Goal: Contribute content: Contribute content

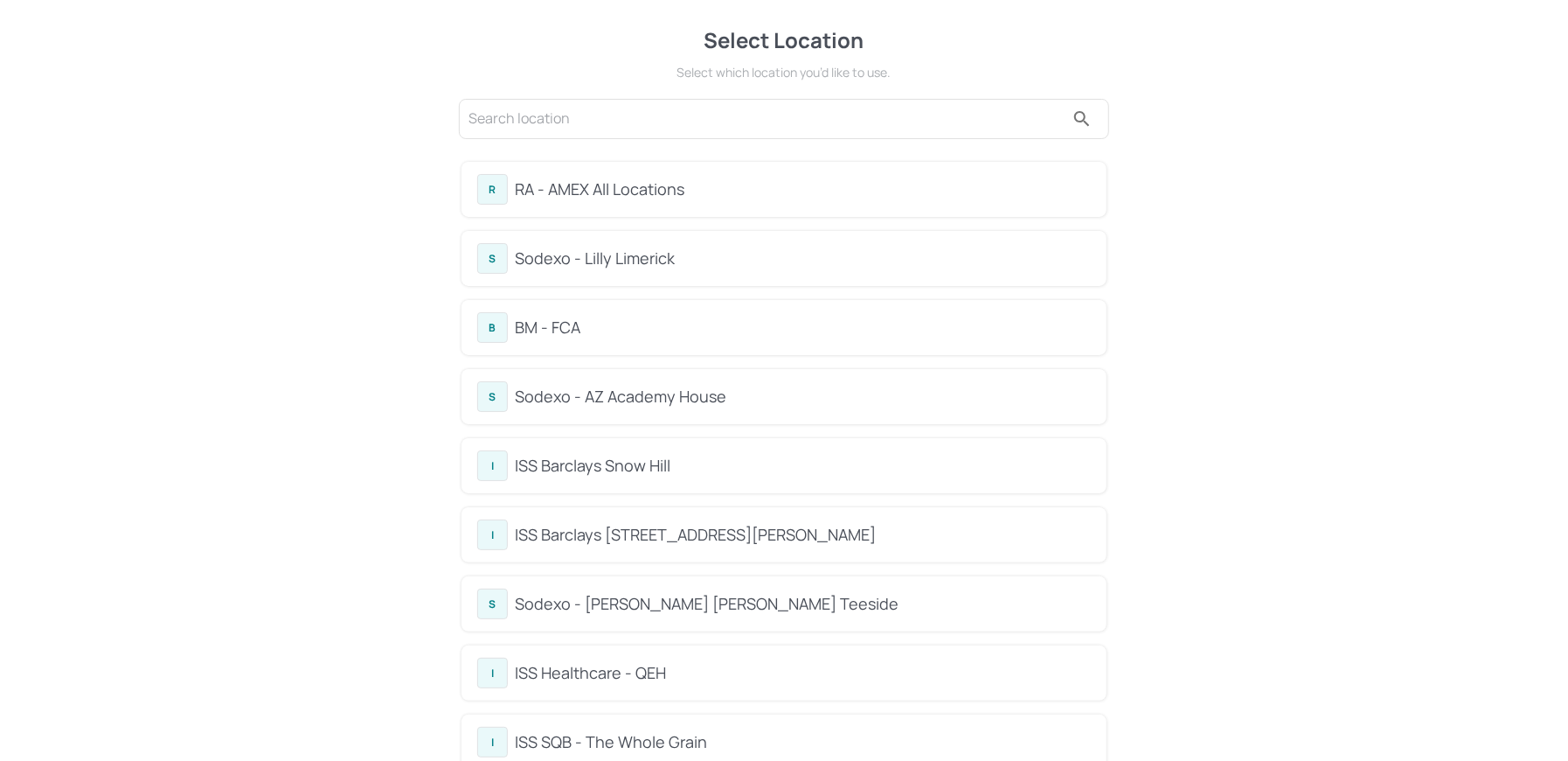
click at [536, 121] on input "text" at bounding box center [766, 119] width 596 height 28
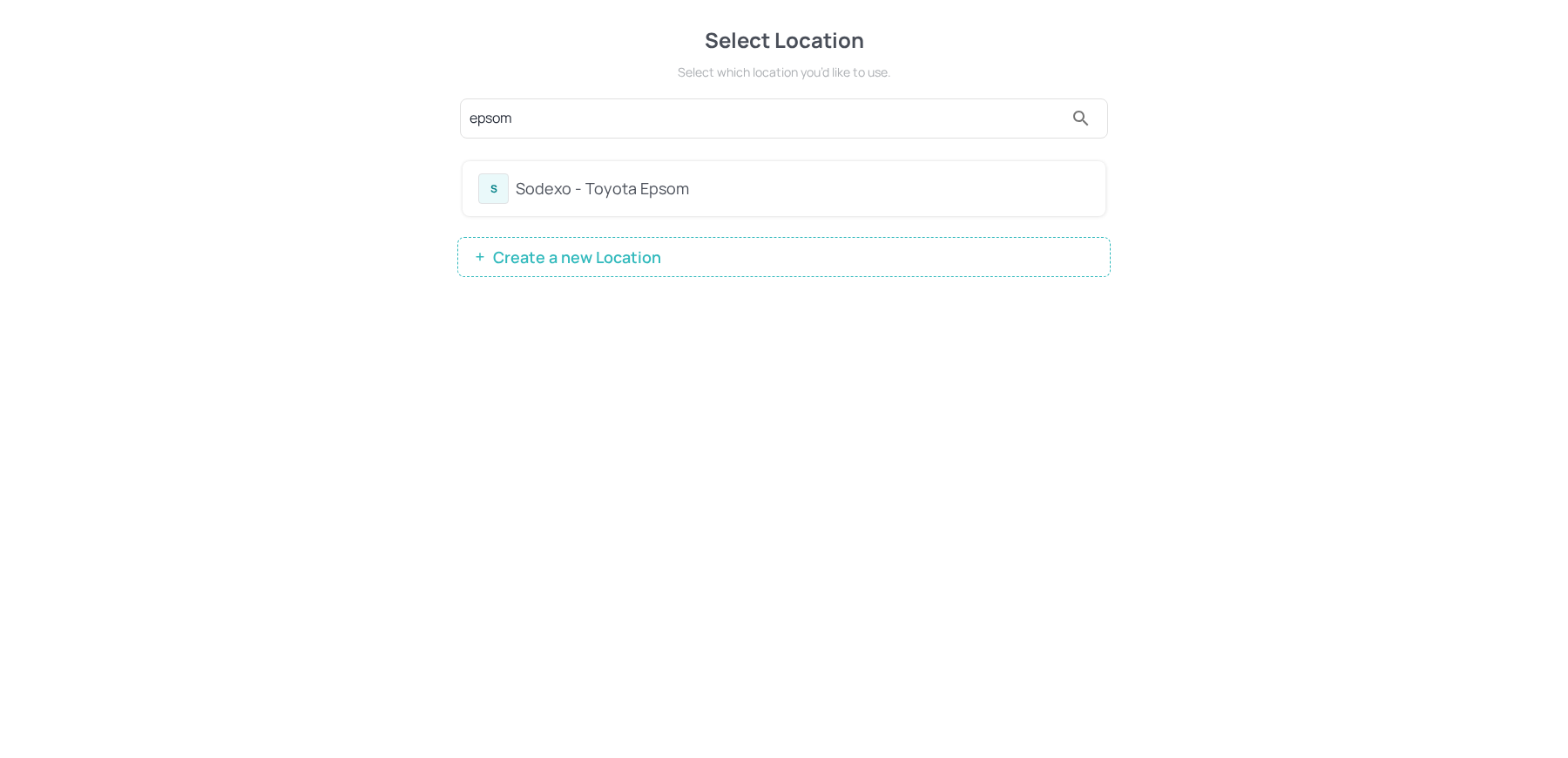
type input "epsom"
click at [572, 193] on div "Sodexo - Toyota Epsom" at bounding box center [802, 188] width 574 height 23
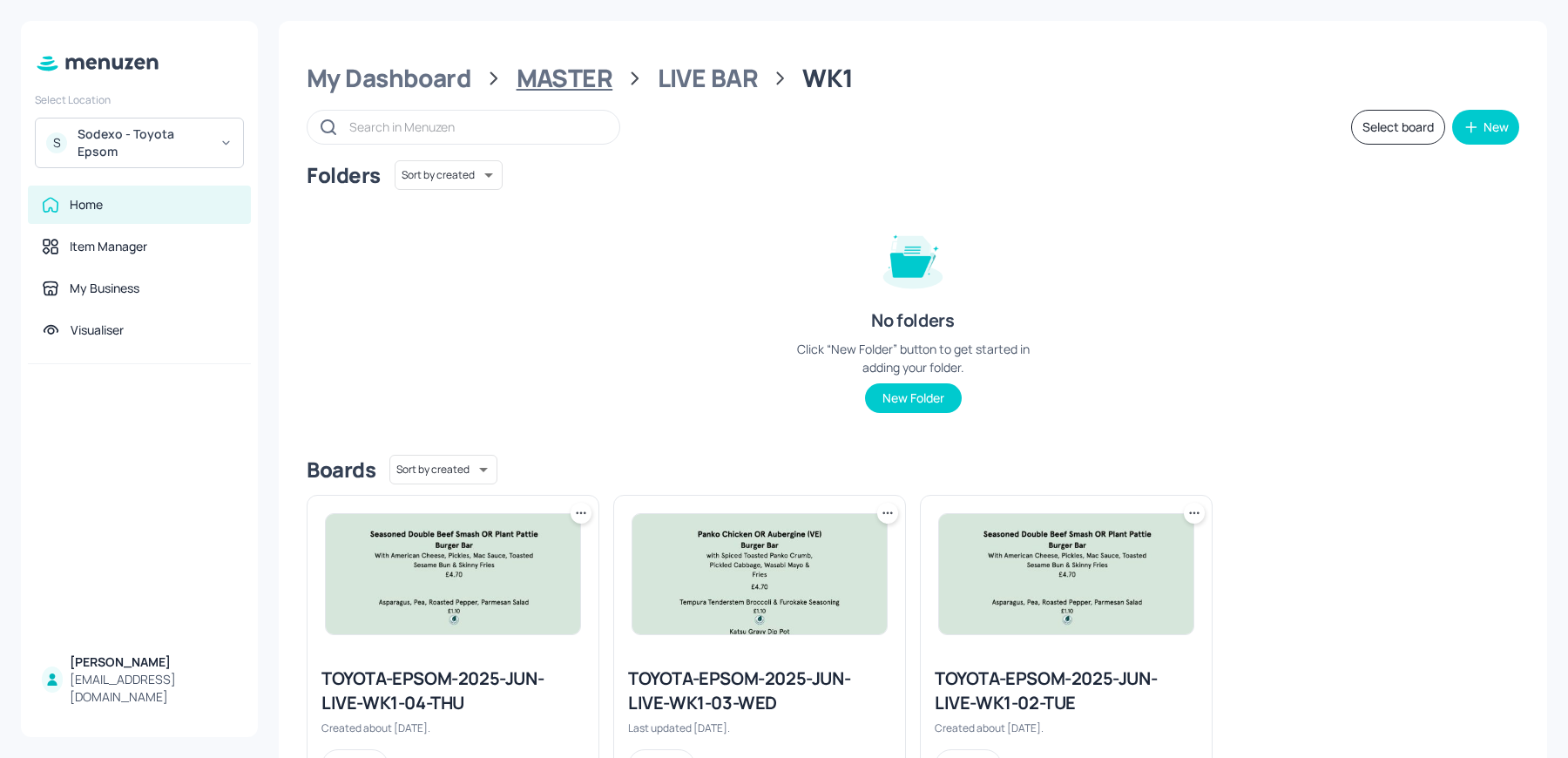
click at [591, 90] on div "MASTER" at bounding box center [564, 79] width 96 height 32
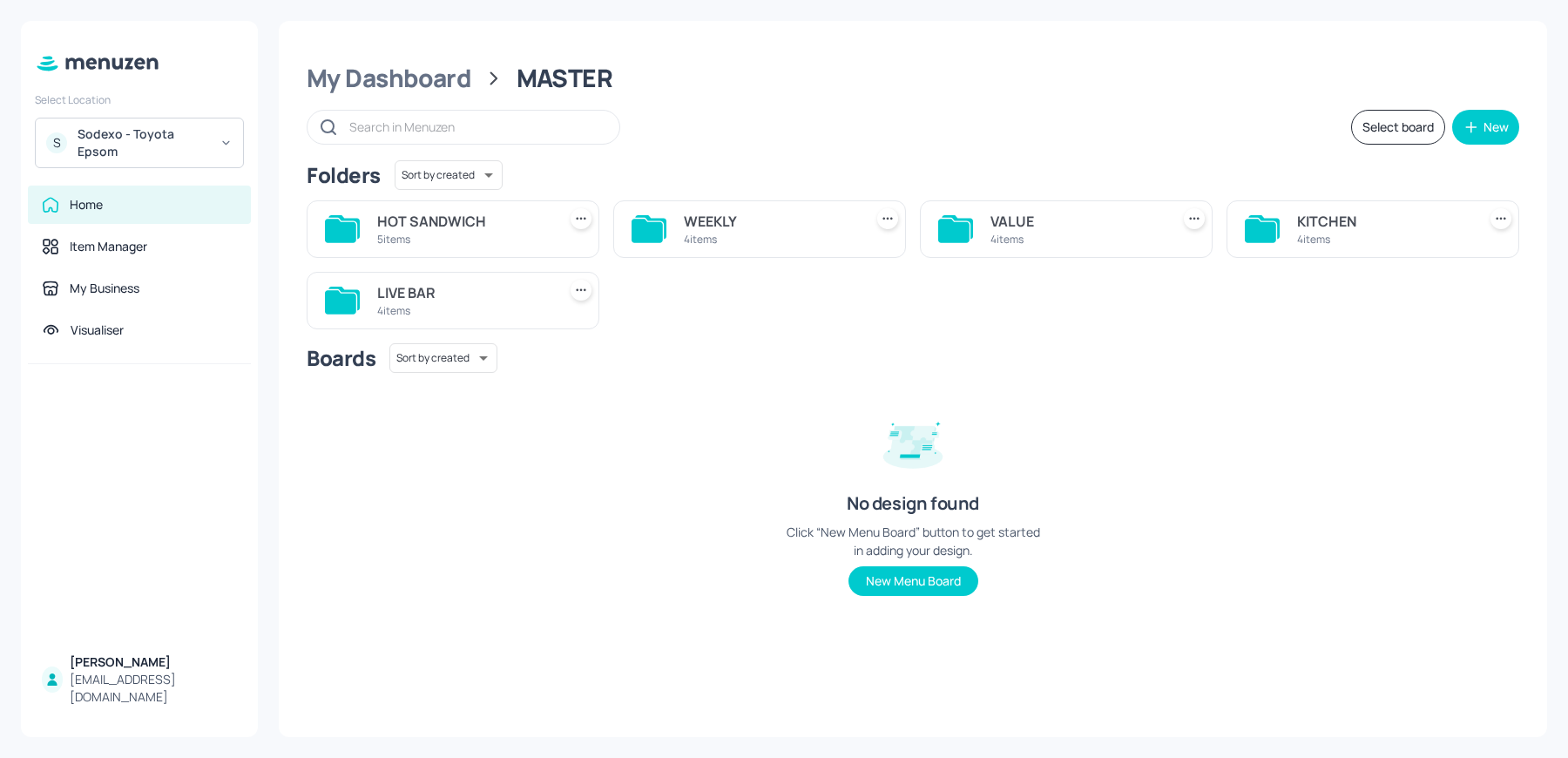
click at [437, 313] on div "4 items" at bounding box center [463, 311] width 172 height 15
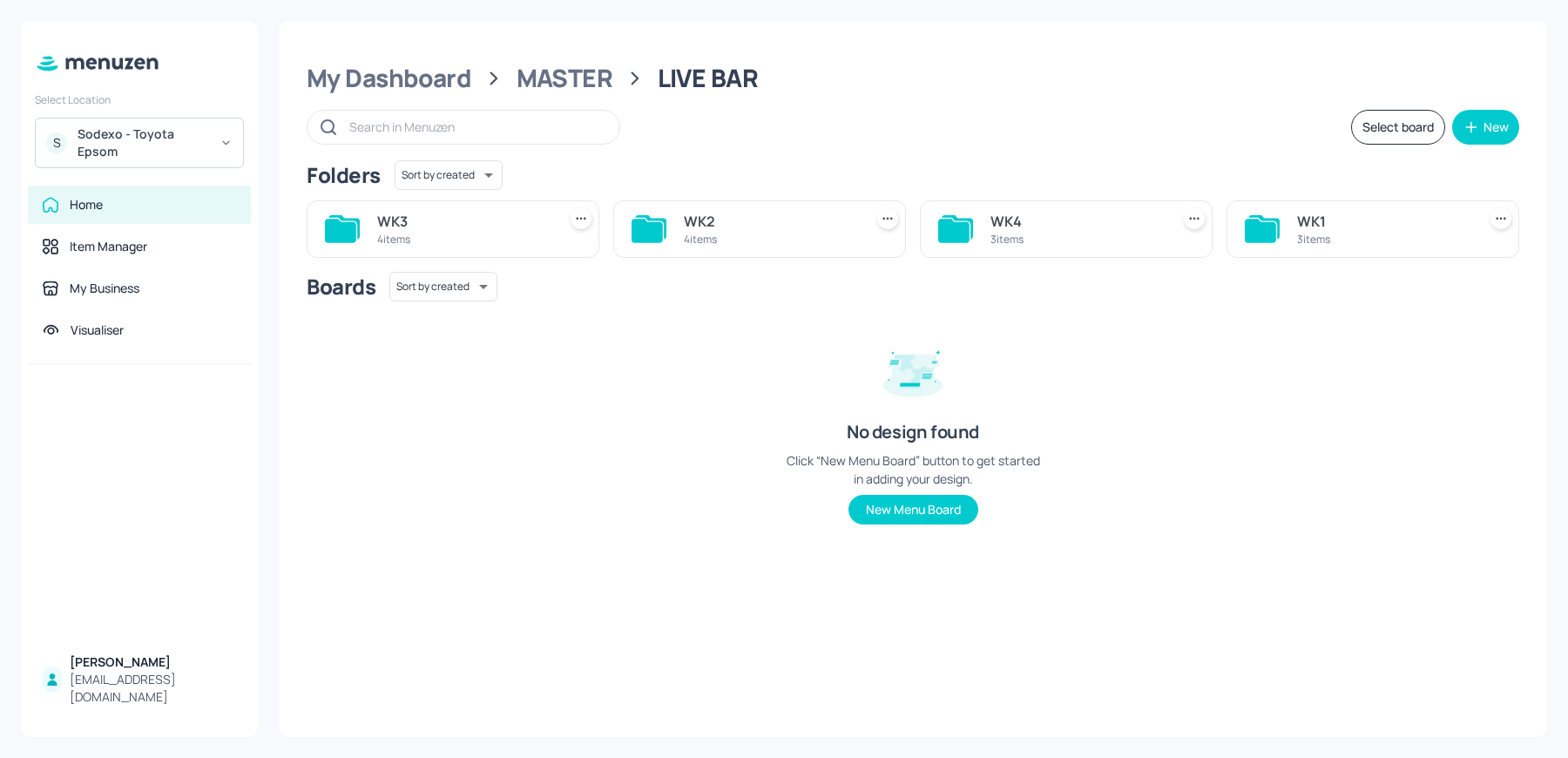
click at [735, 221] on div "WK2" at bounding box center [770, 221] width 172 height 21
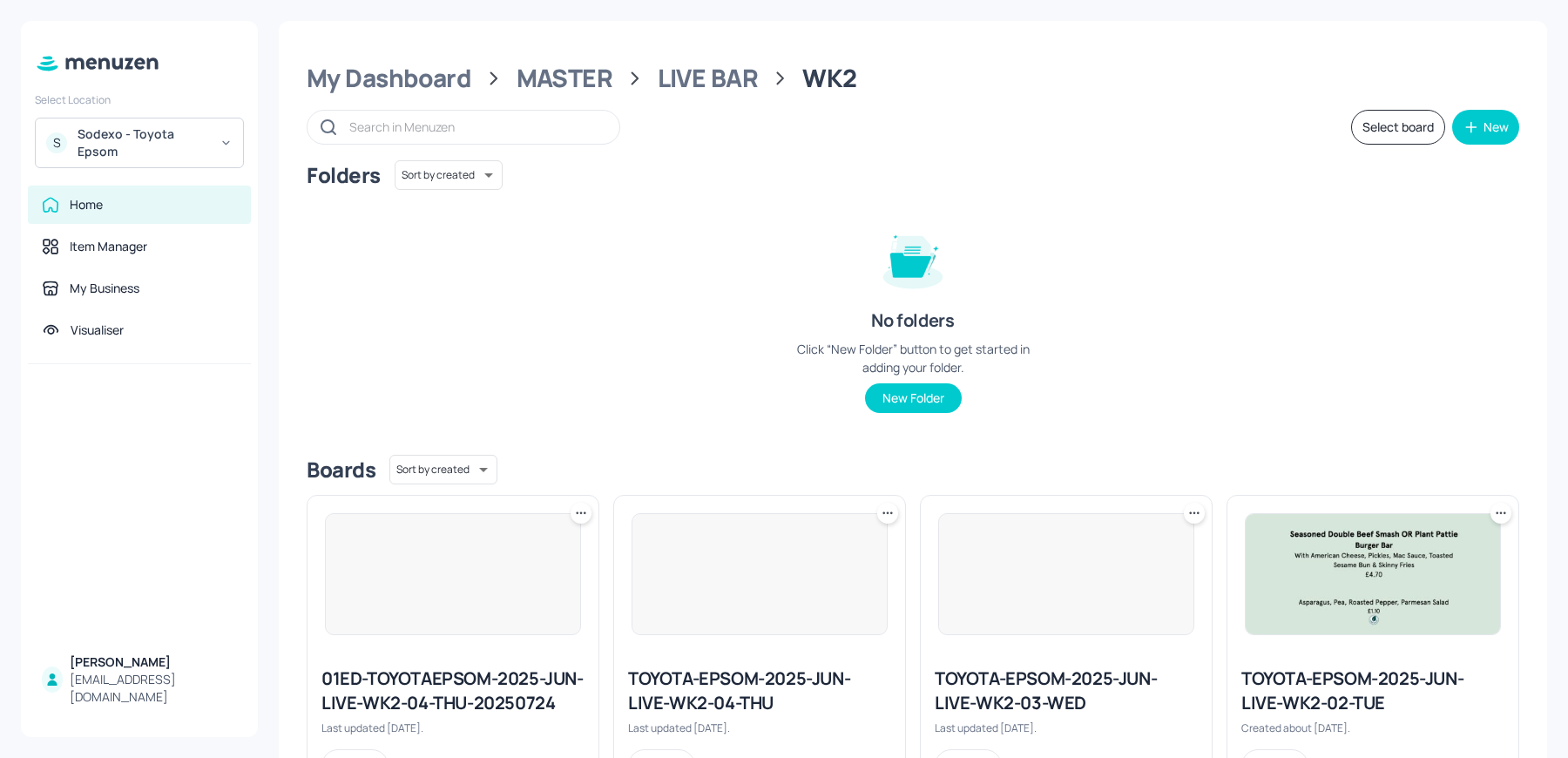
scroll to position [104, 0]
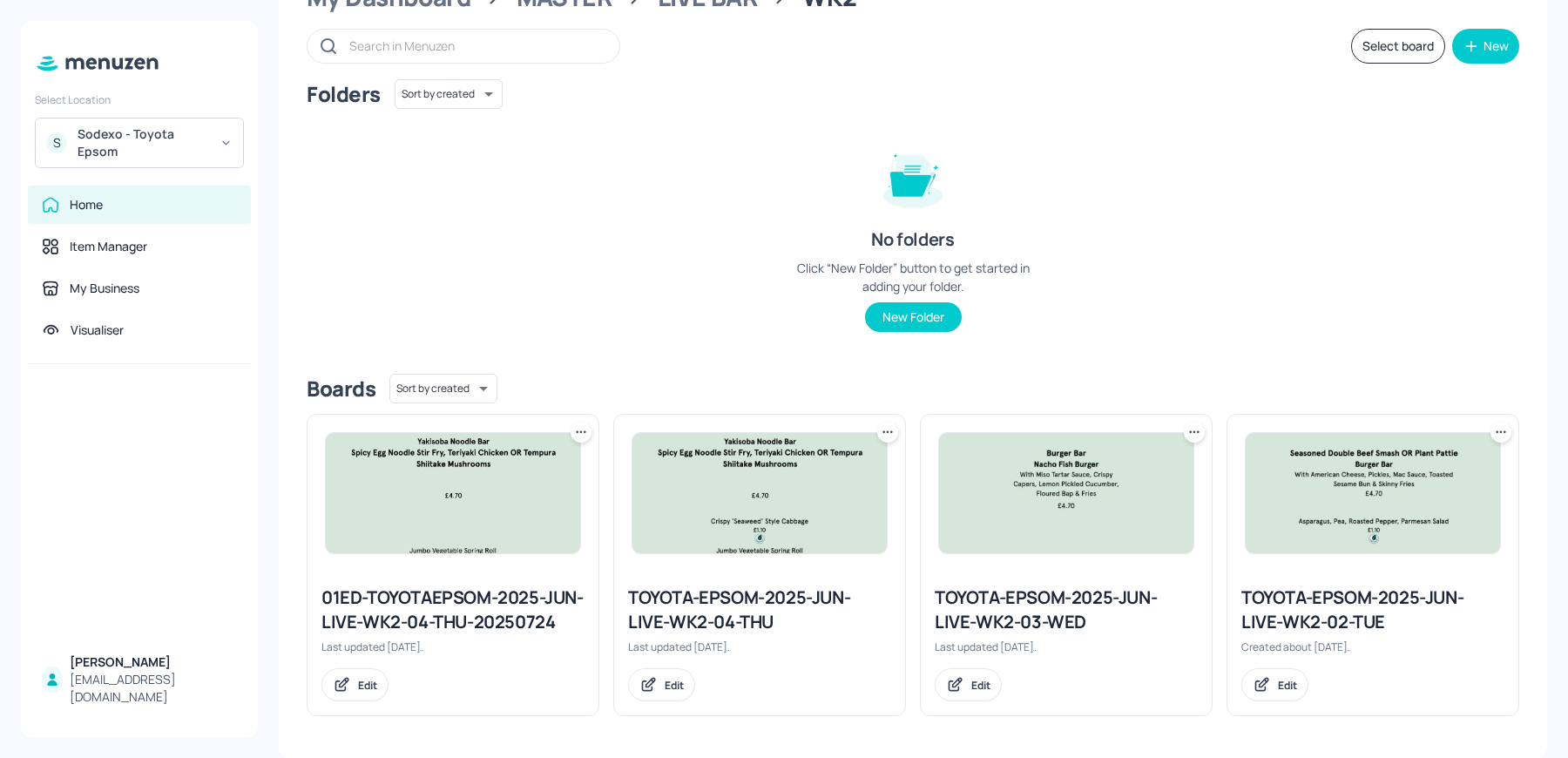
click at [969, 596] on div "TOYOTA-EPSOM-2025-JUN-LIVE-WK2-03-WED" at bounding box center [1066, 609] width 263 height 49
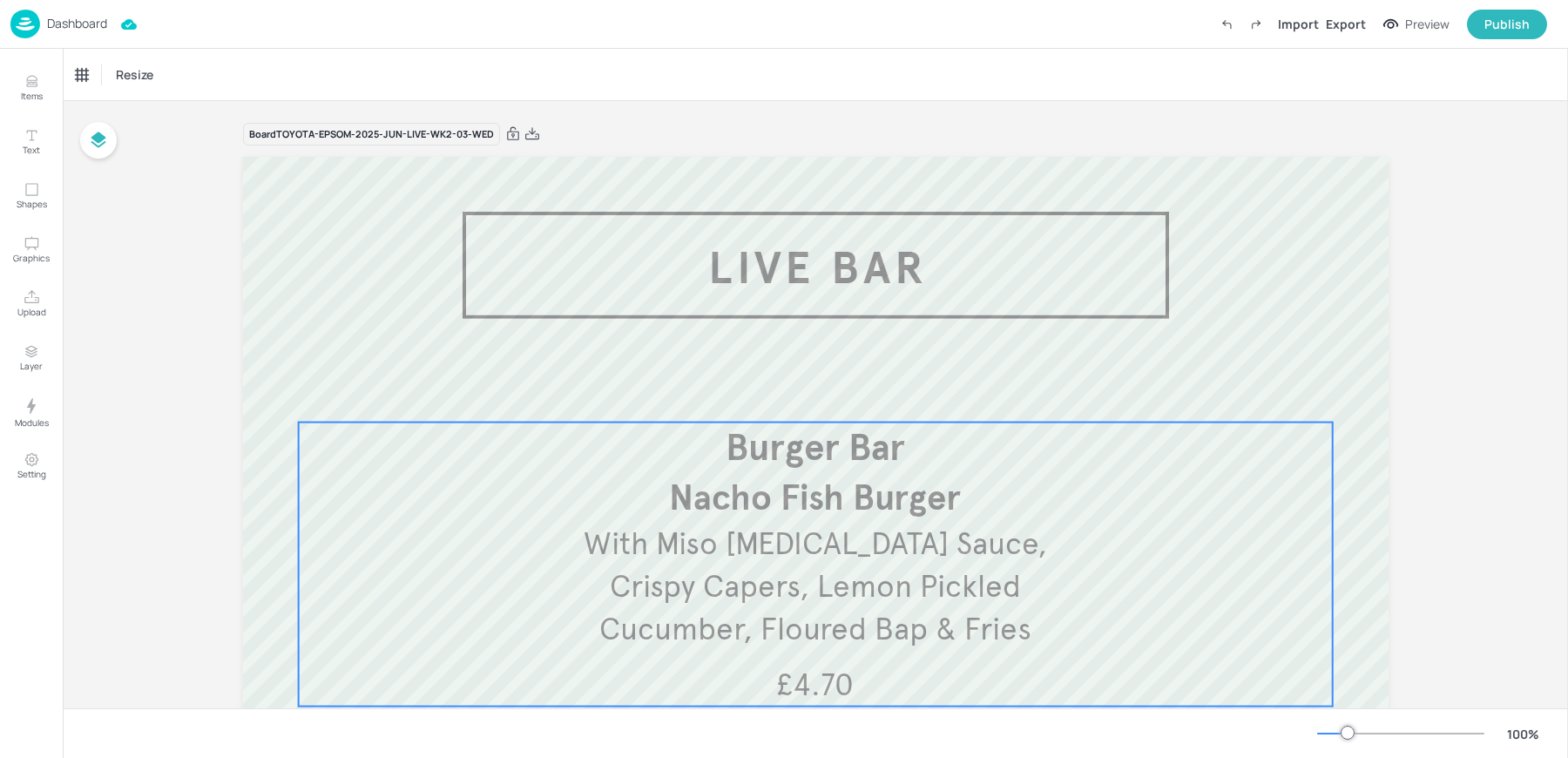
click at [740, 583] on span "With Miso Tartar Sauce, Crispy Capers, Lemon Pickled Cucumber, Floured Bap & Fr…" at bounding box center [815, 586] width 463 height 124
click at [132, 81] on div "Nacho Fish Burger" at bounding box center [120, 75] width 88 height 16
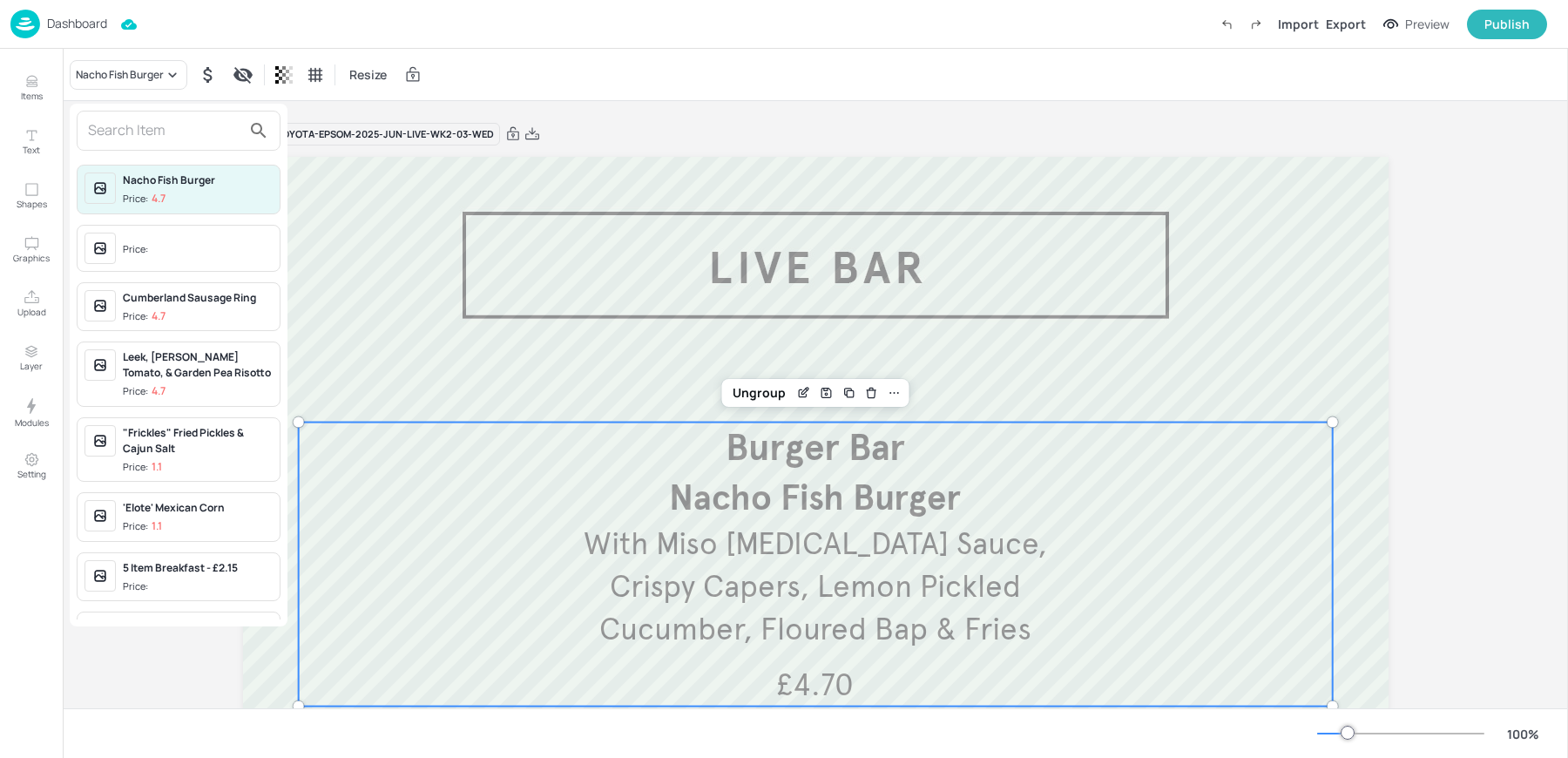
click at [135, 127] on input "text" at bounding box center [165, 131] width 154 height 28
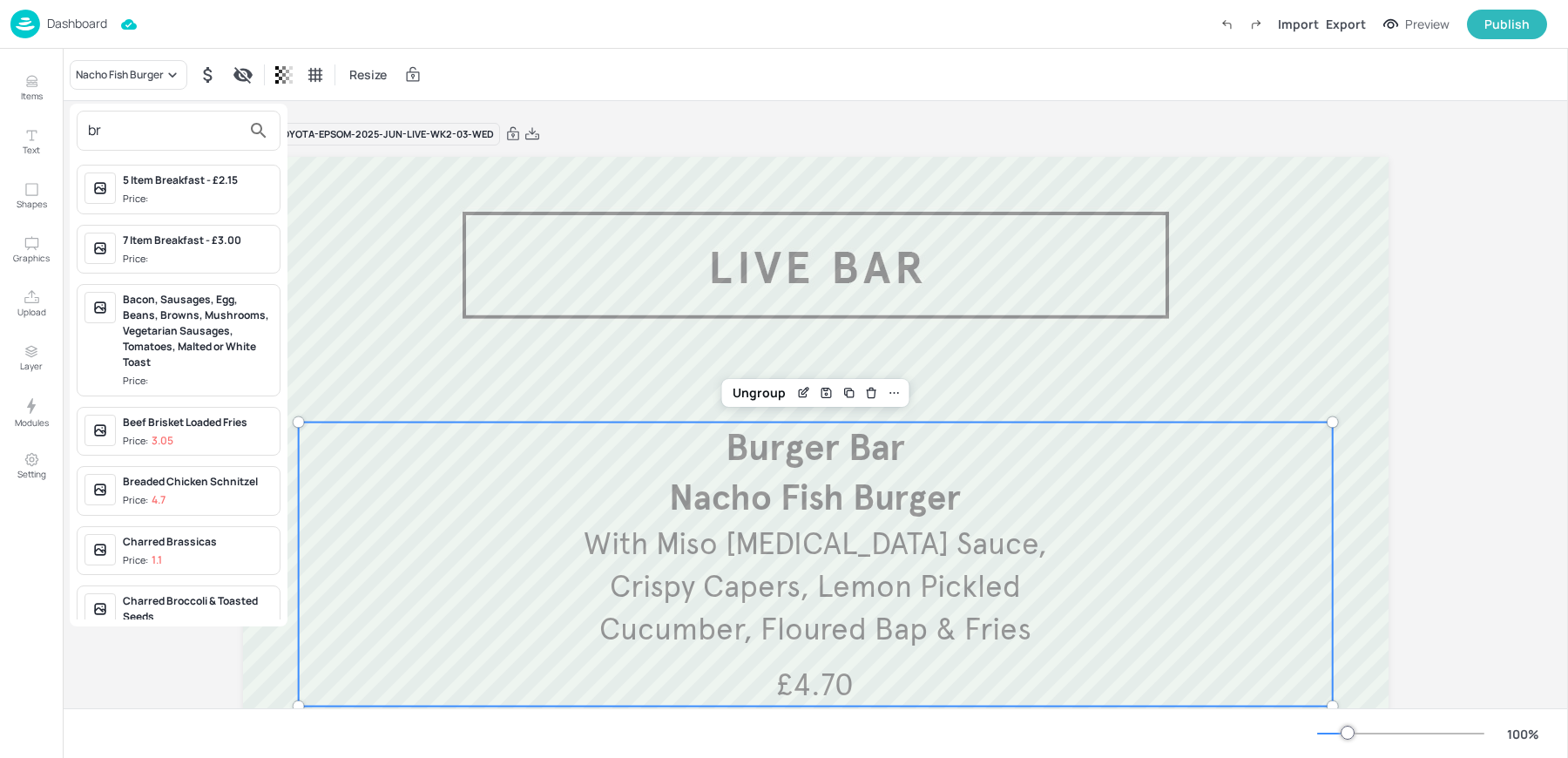
type input "b"
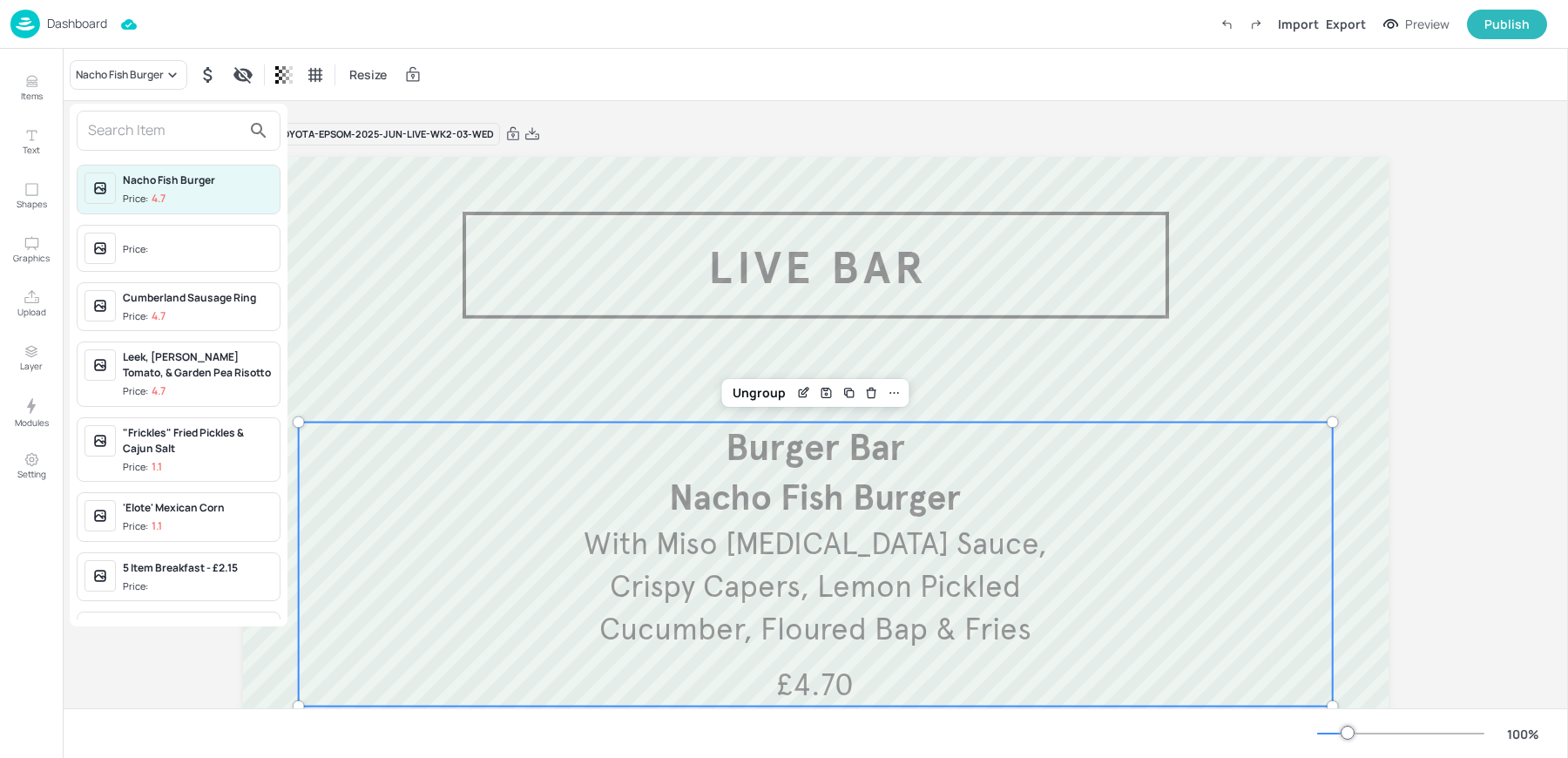
click at [796, 398] on div at bounding box center [784, 379] width 1568 height 758
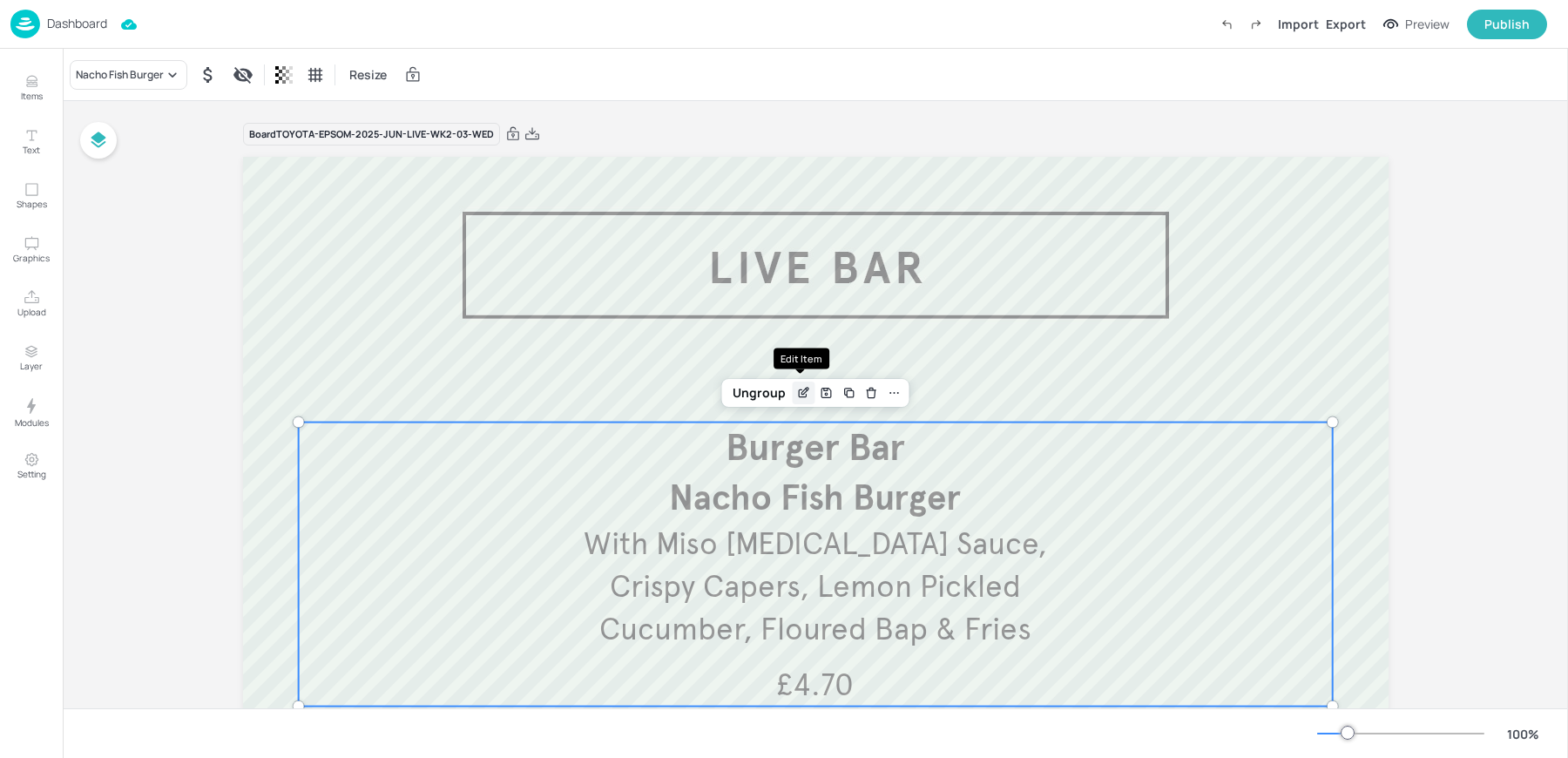
click at [806, 396] on icon "Edit Item" at bounding box center [804, 392] width 15 height 14
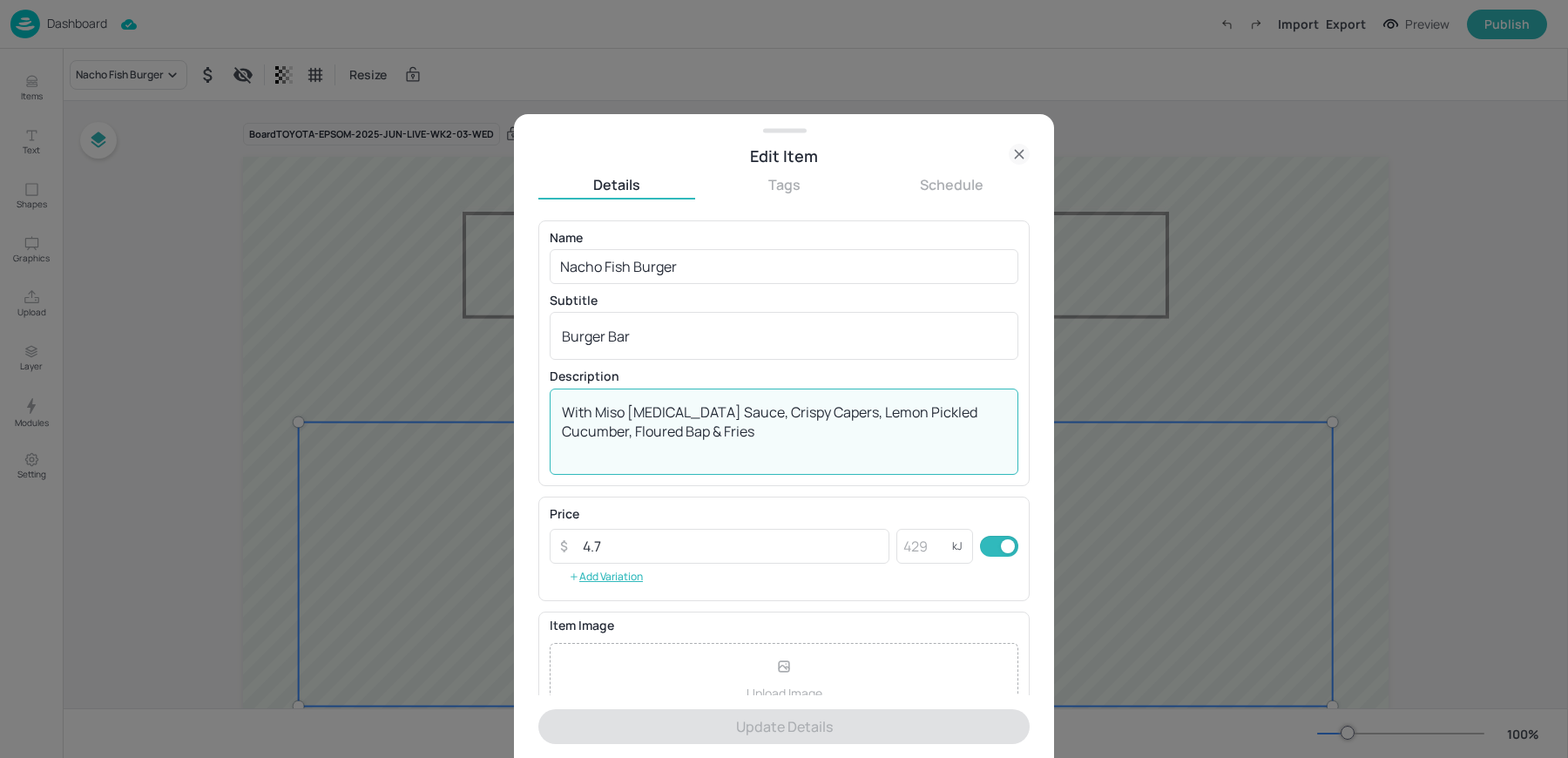
drag, startPoint x: 724, startPoint y: 447, endPoint x: 559, endPoint y: 397, distance: 172.4
click at [559, 397] on div "With Miso Tartar Sauce, Crispy Capers, Lemon Pickled Cucumber, Floured Bap & Fr…" at bounding box center [784, 431] width 469 height 86
paste textarea "Spiced Lamb OR Plant Based Pattie, Grilled Courgette, Feta Cheese, Sweet Chilli…"
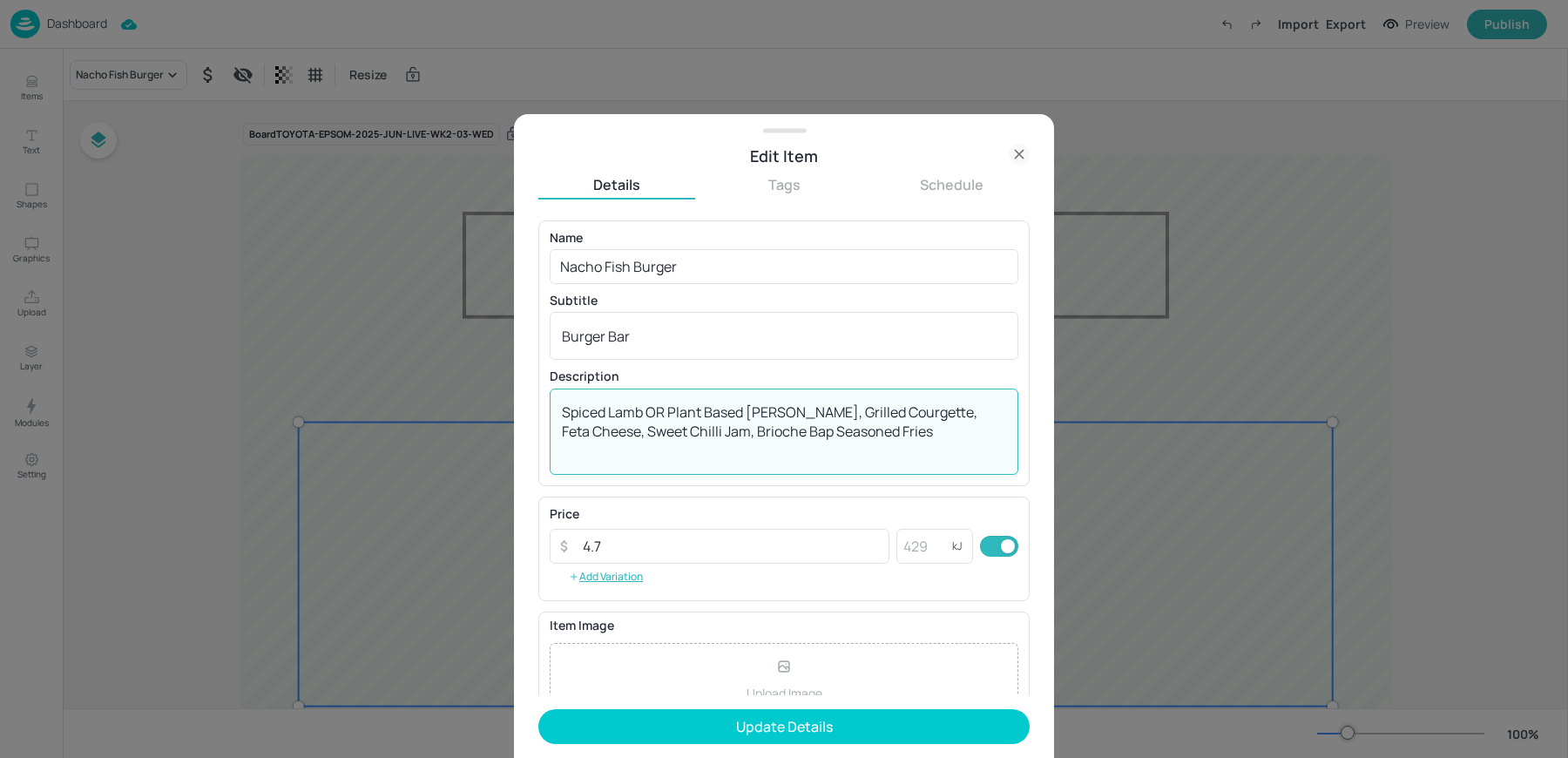
drag, startPoint x: 787, startPoint y: 410, endPoint x: 428, endPoint y: 368, distance: 361.4
click at [443, 369] on div "Edit Item Details Tags Schedule Name Nacho Fish Burger ​ Subtitle Burger Bar x …" at bounding box center [784, 379] width 1568 height 758
type textarea "Grilled Courgette, Feta Cheese, Sweet Chilli Jam, Brioche Bap Seasoned Fries"
click at [593, 262] on input "Nacho Fish Burger" at bounding box center [784, 266] width 469 height 35
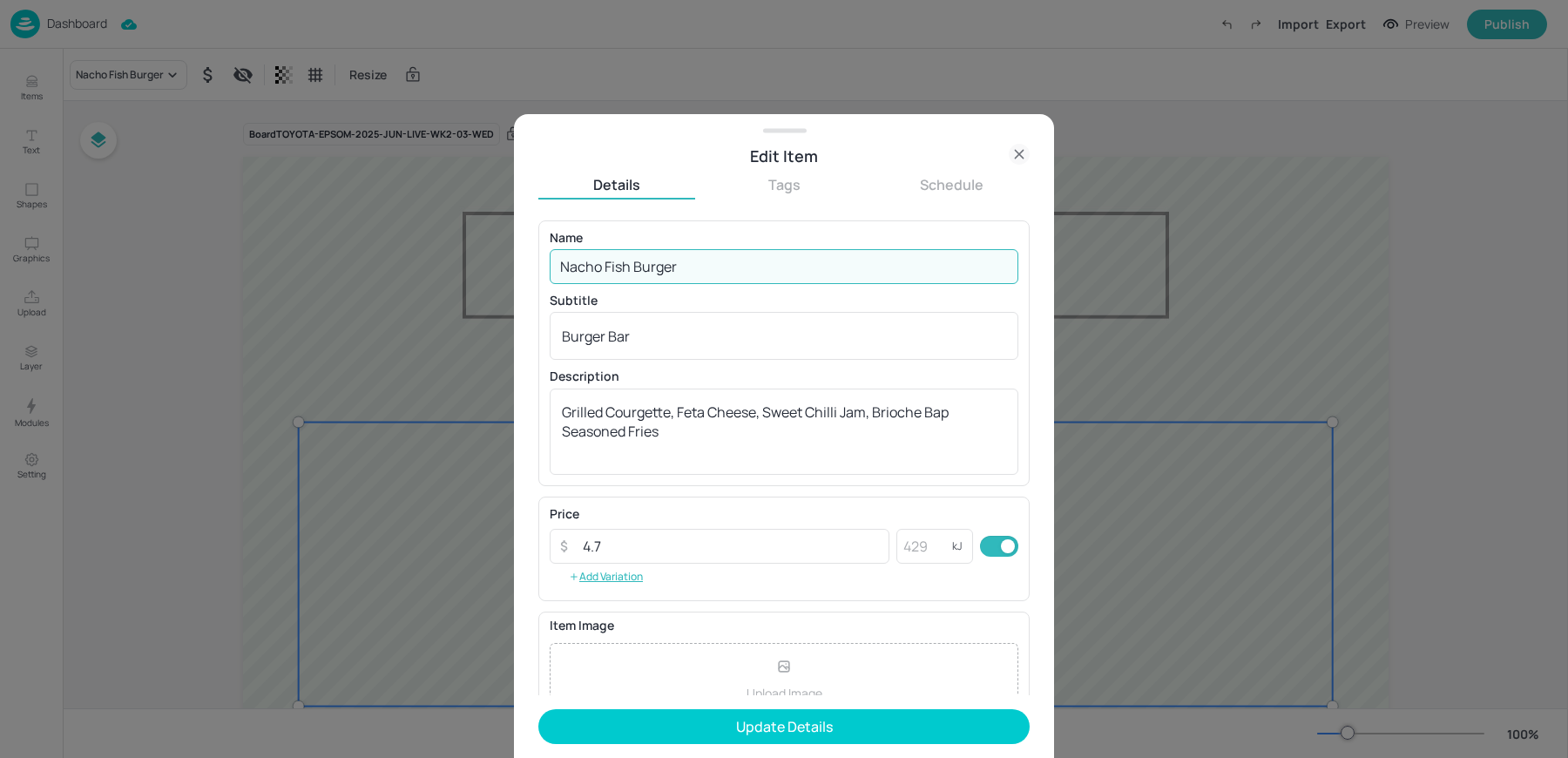
click at [593, 262] on input "Nacho Fish Burger" at bounding box center [784, 266] width 469 height 35
paste input "Spiced Lamb OR Plant Based Pattie,"
type input "Spiced Lamb OR Plant Based Pattie,"
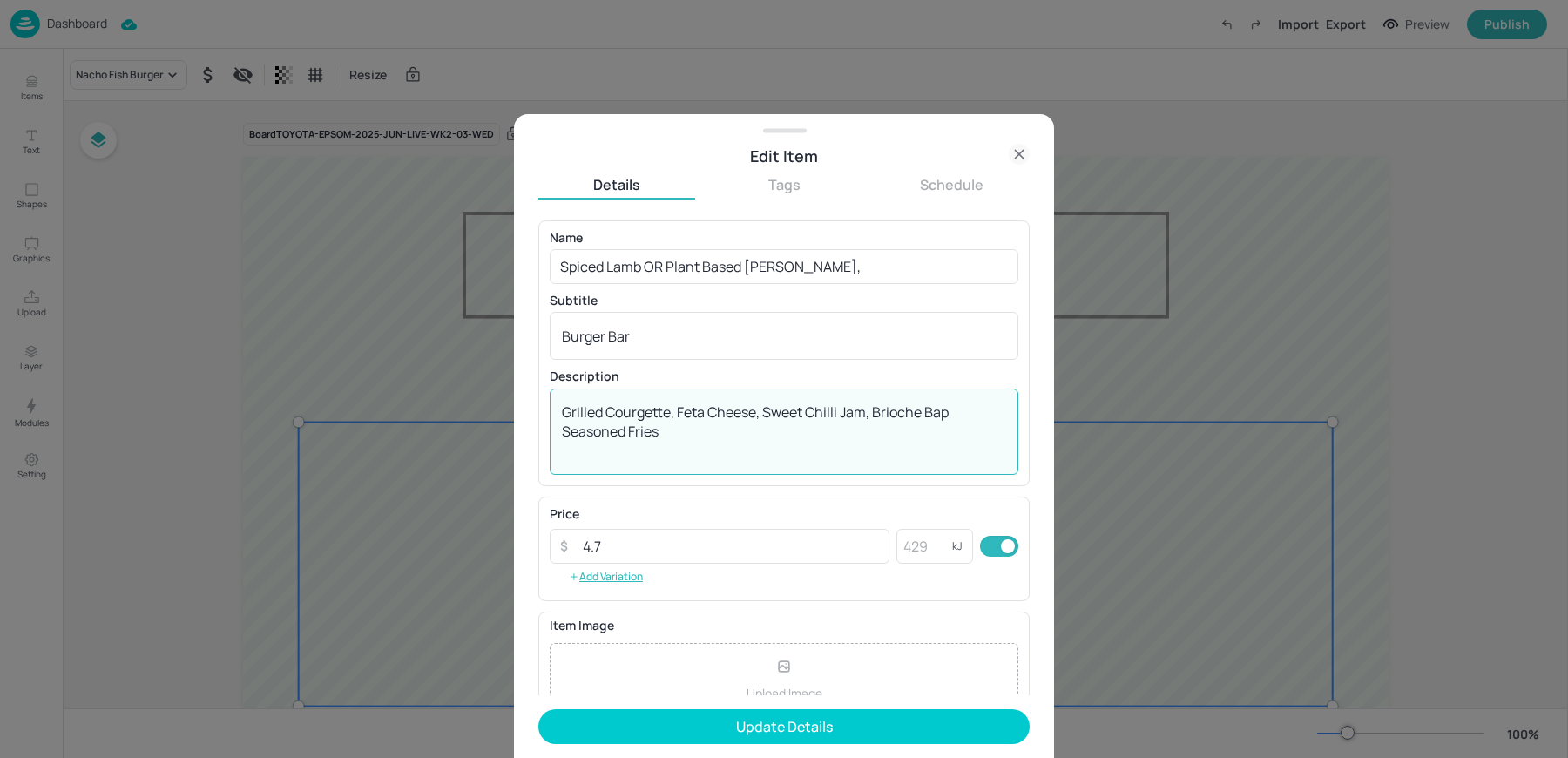
click at [564, 407] on textarea "Grilled Courgette, Feta Cheese, Sweet Chilli Jam, Brioche Bap Seasoned Fries" at bounding box center [784, 430] width 445 height 57
click at [716, 442] on textarea "With Grilled Courgette, Feta Cheese, Sweet Chilli Jam, Brioche Bap Seasoned Fri…" at bounding box center [784, 430] width 445 height 57
type textarea "With Grilled Courgette, Feta Cheese, Sweet Chilli Jam, Brioche Bap Seasoned Fri…"
click at [811, 265] on input "Spiced Lamb OR Plant Based Pattie," at bounding box center [784, 266] width 469 height 35
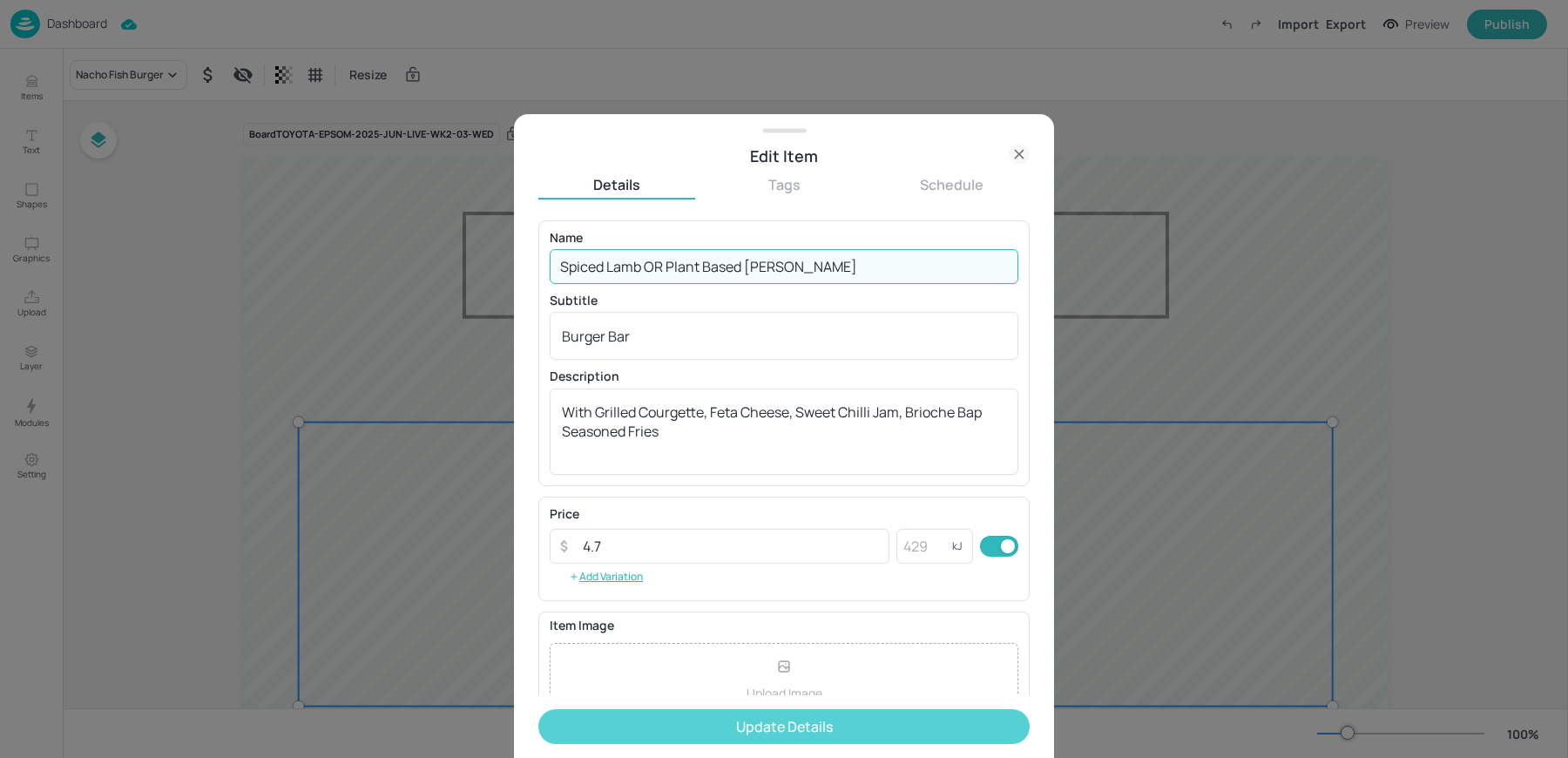
type input "Spiced Lamb OR Plant Based Pattie"
click at [726, 729] on button "Update Details" at bounding box center [784, 726] width 491 height 35
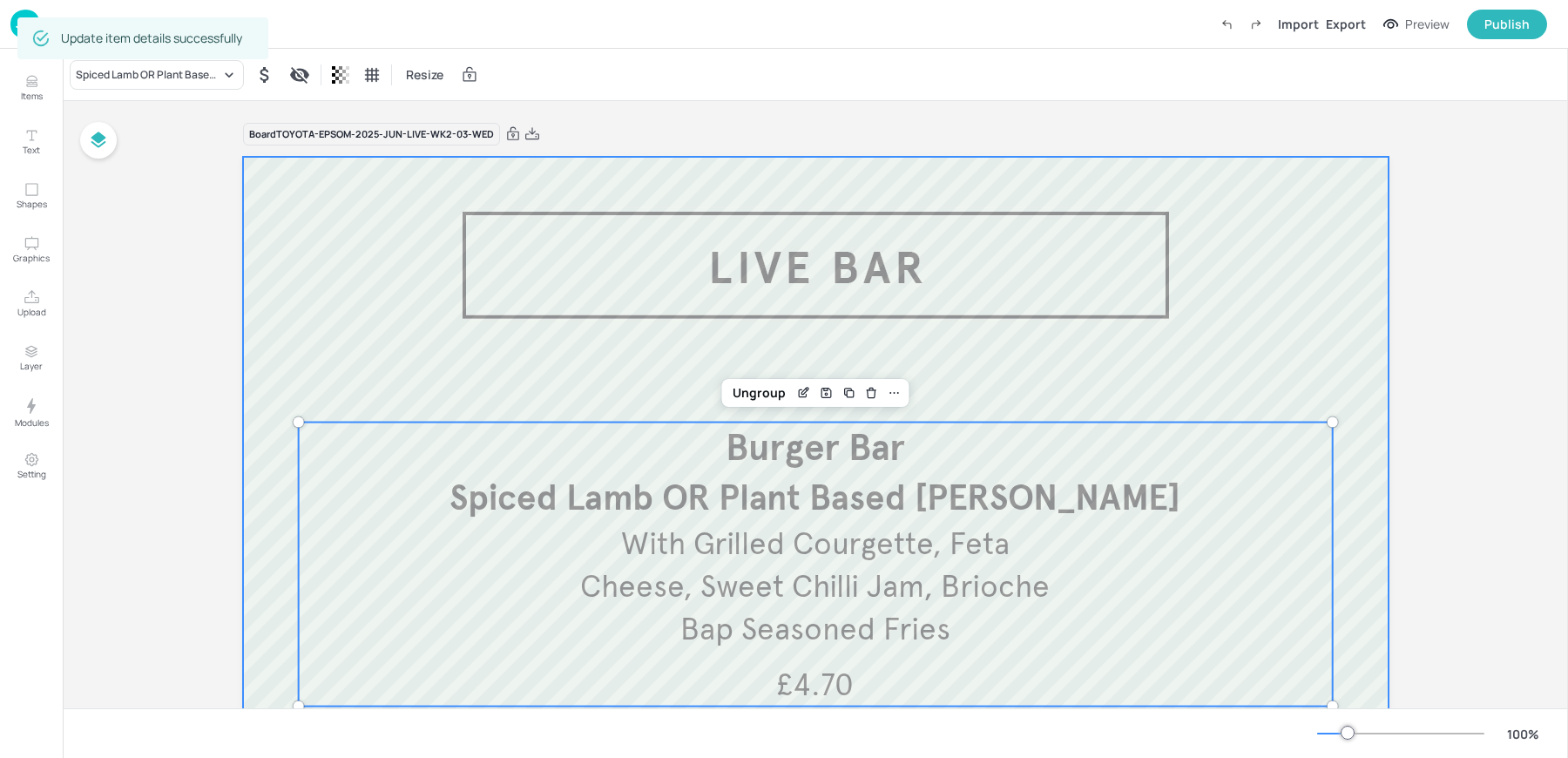
scroll to position [432, 0]
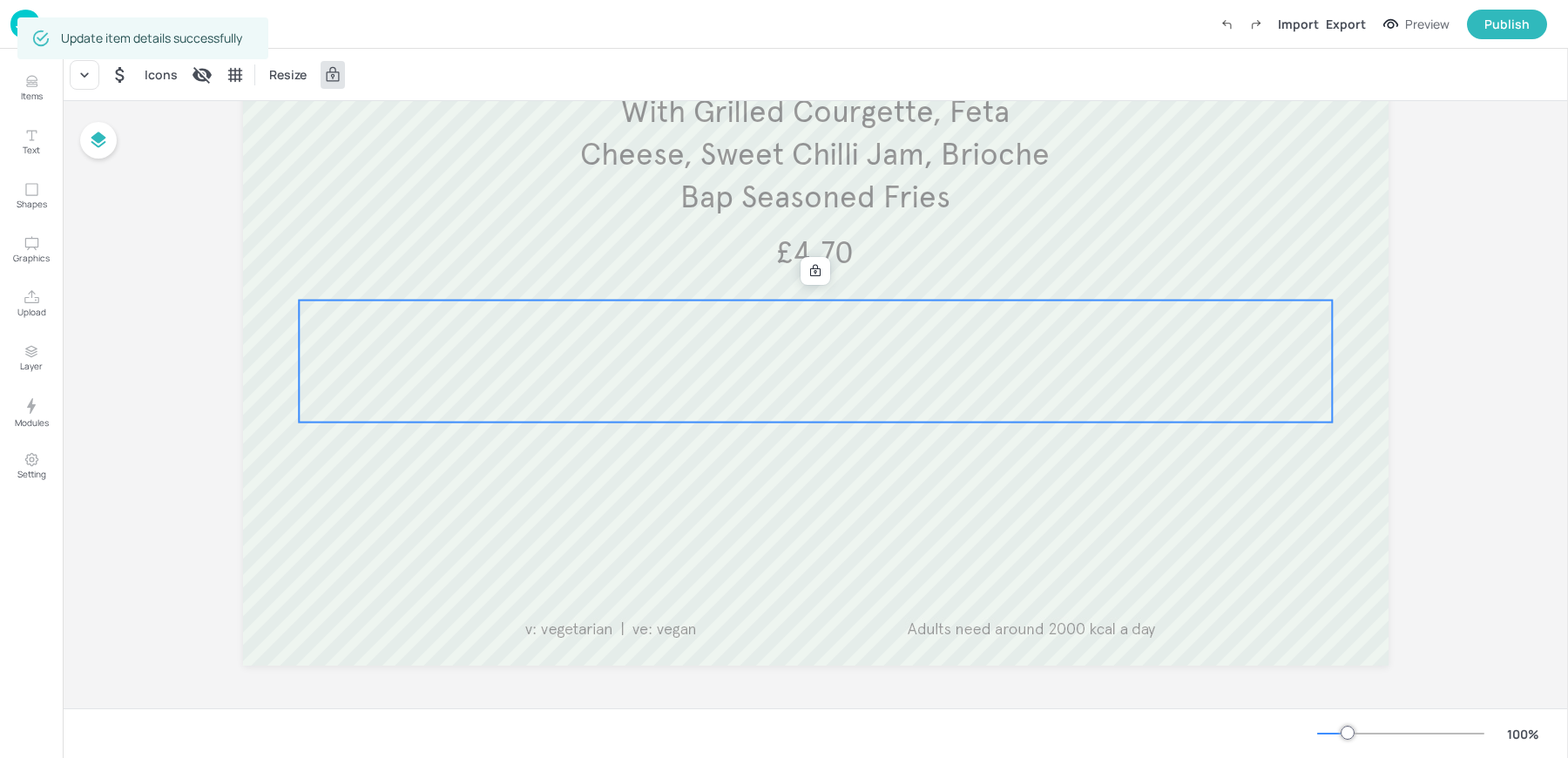
click at [745, 372] on div at bounding box center [815, 361] width 1033 height 122
click at [80, 72] on icon at bounding box center [84, 75] width 18 height 18
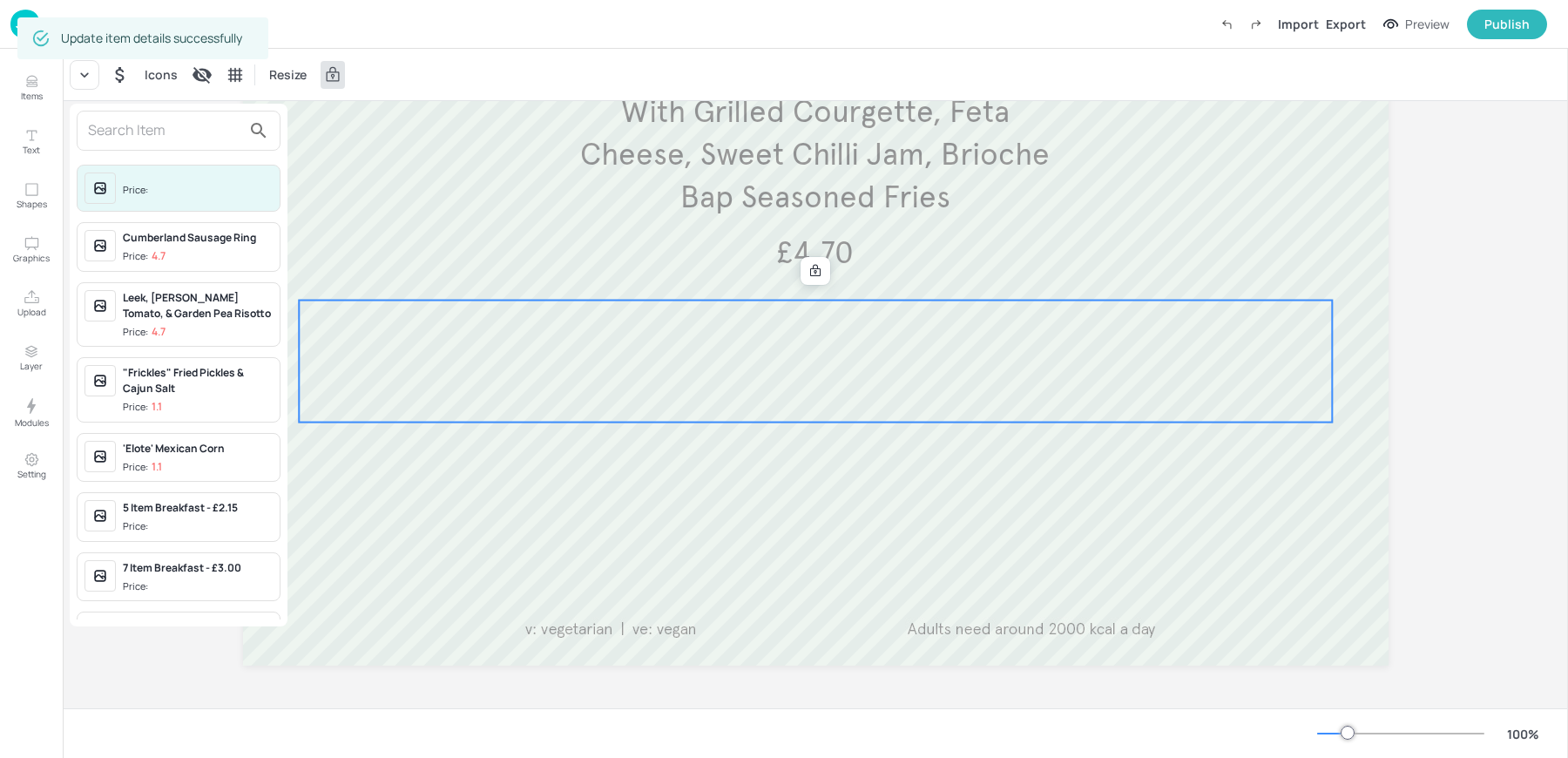
click at [165, 143] on input "text" at bounding box center [165, 131] width 154 height 28
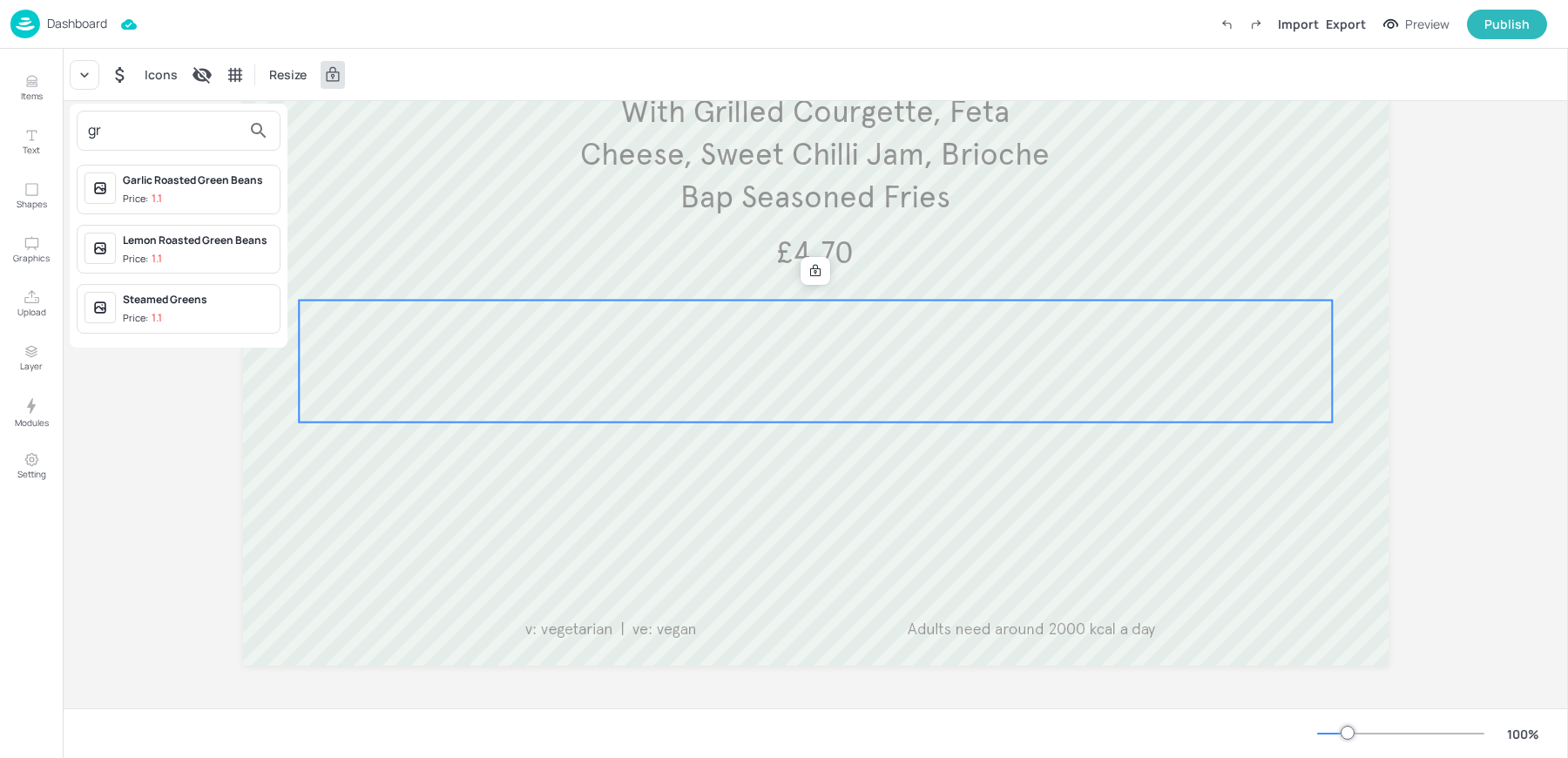
type input "g"
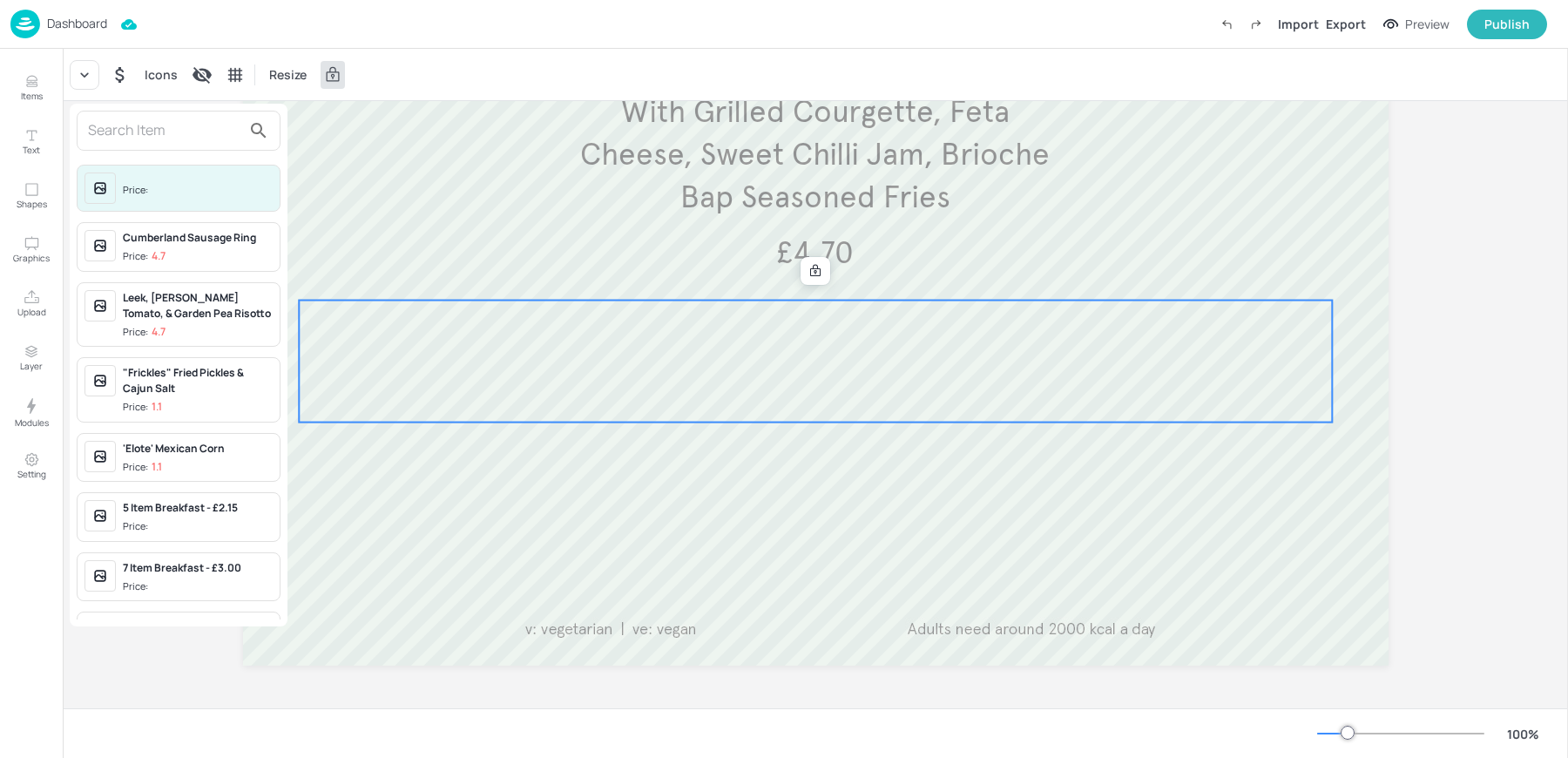
click at [30, 98] on div at bounding box center [784, 379] width 1568 height 758
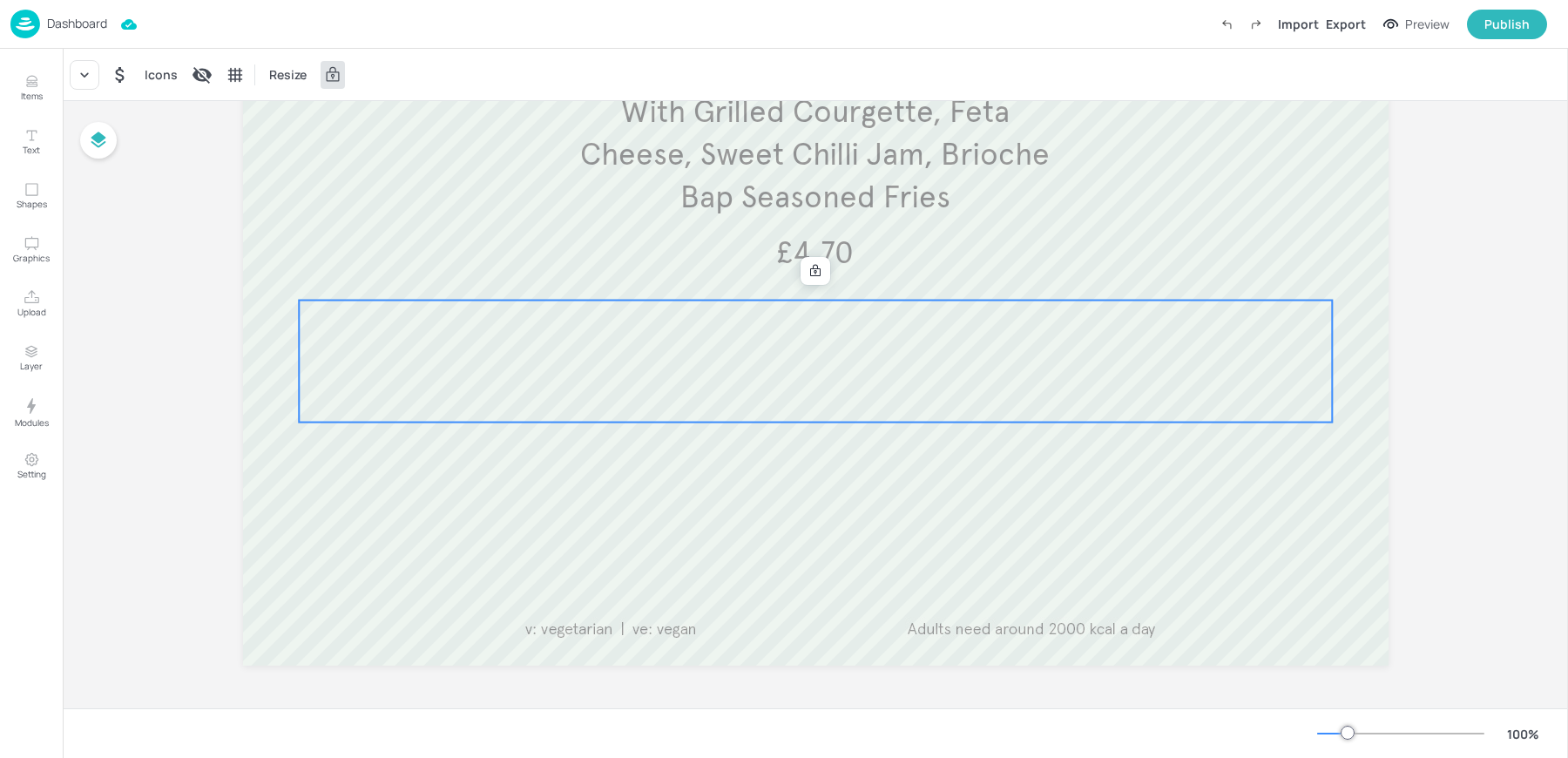
click at [22, 77] on button "Items" at bounding box center [32, 88] width 51 height 51
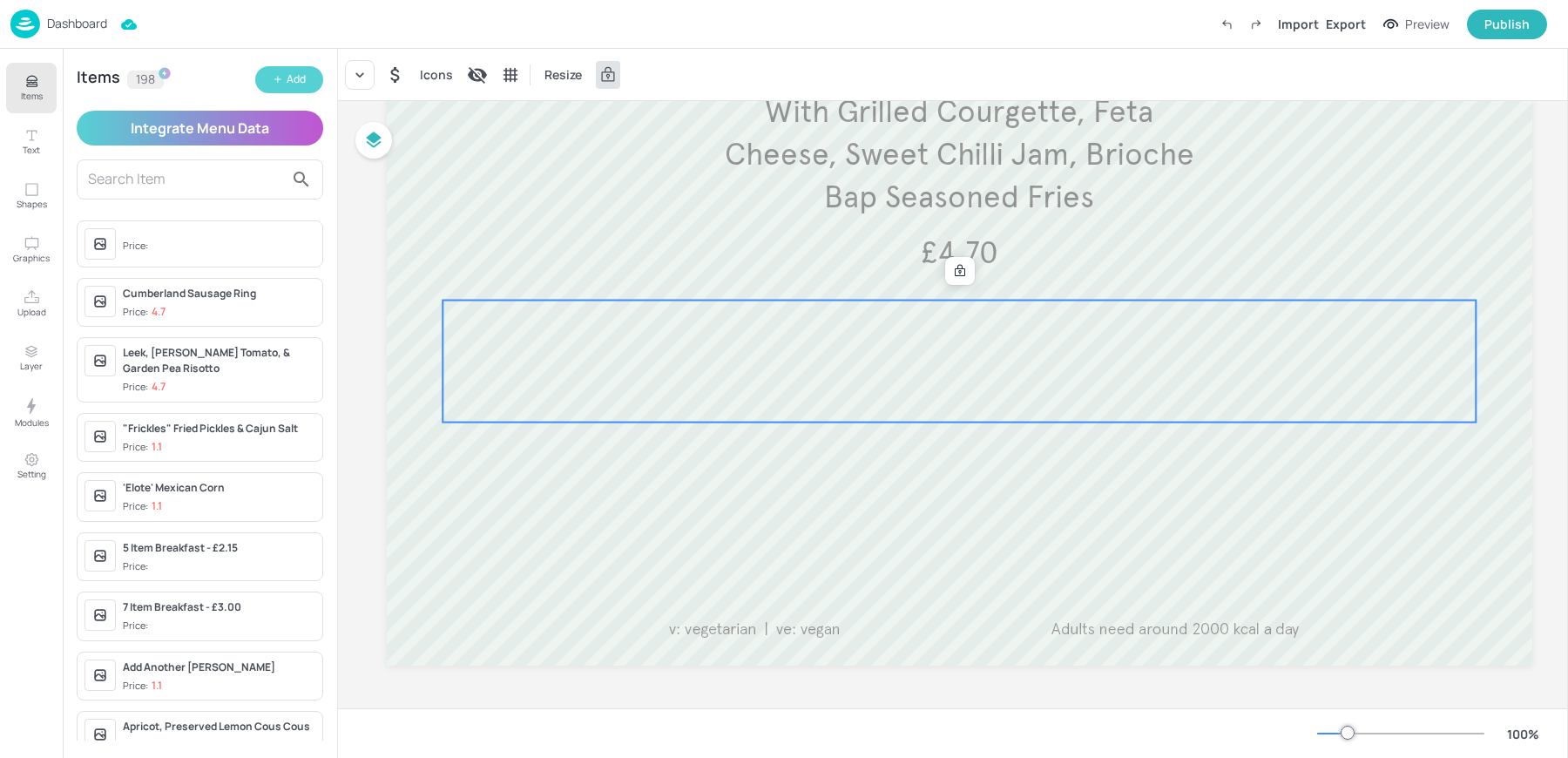
click at [297, 81] on div "Add" at bounding box center [296, 80] width 19 height 17
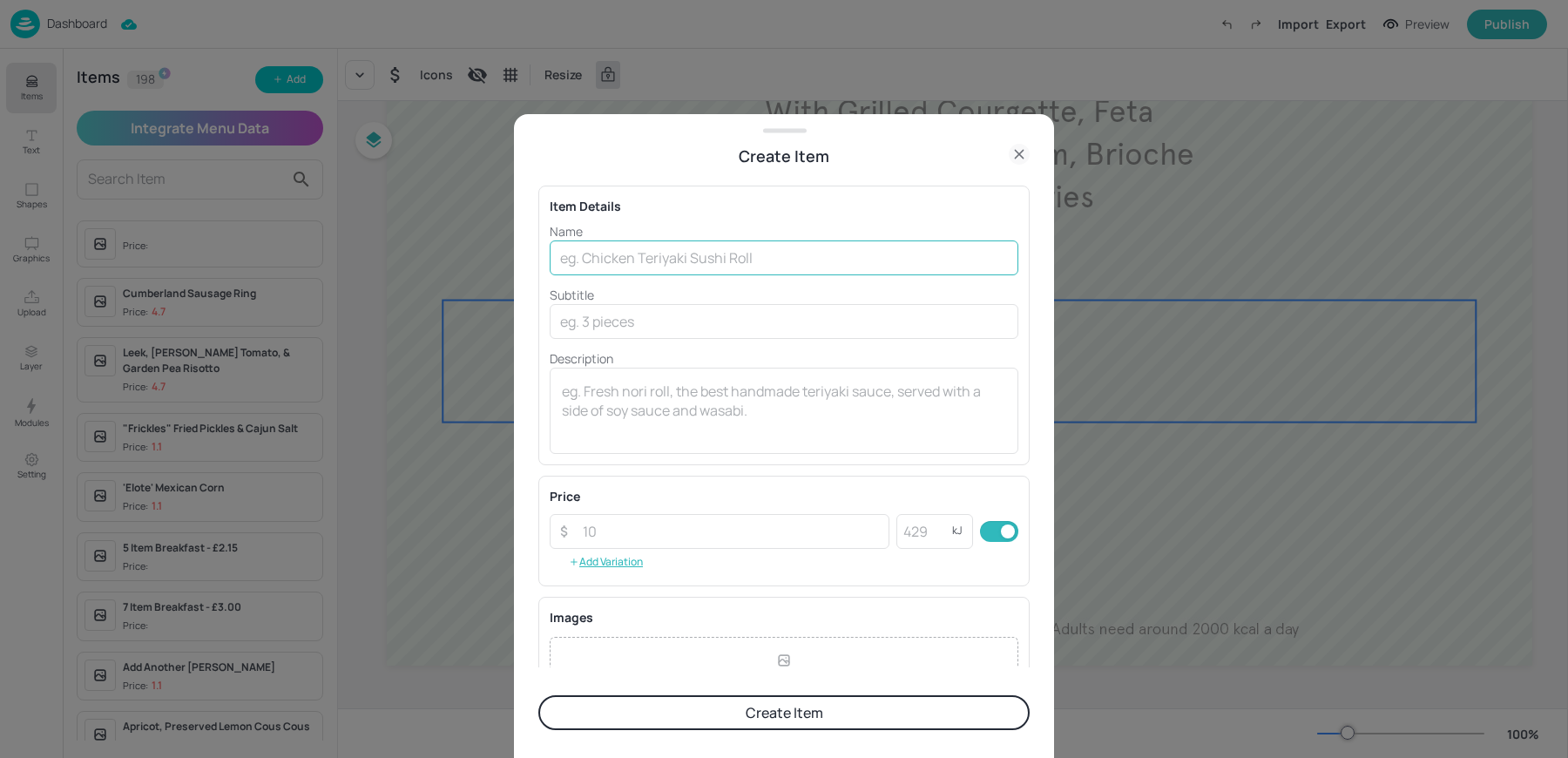
click at [649, 255] on input "text" at bounding box center [784, 257] width 469 height 35
type input "Greek Salad"
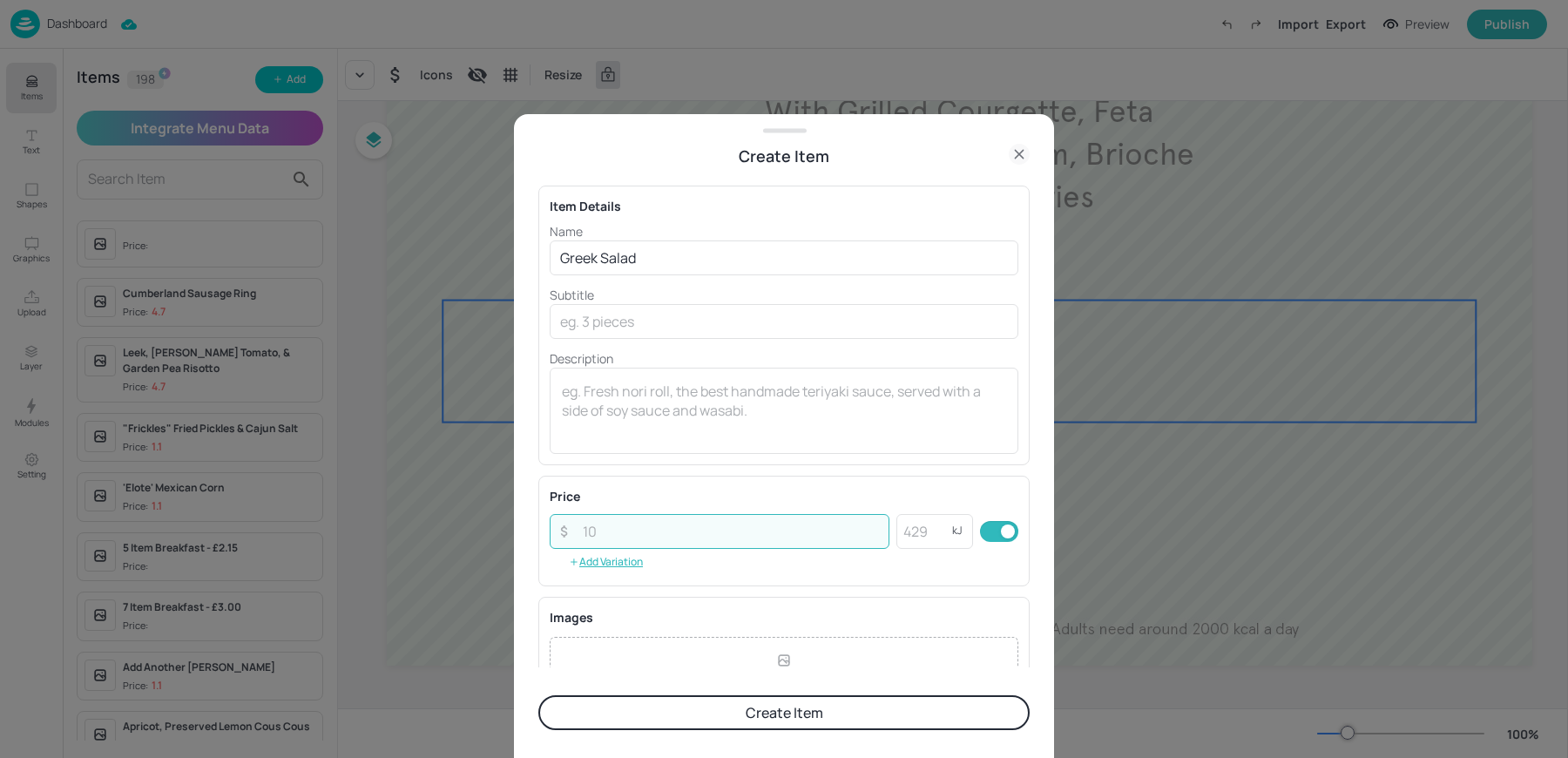
click at [610, 541] on input "number" at bounding box center [731, 531] width 317 height 35
type input "0.44"
click at [659, 458] on div "Item Details Name Greek Salad ​ Subtitle ​ Description x ​" at bounding box center [784, 325] width 491 height 280
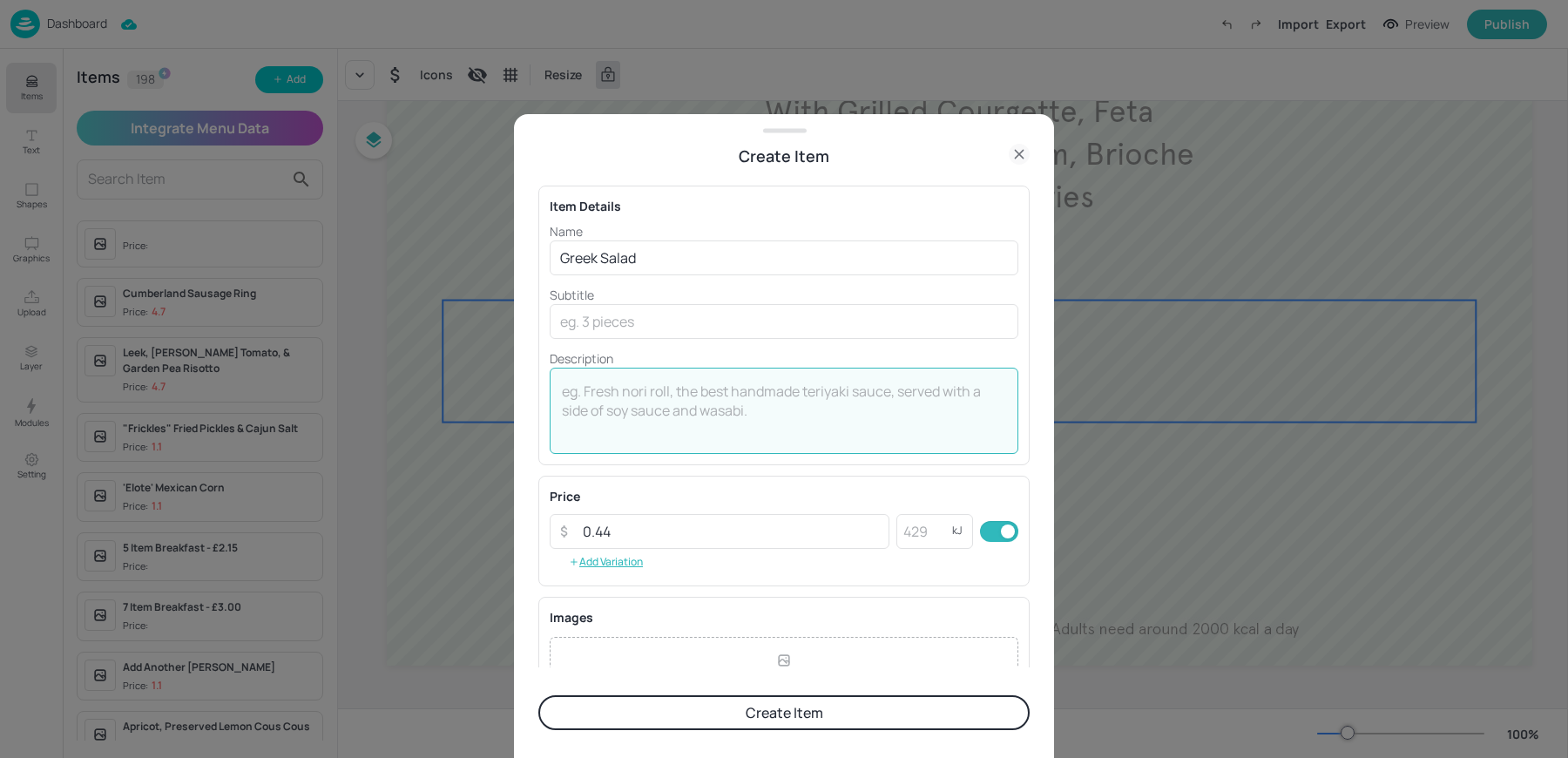
click at [650, 418] on textarea at bounding box center [784, 410] width 445 height 57
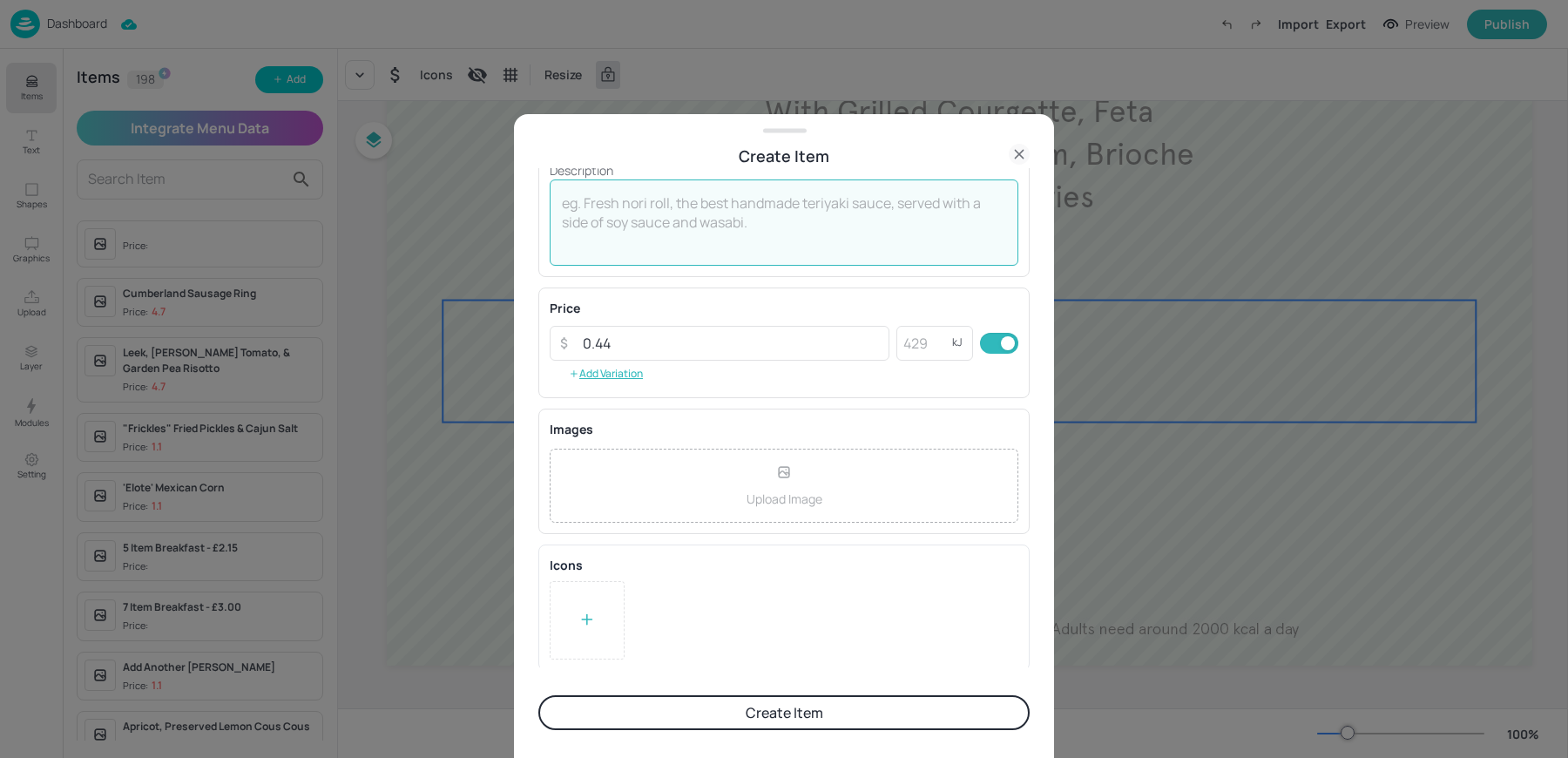
click at [579, 619] on icon at bounding box center [587, 619] width 18 height 18
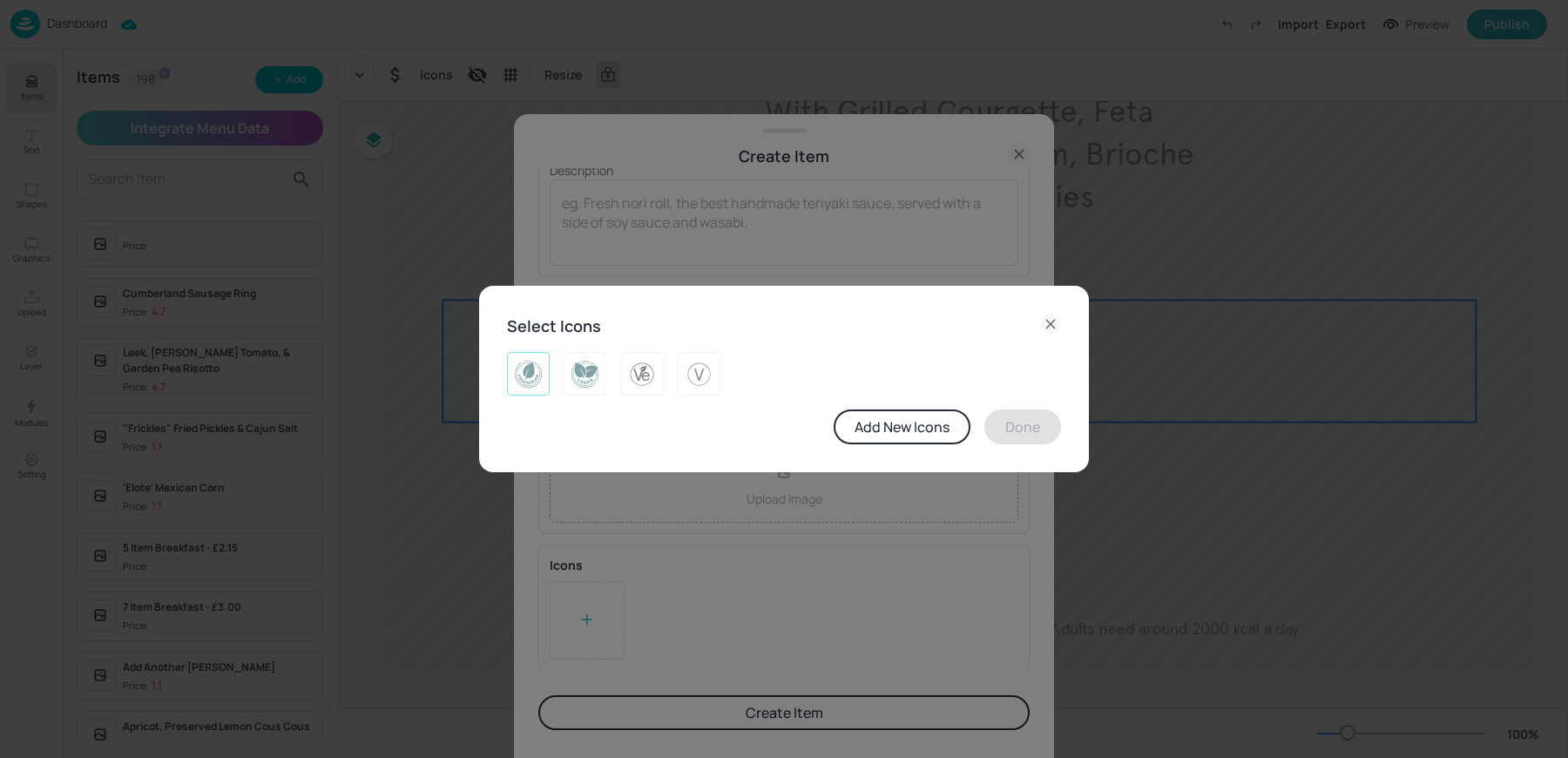
click at [539, 392] on div at bounding box center [529, 373] width 43 height 44
click at [1043, 423] on button "Done" at bounding box center [1023, 426] width 77 height 35
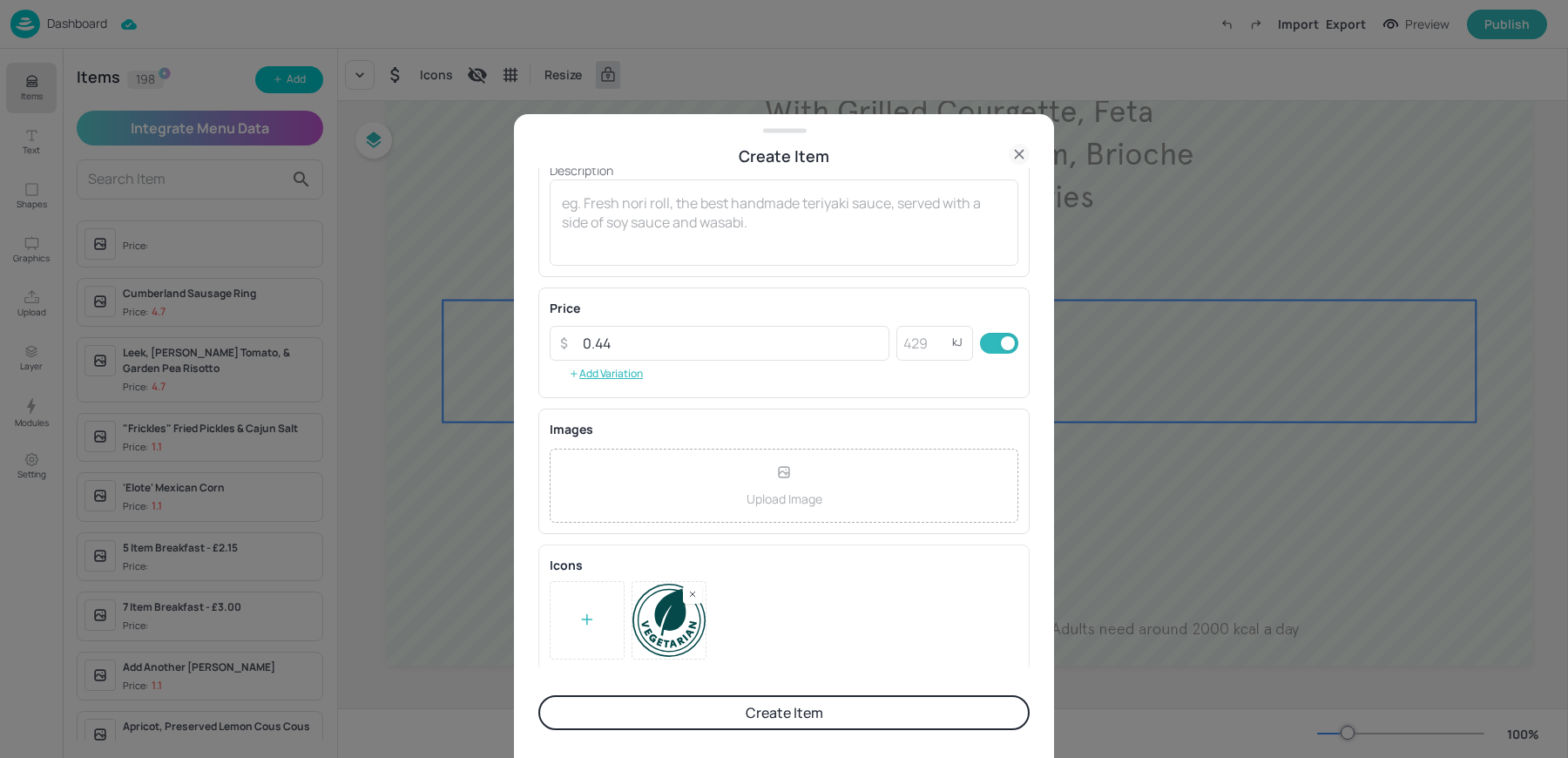
click at [715, 717] on button "Create Item" at bounding box center [784, 712] width 491 height 35
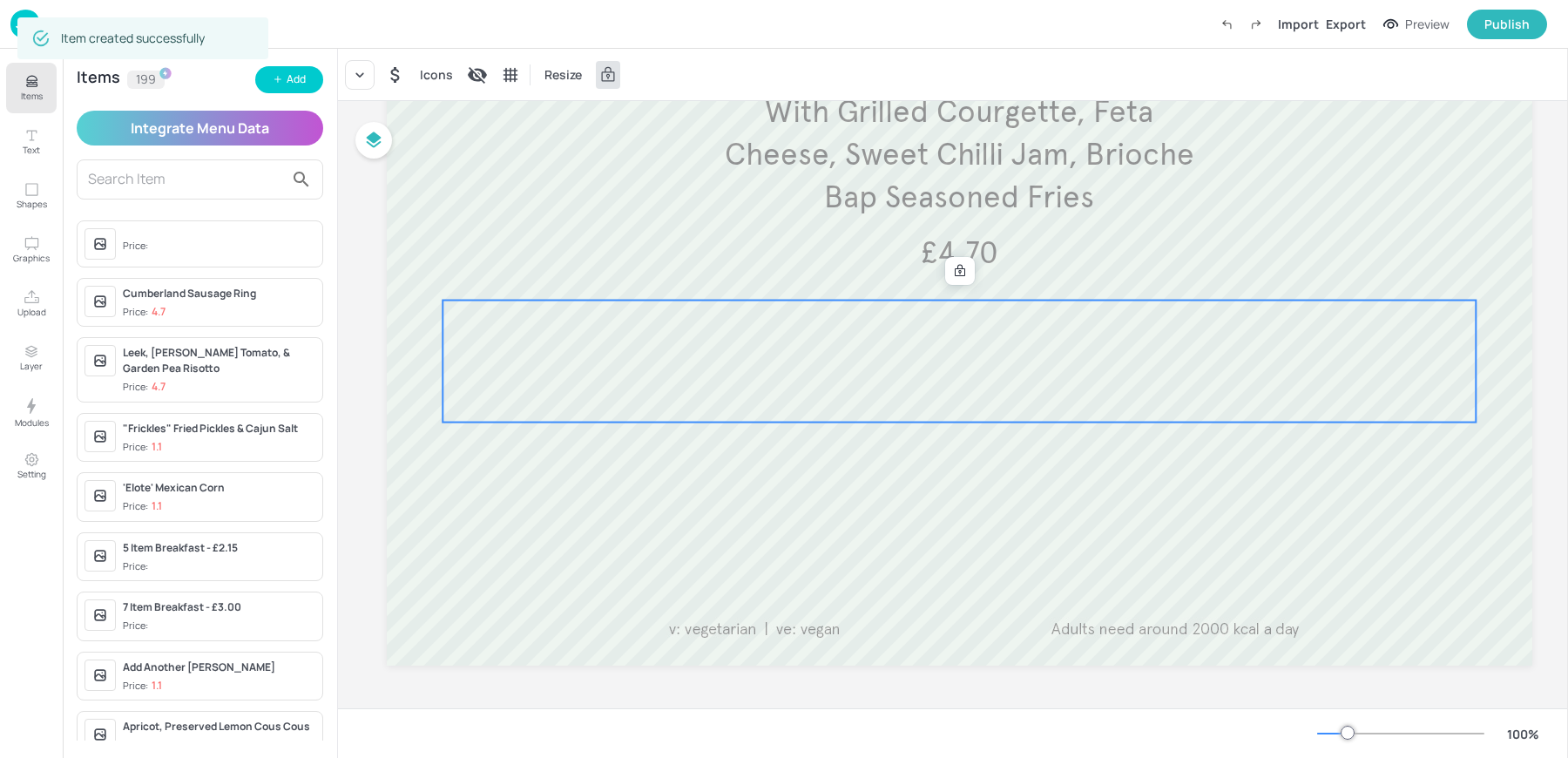
click at [901, 359] on div at bounding box center [960, 361] width 1033 height 122
click at [360, 77] on icon at bounding box center [359, 75] width 18 height 18
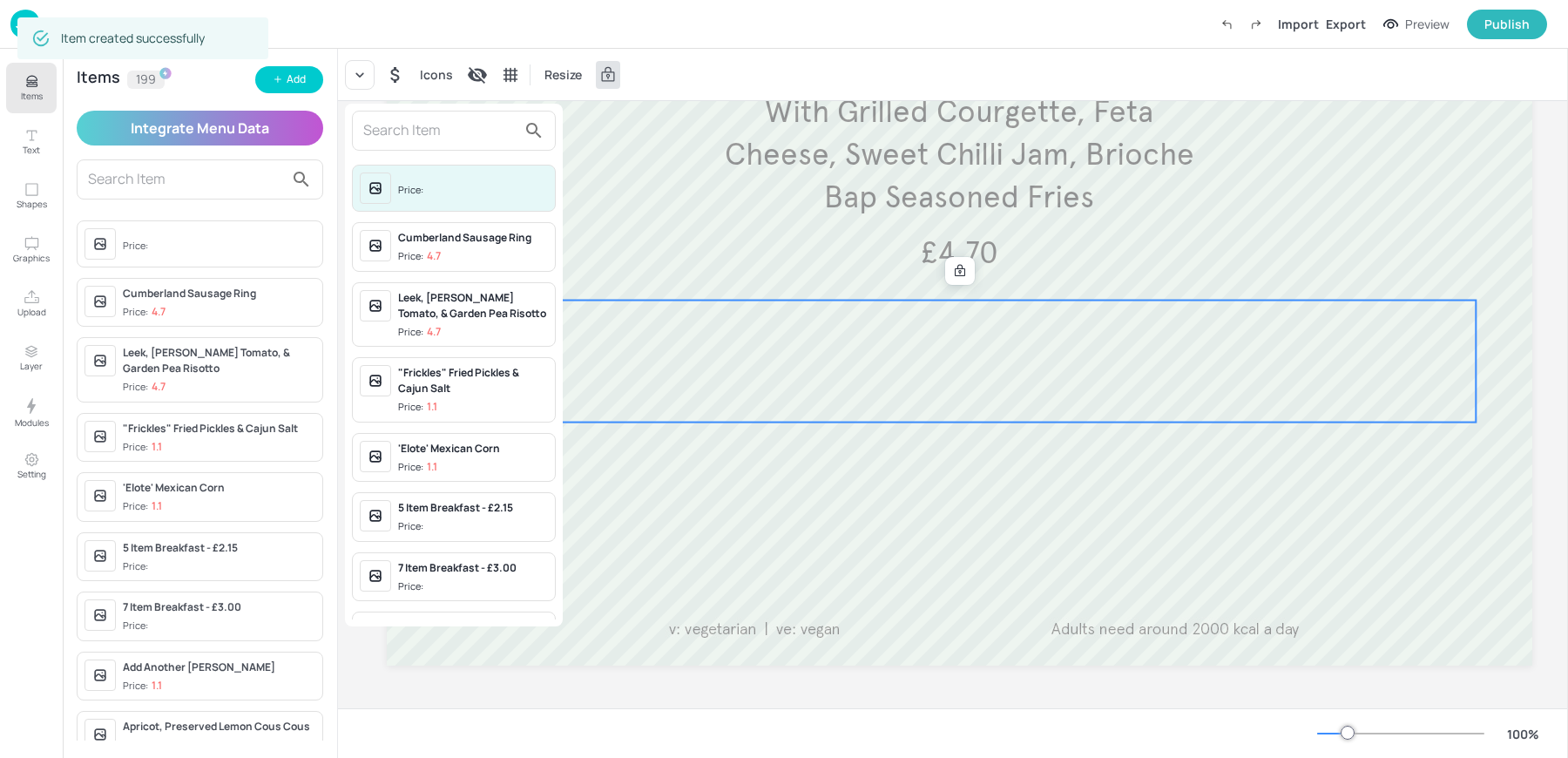
click at [407, 137] on input "text" at bounding box center [440, 131] width 154 height 28
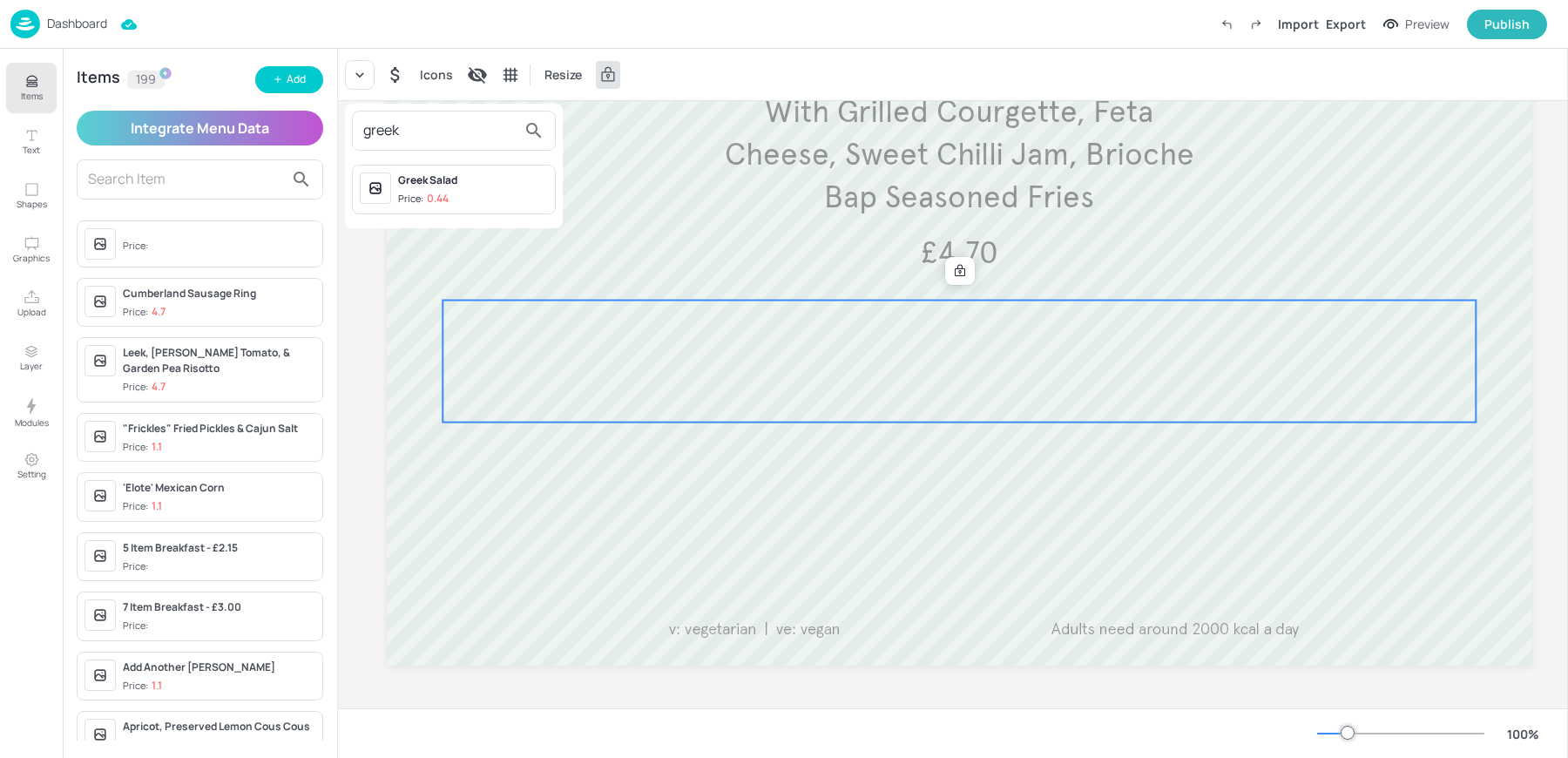
type input "greek"
click at [486, 196] on span "Price: 0.44" at bounding box center [473, 199] width 150 height 15
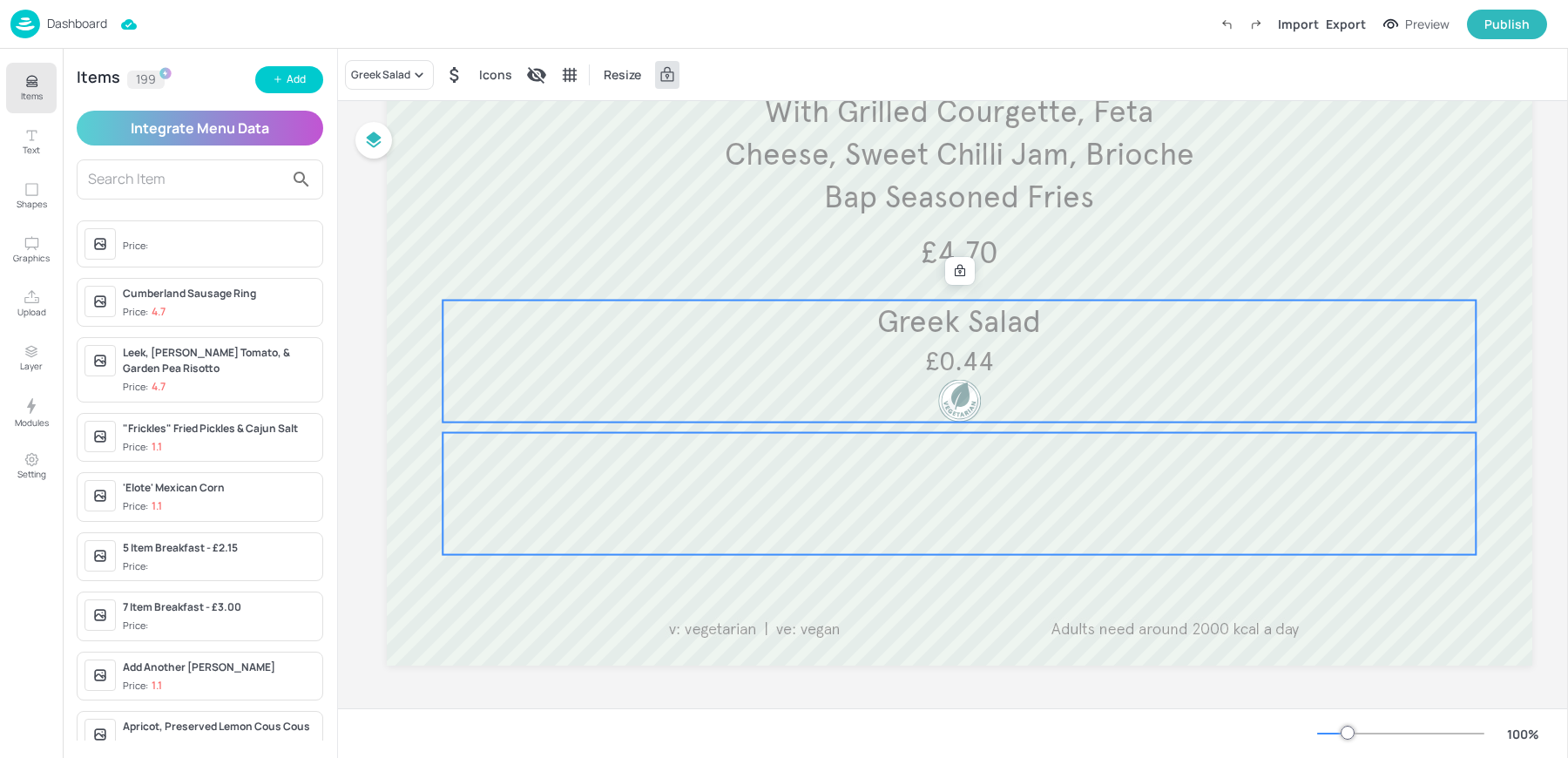
click at [1049, 488] on div at bounding box center [960, 494] width 1033 height 122
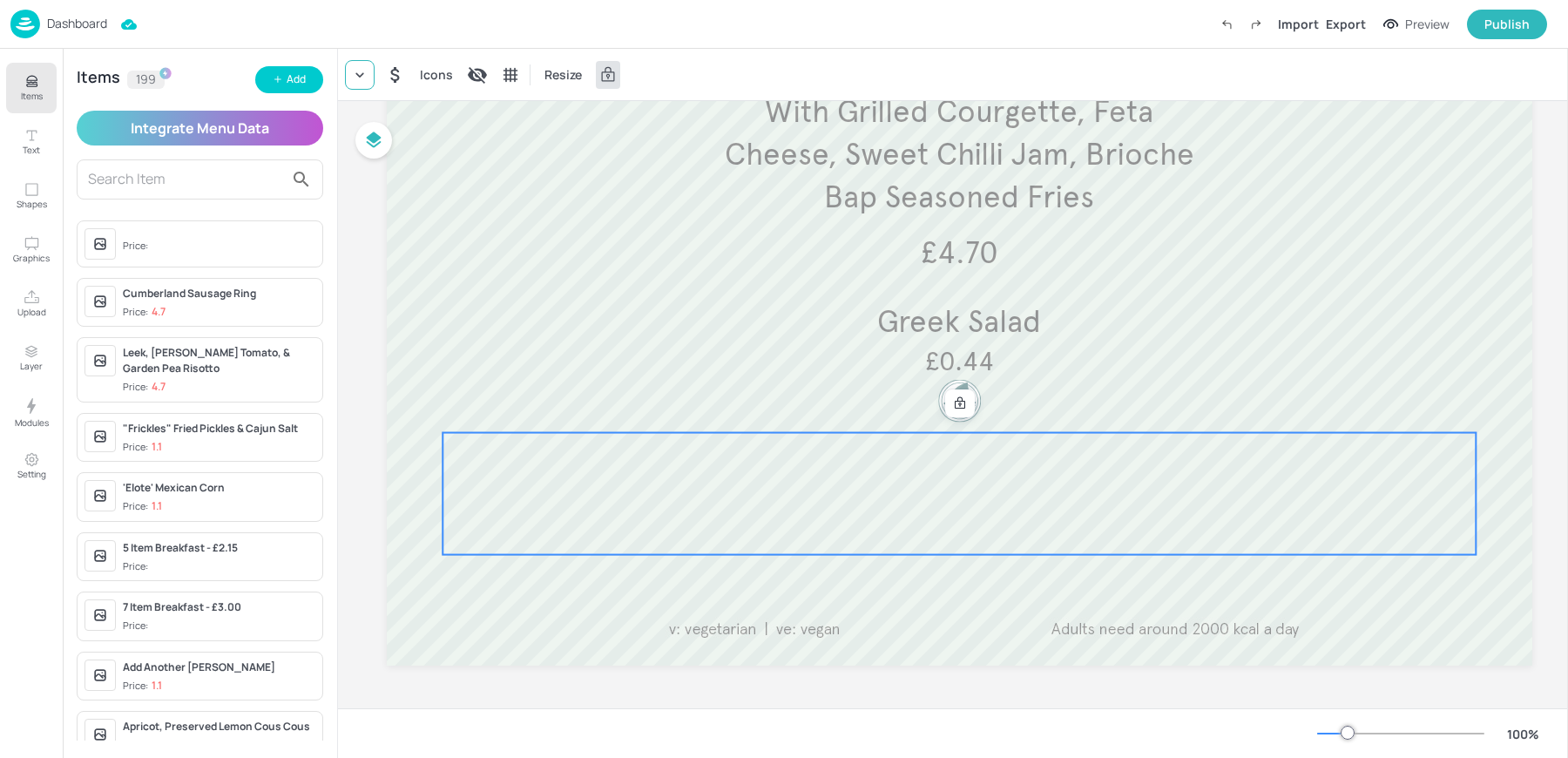
click at [359, 78] on icon at bounding box center [359, 75] width 18 height 18
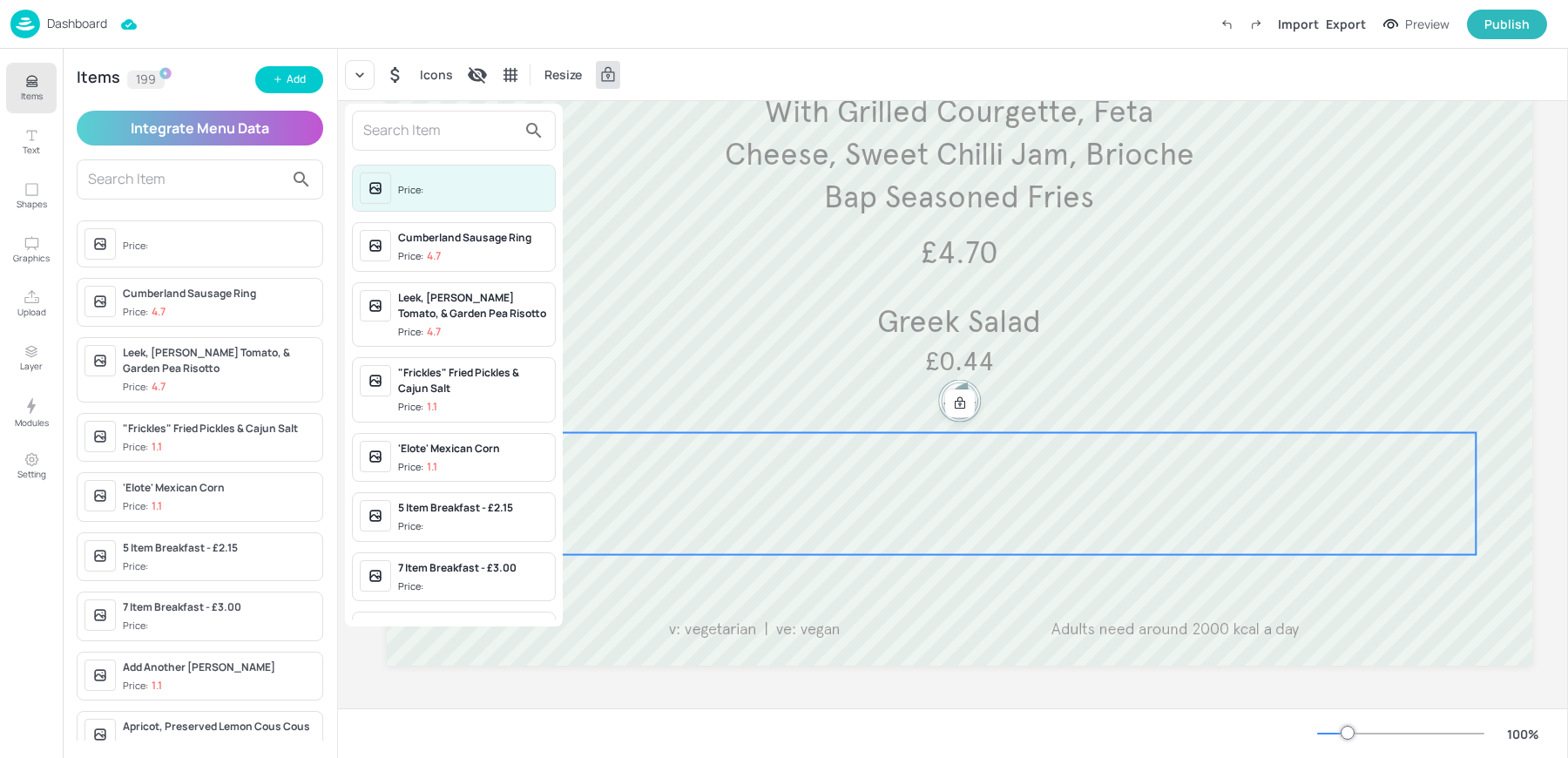
click at [404, 149] on div at bounding box center [454, 130] width 204 height 40
click at [390, 132] on input "s" at bounding box center [440, 131] width 154 height 28
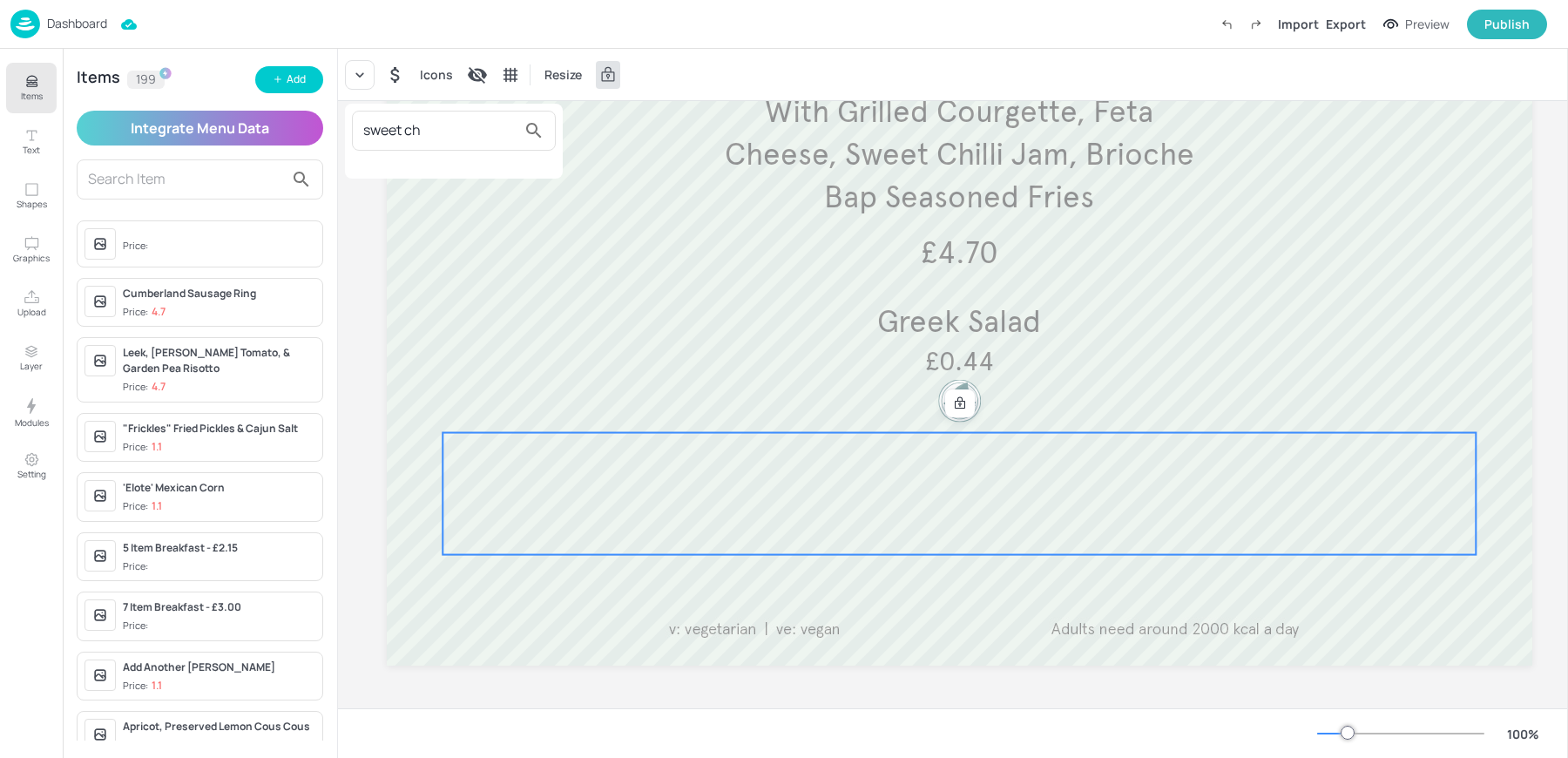
type input "sweet ch"
click at [307, 83] on div at bounding box center [784, 379] width 1568 height 758
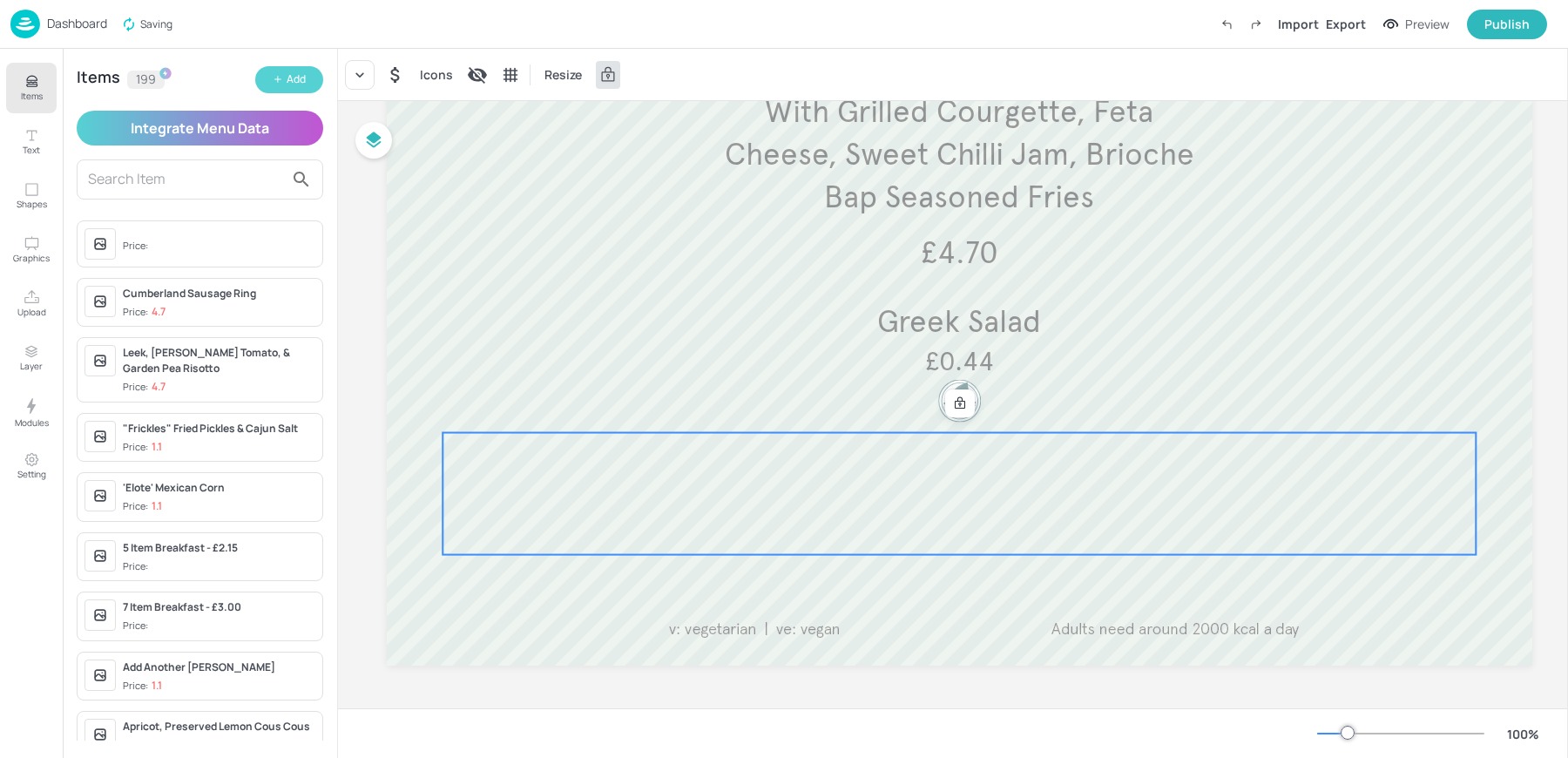
click at [303, 83] on div "Add" at bounding box center [296, 80] width 19 height 17
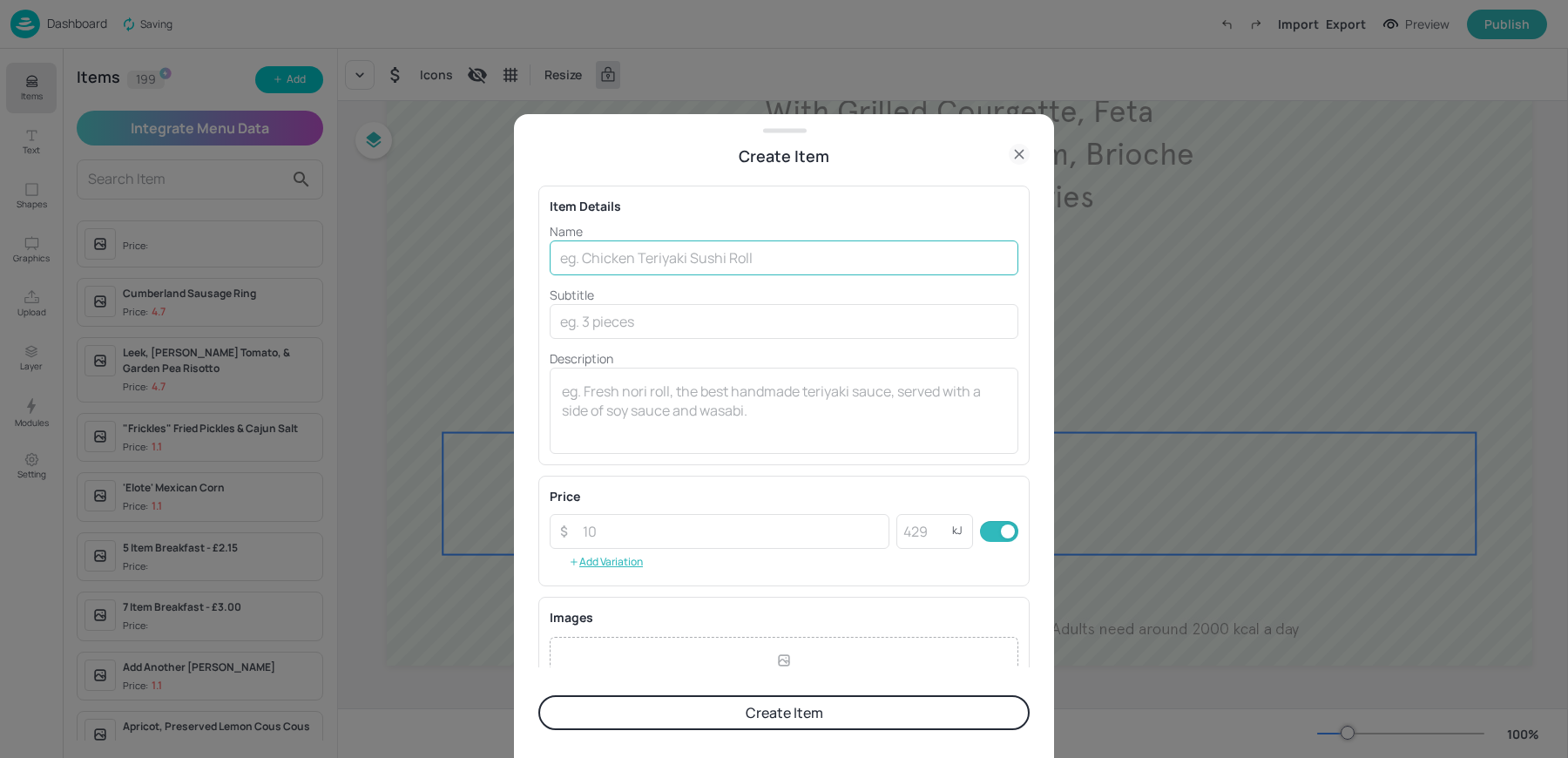
click at [587, 260] on input "text" at bounding box center [784, 257] width 469 height 35
click at [665, 260] on input "text" at bounding box center [784, 257] width 469 height 35
paste input "Sweet Chilli Dip Pot £0.44"
drag, startPoint x: 690, startPoint y: 255, endPoint x: 834, endPoint y: 258, distance: 144.0
click at [834, 258] on input "Sweet Chilli Dip Pot £0.44" at bounding box center [784, 257] width 469 height 35
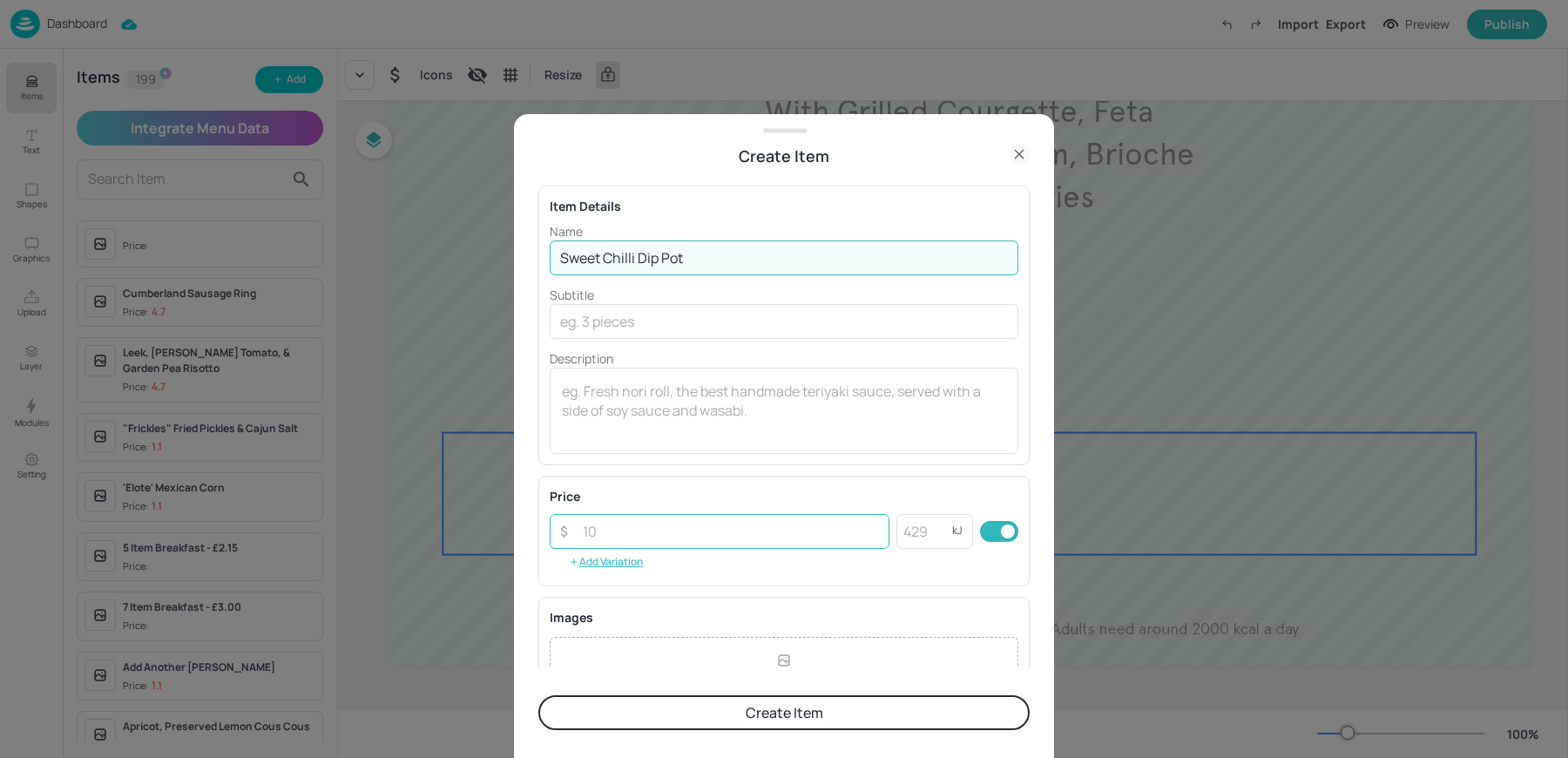
type input "Sweet Chilli Dip Pot"
click at [647, 537] on input "number" at bounding box center [731, 531] width 317 height 35
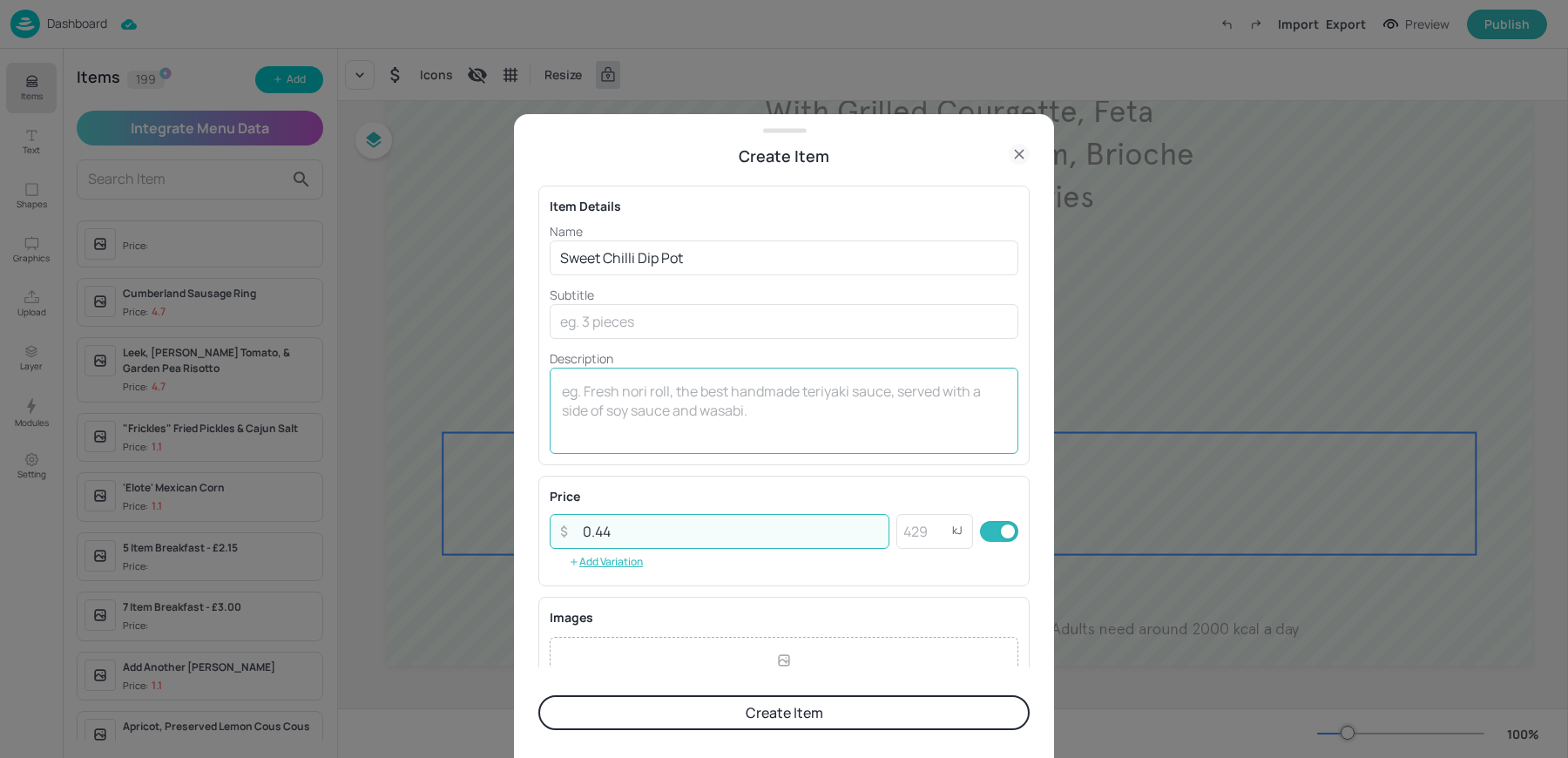
type input "0.44"
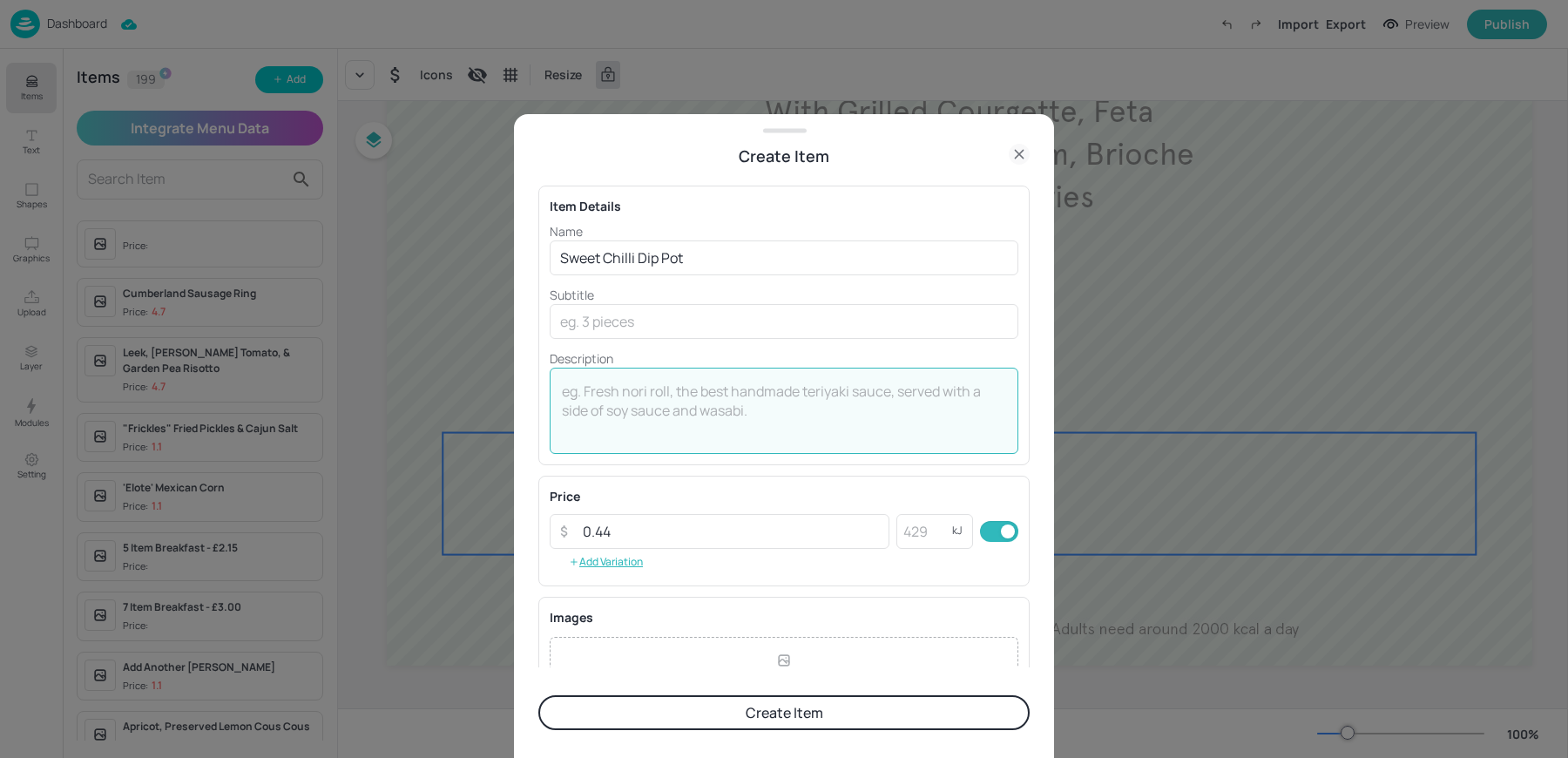
click at [715, 397] on textarea at bounding box center [784, 410] width 445 height 57
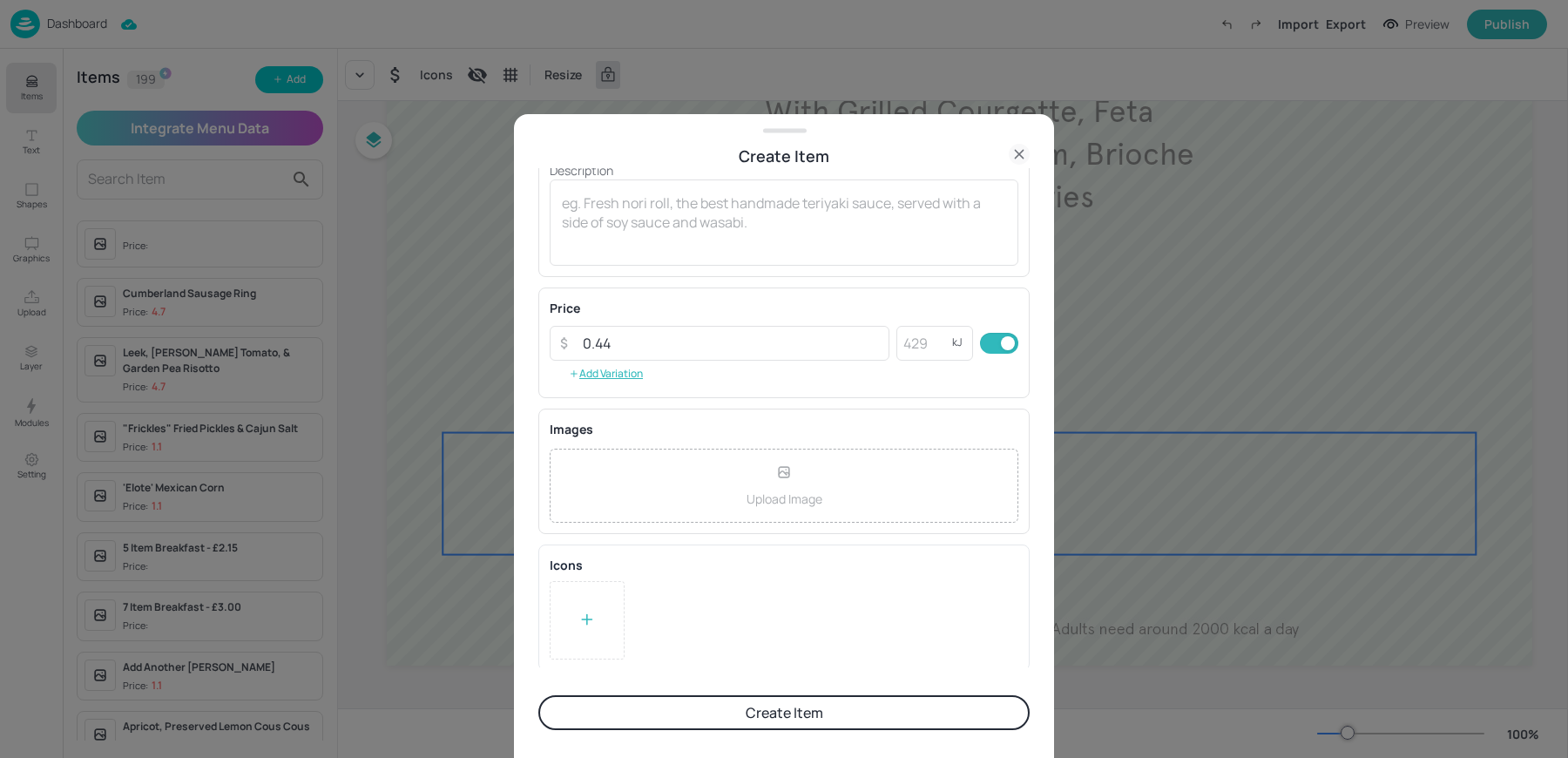
click at [567, 621] on div at bounding box center [587, 620] width 75 height 79
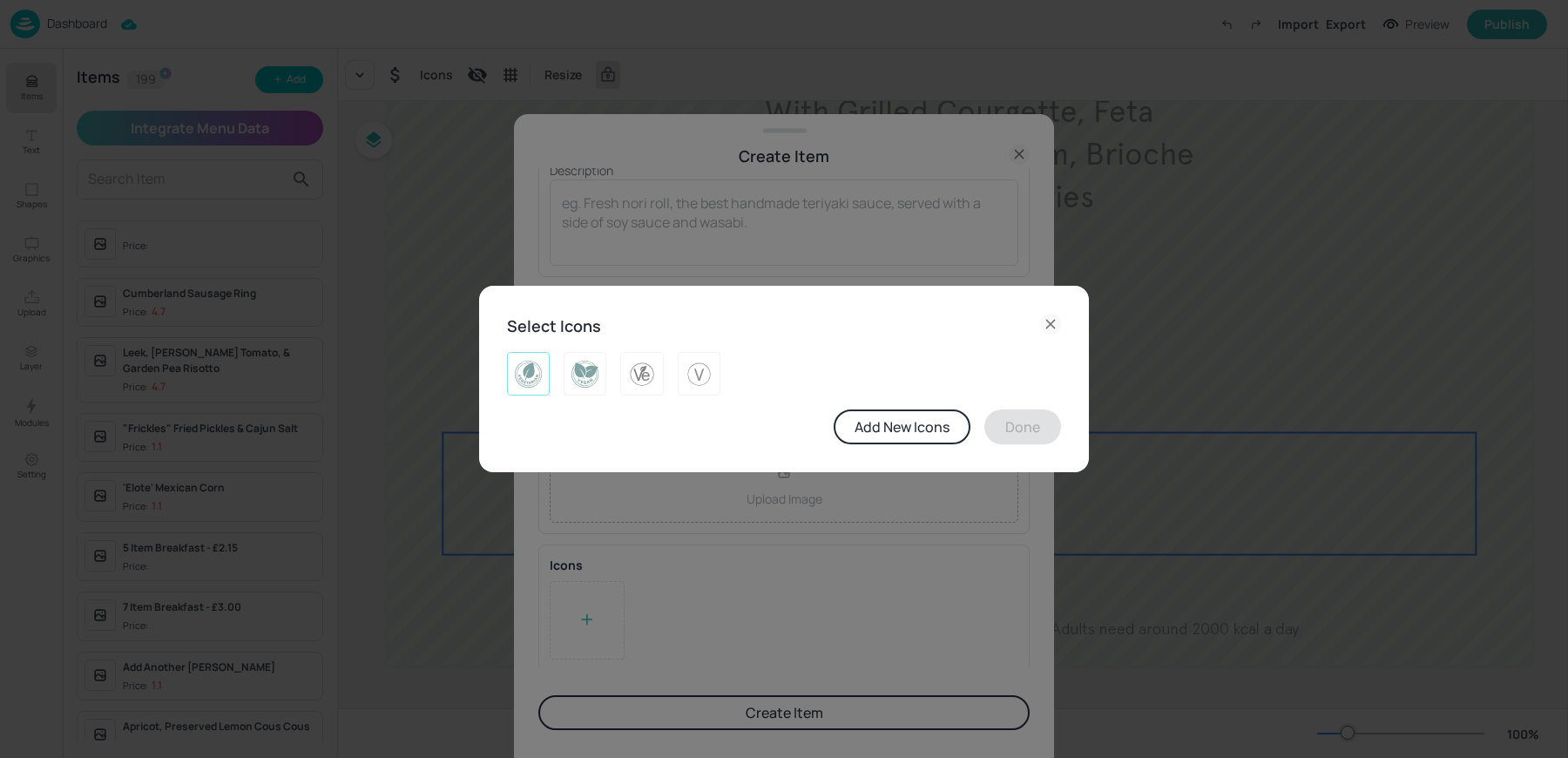
click at [535, 361] on img at bounding box center [528, 373] width 27 height 28
click at [1037, 428] on button "Done" at bounding box center [1023, 426] width 77 height 35
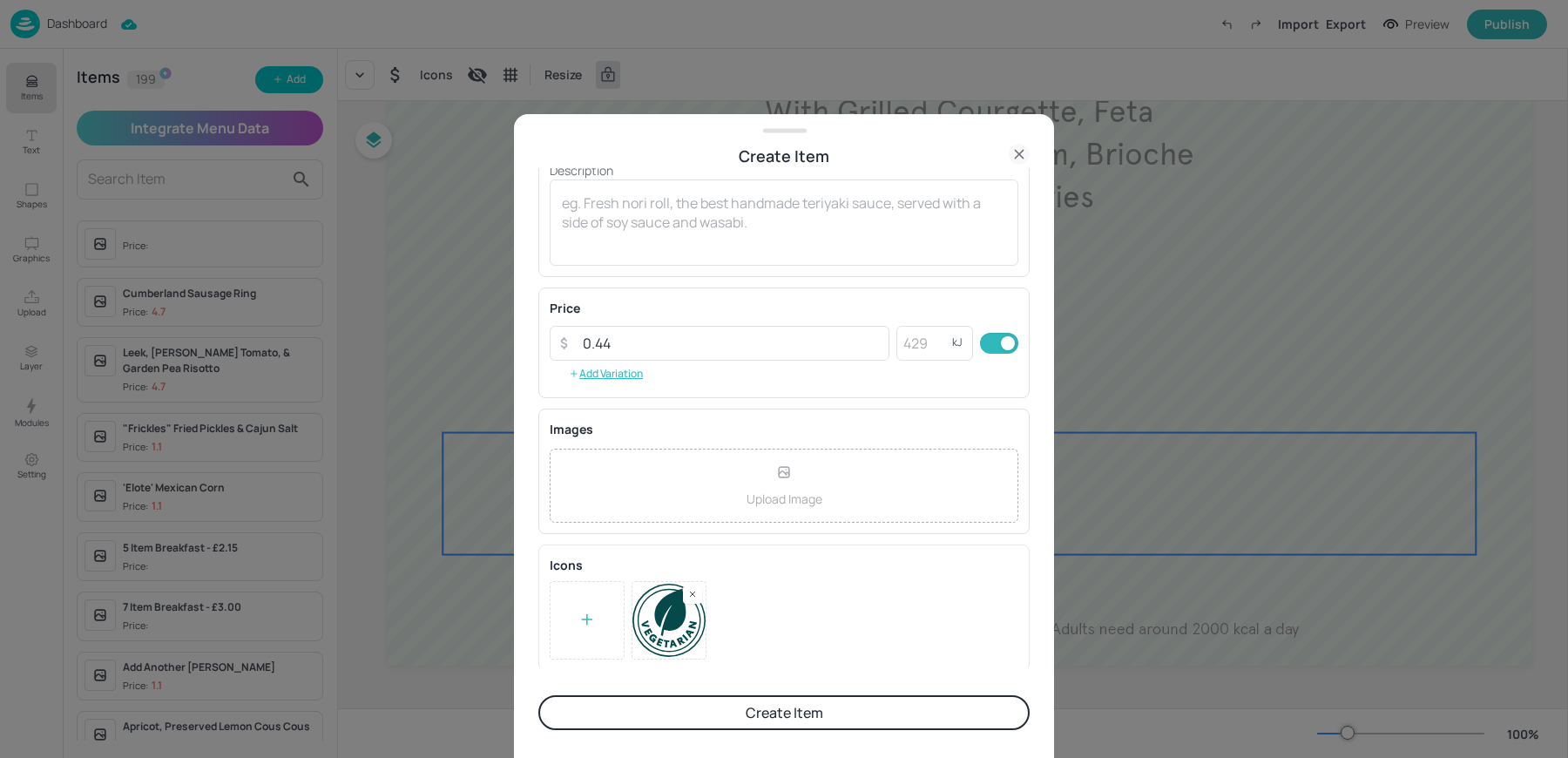
click at [762, 709] on button "Create Item" at bounding box center [784, 712] width 491 height 35
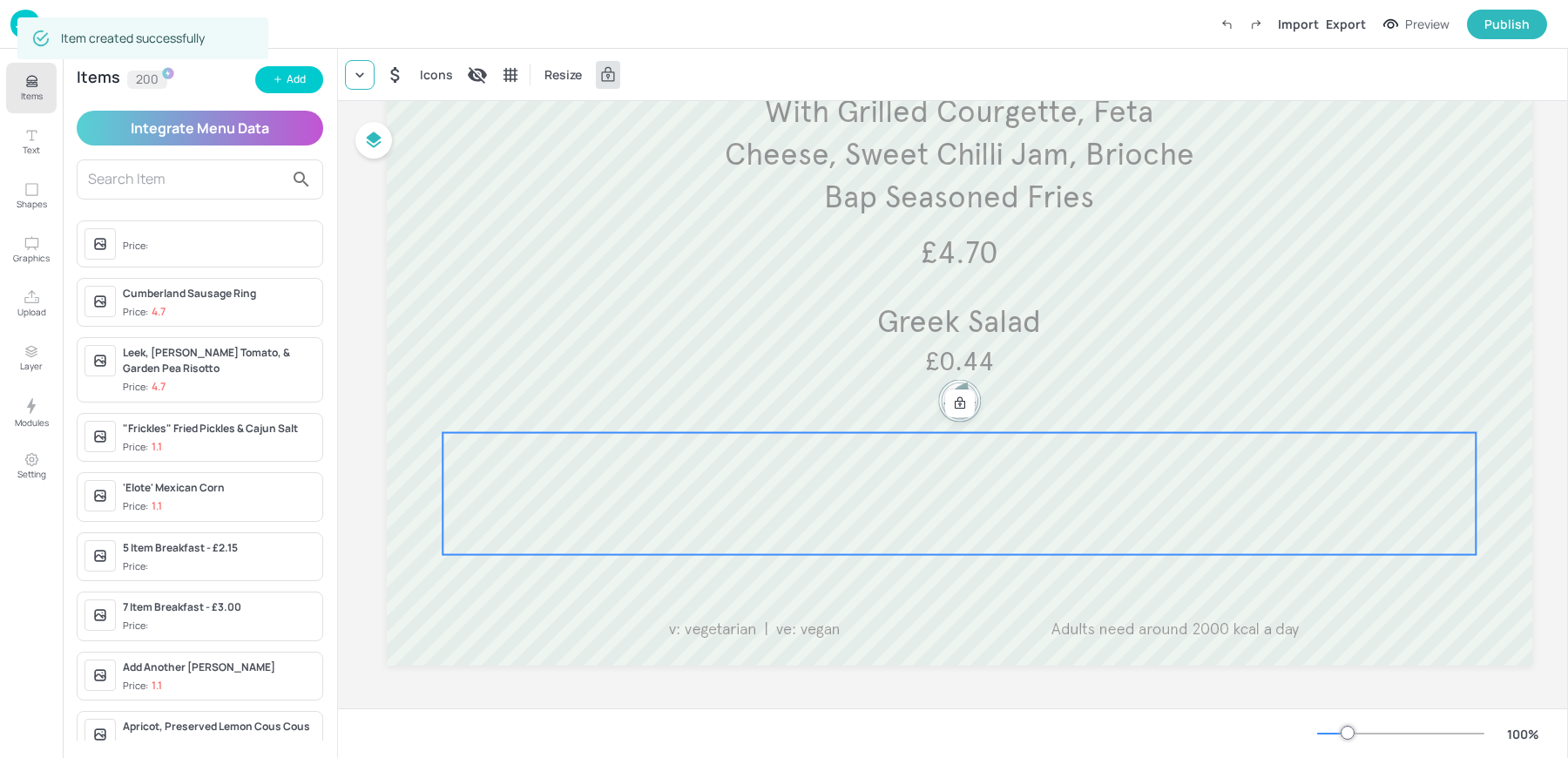
click at [351, 71] on icon at bounding box center [359, 75] width 18 height 18
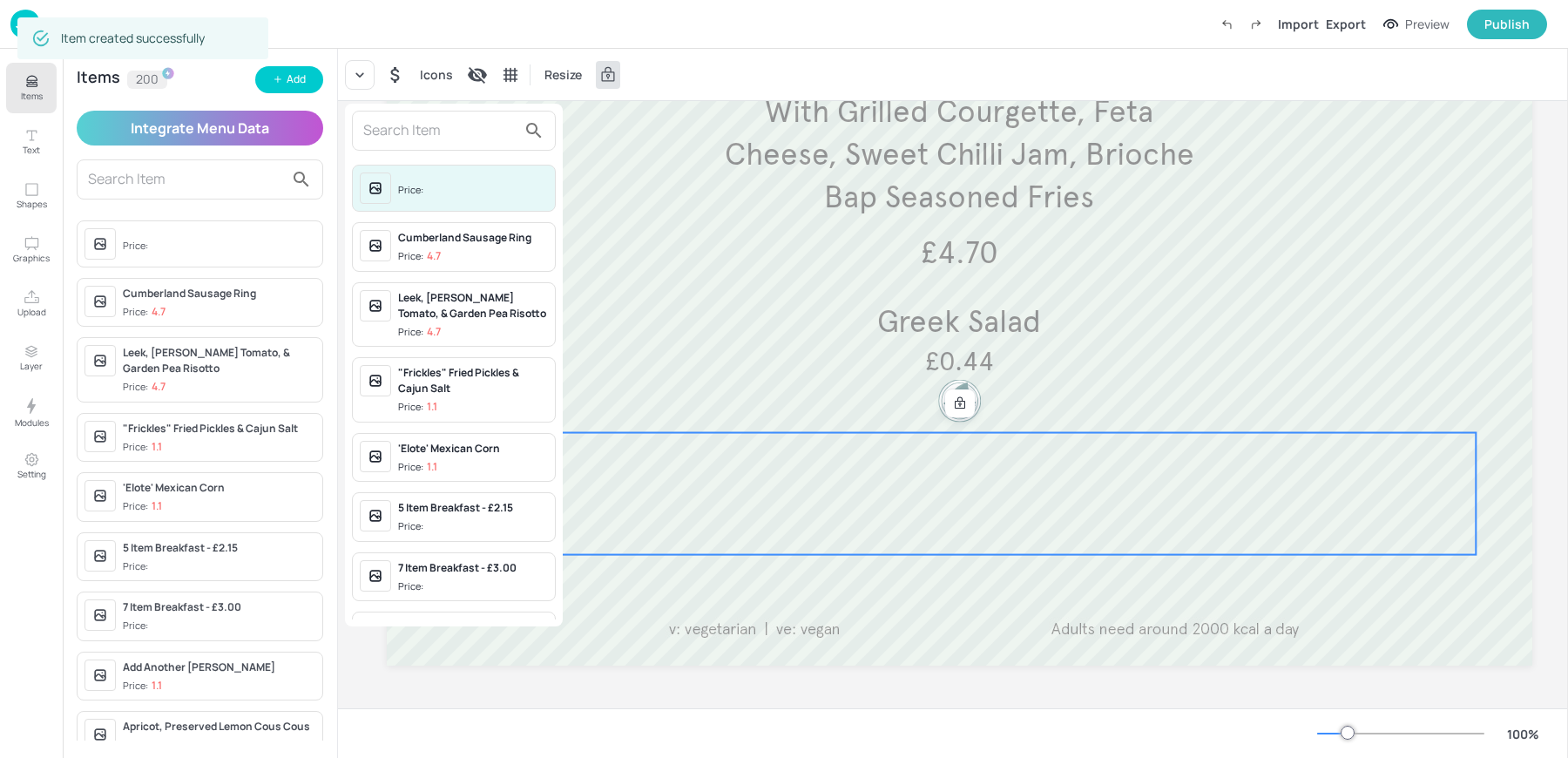
click at [398, 129] on input "text" at bounding box center [440, 131] width 154 height 28
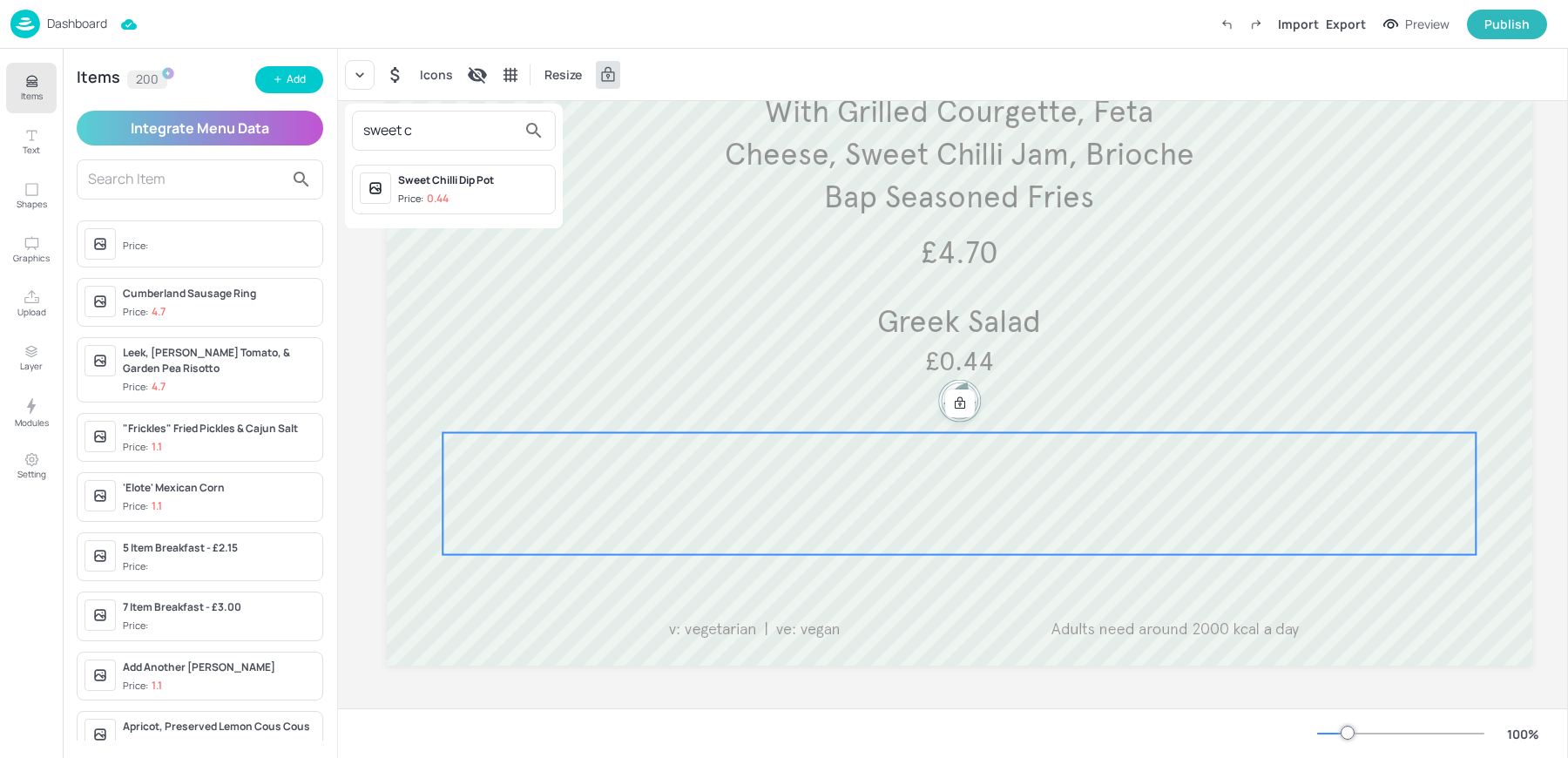
type input "sweet c"
click at [432, 174] on div "Sweet Chilli Dip Pot" at bounding box center [473, 180] width 150 height 16
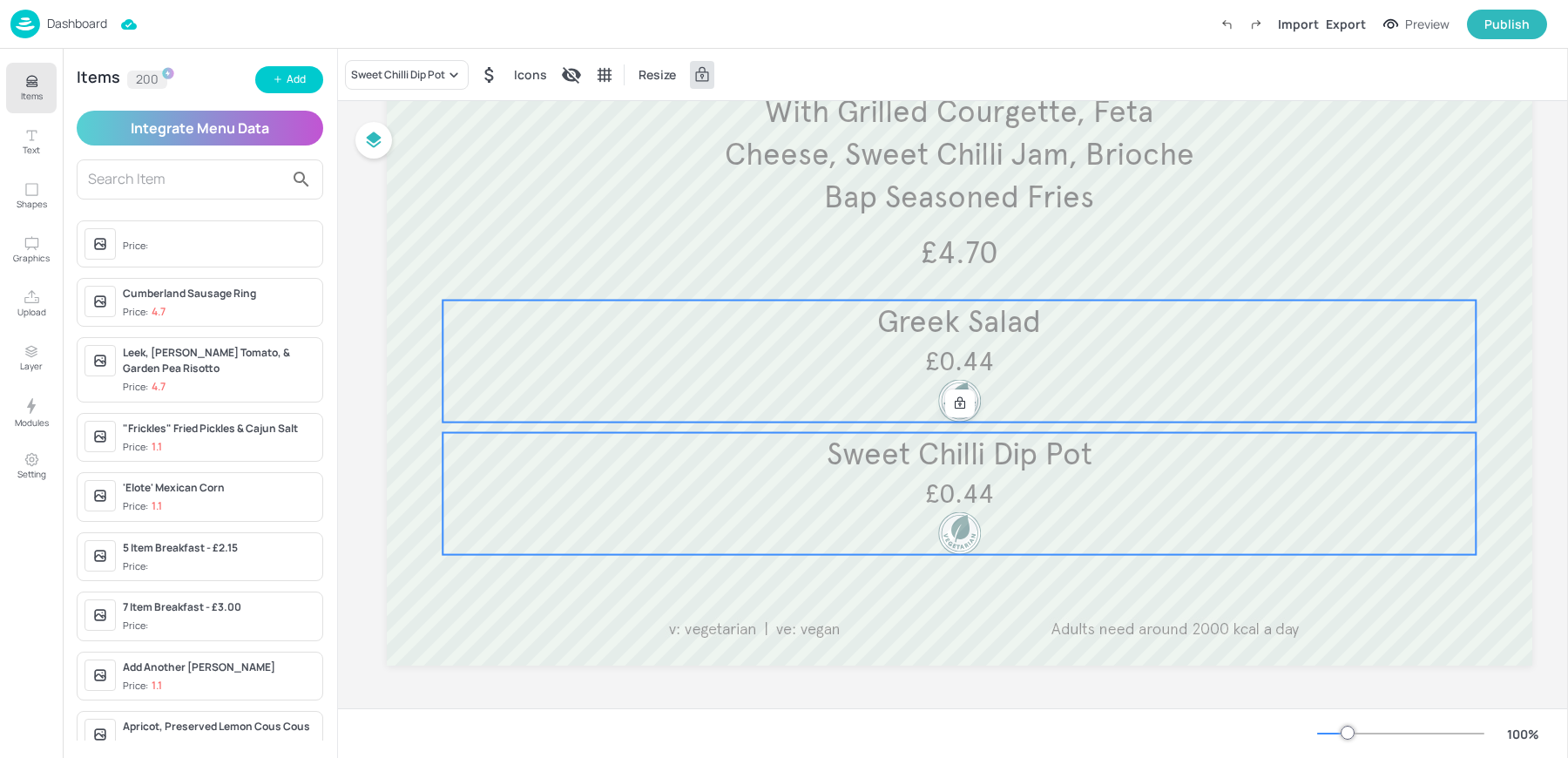
scroll to position [19, 0]
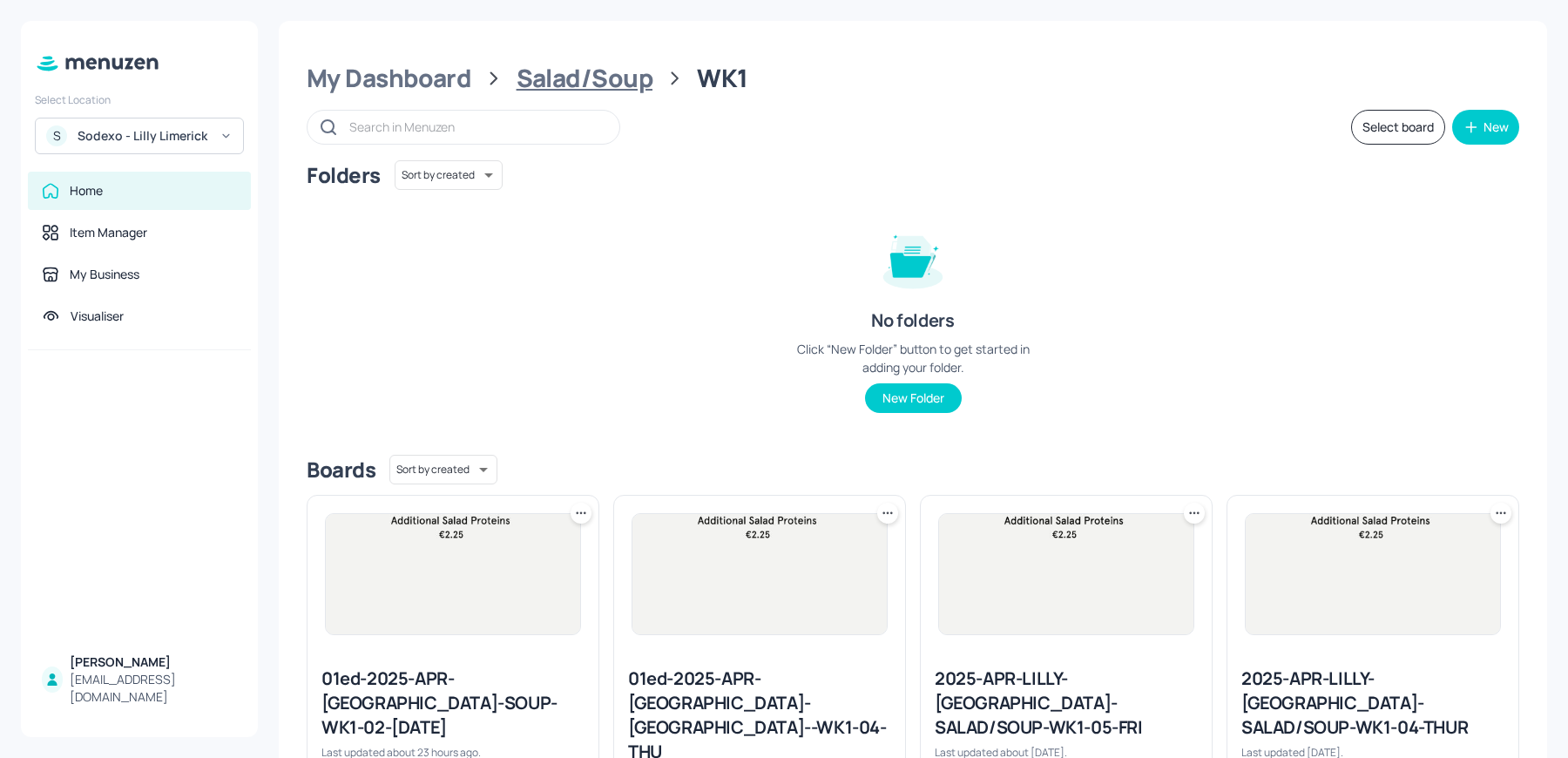
click at [554, 92] on div "Salad/Soup" at bounding box center [584, 79] width 136 height 32
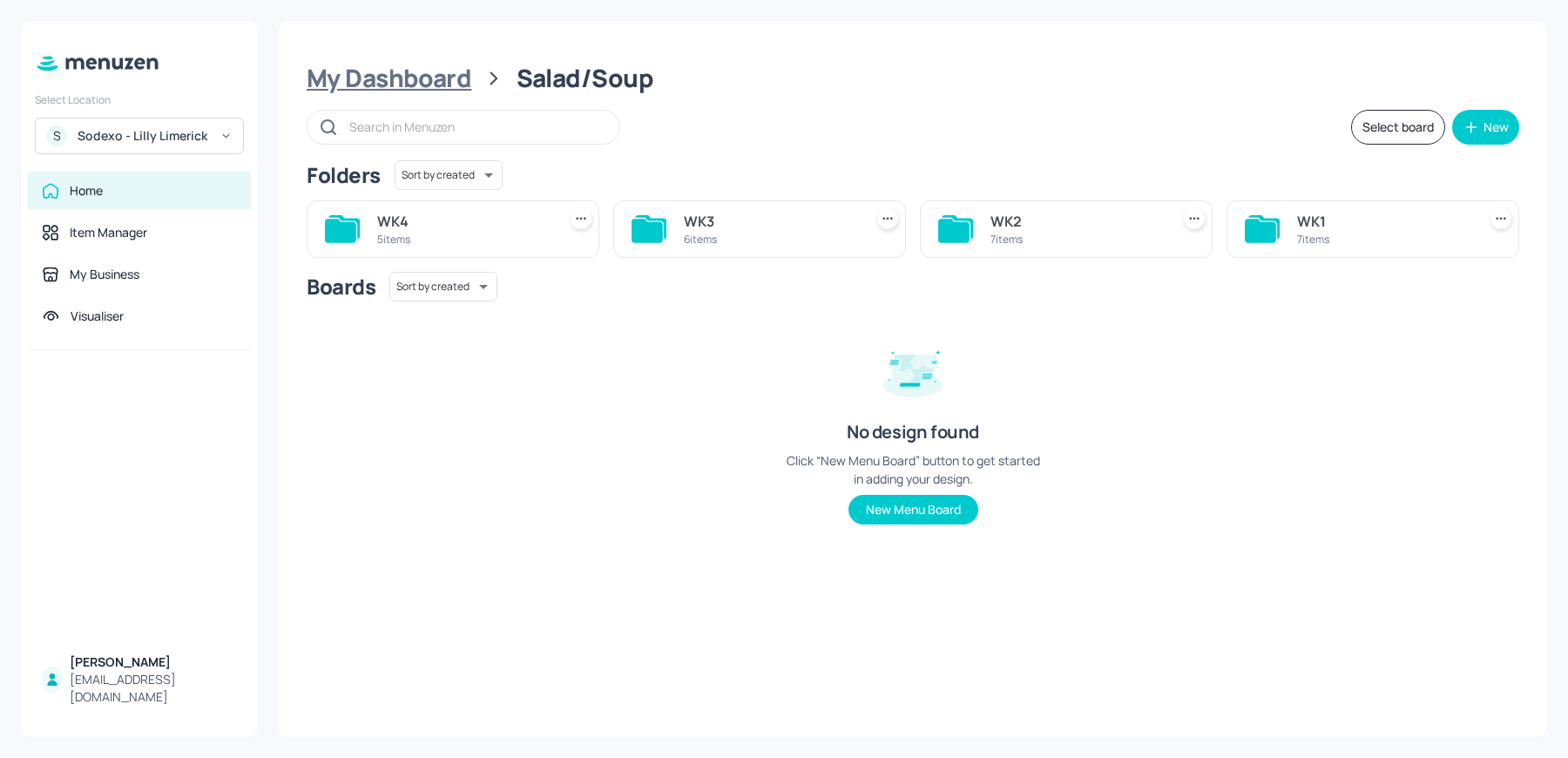
click at [421, 72] on div "My Dashboard" at bounding box center [389, 79] width 165 height 32
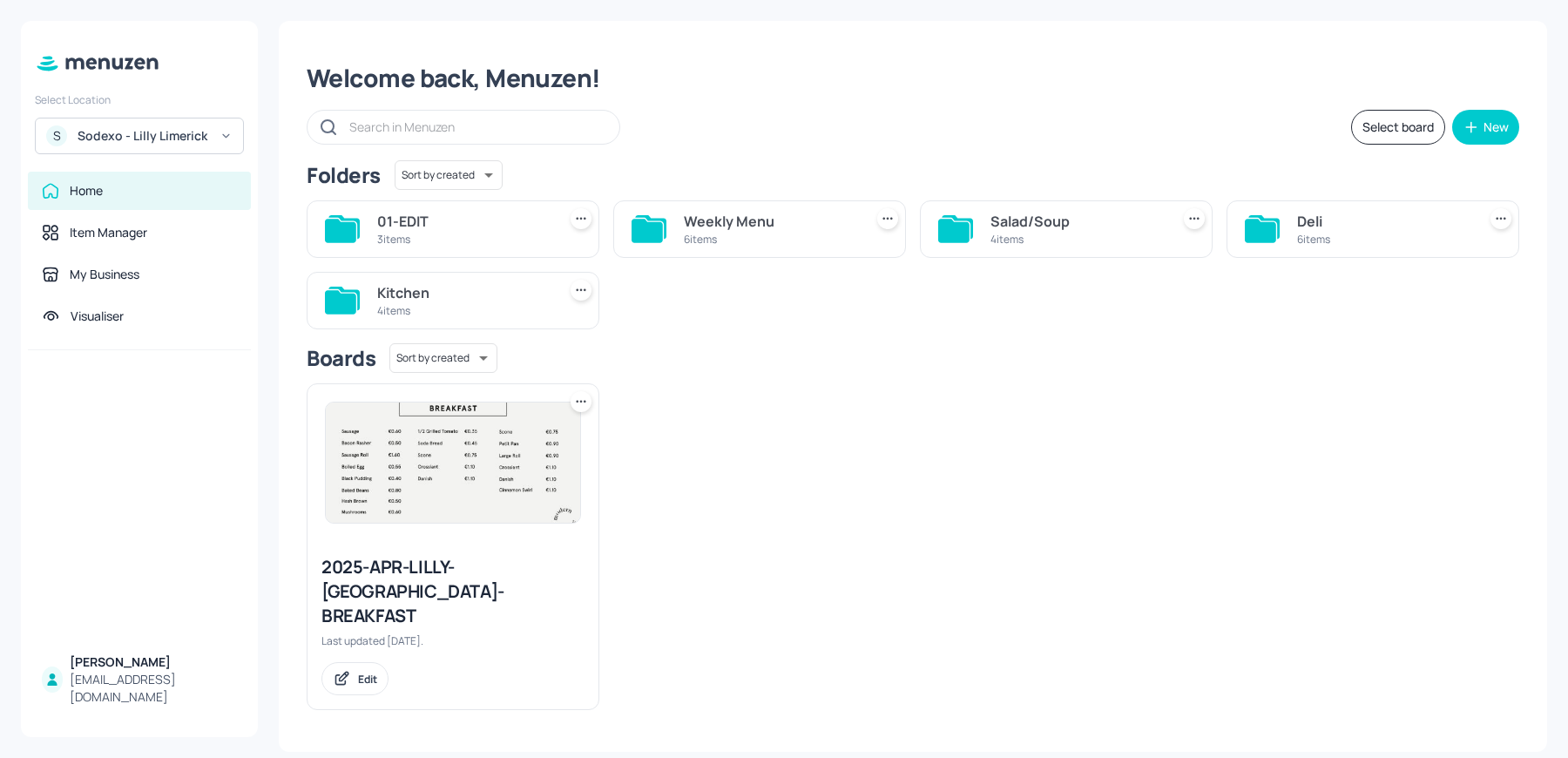
click at [1327, 227] on div "Deli" at bounding box center [1384, 221] width 172 height 21
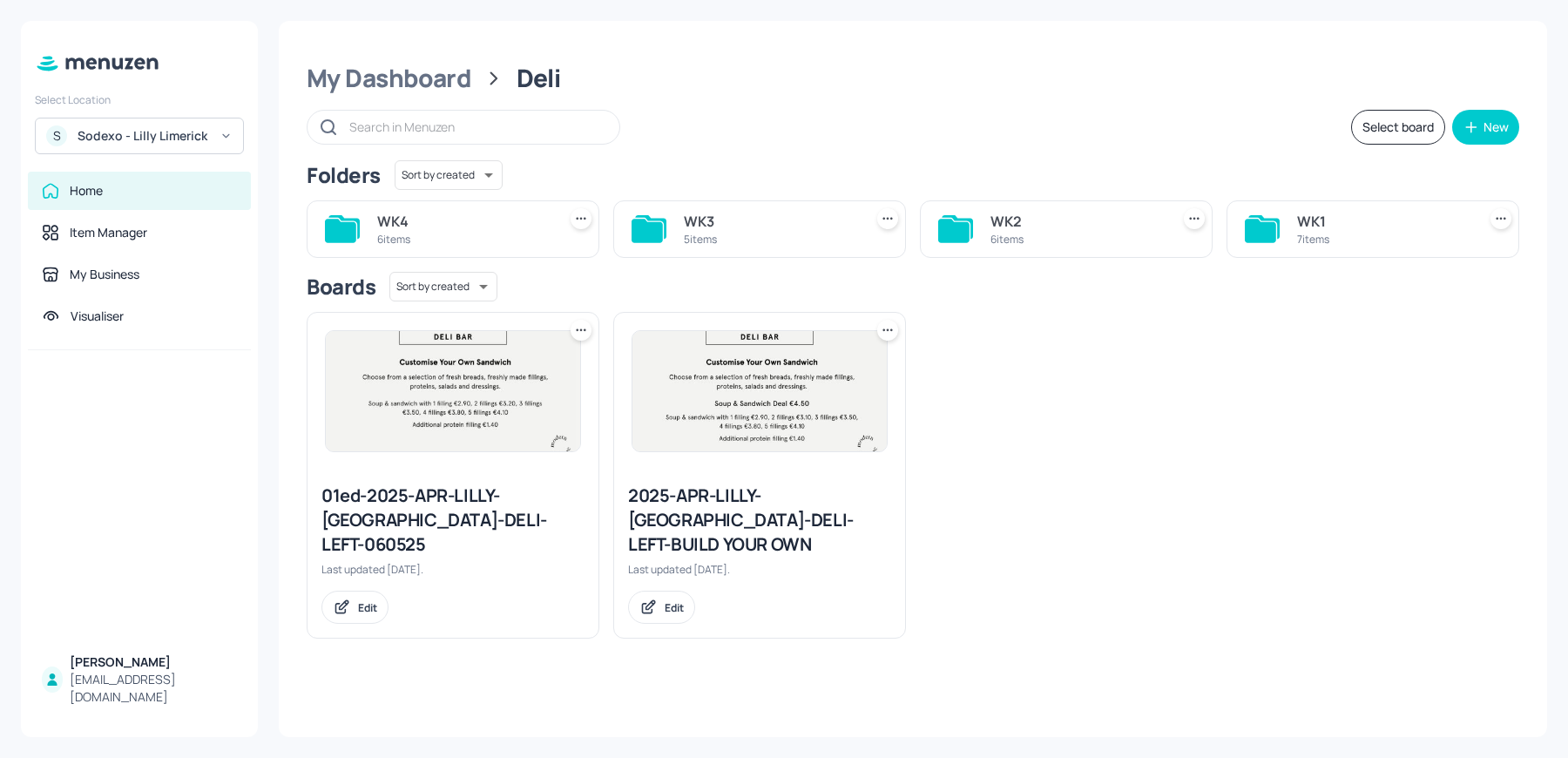
click at [1331, 230] on div "WK1" at bounding box center [1384, 221] width 172 height 21
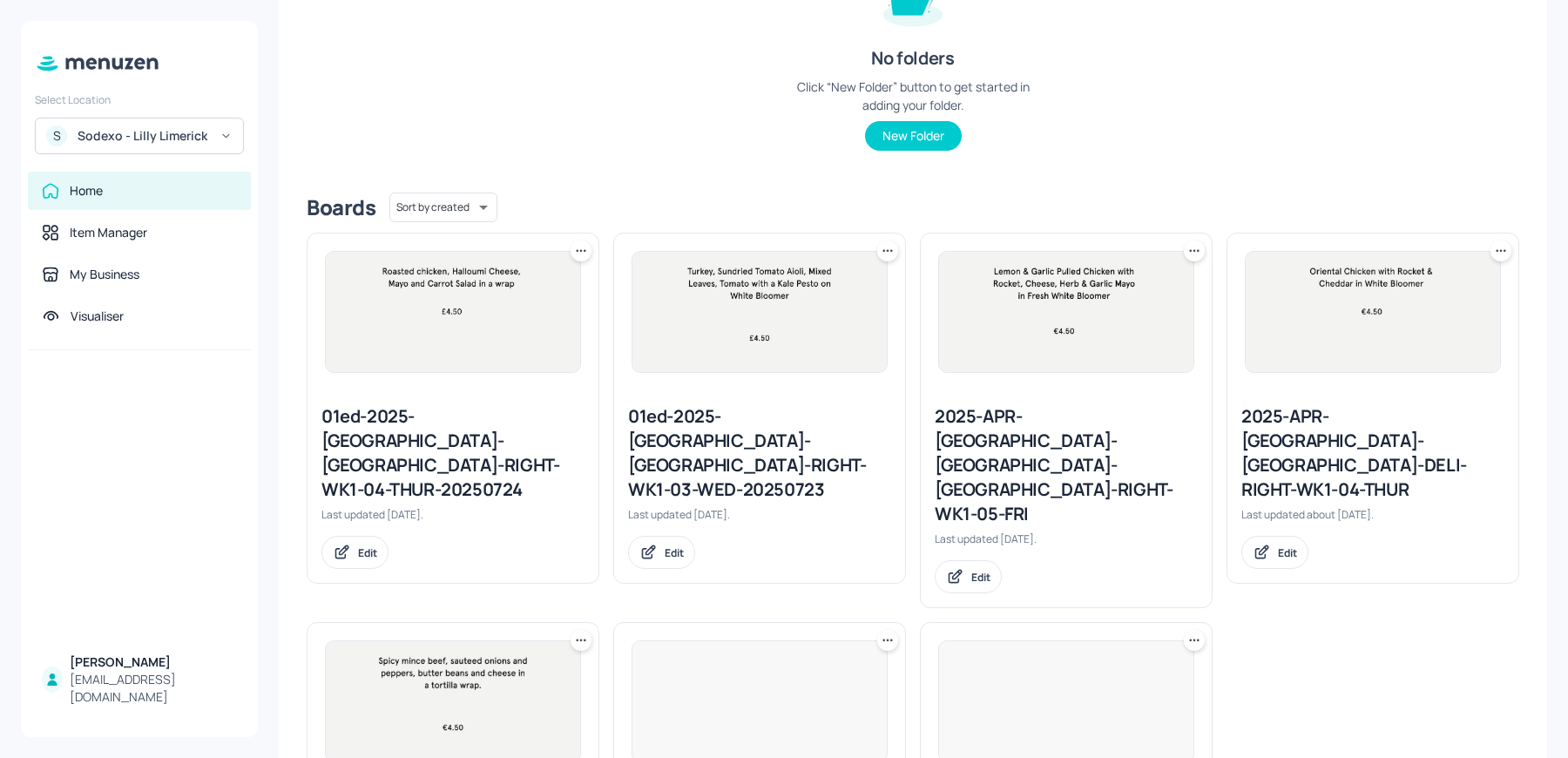
scroll to position [354, 0]
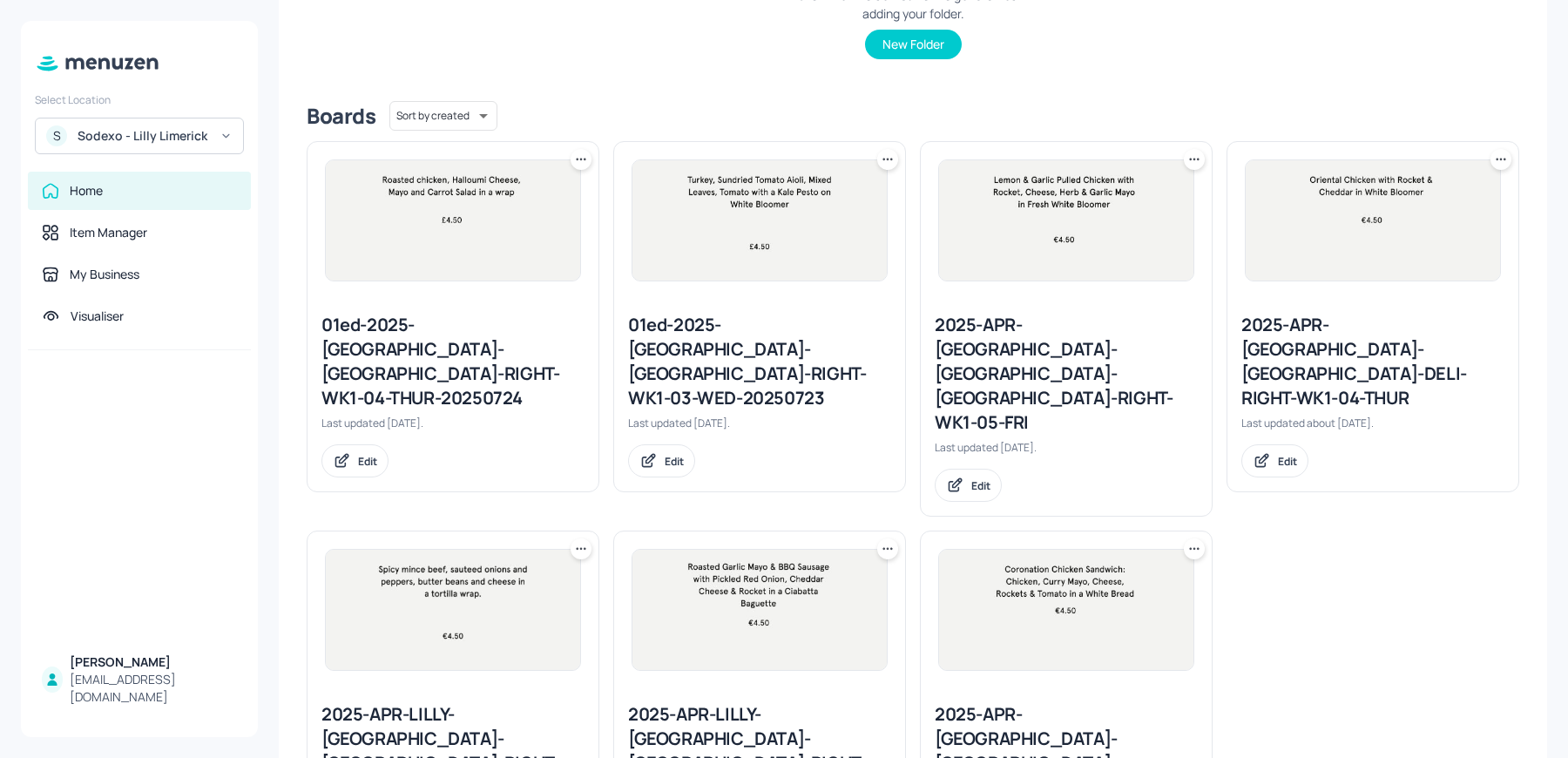
click at [590, 160] on div at bounding box center [581, 159] width 21 height 21
click at [472, 255] on p "Move" at bounding box center [484, 253] width 26 height 16
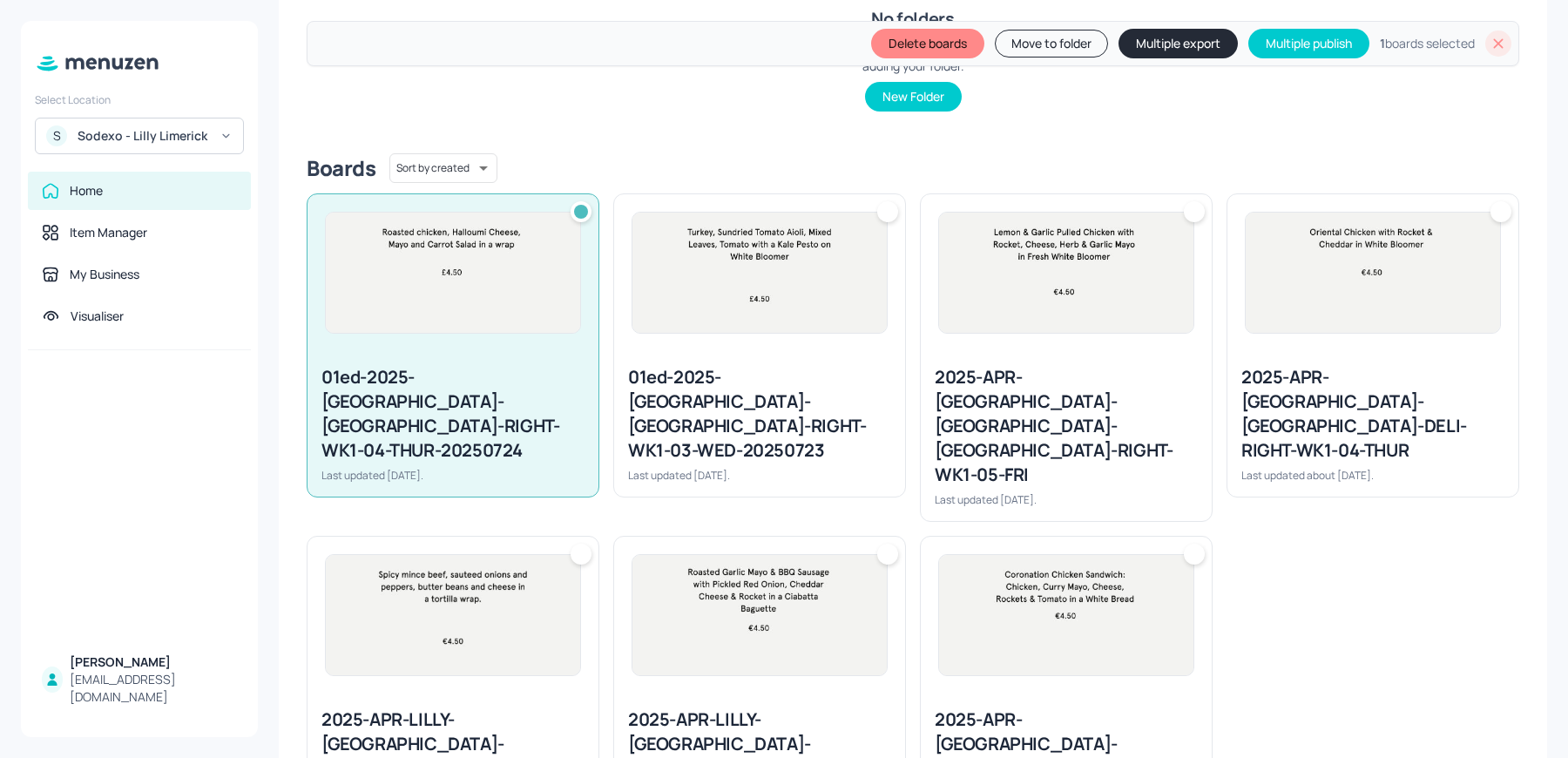
click at [887, 210] on div at bounding box center [887, 211] width 21 height 21
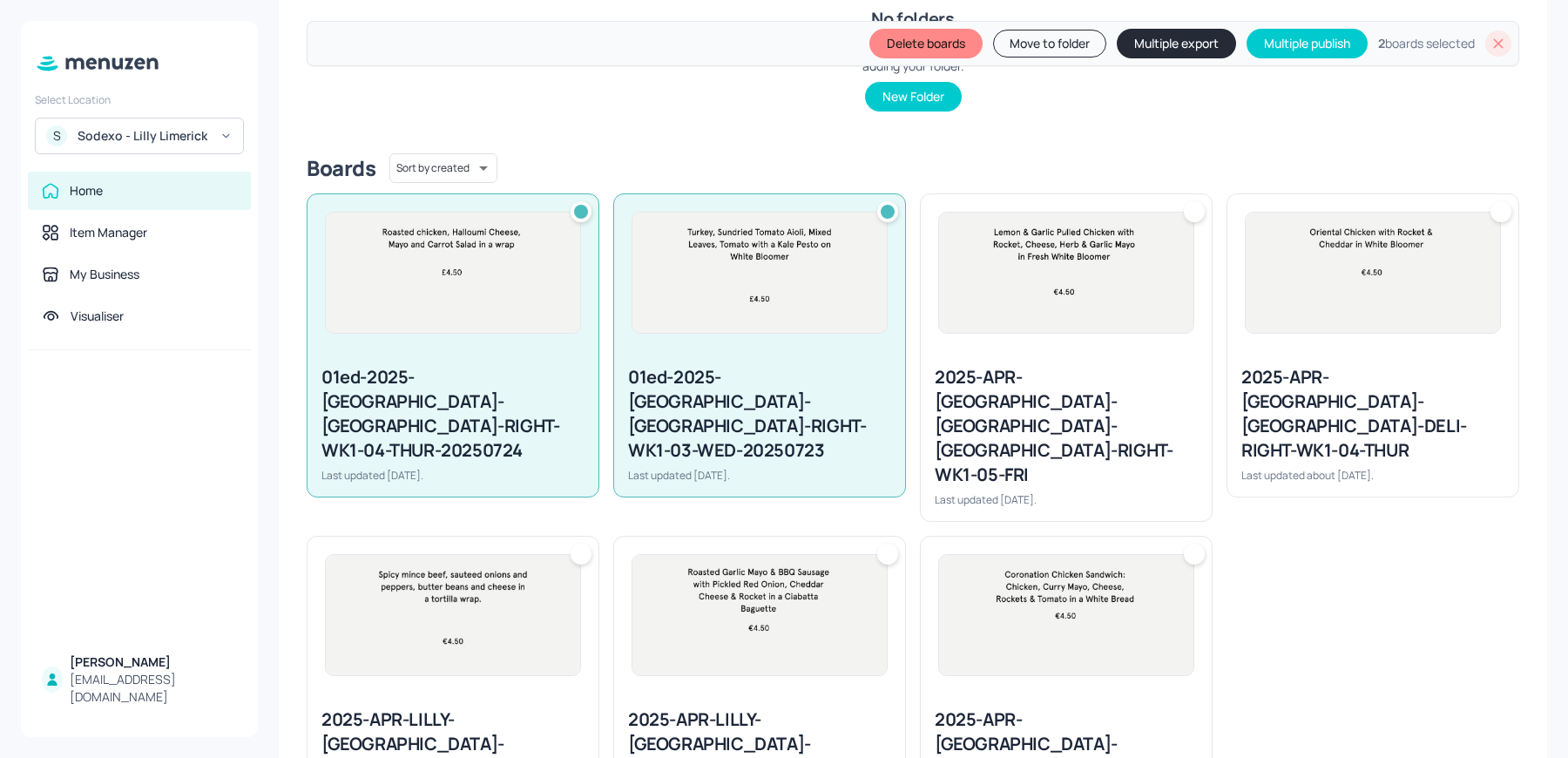
click at [897, 49] on button "Delete boards" at bounding box center [926, 44] width 113 height 30
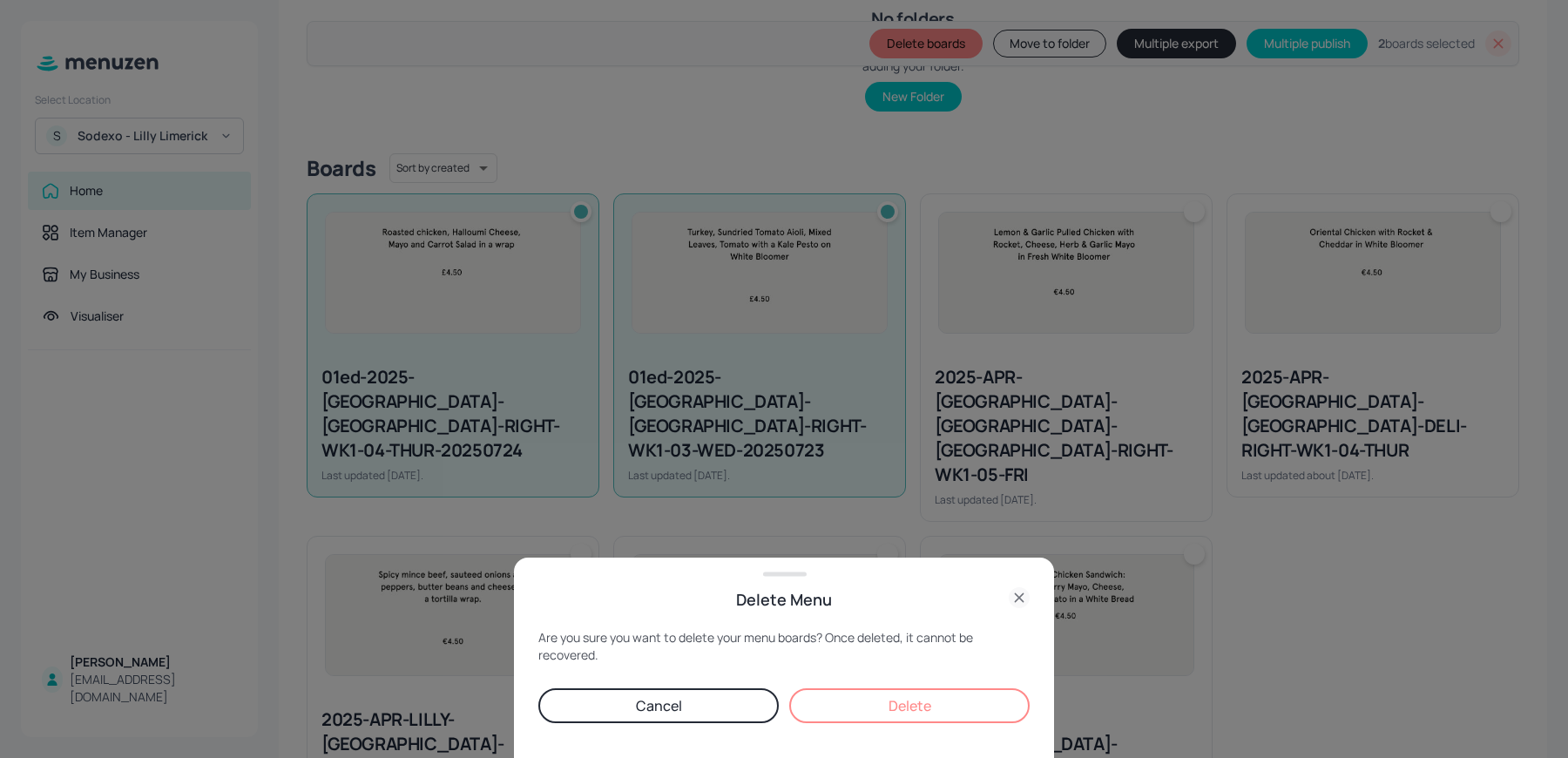
click at [934, 695] on button "Delete" at bounding box center [909, 705] width 241 height 35
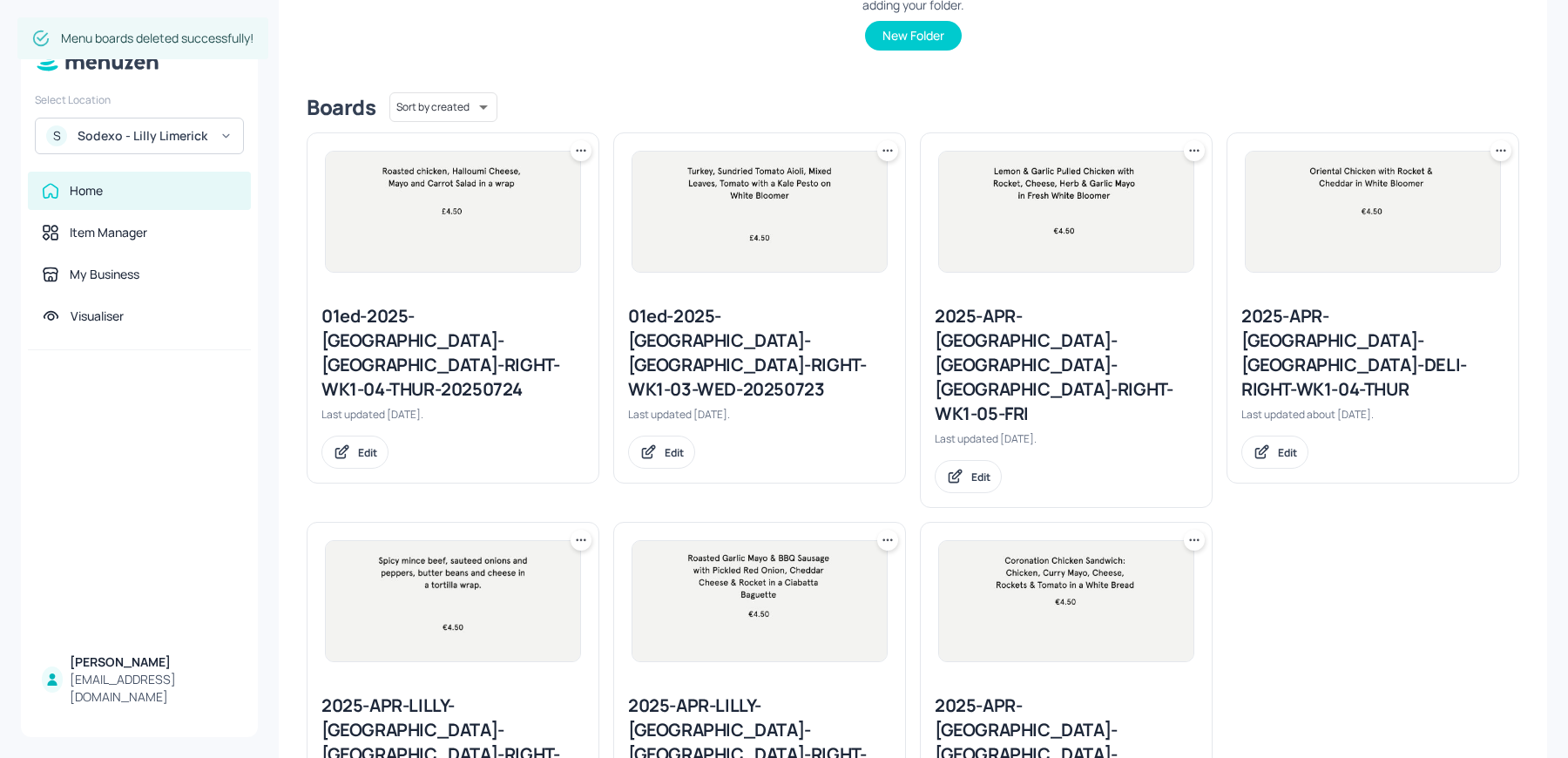
scroll to position [301, 0]
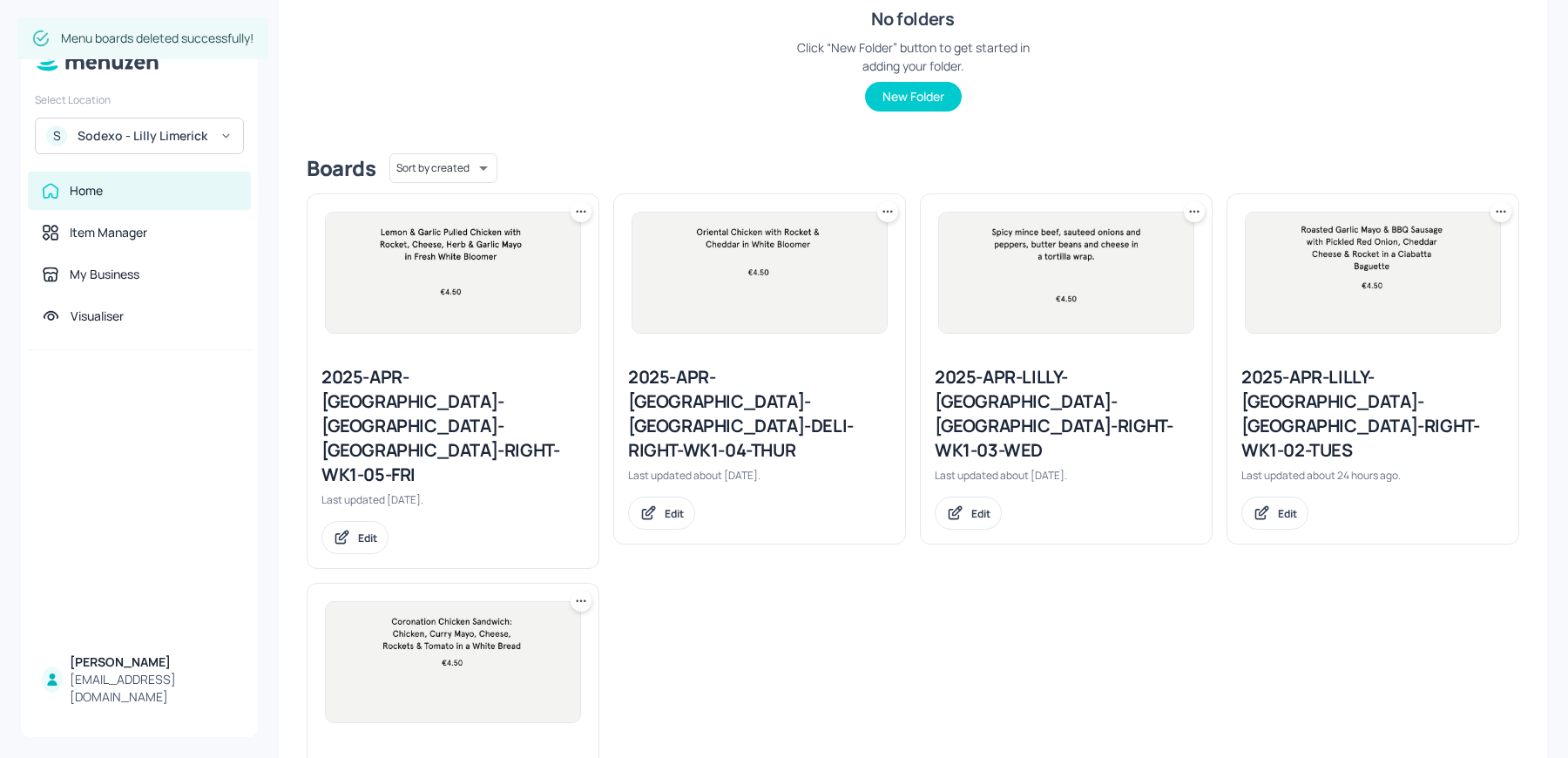
click at [1038, 397] on div "2025-APR-LILLY-LIMERICK-DELI-RIGHT-WK1-03-WED" at bounding box center [1066, 414] width 263 height 97
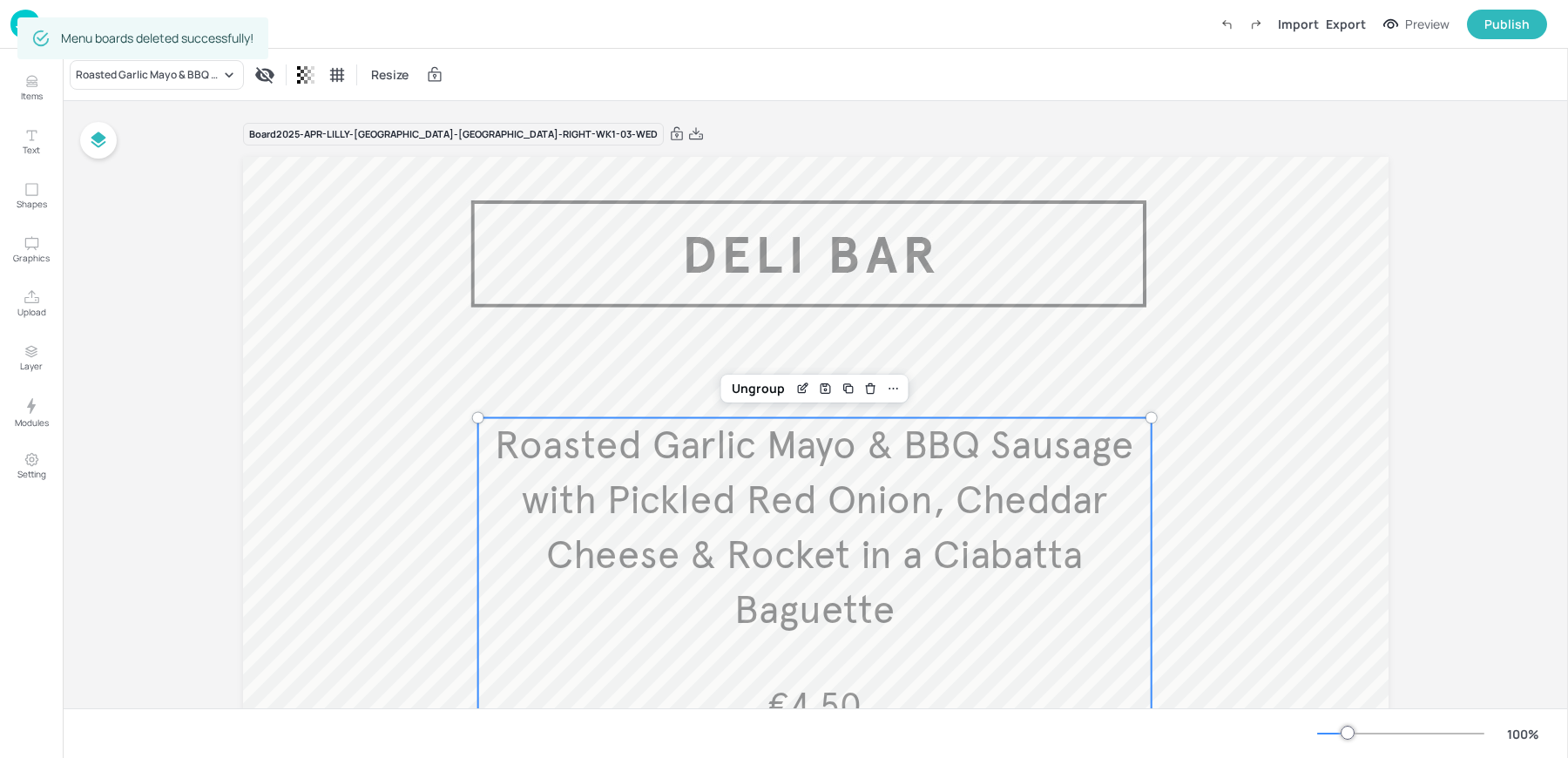
click at [622, 488] on span "Roasted Garlic Mayo & BBQ Sausage with Pickled Red Onion, Cheddar Cheese & Rock…" at bounding box center [814, 528] width 638 height 213
click at [799, 390] on icon "Edit Item" at bounding box center [803, 388] width 15 height 14
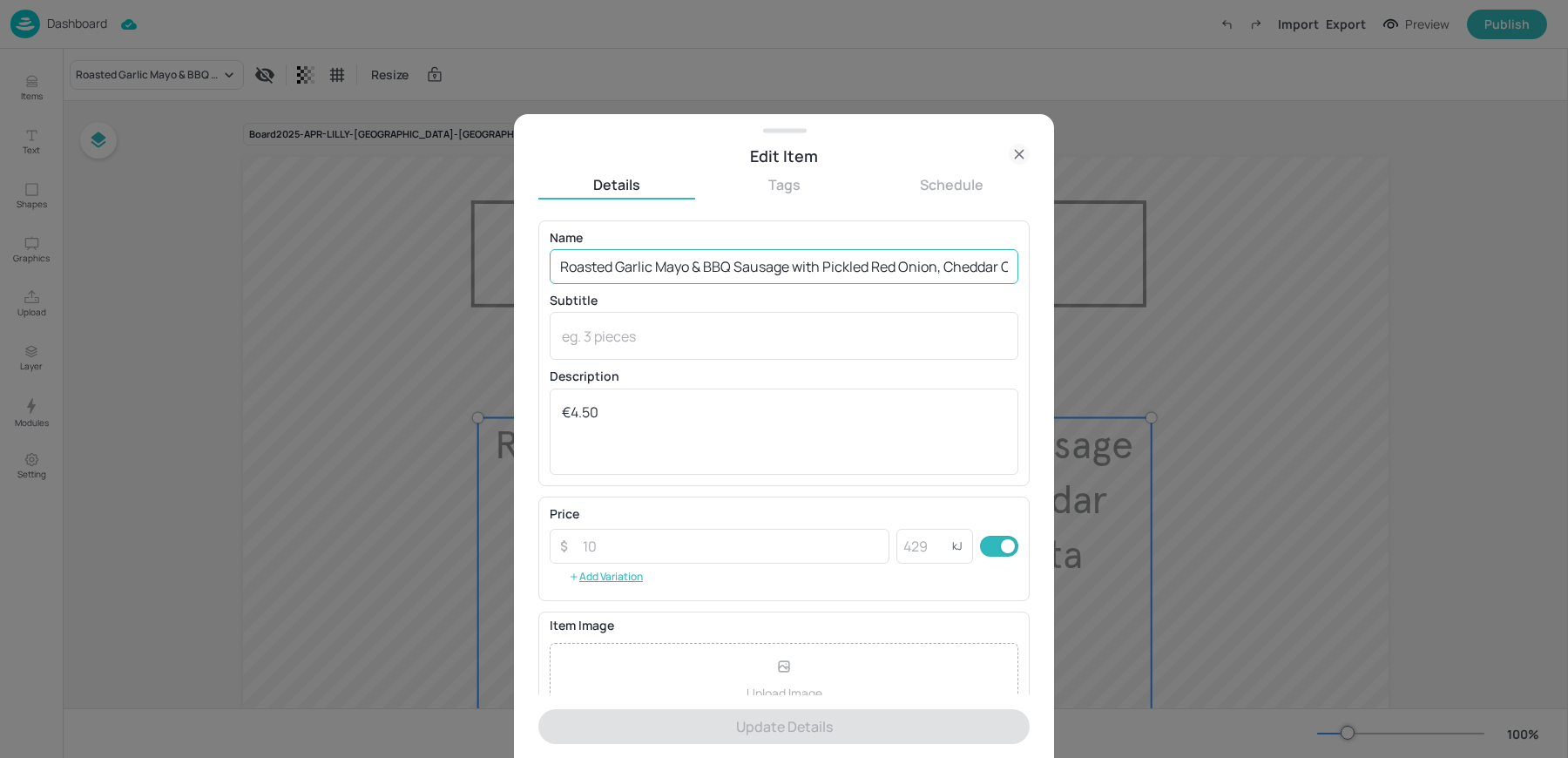
click at [708, 257] on input "Roasted Garlic Mayo & BBQ Sausage with Pickled Red Onion, Cheddar Cheese & Rock…" at bounding box center [784, 266] width 469 height 35
paste input "Beef Burrito. Braised spiced beef with sauteed onions & peppers, cumin rice, ja…"
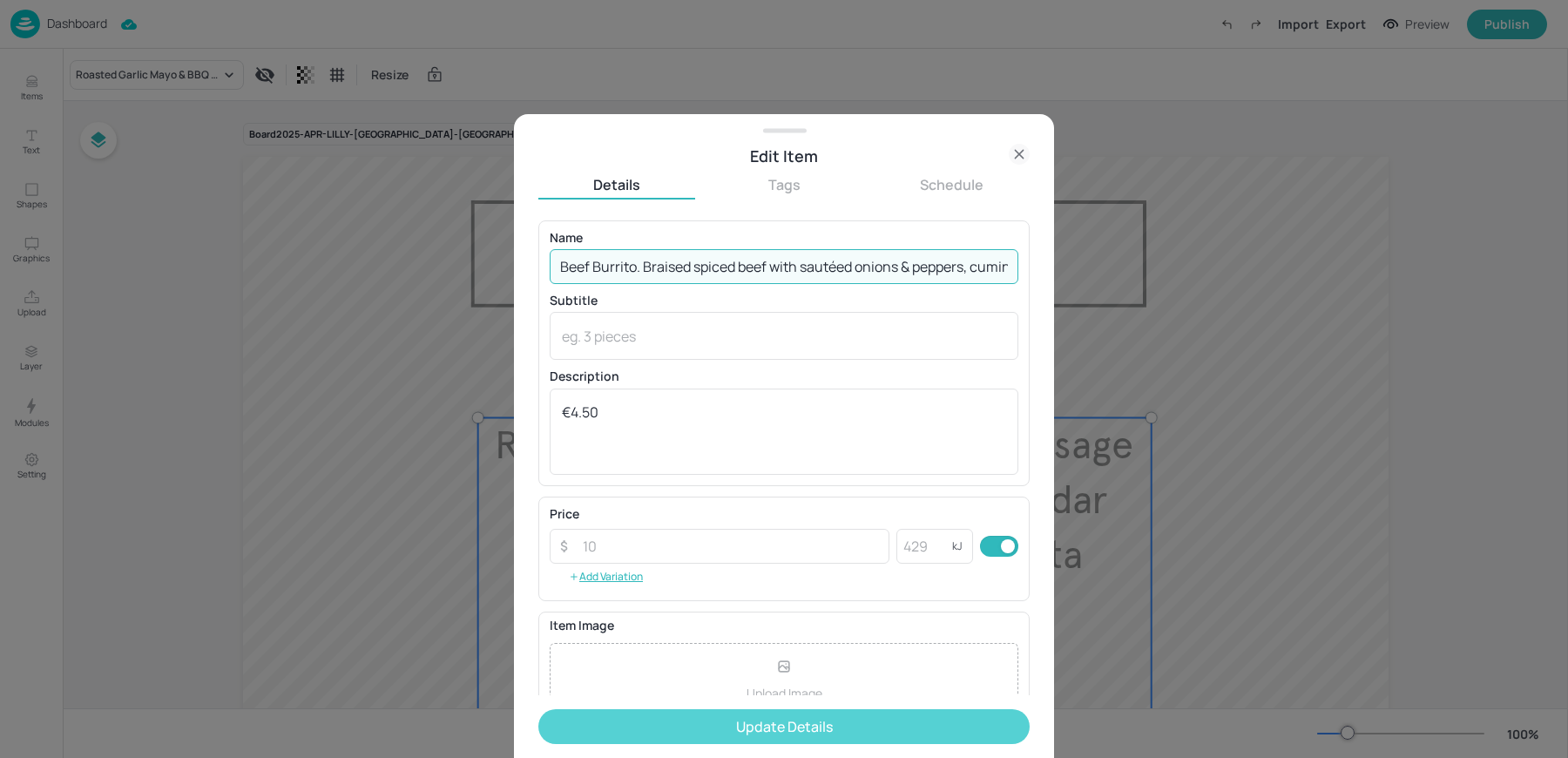
type input "Beef Burrito. Braised spiced beef with sautéed onions & peppers, cumin rice, ja…"
click at [700, 728] on button "Update Details" at bounding box center [784, 726] width 491 height 35
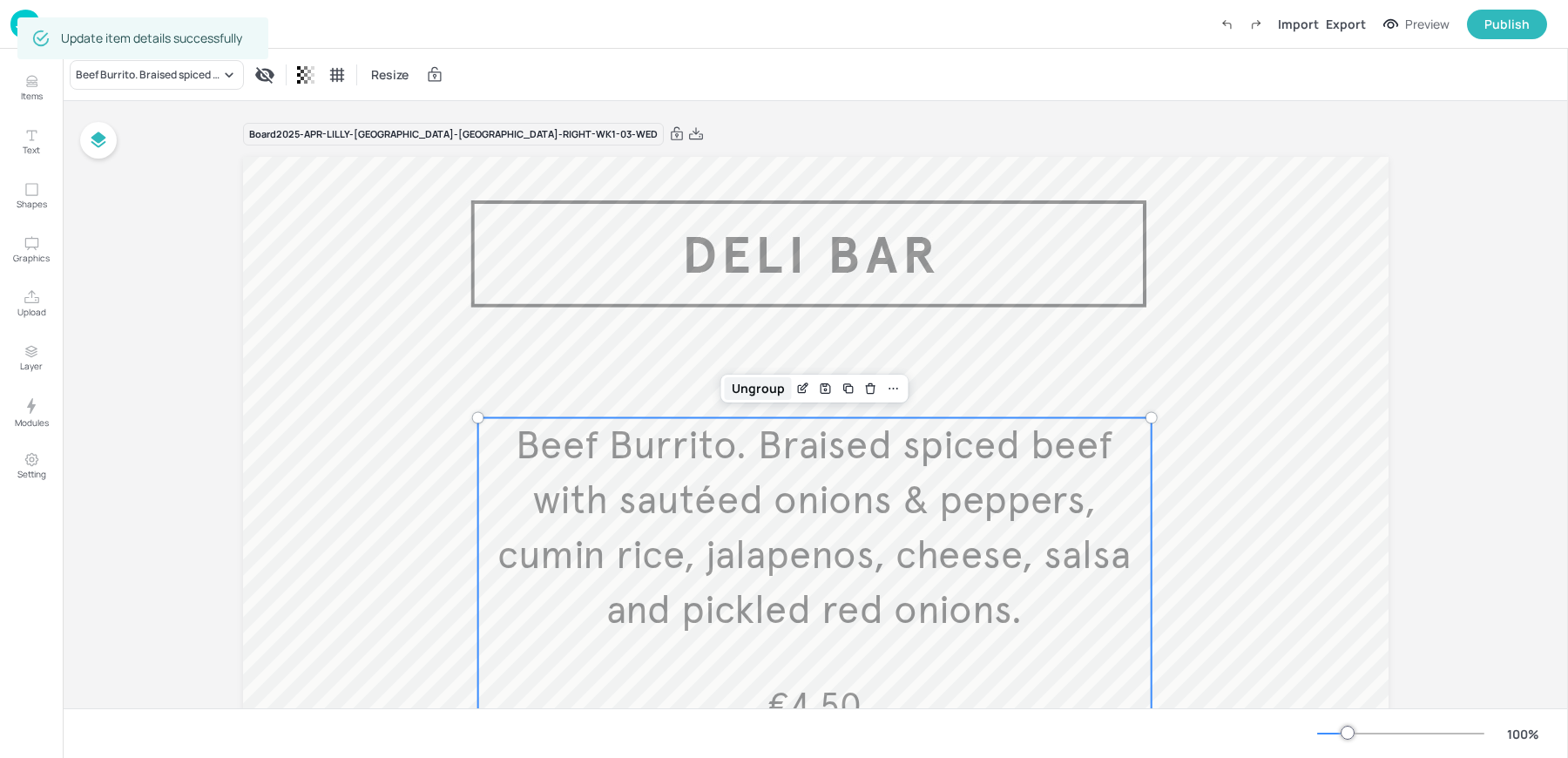
click at [766, 382] on div "Ungroup" at bounding box center [758, 388] width 67 height 22
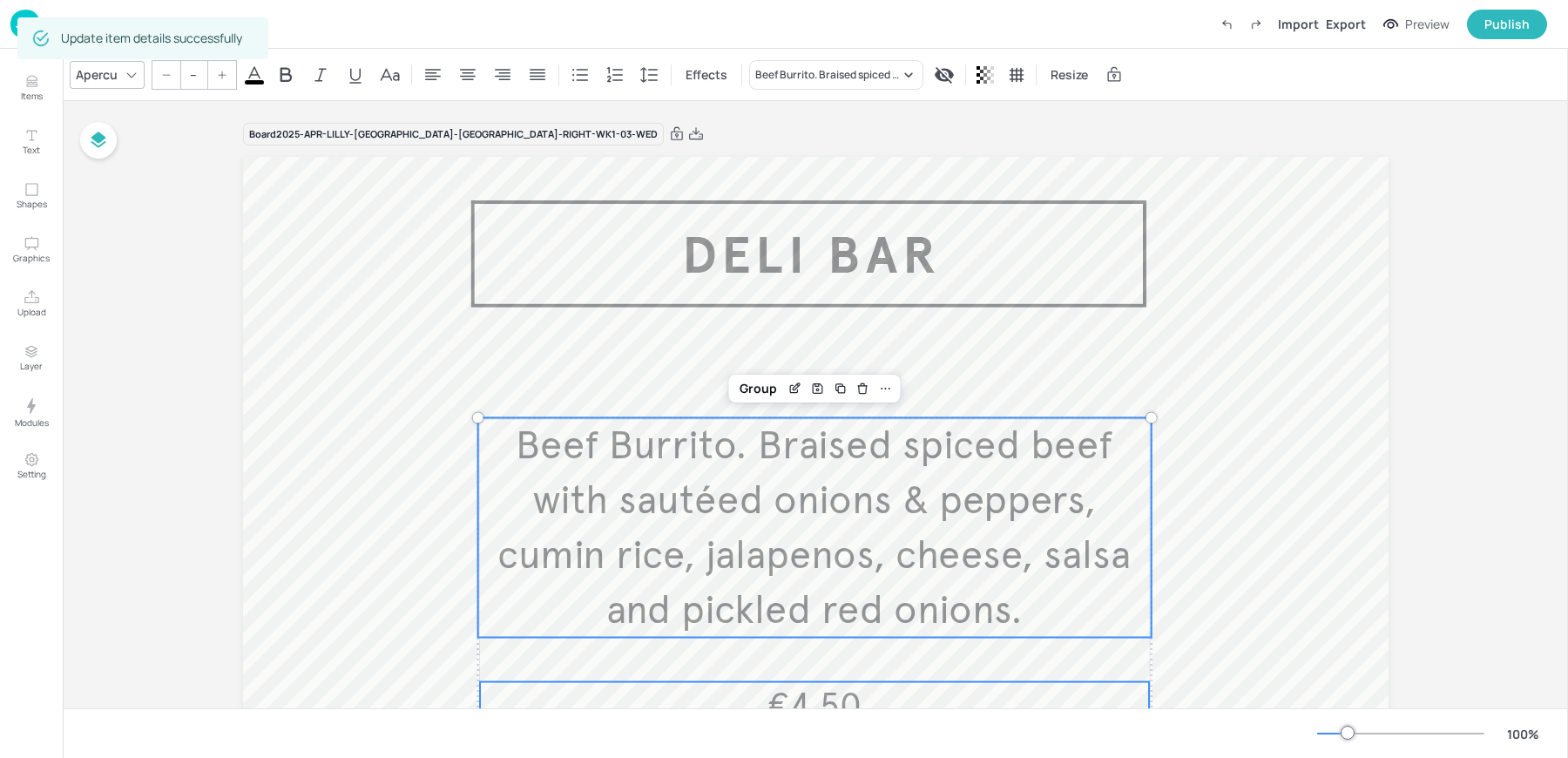
click at [1111, 550] on span "Beef Burrito. Braised spiced beef with sautéed onions & peppers, cumin rice, ja…" at bounding box center [813, 528] width 634 height 213
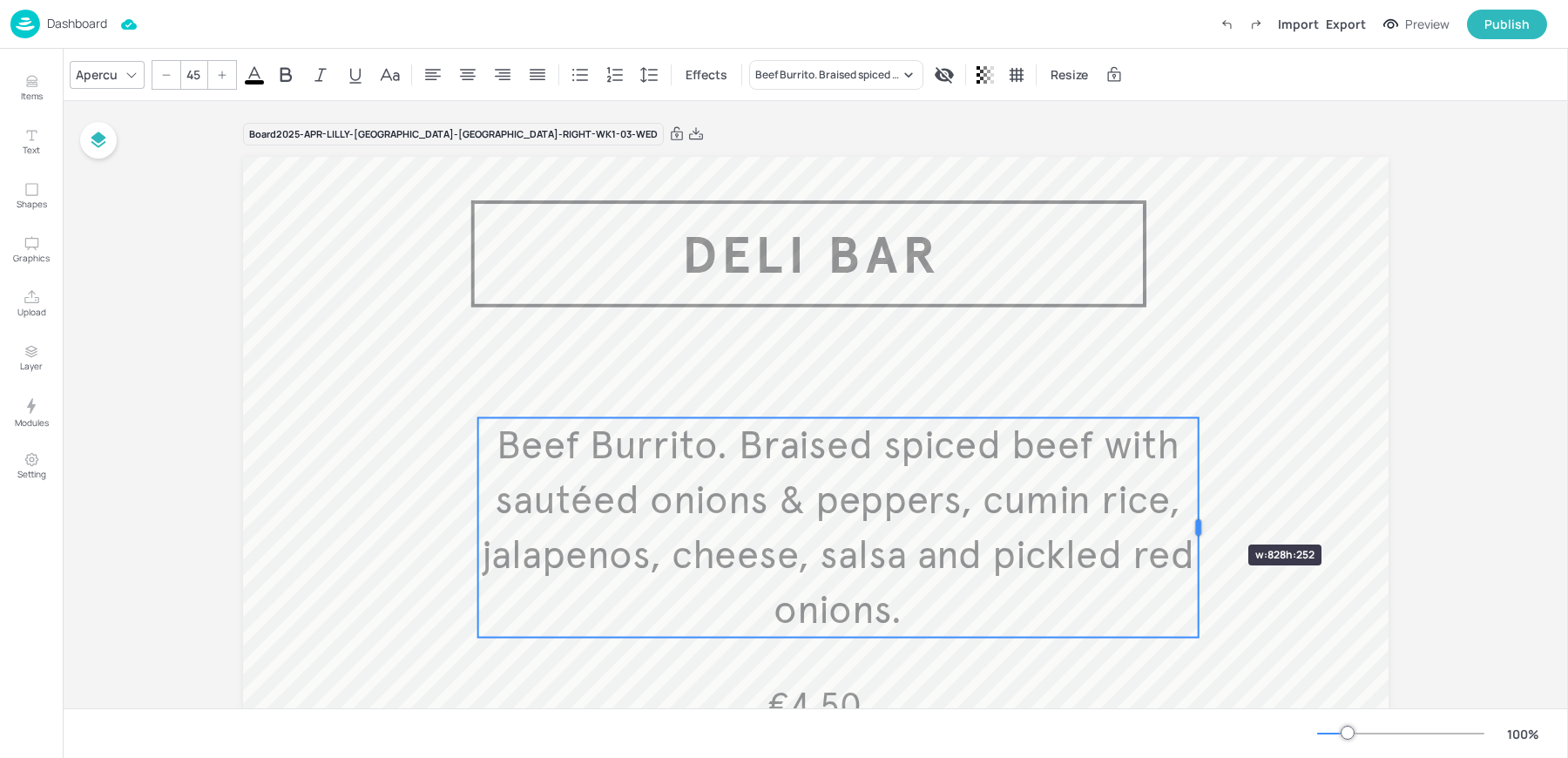
drag, startPoint x: 1150, startPoint y: 527, endPoint x: 1196, endPoint y: 513, distance: 48.1
click at [1196, 513] on div at bounding box center [1198, 528] width 14 height 220
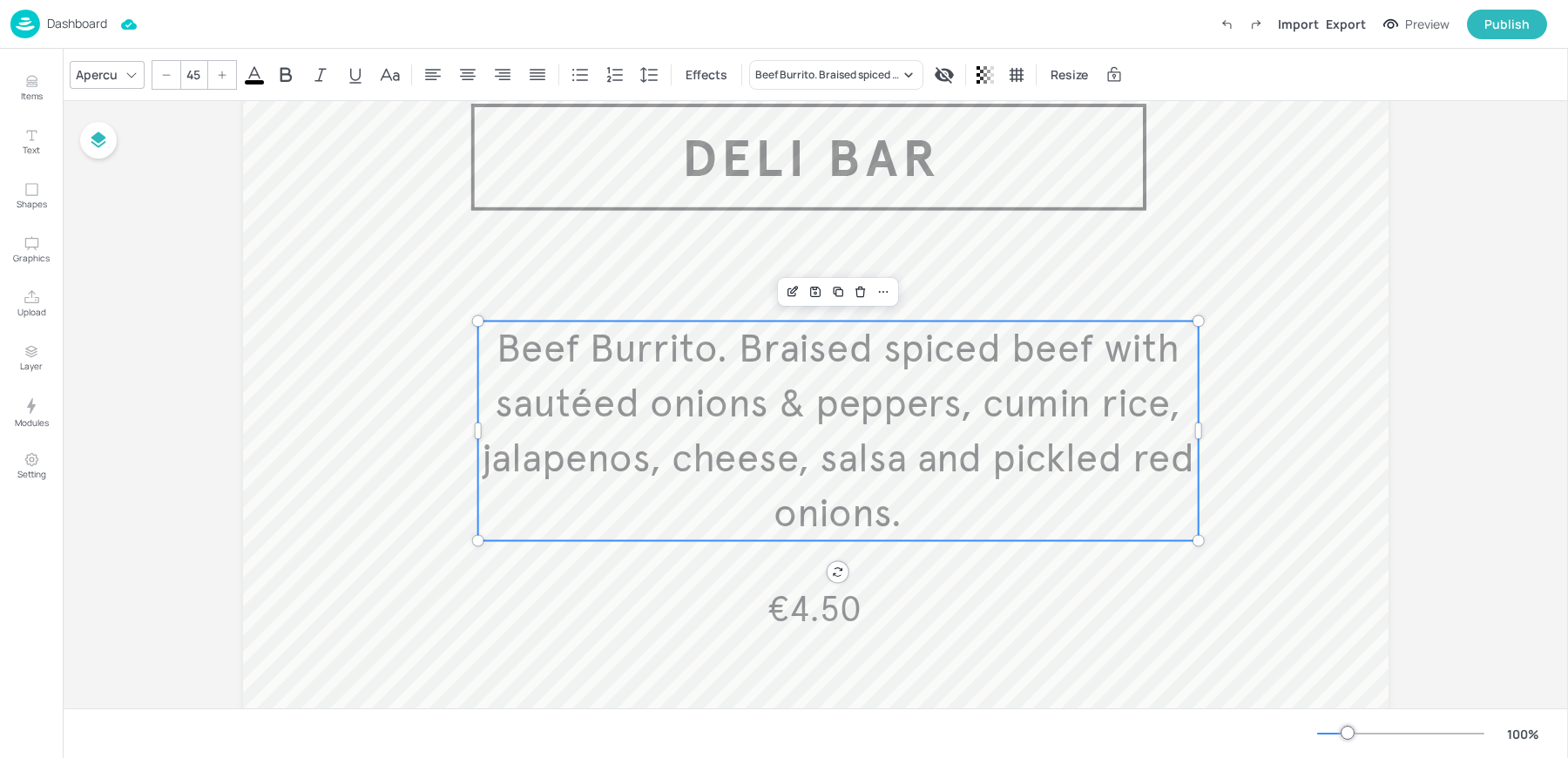
scroll to position [120, 0]
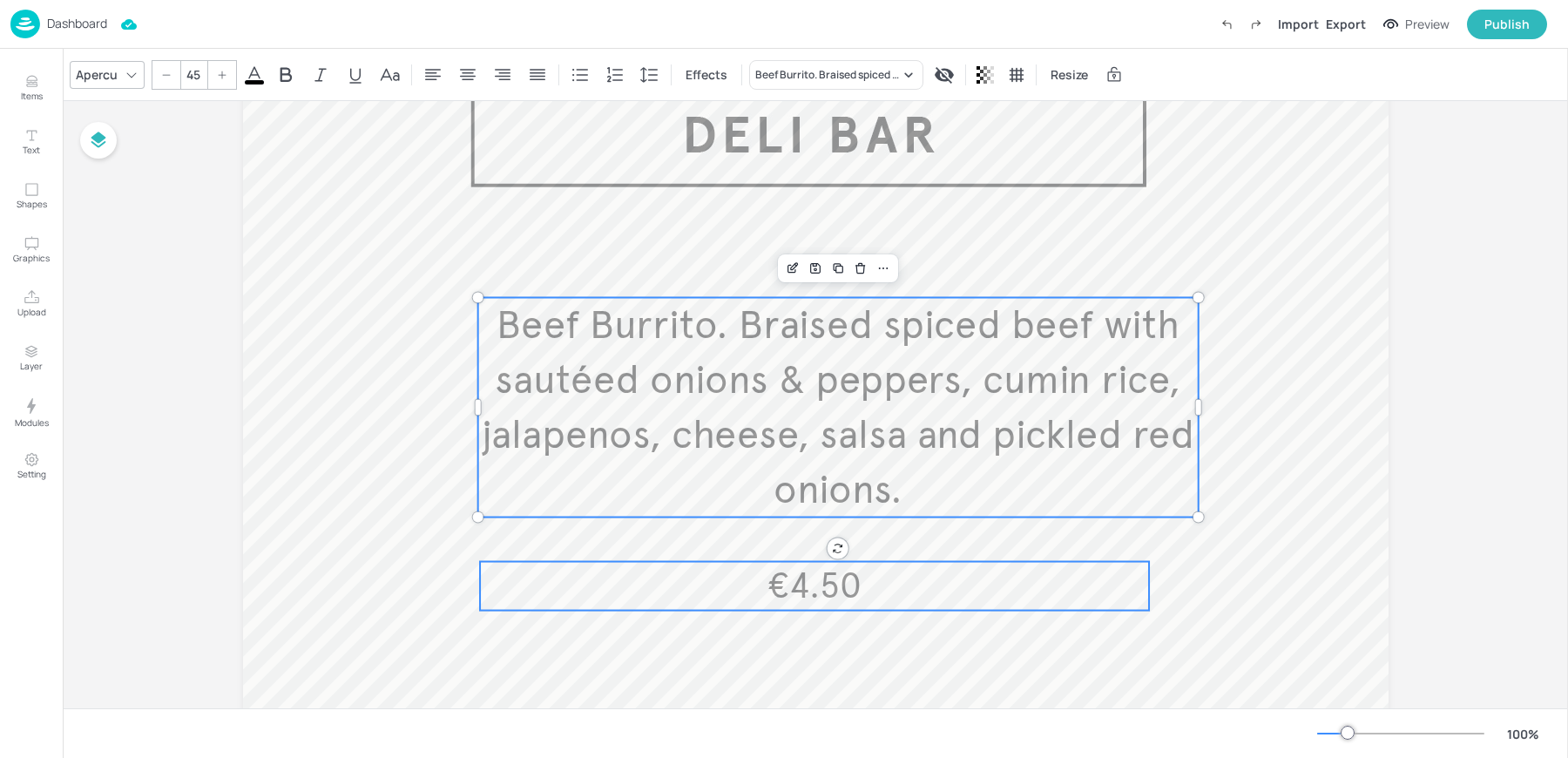
type input "--"
click at [784, 596] on span "€4.50" at bounding box center [814, 586] width 95 height 43
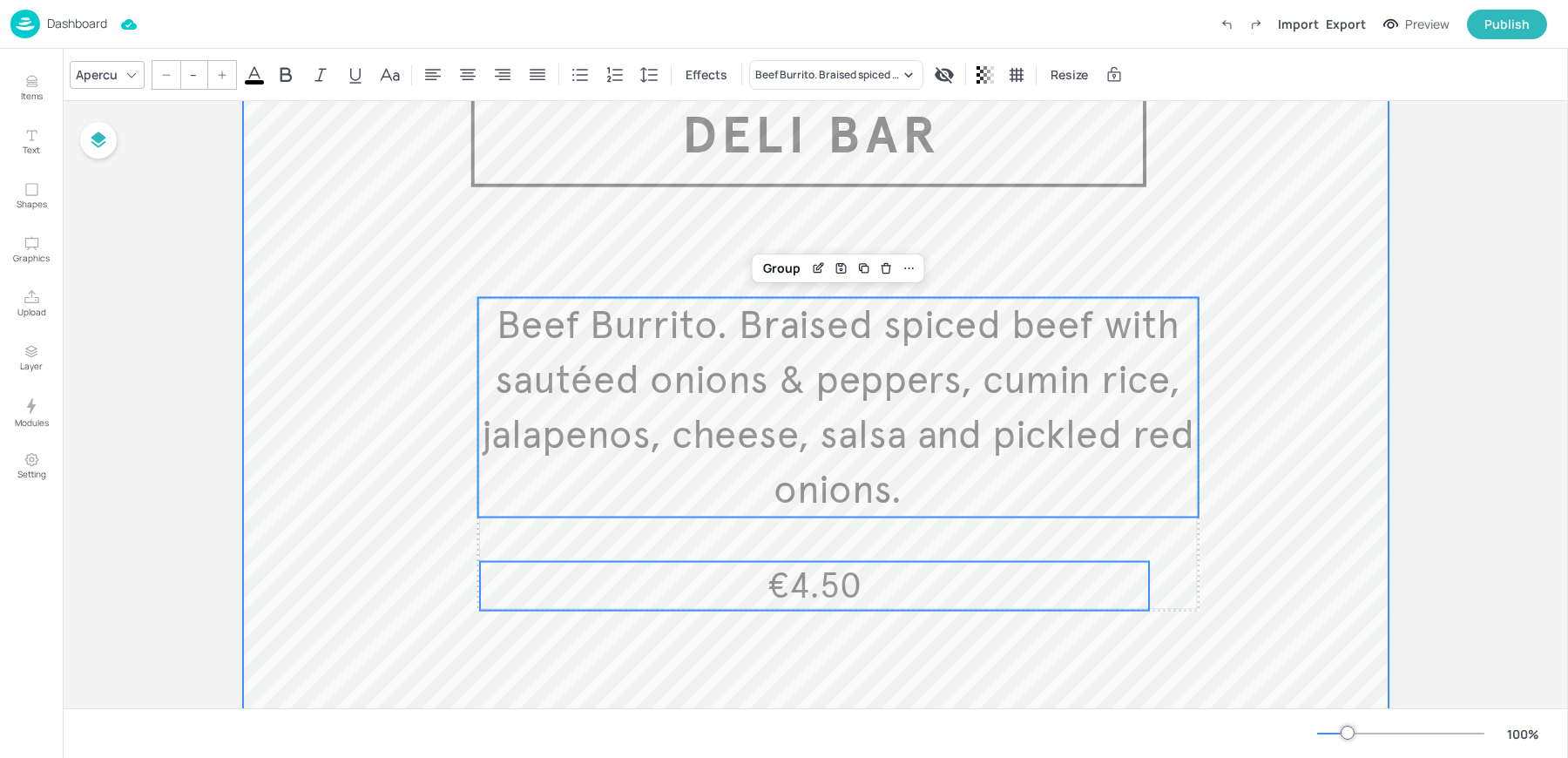
click at [780, 248] on div at bounding box center [816, 506] width 1146 height 940
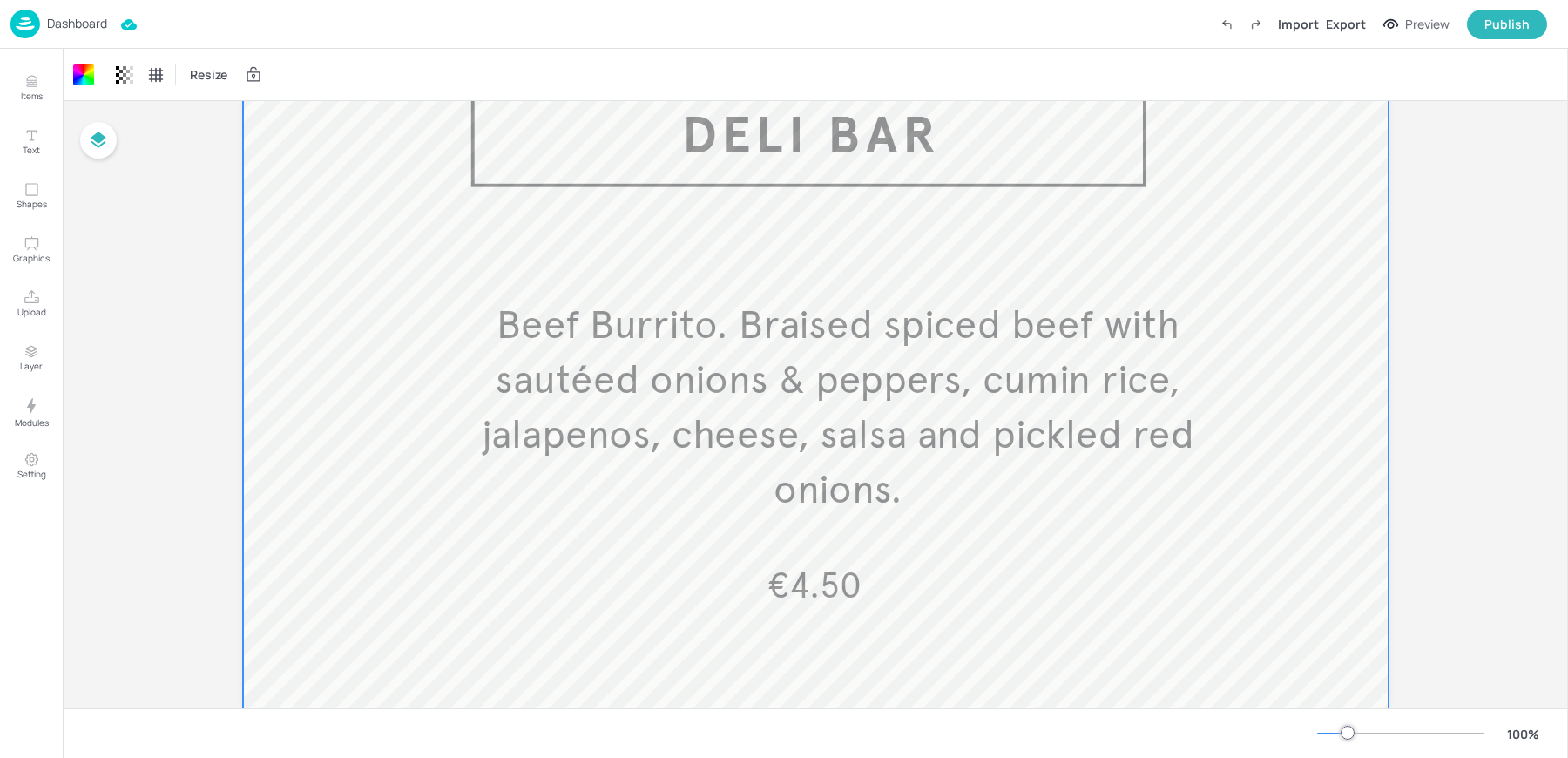
click at [767, 347] on span "Beef Burrito. Braised spiced beef with sautéed onions & peppers, cumin rice, ja…" at bounding box center [838, 407] width 712 height 213
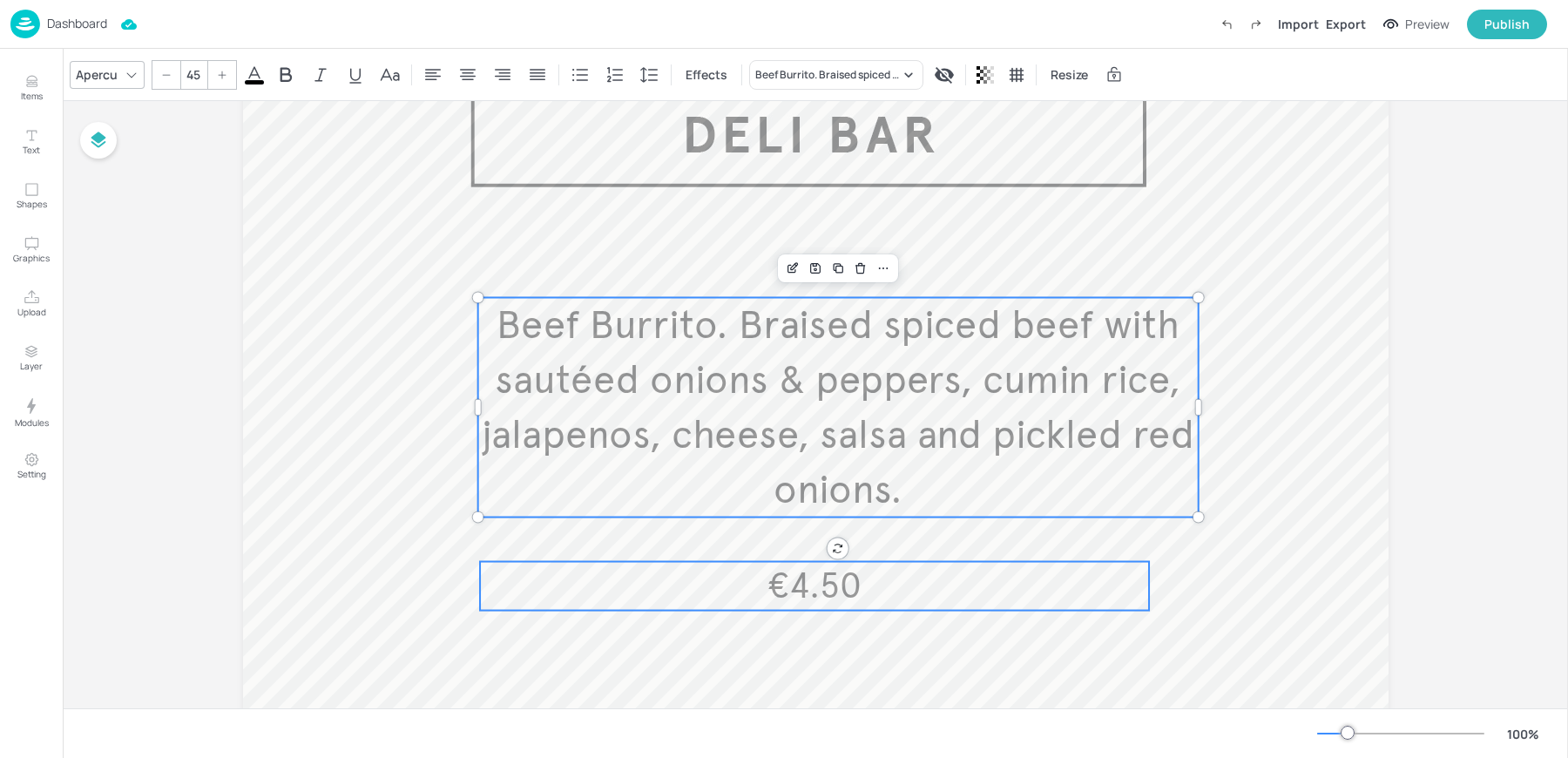
type input "--"
click at [781, 576] on span "€4.50" at bounding box center [814, 586] width 95 height 43
click at [902, 266] on icon at bounding box center [909, 268] width 14 height 14
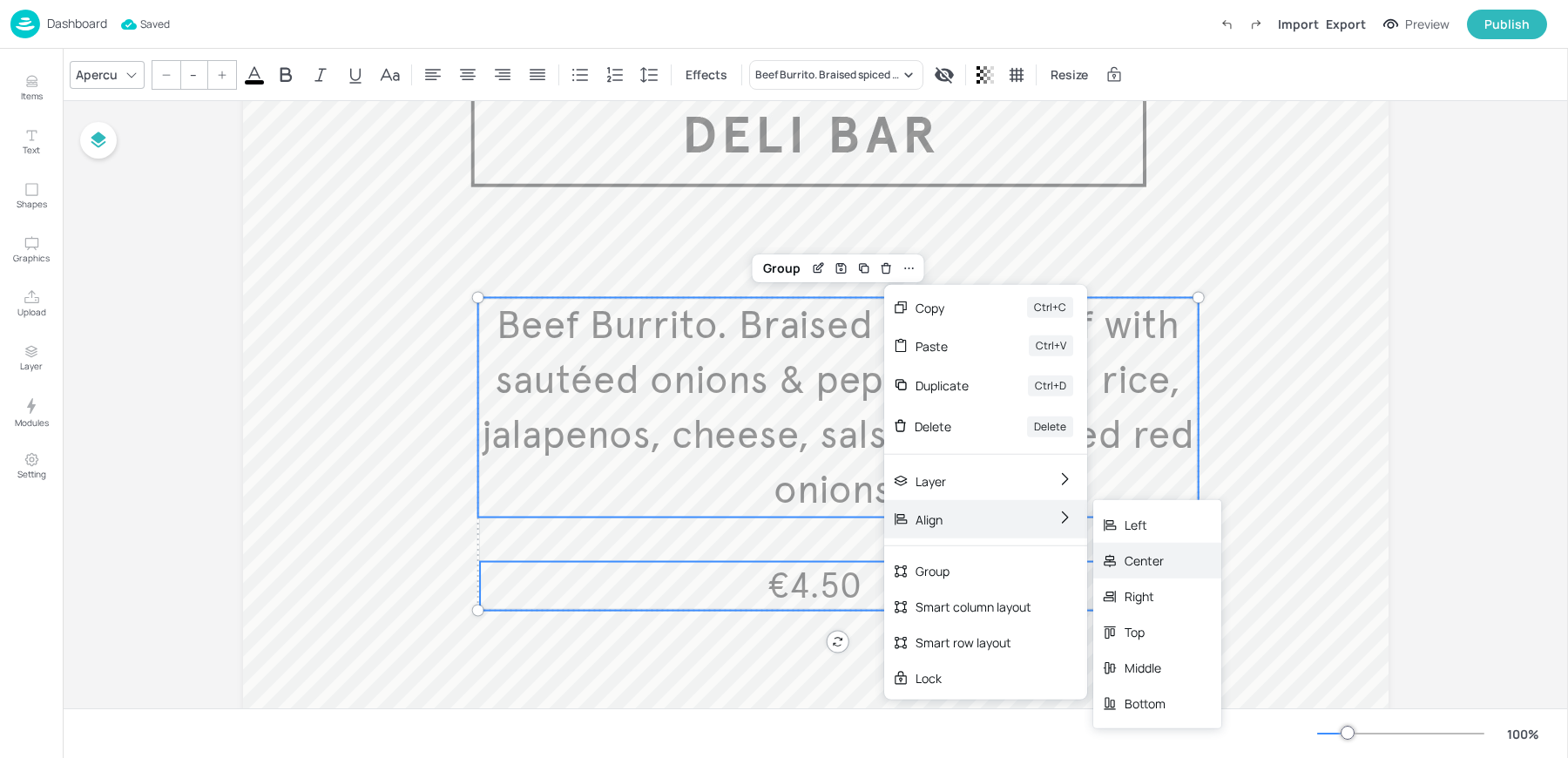
click at [1192, 547] on div "Center" at bounding box center [1157, 561] width 128 height 36
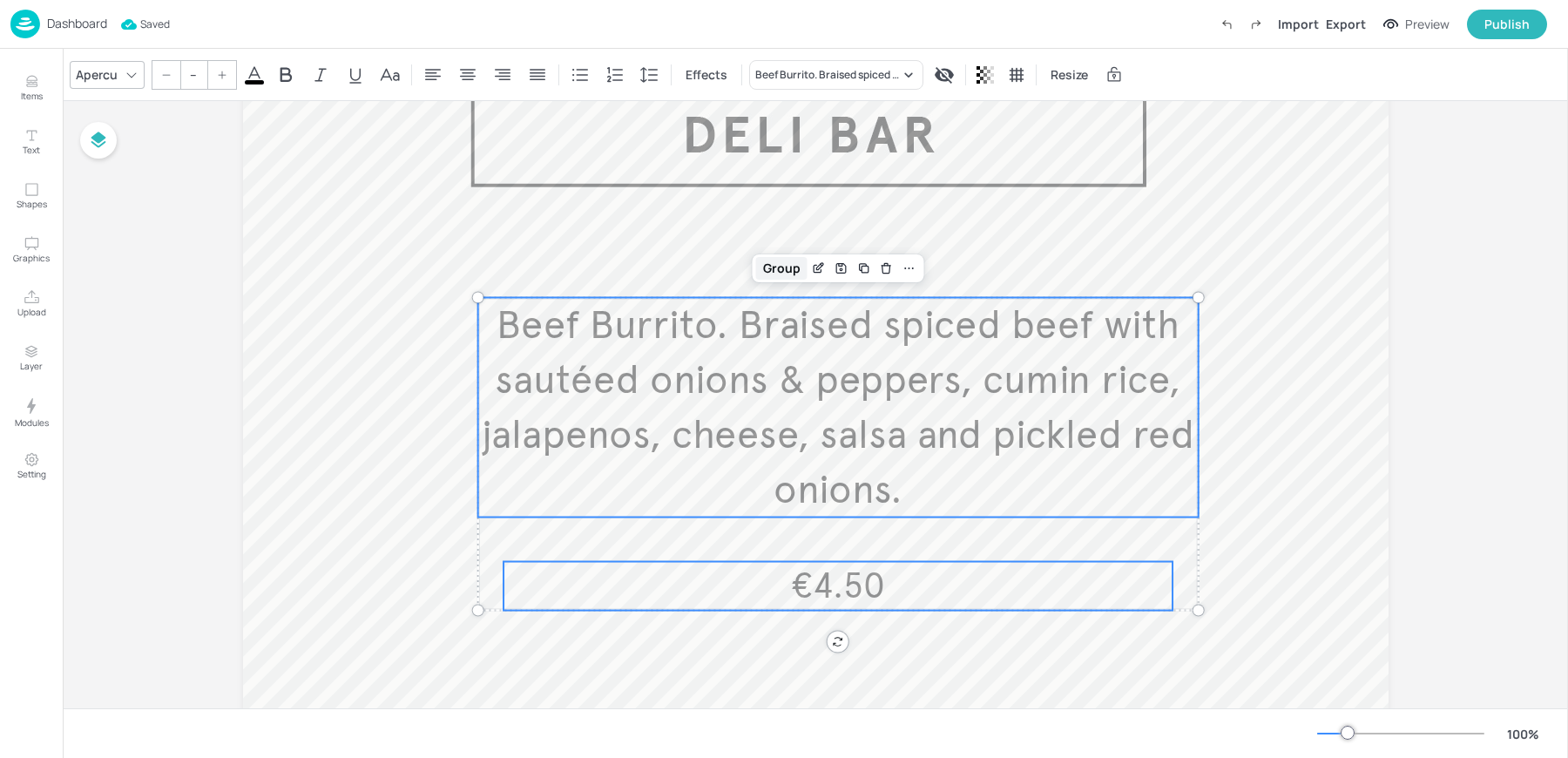
click at [785, 270] on div "Group" at bounding box center [782, 269] width 51 height 22
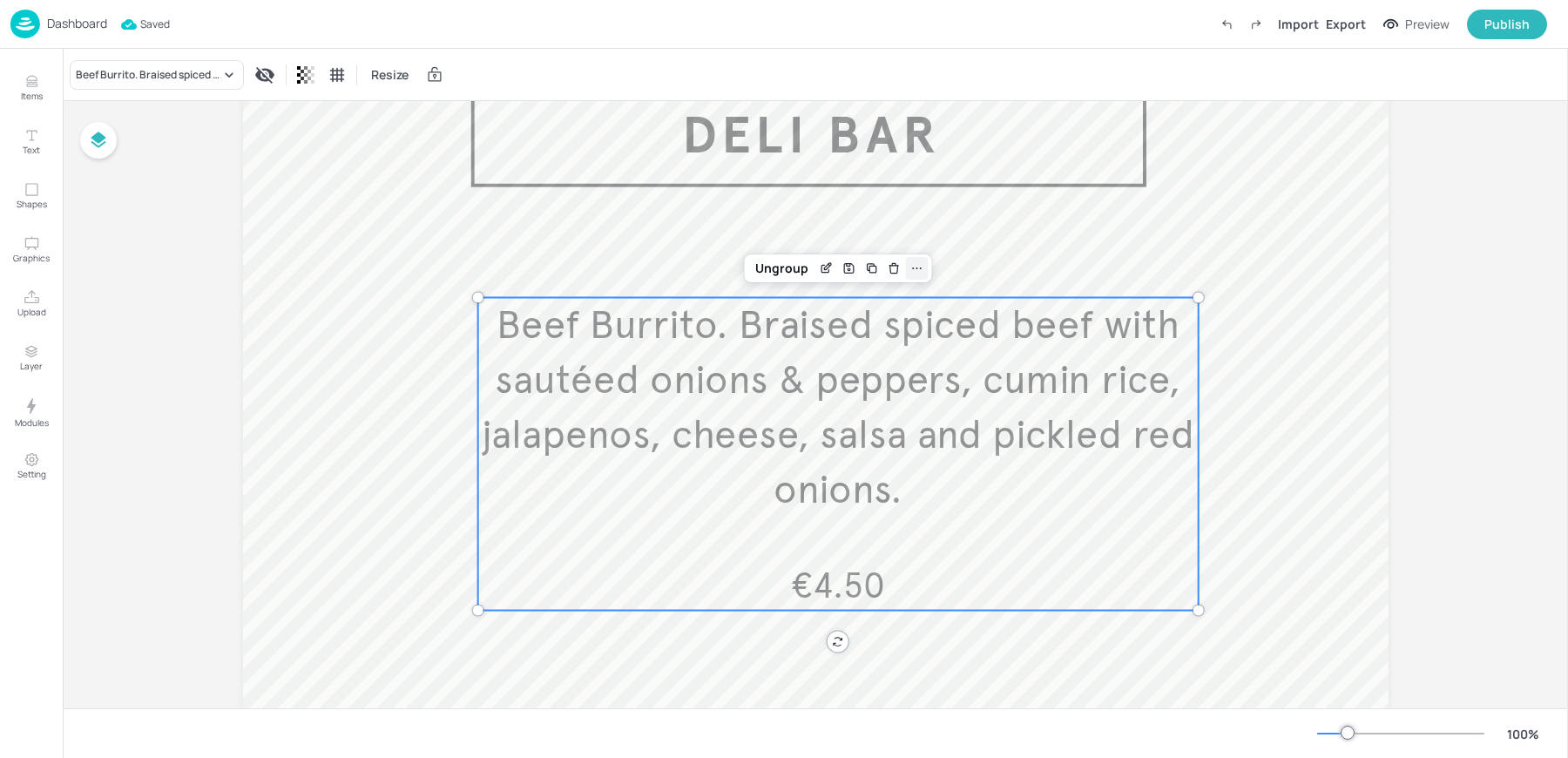
click at [915, 268] on icon at bounding box center [917, 268] width 14 height 14
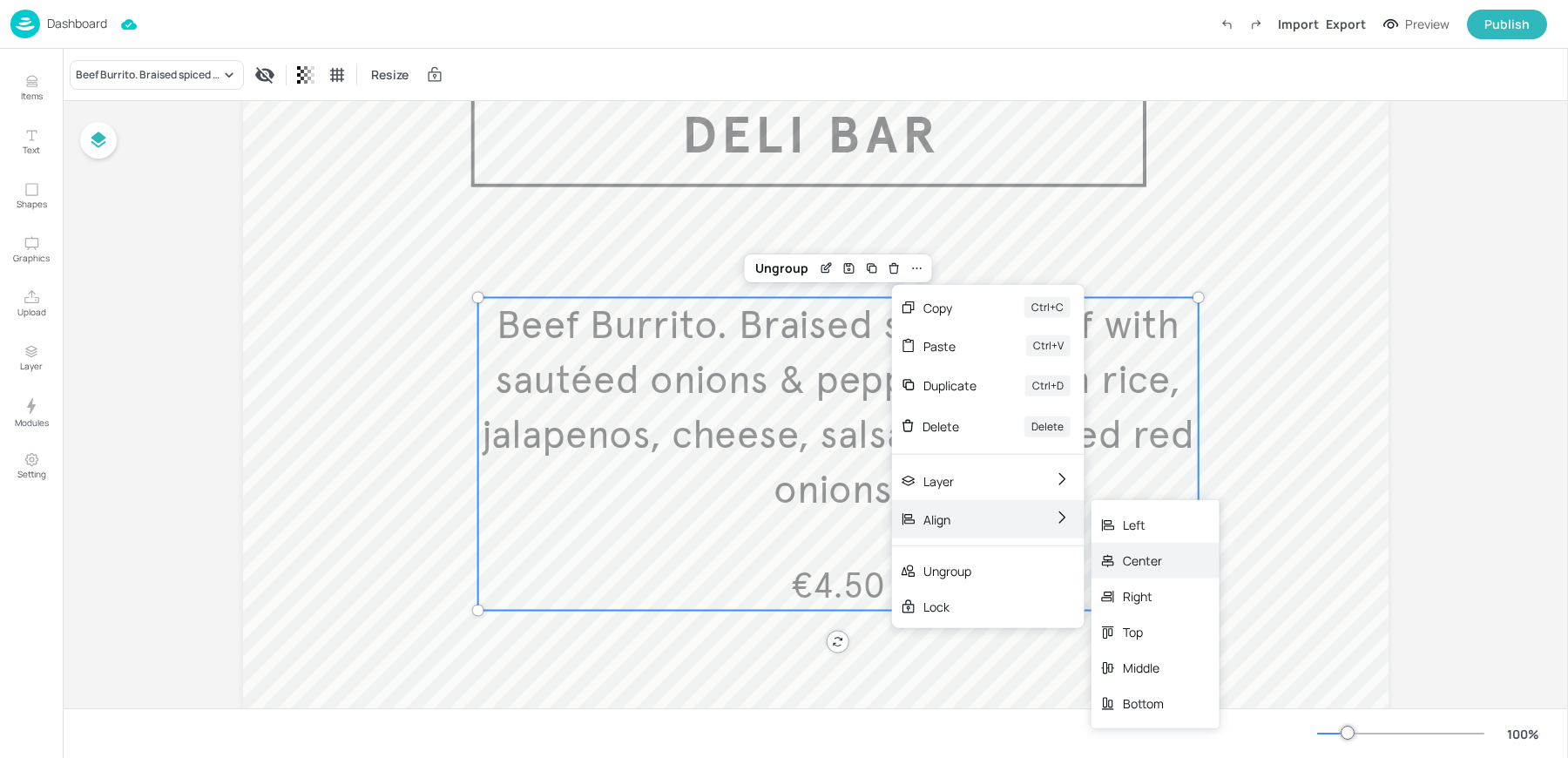
click at [1123, 560] on div "Center" at bounding box center [1144, 561] width 41 height 19
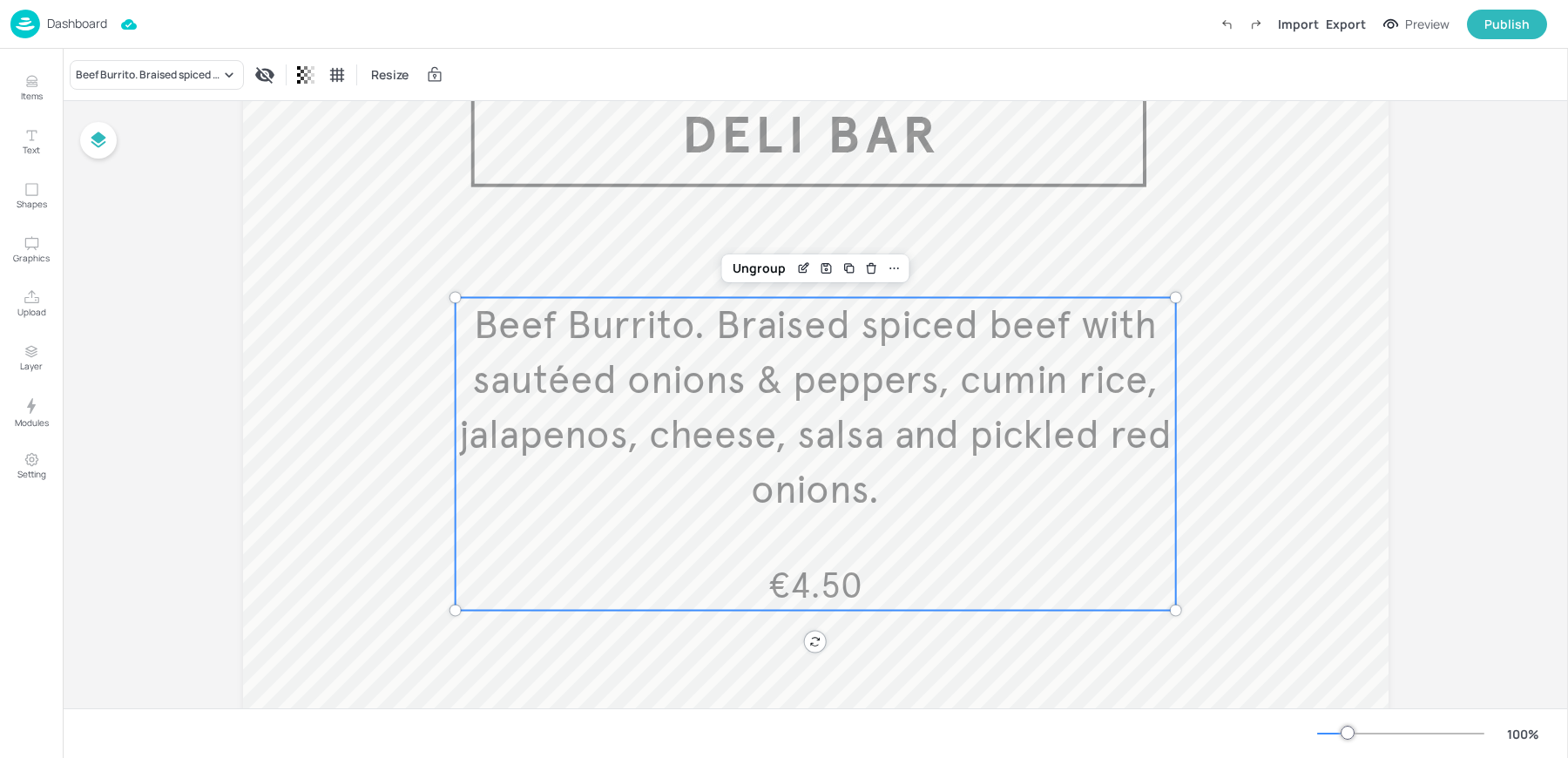
scroll to position [0, 0]
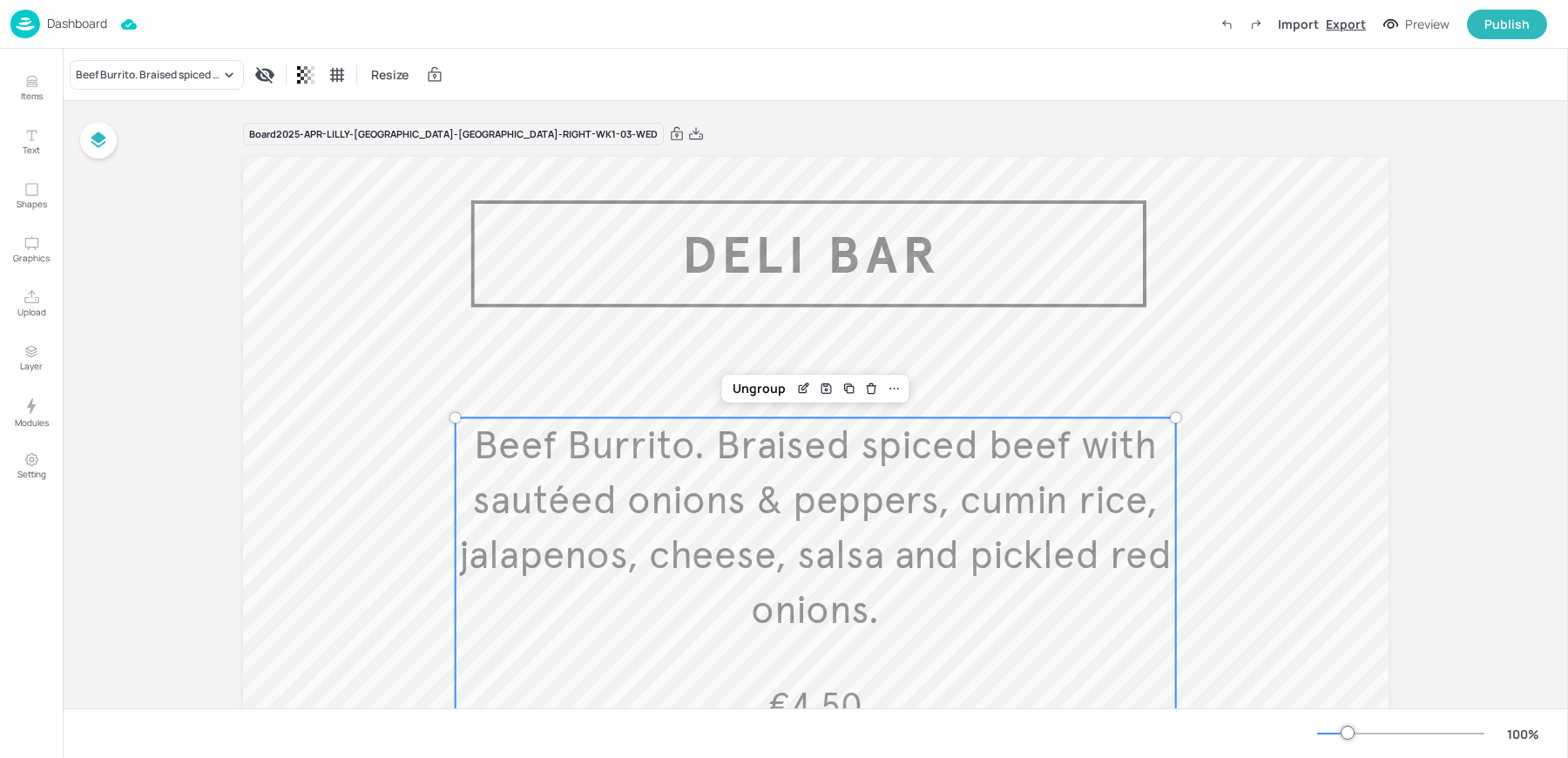
click at [1352, 25] on div "Export" at bounding box center [1346, 24] width 40 height 19
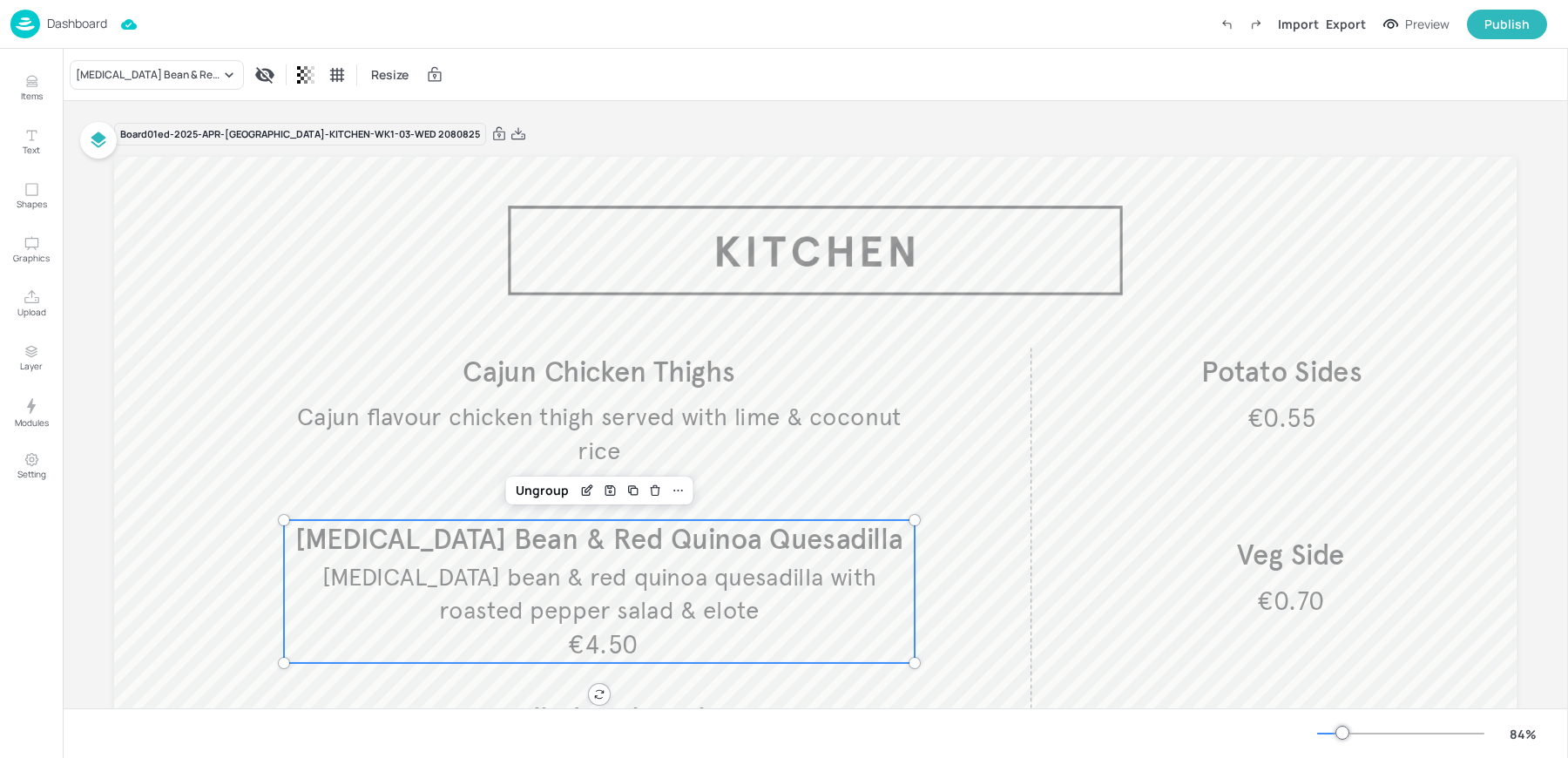
click at [512, 589] on span "Black eye bean & red quinoa quesadilla with roasted pepper salad & elote" at bounding box center [599, 593] width 554 height 64
click at [154, 90] on div "Black Eye Bean & Red Quinoa Quesadilla Resize" at bounding box center [815, 74] width 1505 height 51
click at [136, 82] on div "[MEDICAL_DATA] Bean & Red Quinoa Quesadilla" at bounding box center [156, 75] width 174 height 30
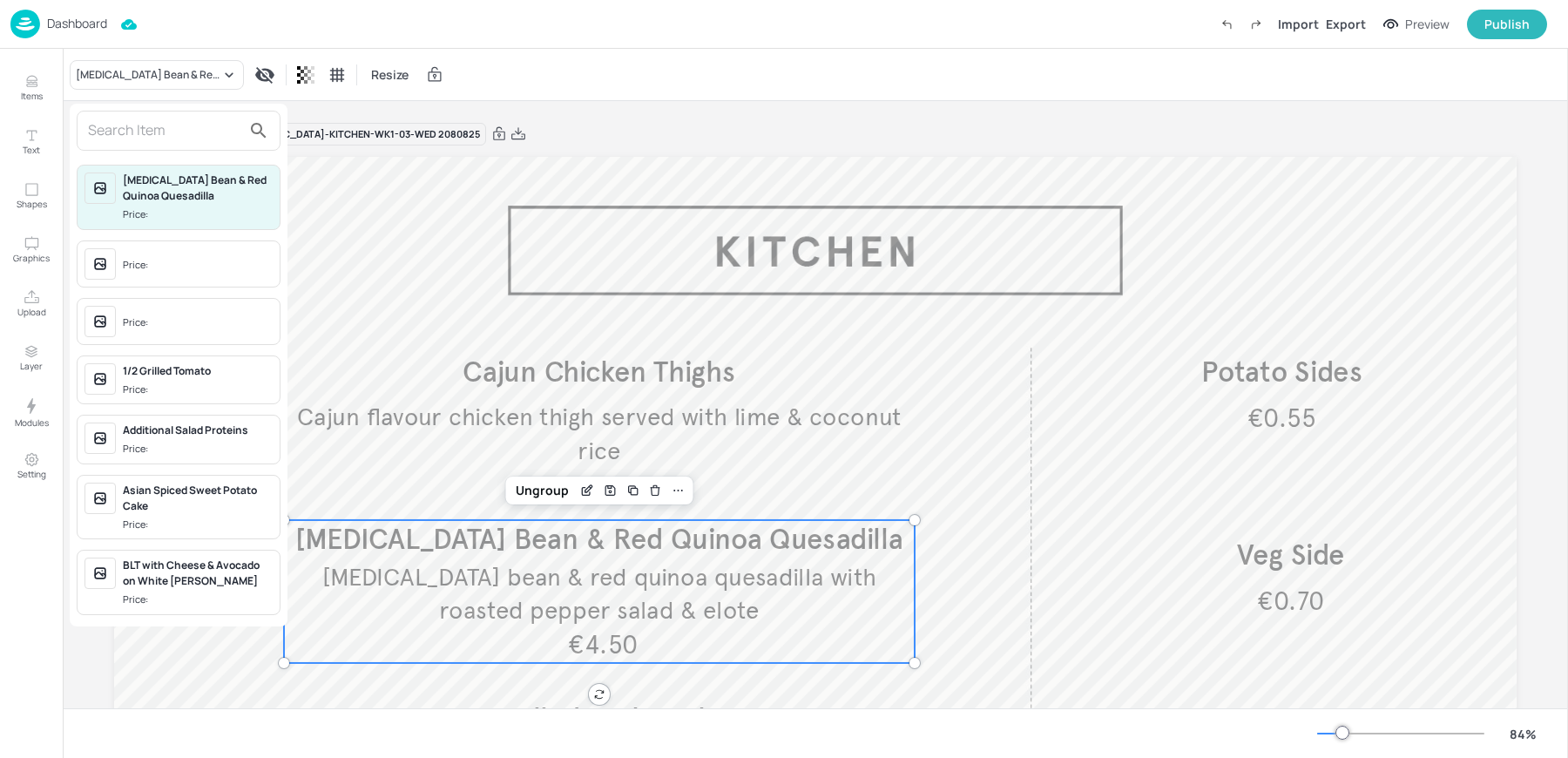
click at [137, 120] on input "text" at bounding box center [165, 131] width 154 height 28
paste input "Uyghur Aubergine Naan with Hummus, Puy Lentils And Steeped raisins."
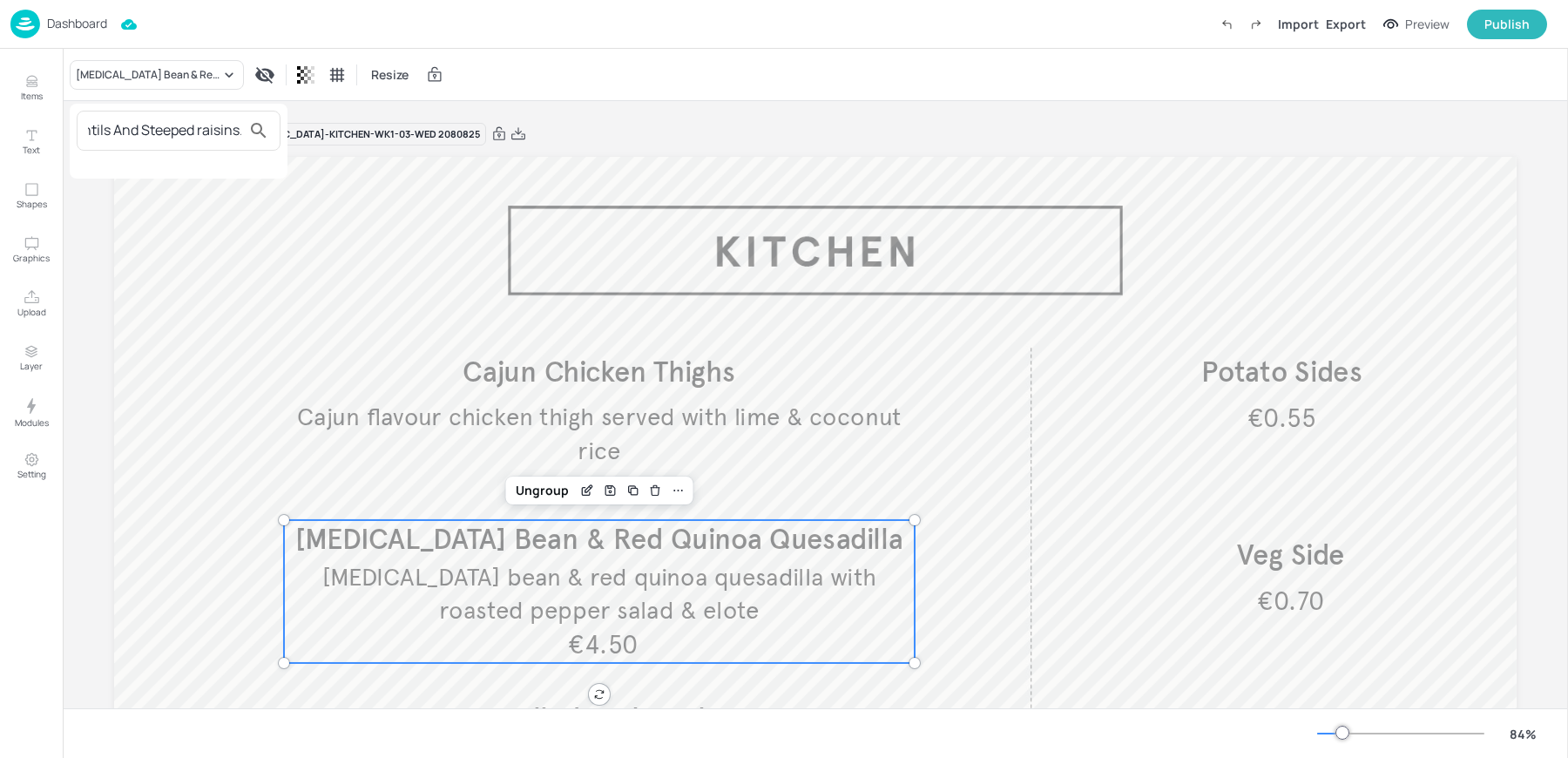
click at [137, 120] on input "Uyghur Aubergine Naan with Hummus, Puy Lentils And Steeped raisins." at bounding box center [165, 131] width 154 height 28
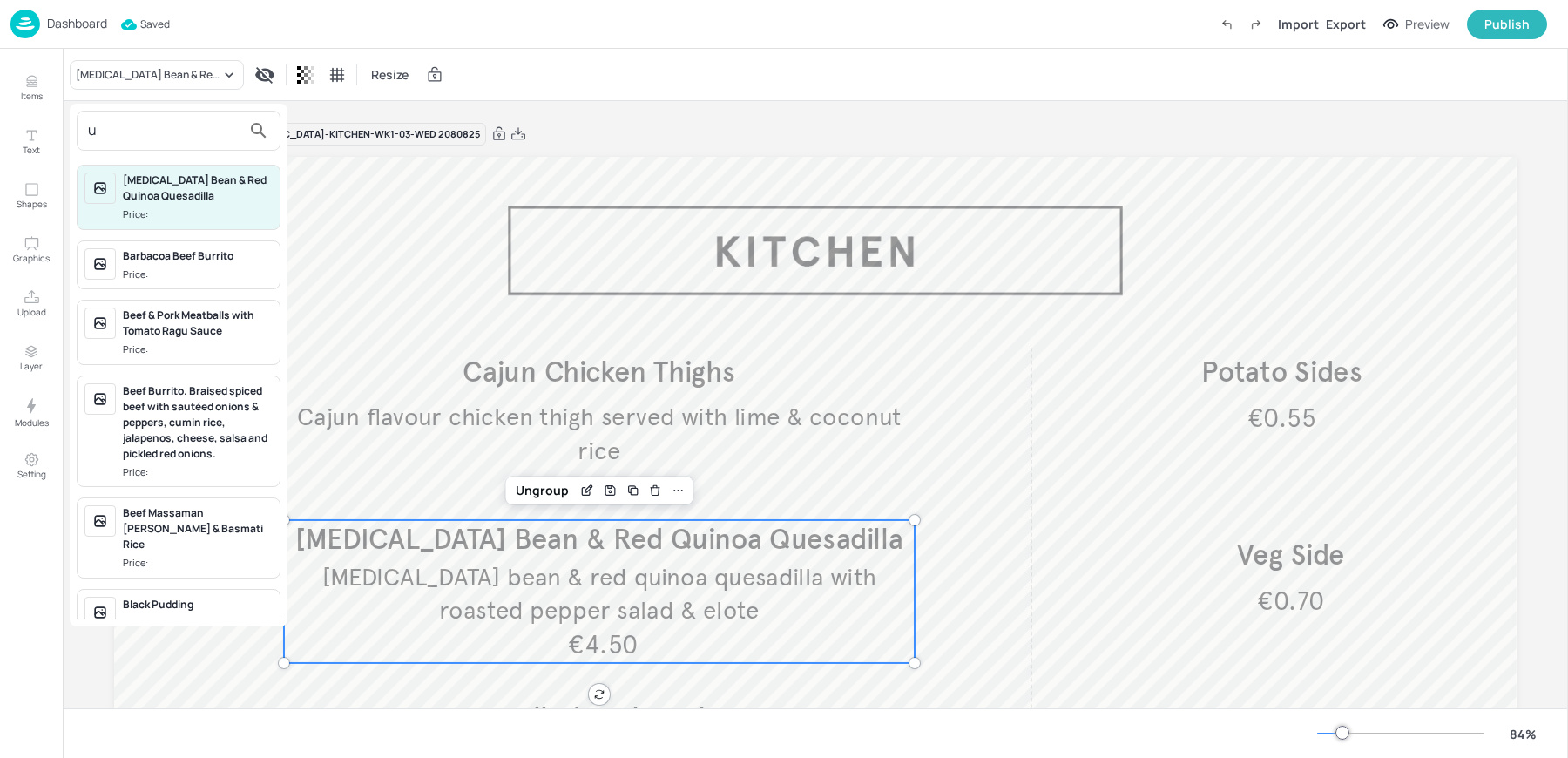
scroll to position [0, 0]
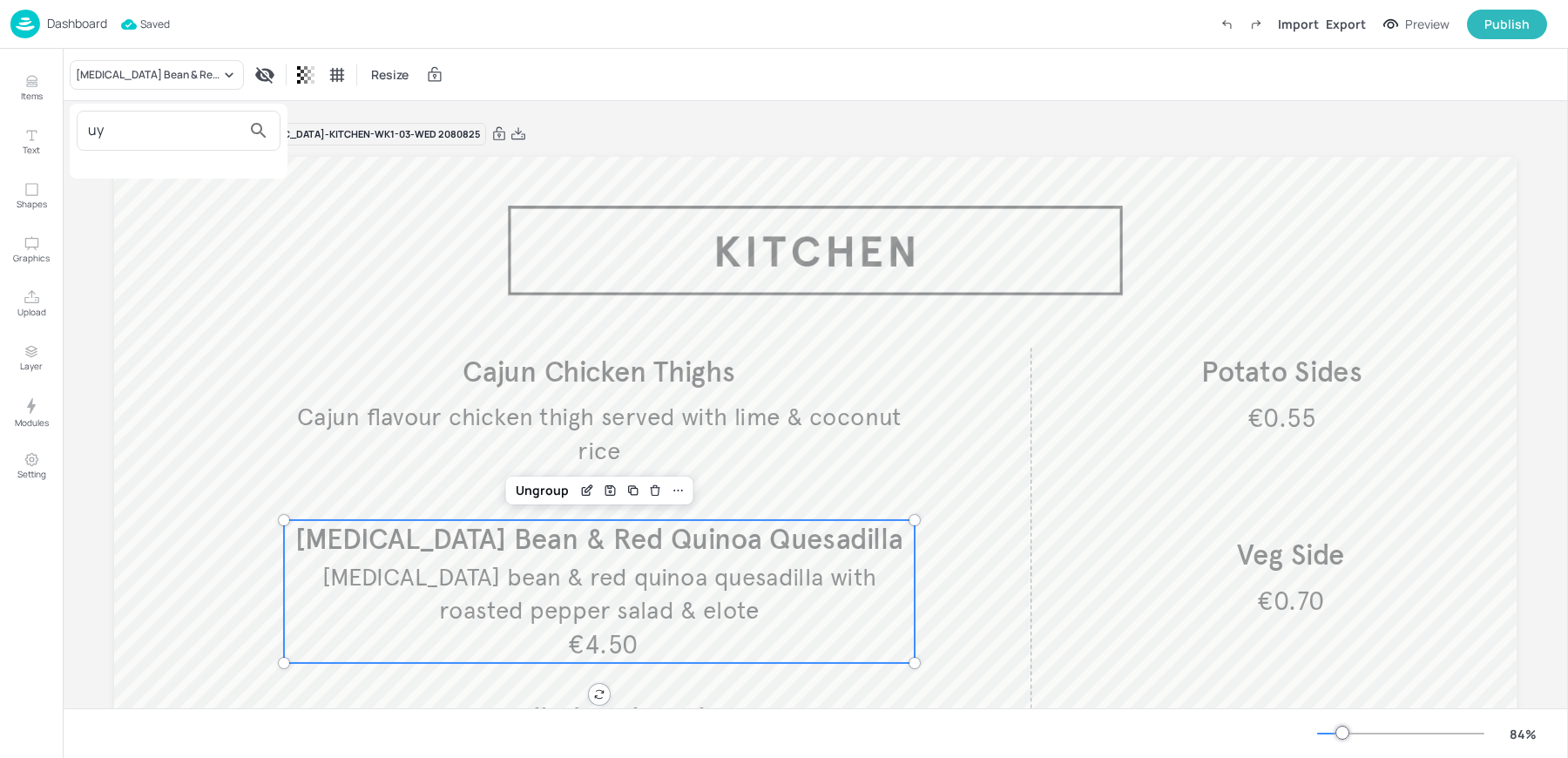
type input "uy"
click at [11, 77] on div at bounding box center [784, 379] width 1568 height 758
click at [11, 77] on button "Items" at bounding box center [32, 88] width 51 height 51
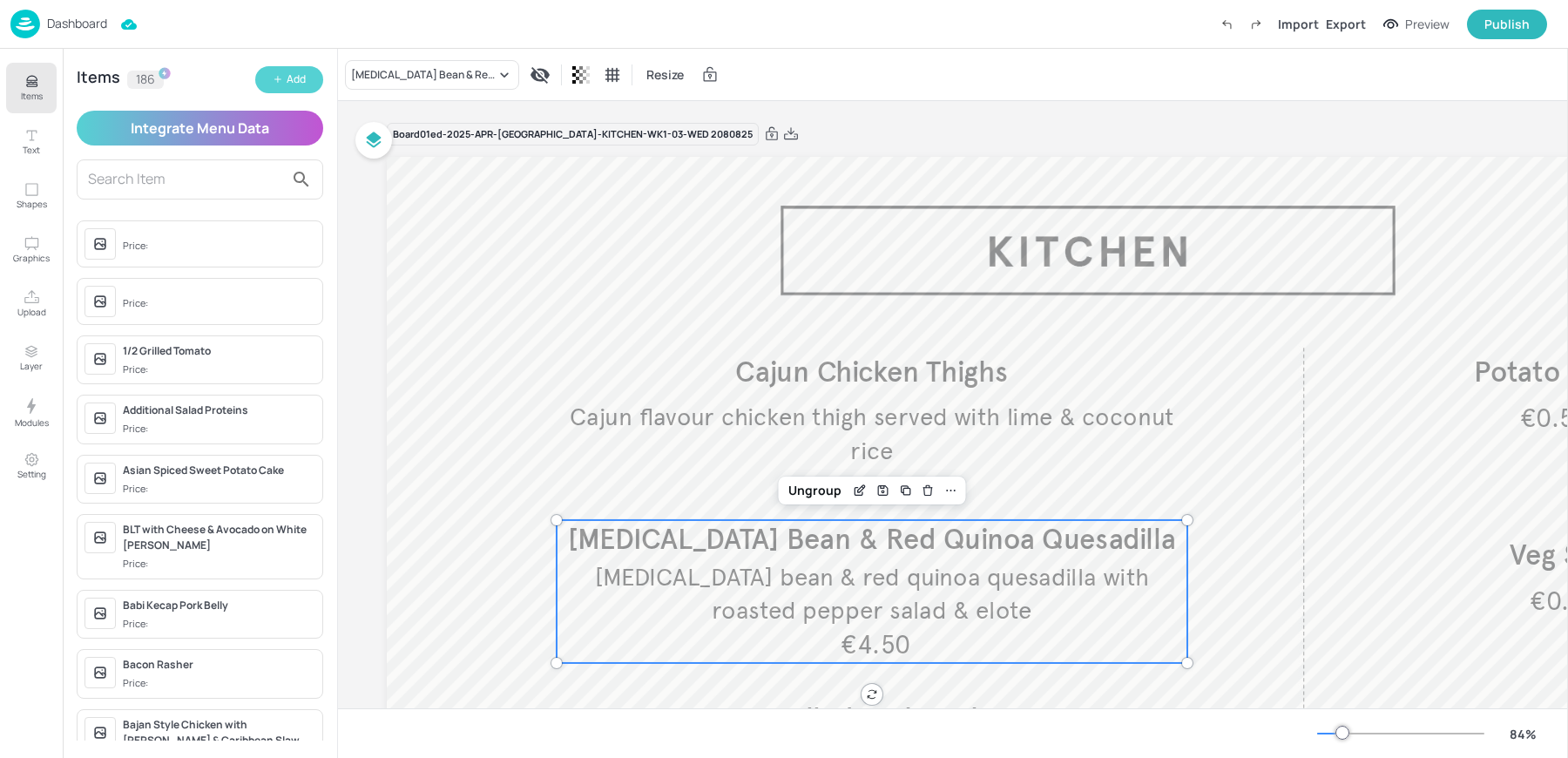
click at [281, 66] on button "Add" at bounding box center [289, 80] width 68 height 27
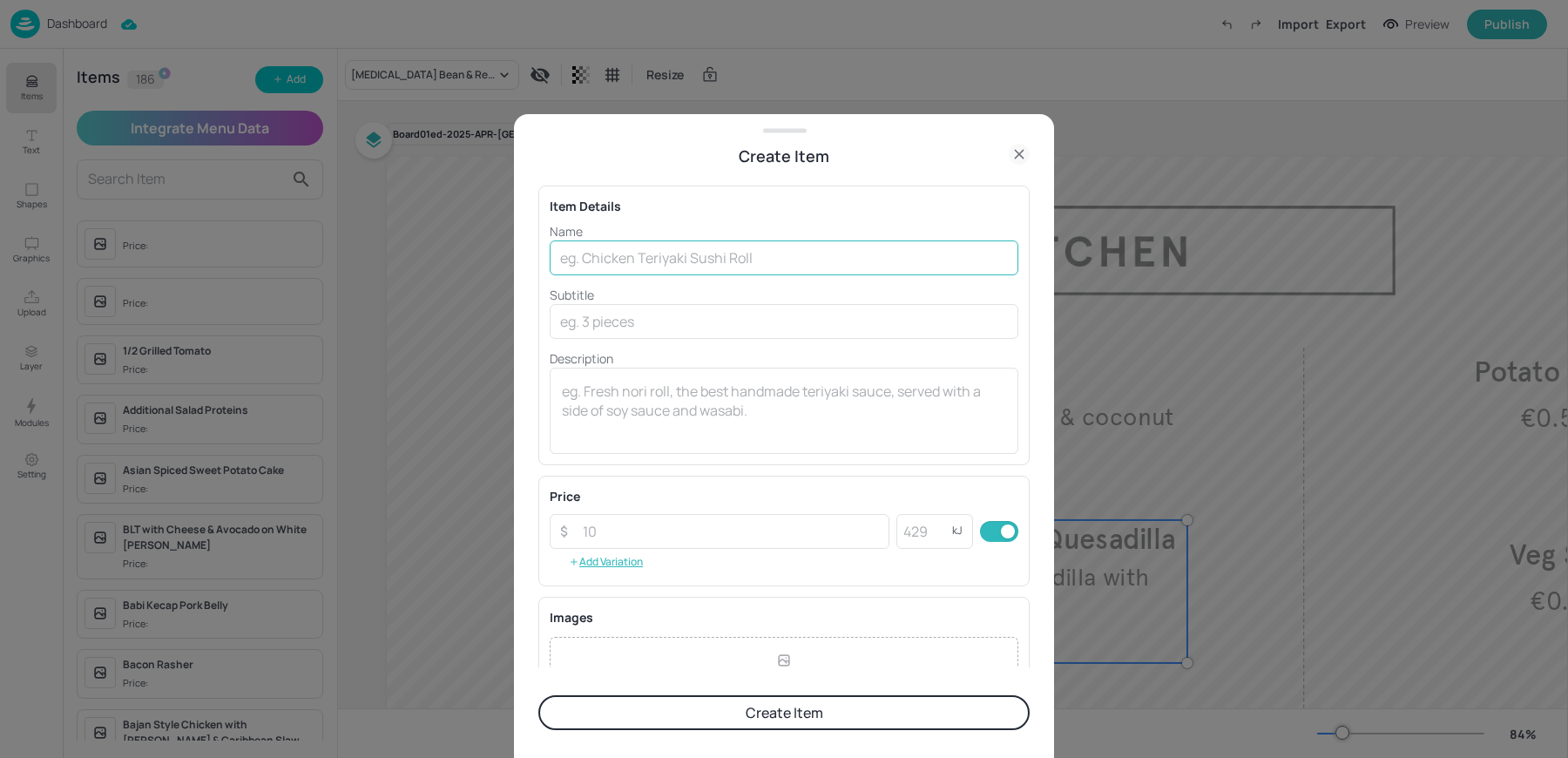
click at [574, 248] on input "text" at bounding box center [784, 257] width 469 height 35
paste input "Uyghur Aubergine Naan with Hummus, Puy Lentils And Steeped raisins."
drag, startPoint x: 718, startPoint y: 255, endPoint x: 1227, endPoint y: 304, distance: 511.4
click at [1227, 304] on div "Create Item Item Details Name Uyghur Aubergine Naan with Hummus, Puy Lentils An…" at bounding box center [784, 379] width 1568 height 758
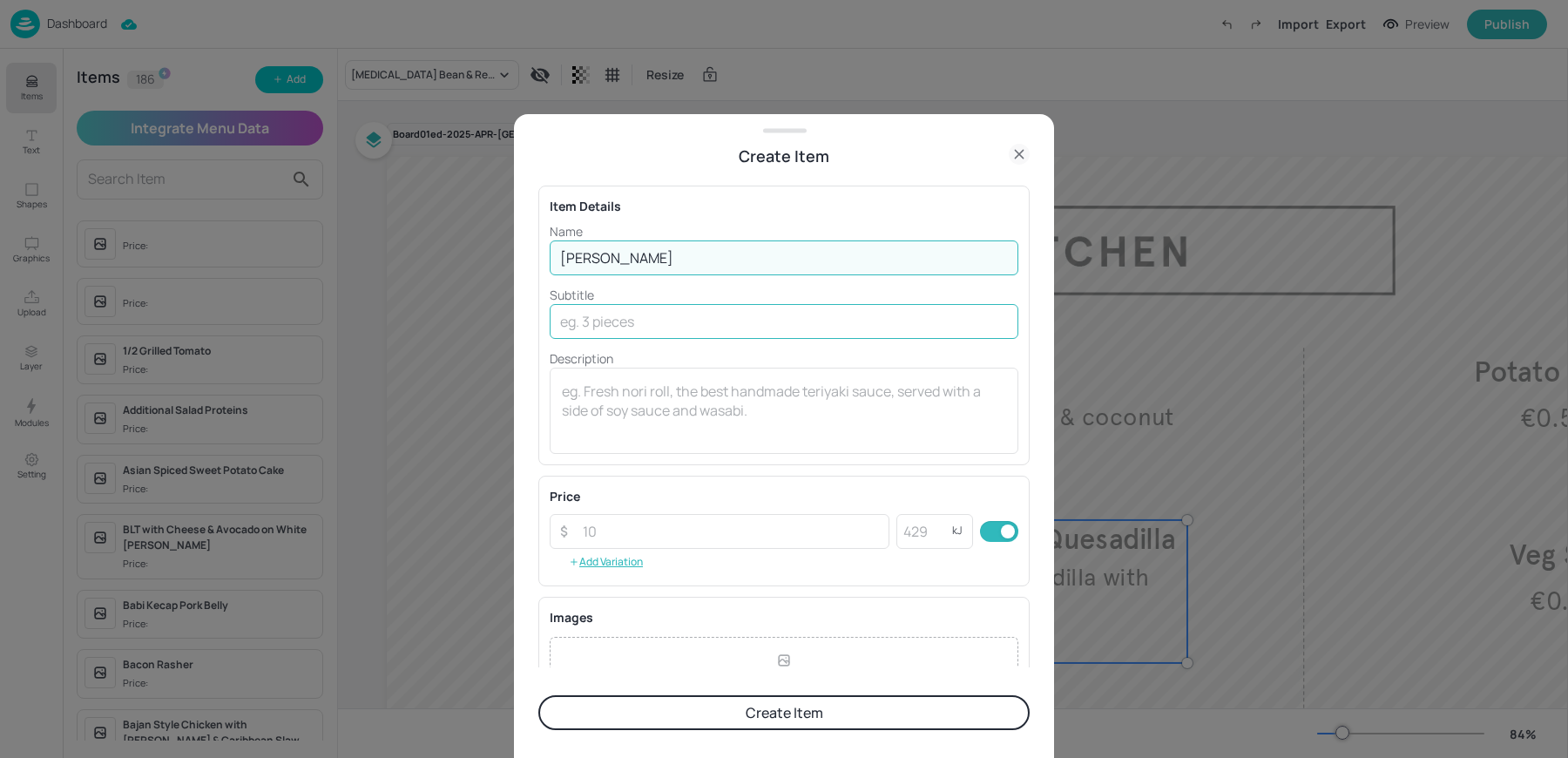
scroll to position [0, 0]
type input "Uyghur Aubergine Naan"
click at [723, 316] on input "text" at bounding box center [784, 321] width 469 height 35
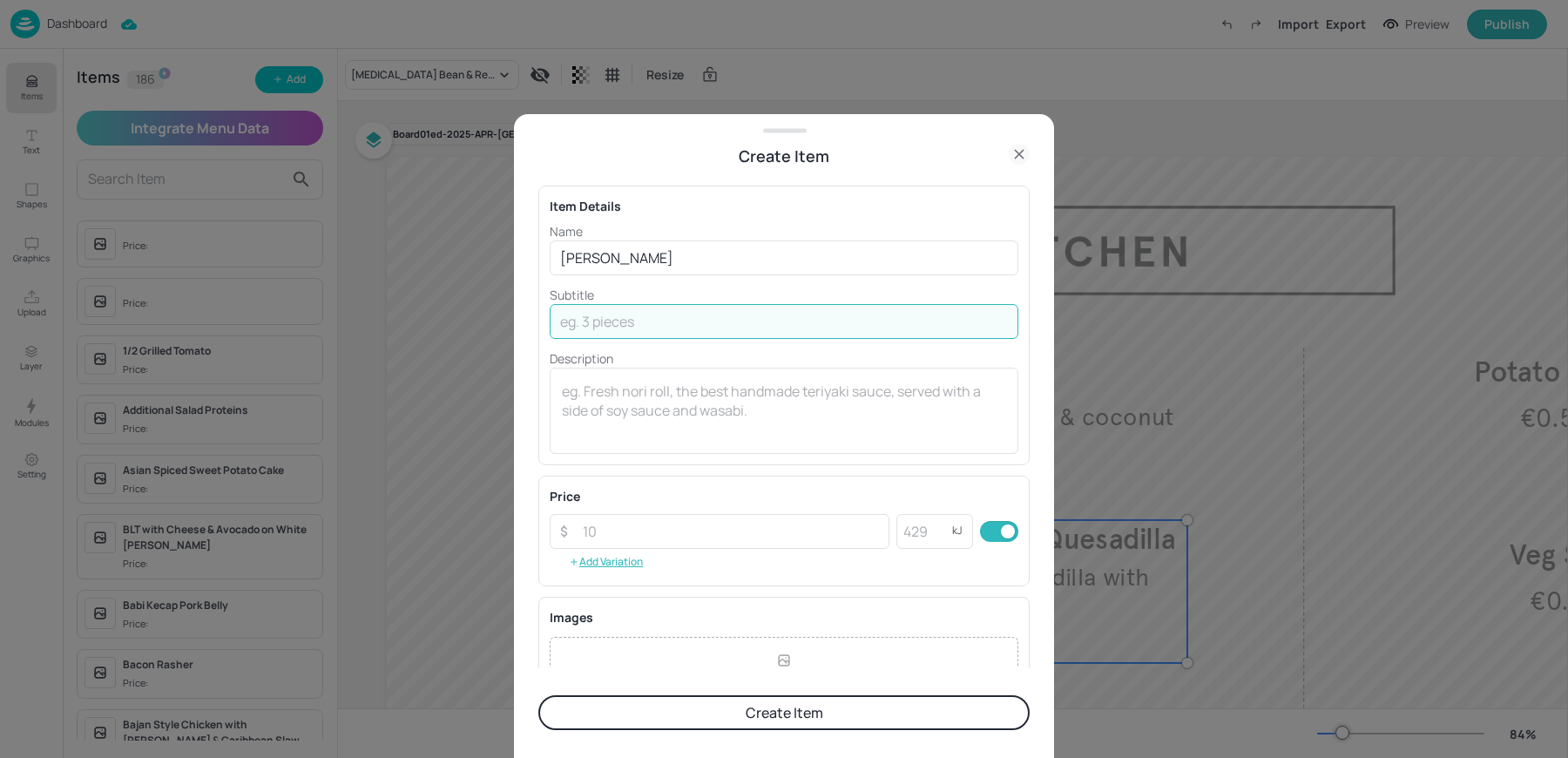
paste input "with Hummus, Puy Lentils And Steeped raisins."
click at [817, 320] on input "with Hummus, Puy Lentils And Steeped raisins" at bounding box center [784, 321] width 469 height 35
type input "with Hummus, Puy Lentils And Steeped Raisins"
click at [641, 707] on button "Create Item" at bounding box center [784, 712] width 491 height 35
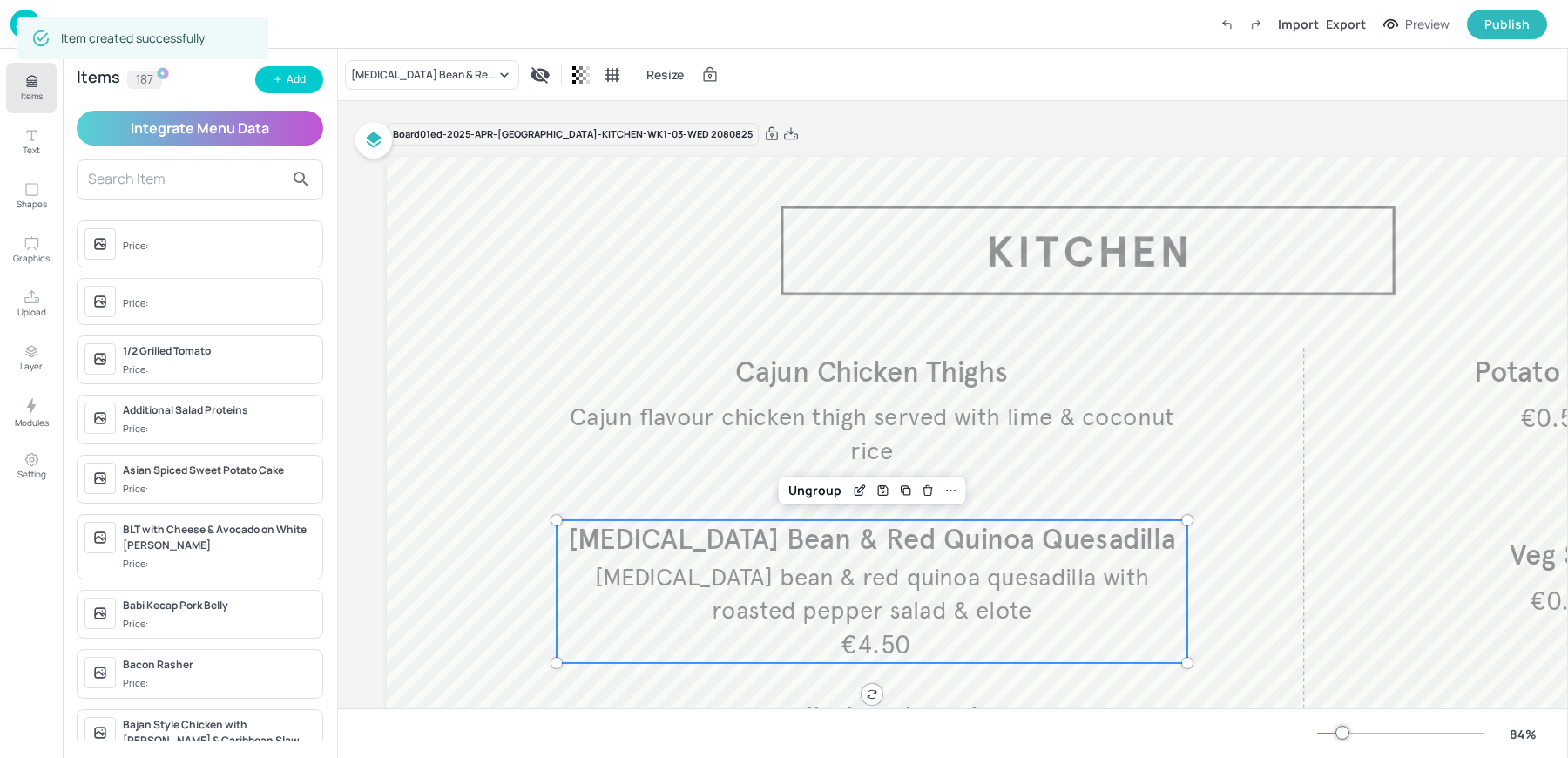
click at [388, 93] on div "Black Eye Bean & Red Quinoa Quesadilla Resize" at bounding box center [953, 74] width 1230 height 51
click at [381, 70] on div "Black Eye Bean & Red Quinoa Quesadilla" at bounding box center [423, 75] width 145 height 16
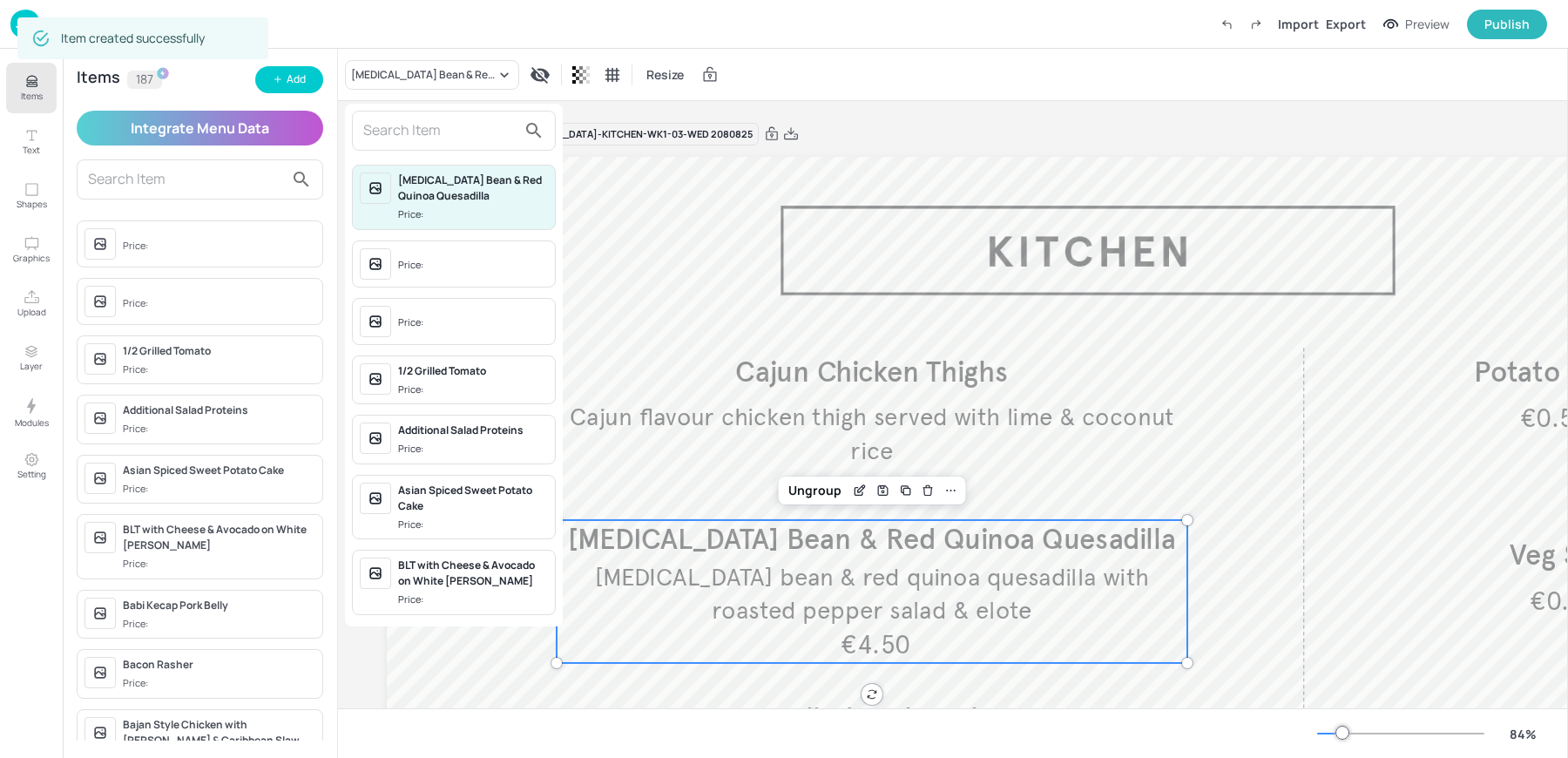
click at [405, 136] on input "text" at bounding box center [440, 131] width 154 height 28
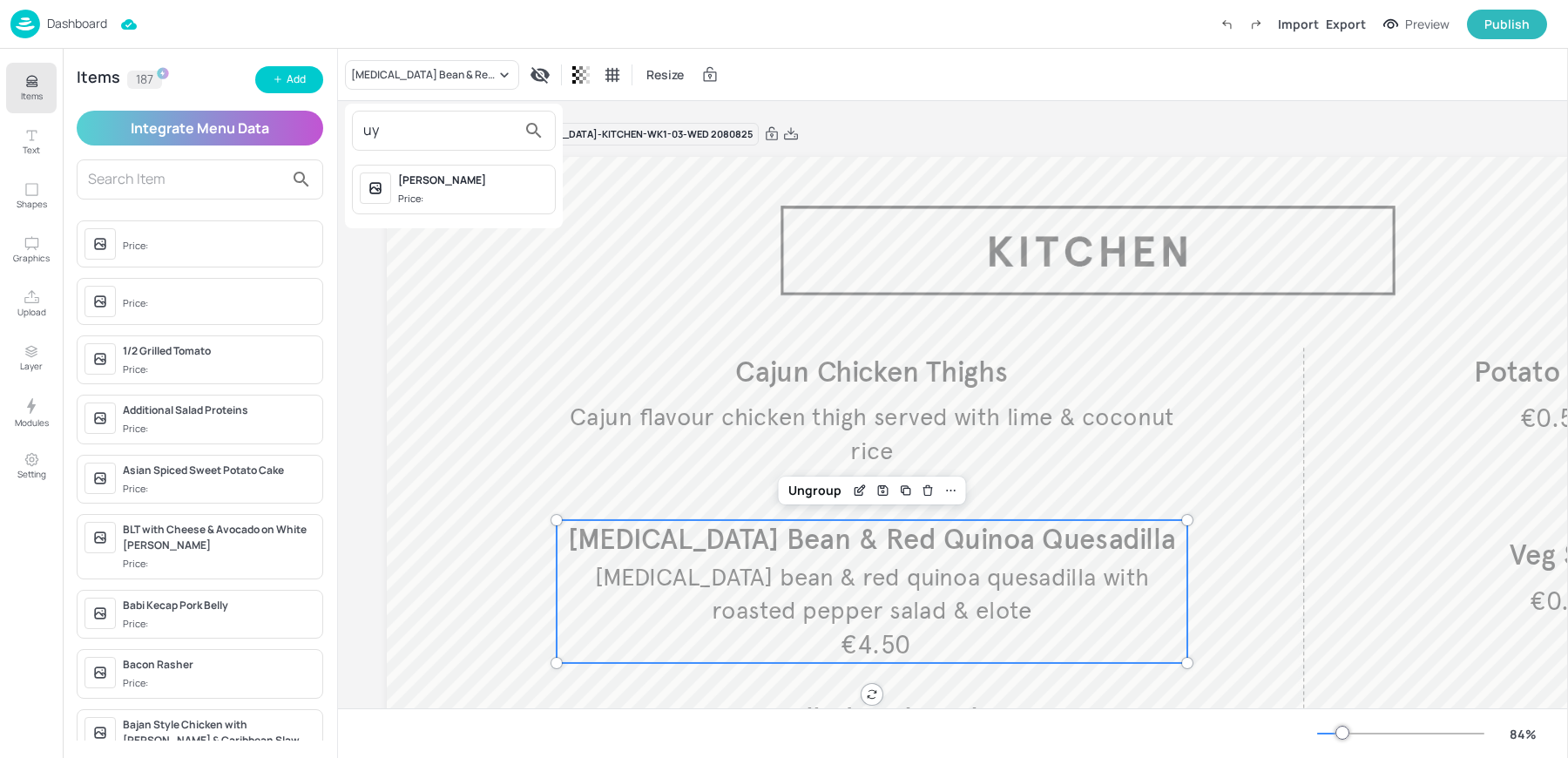
type input "uy"
click at [444, 195] on span "Price:" at bounding box center [473, 199] width 150 height 15
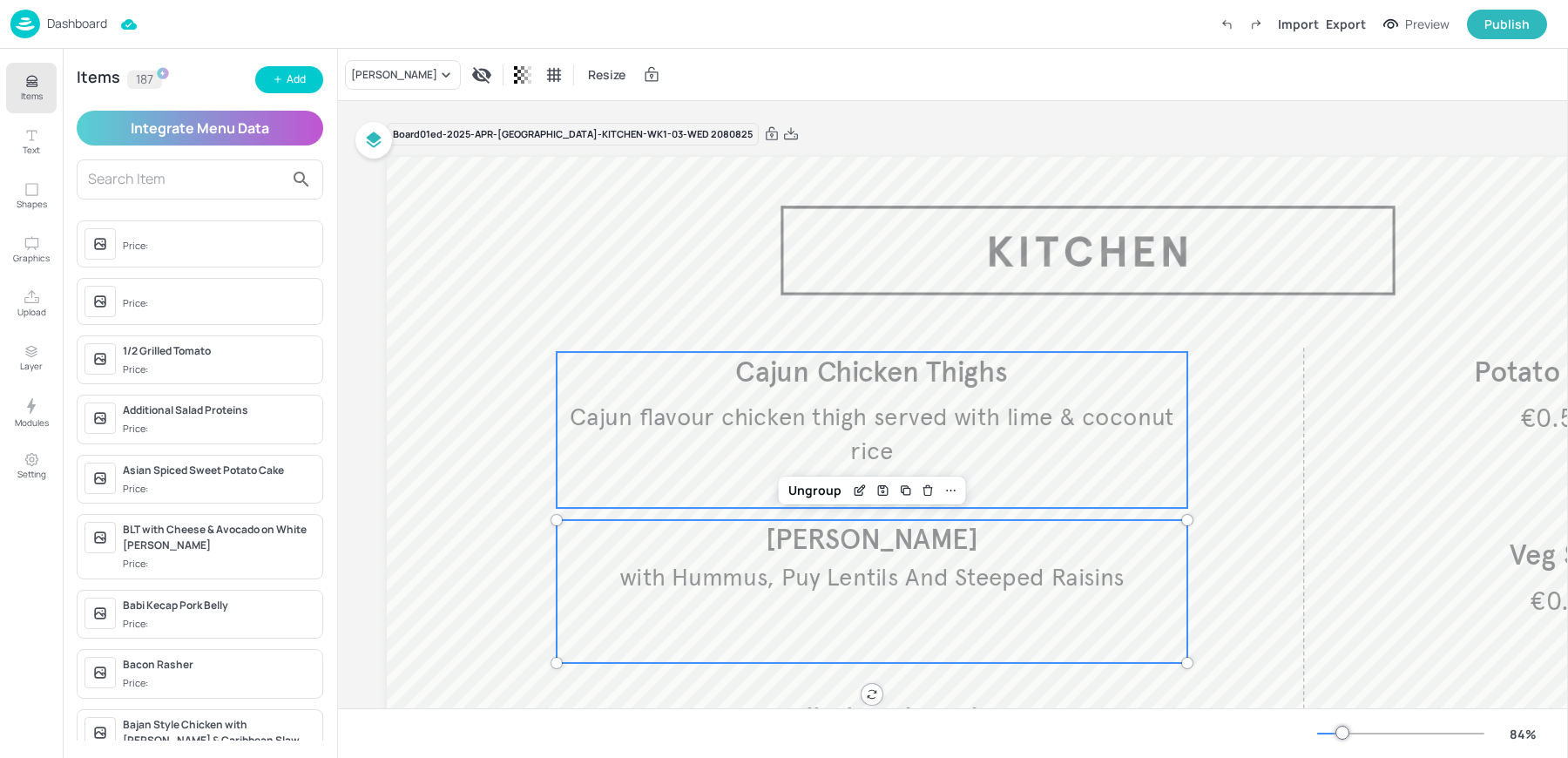
scroll to position [281, 0]
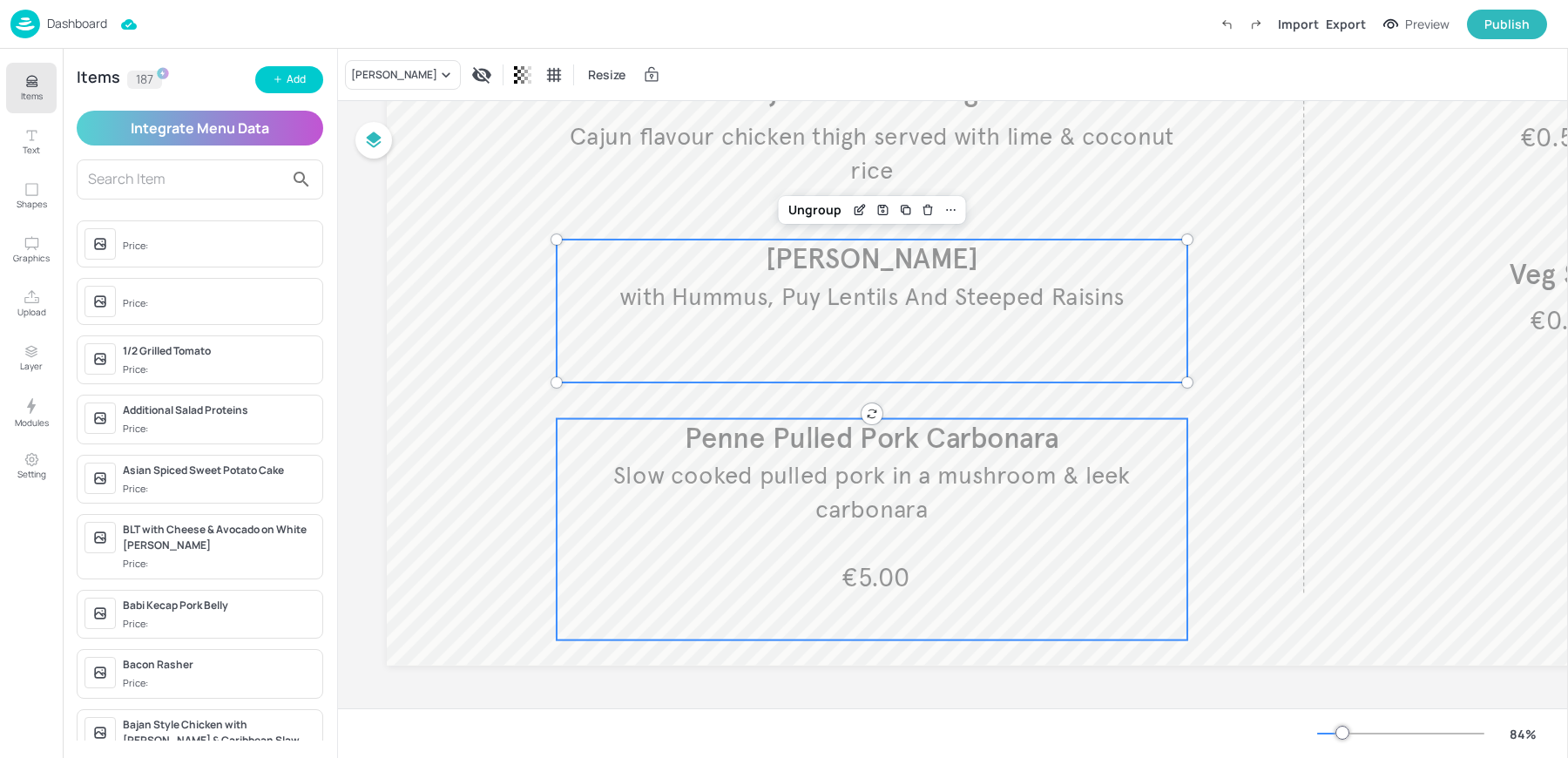
click at [1071, 584] on p "€5.00" at bounding box center [875, 578] width 623 height 36
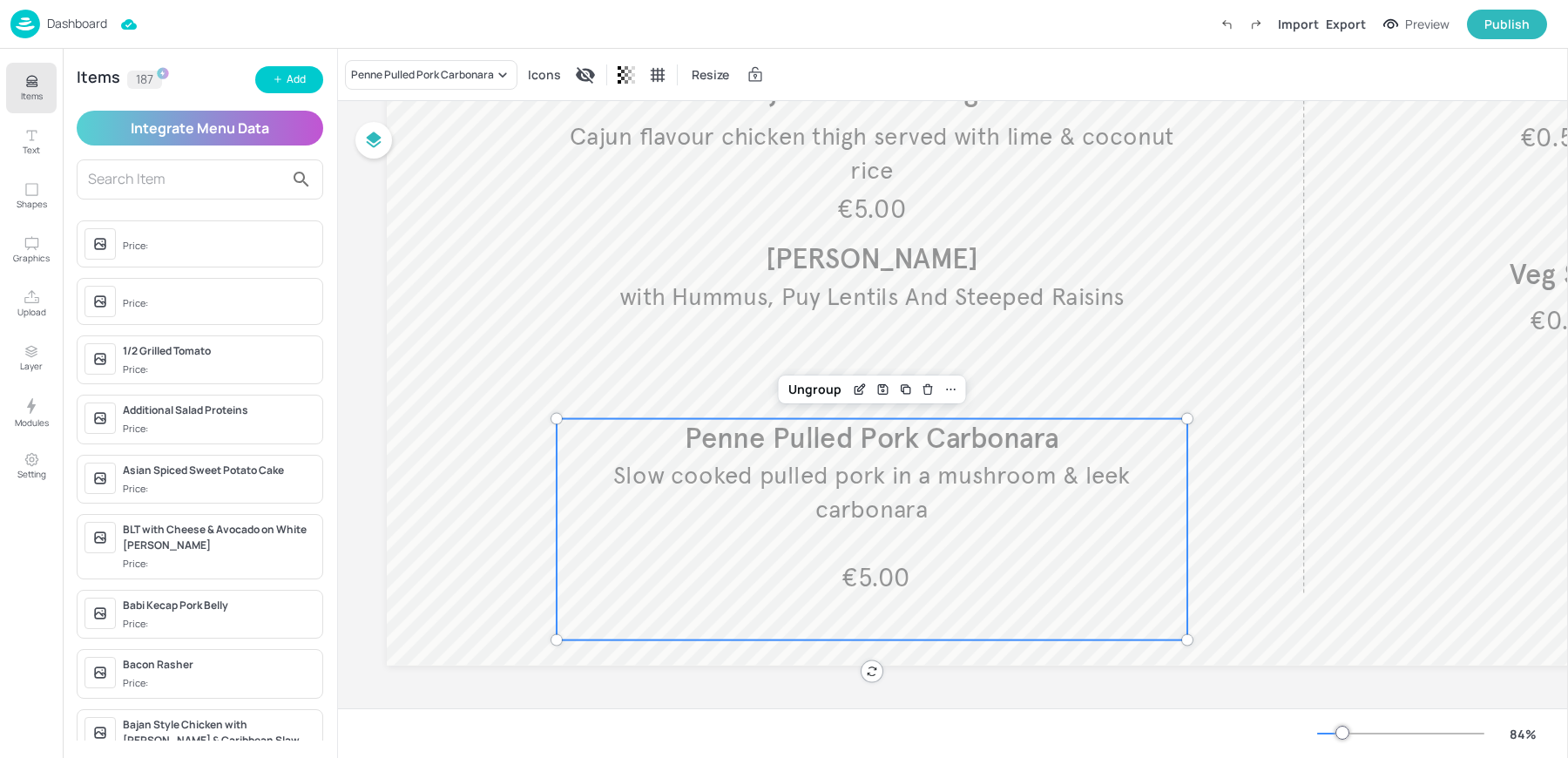
click at [70, 12] on div "Dashboard" at bounding box center [58, 23] width 96 height 29
click at [52, 30] on p "Dashboard" at bounding box center [77, 23] width 60 height 12
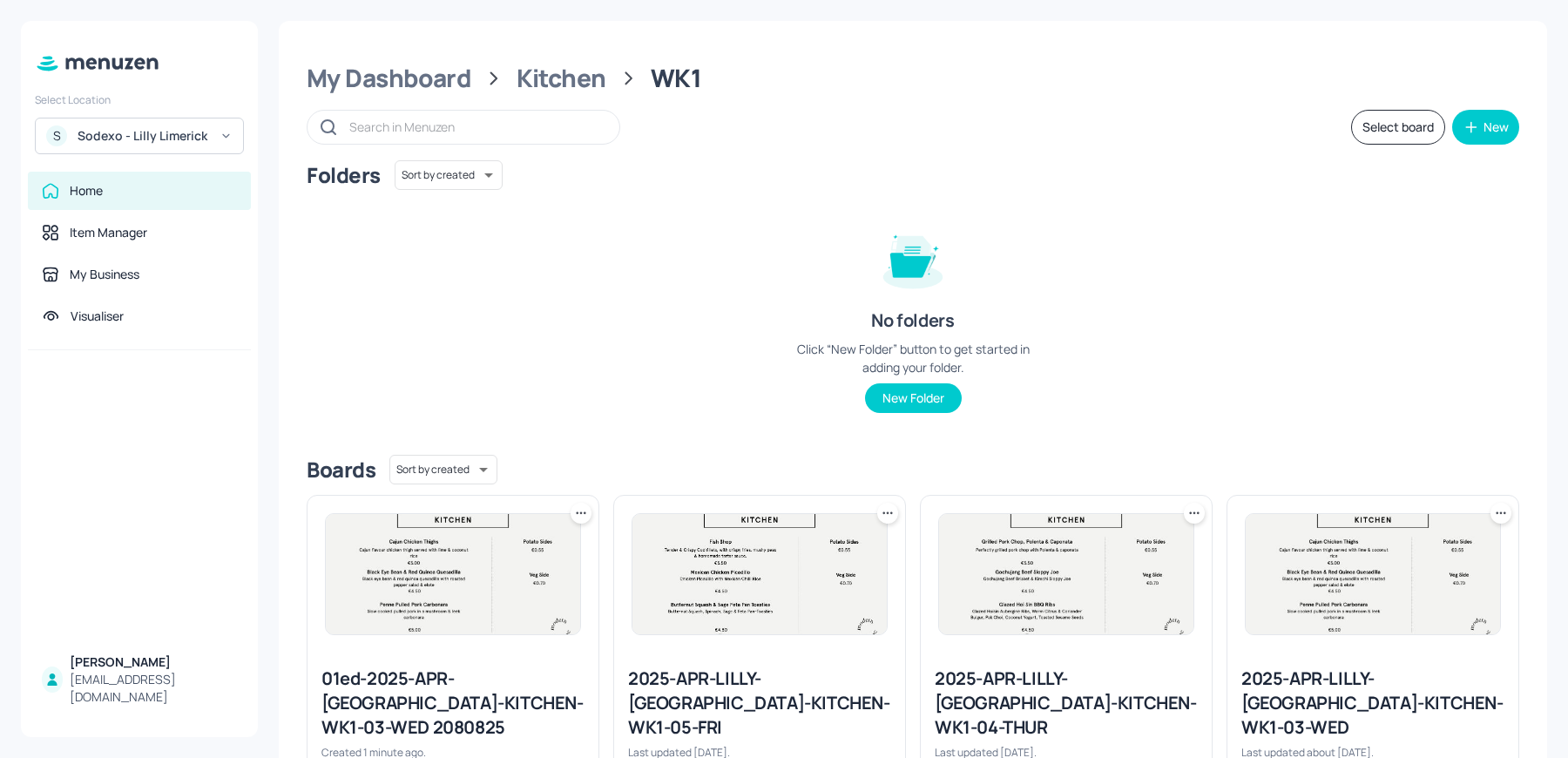
click at [713, 567] on img at bounding box center [760, 574] width 255 height 120
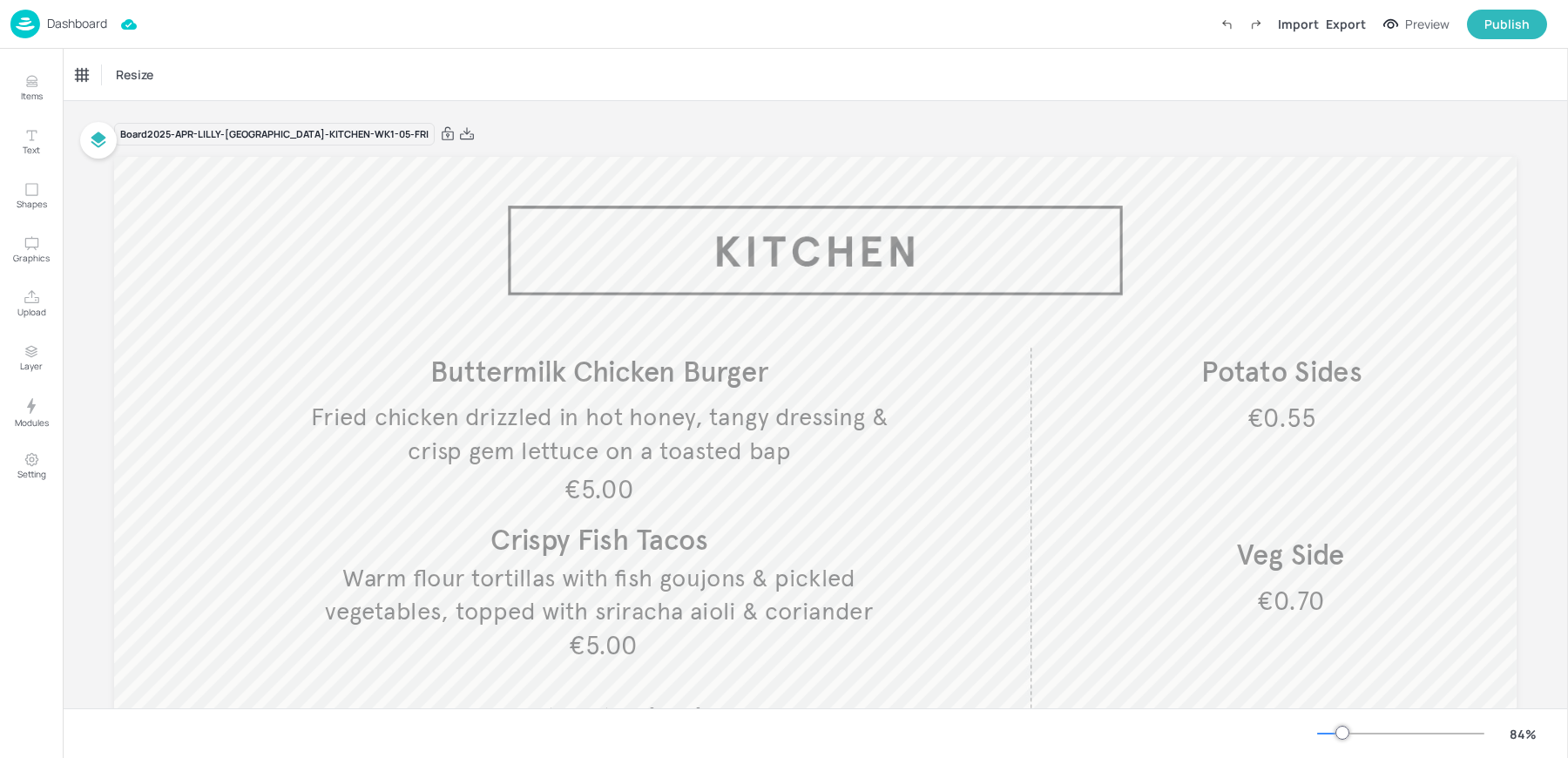
click at [51, 22] on p "Dashboard" at bounding box center [77, 23] width 60 height 12
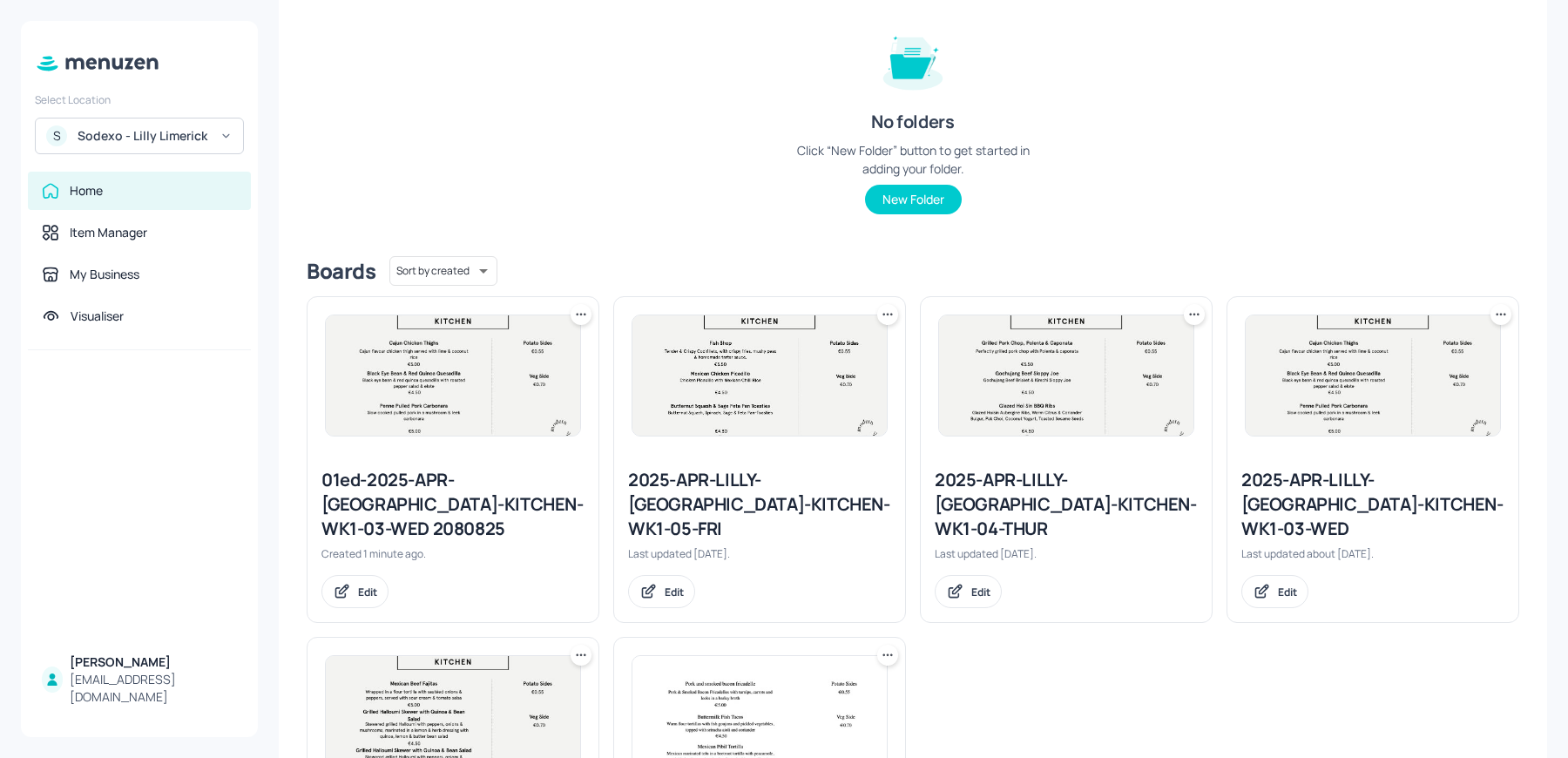
scroll to position [246, 0]
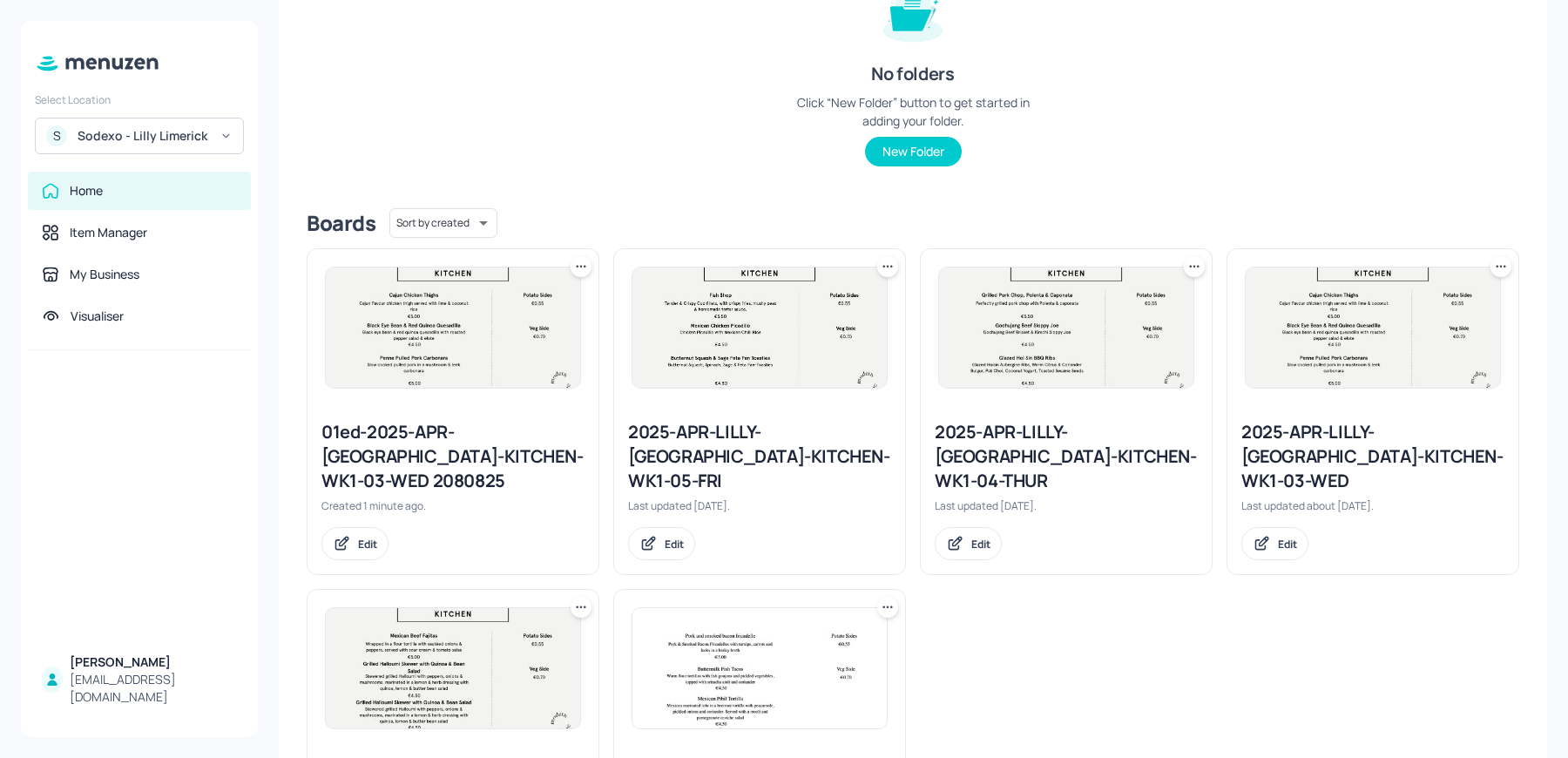
click at [422, 492] on div "01ed-2025-APR-LIMERICK-KITCHEN-WK1-03-WED 2080825 Created 1 minute ago. Edit" at bounding box center [453, 490] width 291 height 168
click at [399, 457] on div "01ed-2025-APR-LIMERICK-KITCHEN-WK1-03-WED 2080825" at bounding box center [452, 457] width 263 height 73
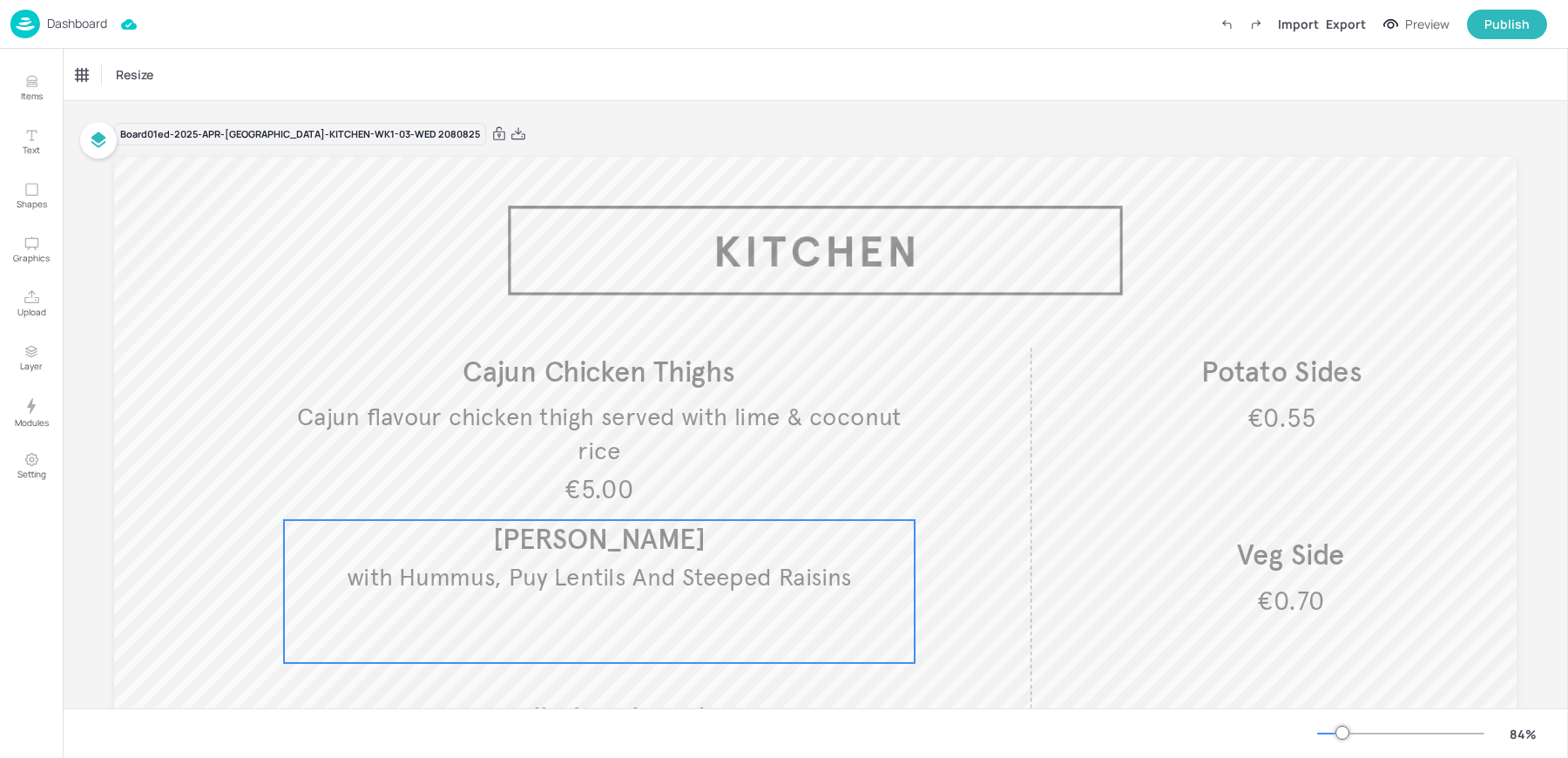
click at [697, 598] on div "with Hummus, Puy Lentils And Steeped Raisins Uyghur Aubergine Naan" at bounding box center [599, 591] width 631 height 143
click at [585, 489] on icon "Edit Item" at bounding box center [588, 488] width 7 height 7
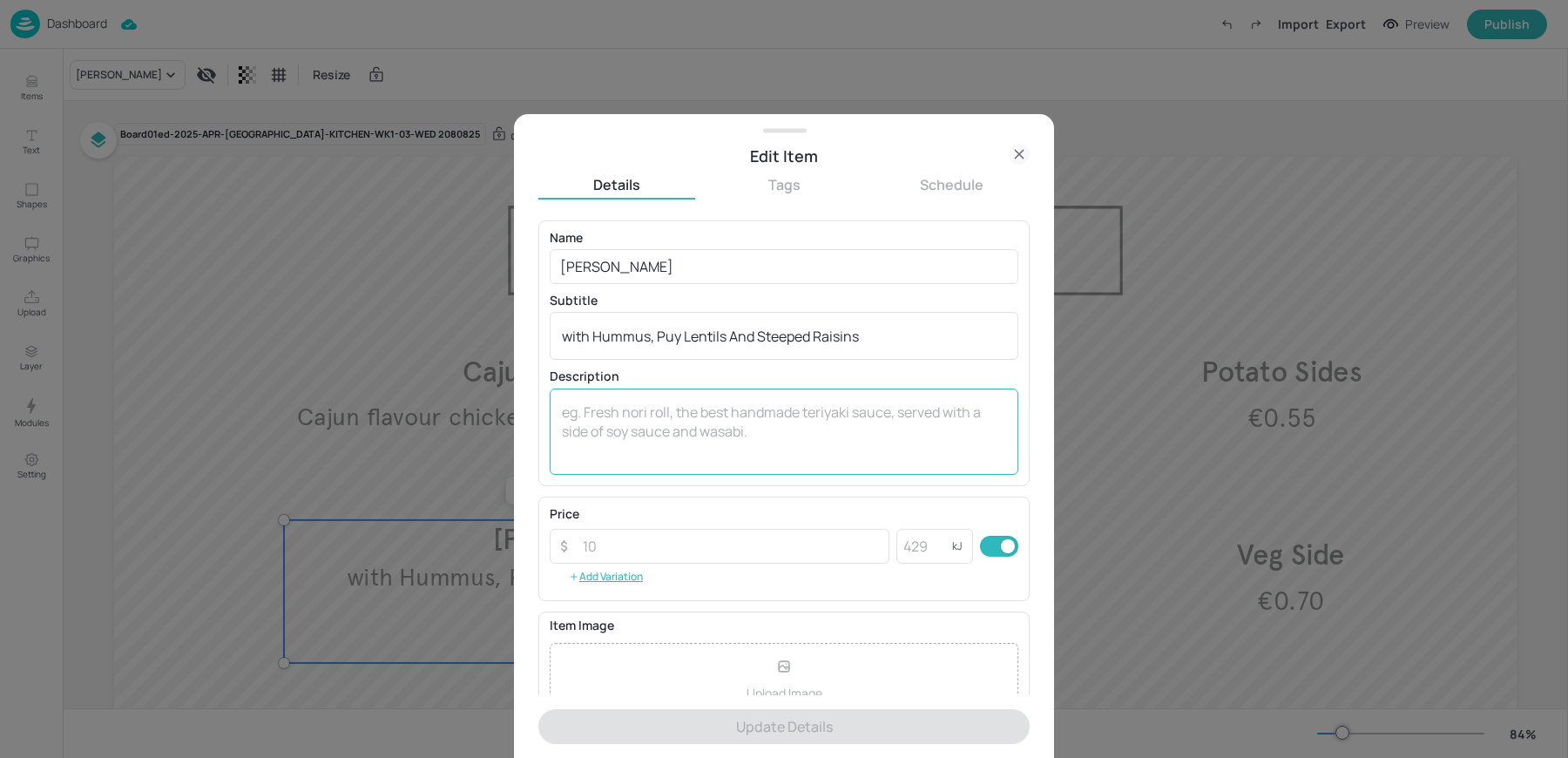
click at [608, 420] on textarea at bounding box center [784, 430] width 445 height 57
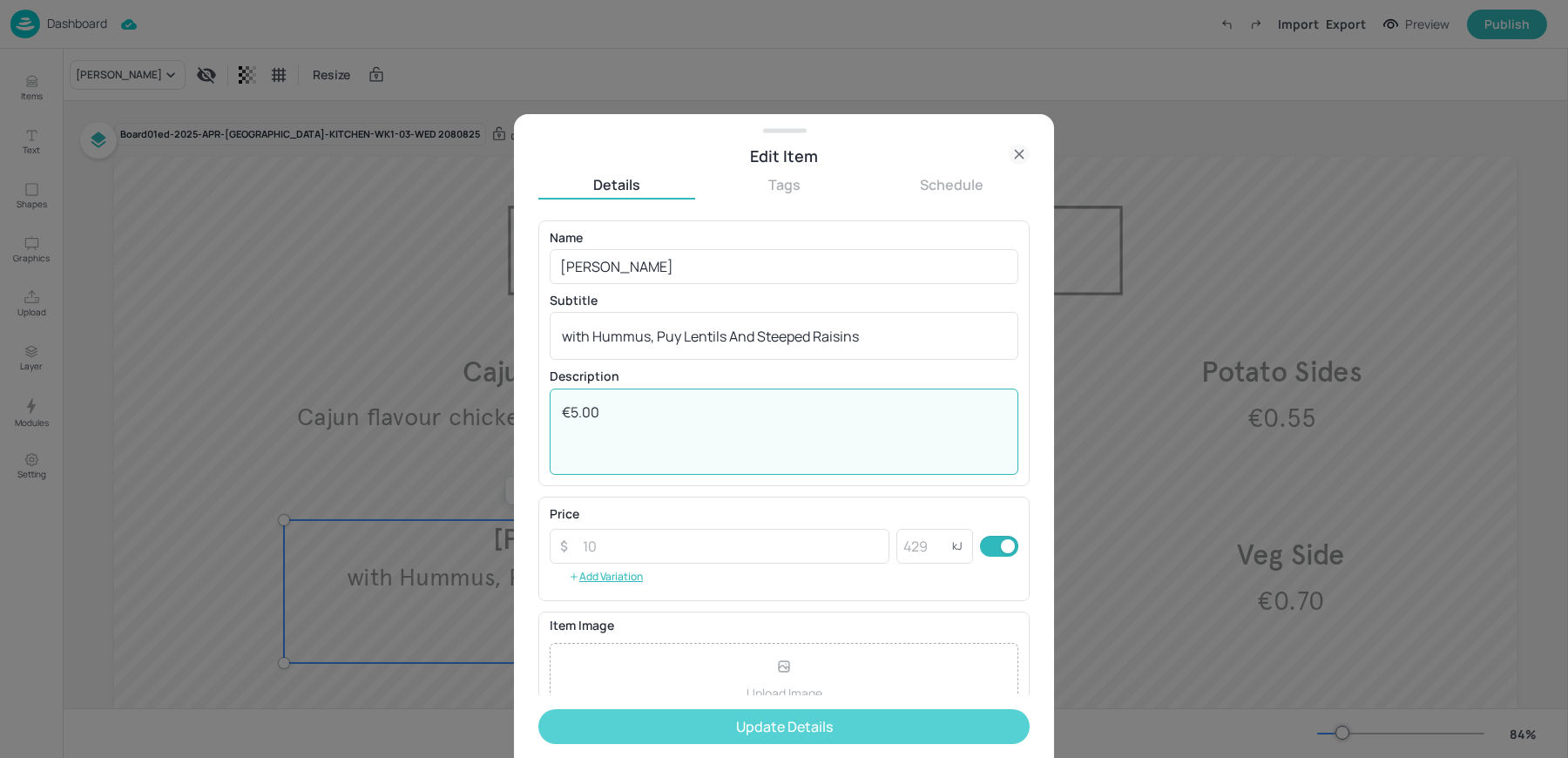
type textarea "€5.00"
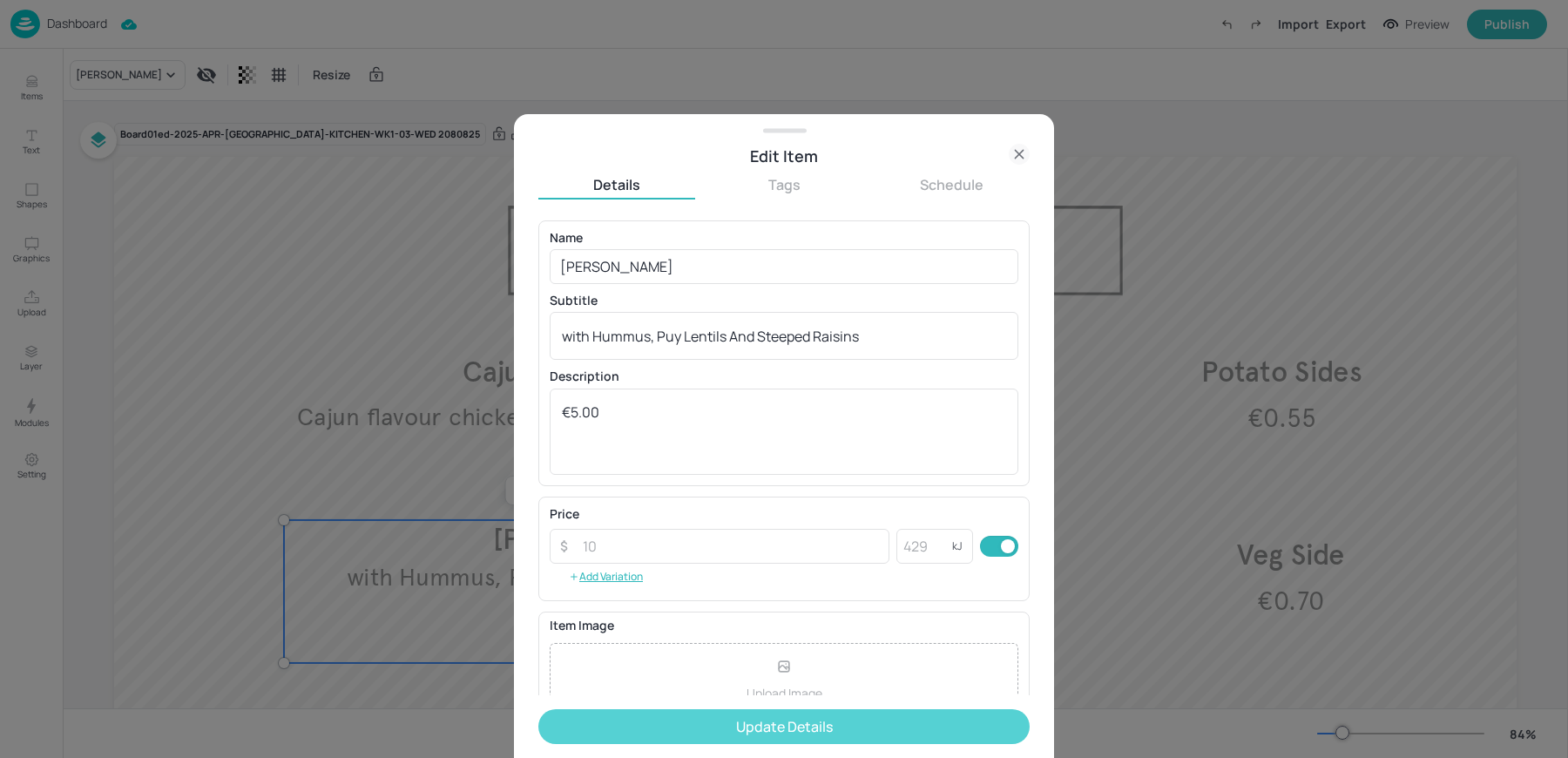
click at [787, 718] on button "Update Details" at bounding box center [784, 726] width 491 height 35
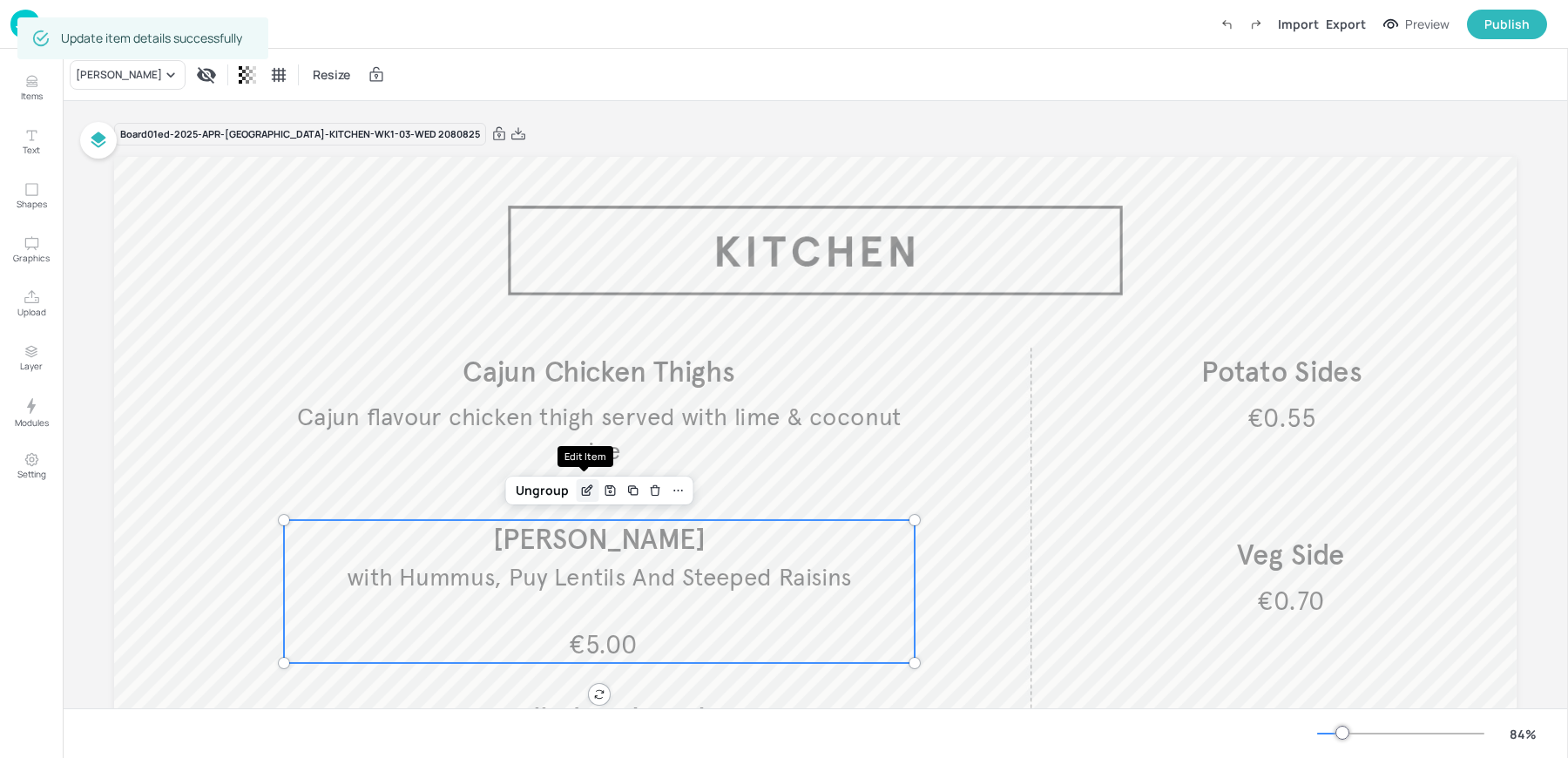
click at [586, 489] on icon "Edit Item" at bounding box center [588, 488] width 7 height 7
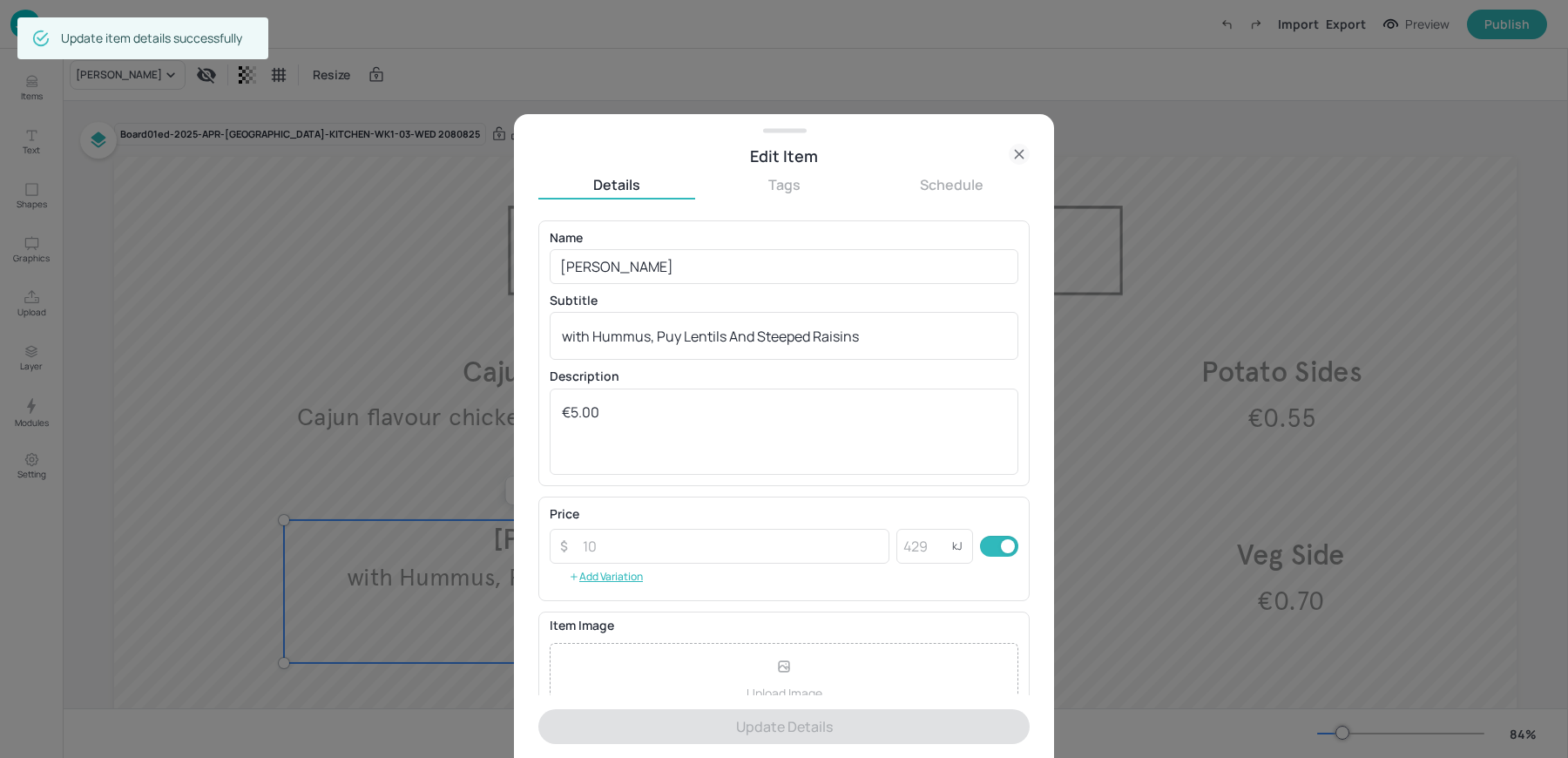
scroll to position [168, 0]
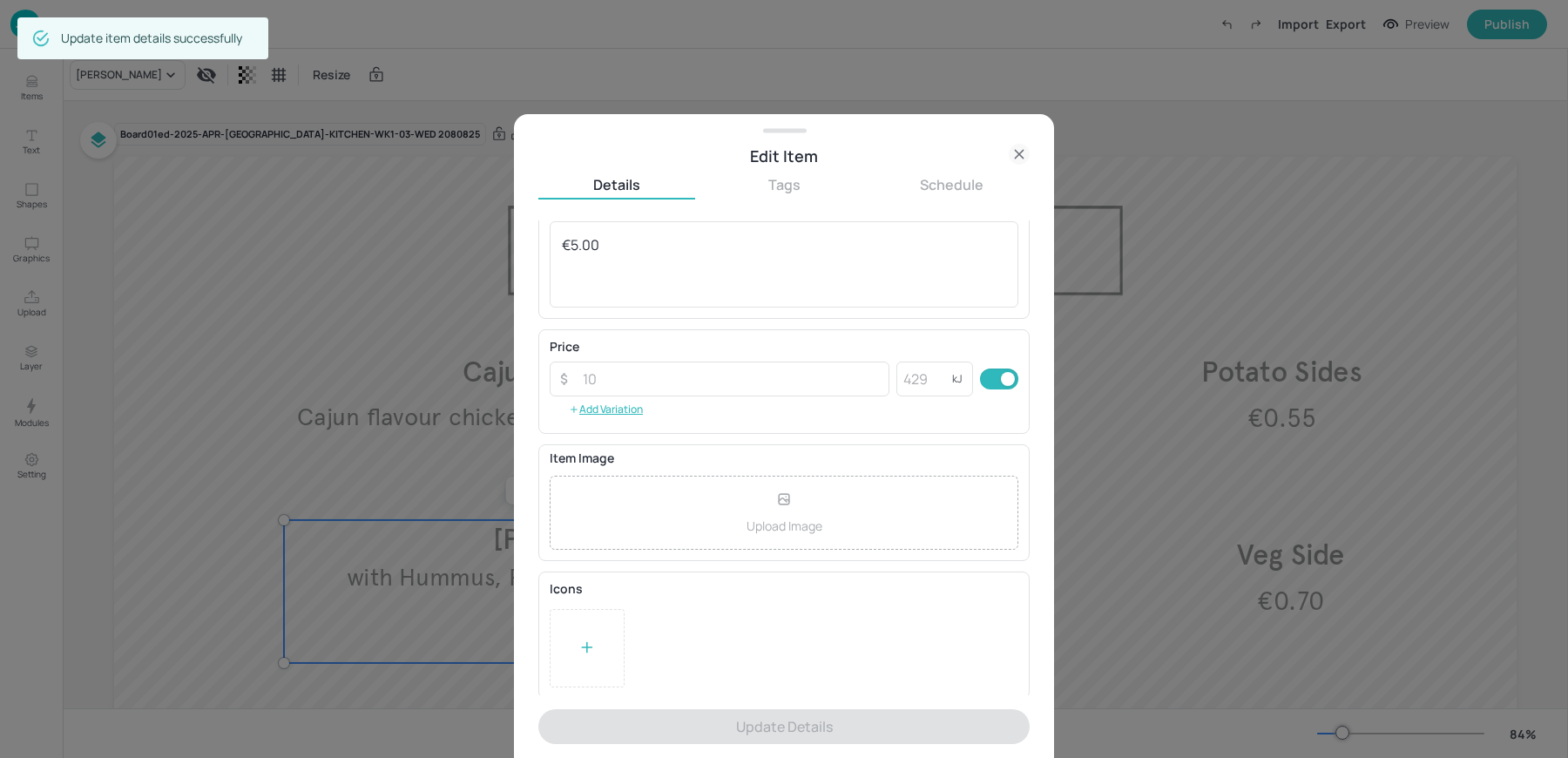
click at [571, 652] on div at bounding box center [587, 649] width 75 height 79
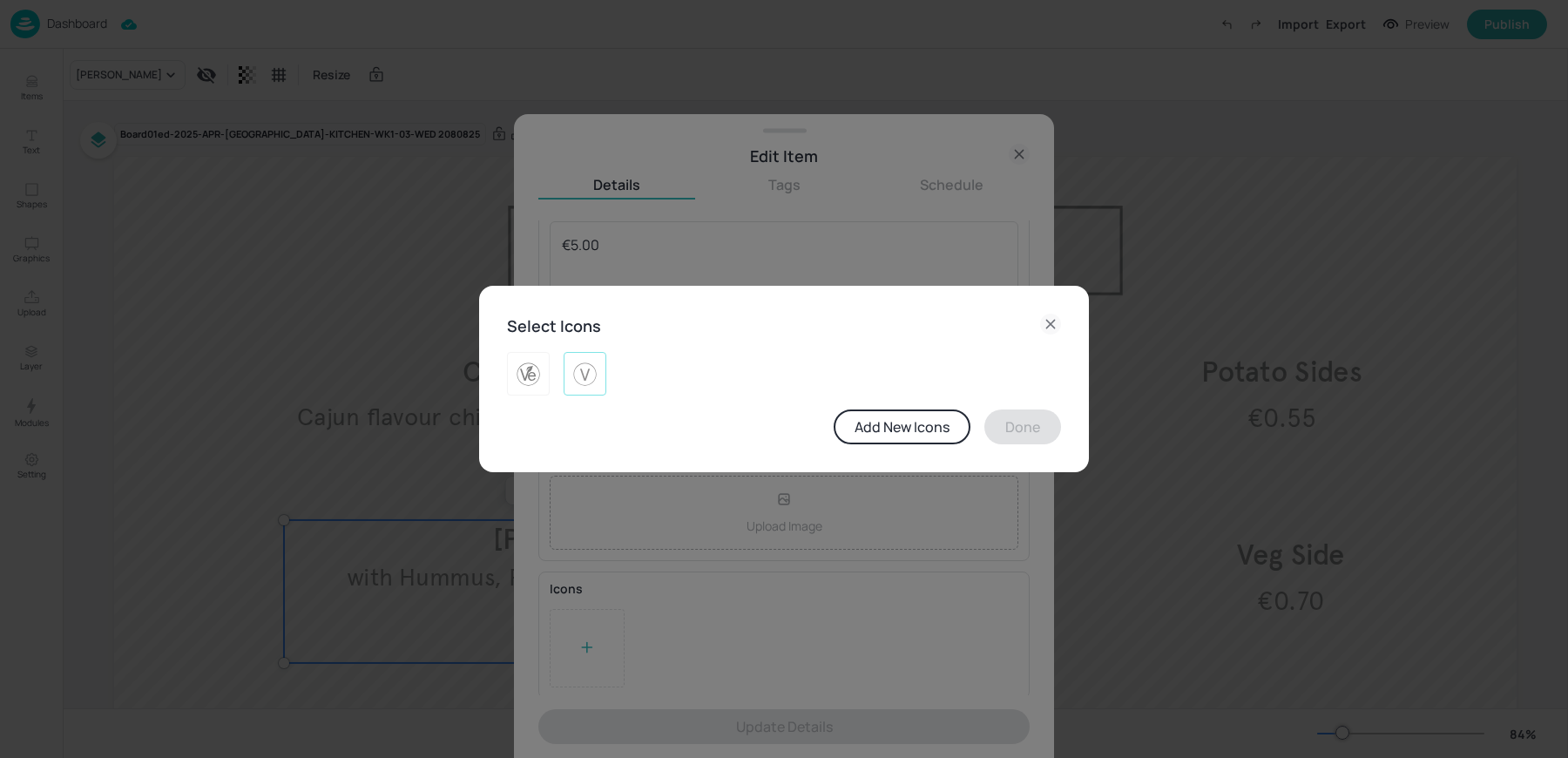
click at [579, 383] on img at bounding box center [585, 373] width 27 height 28
click at [996, 418] on button "Done" at bounding box center [1023, 426] width 77 height 35
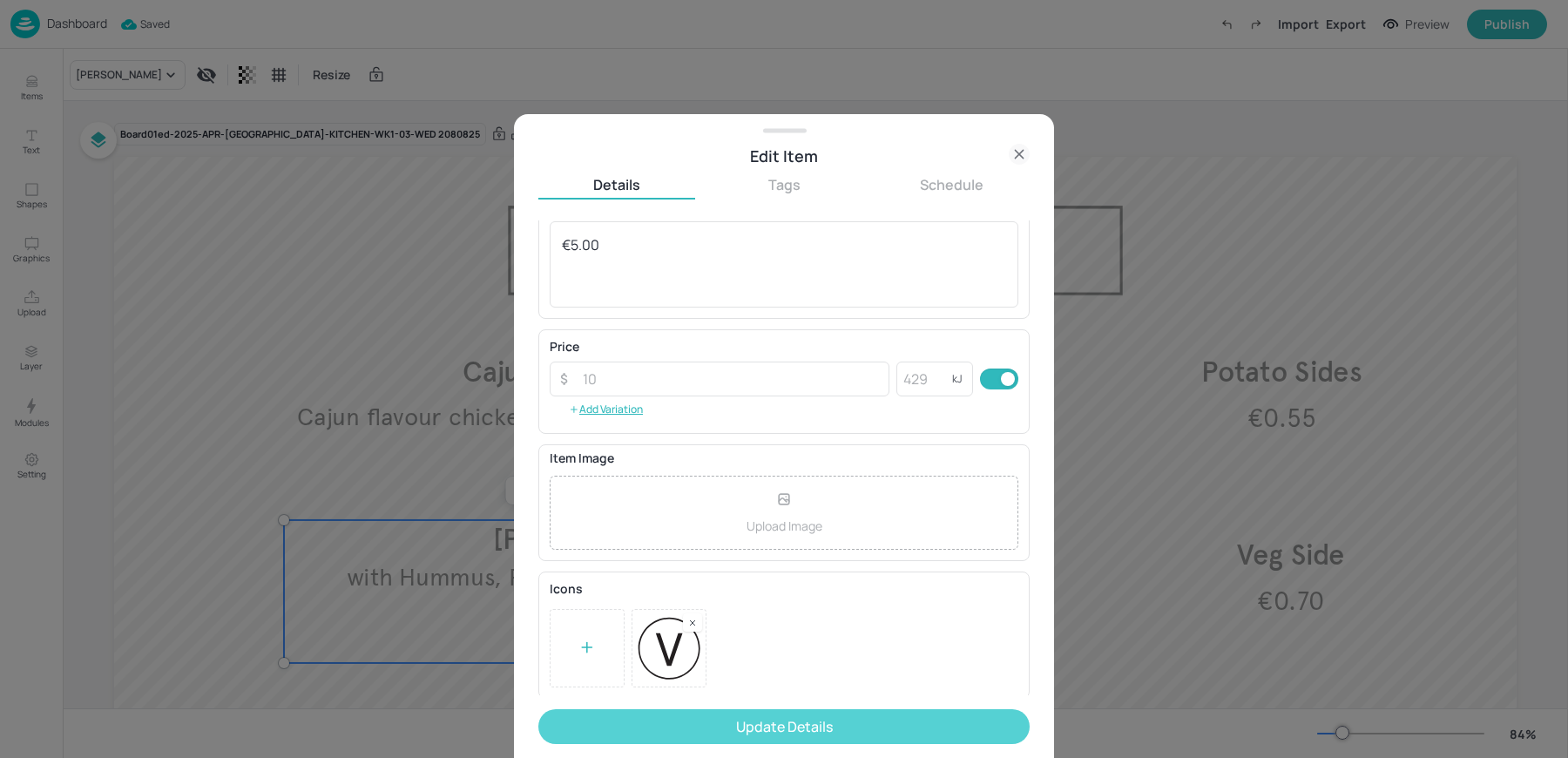
click at [724, 724] on button "Update Details" at bounding box center [784, 726] width 491 height 35
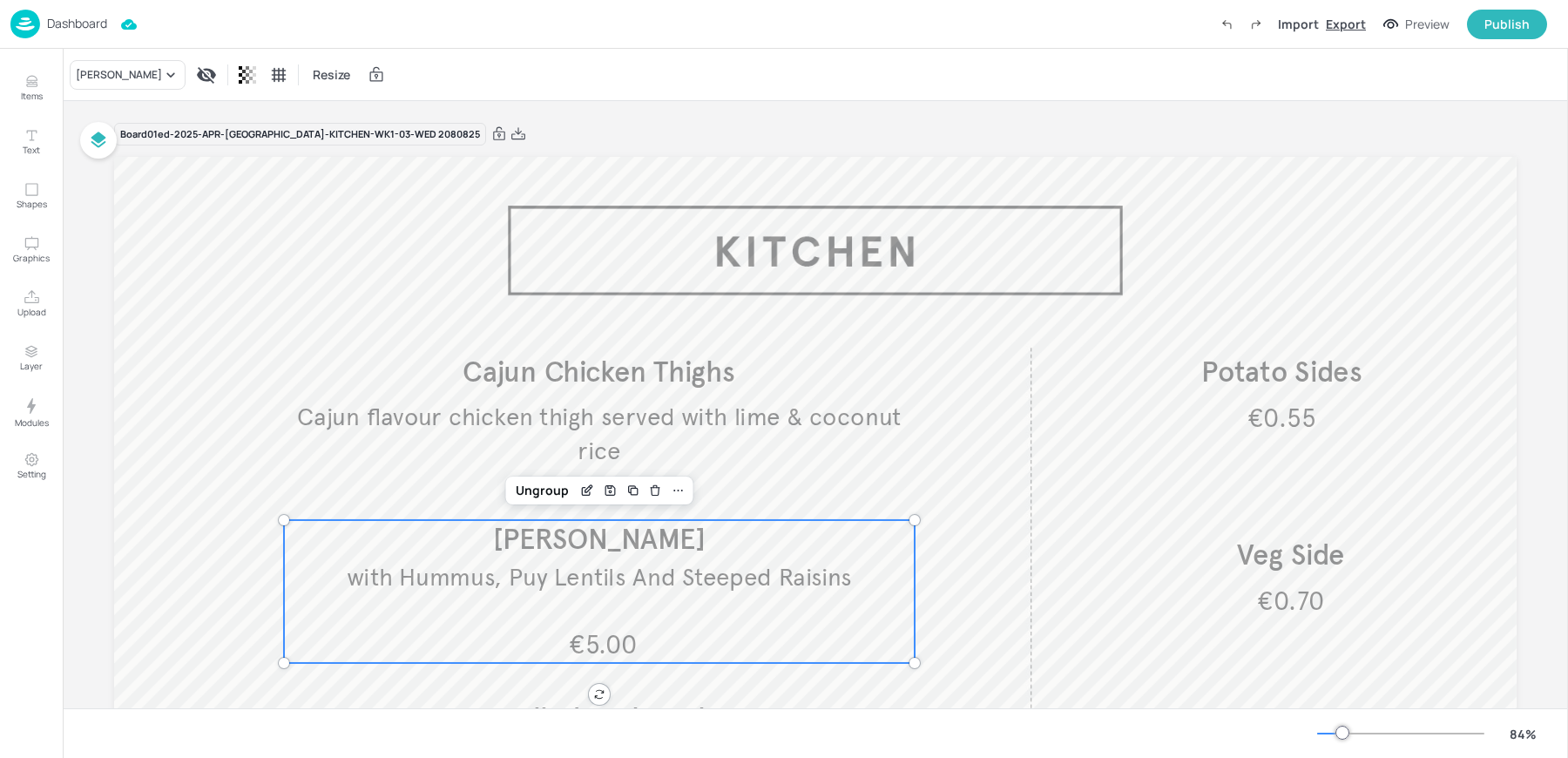
click at [1337, 26] on div "Export" at bounding box center [1346, 24] width 40 height 19
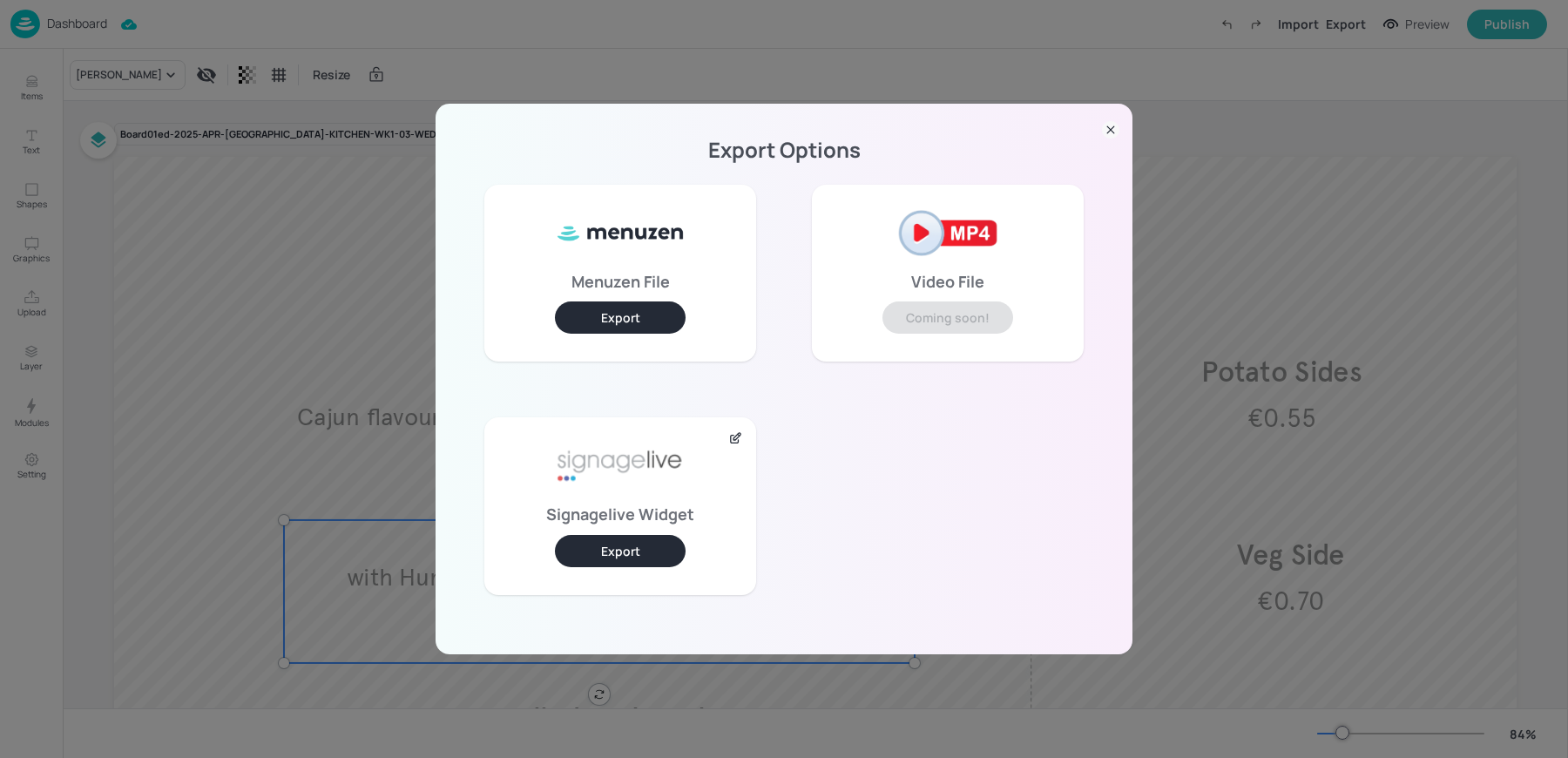
click at [604, 549] on button "Export" at bounding box center [621, 551] width 131 height 32
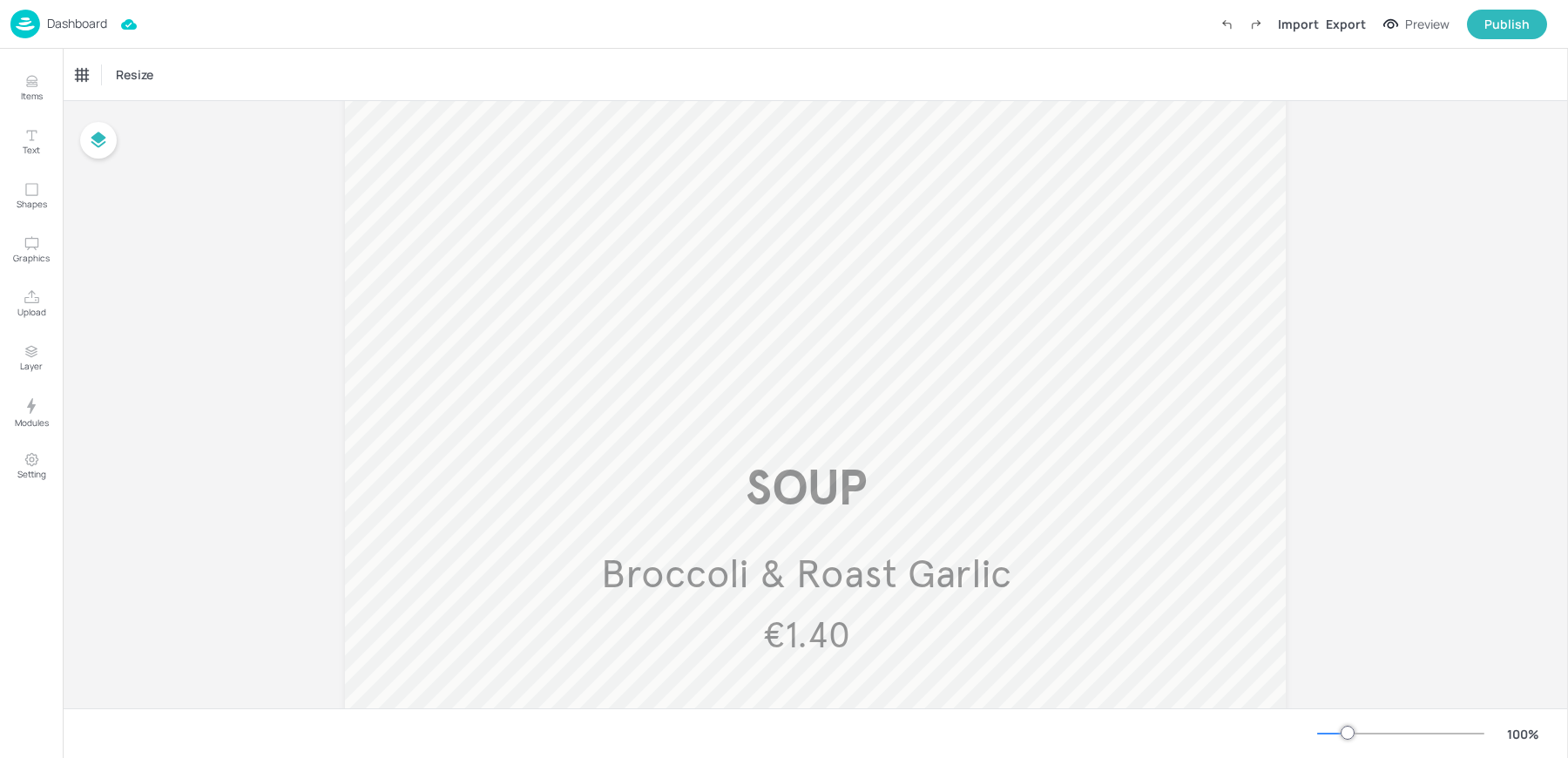
scroll to position [842, 0]
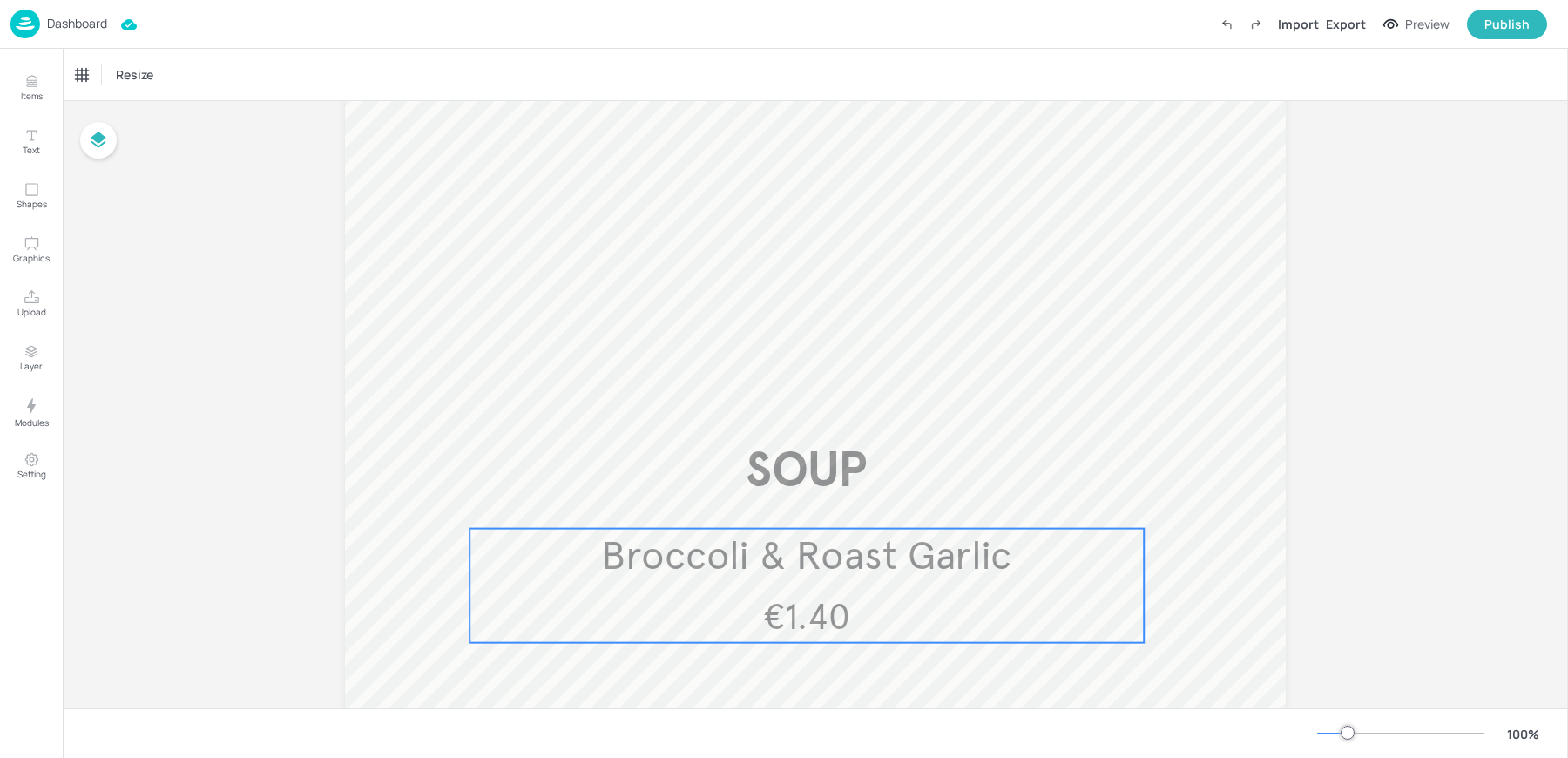
click at [787, 608] on span "€1.40" at bounding box center [806, 618] width 87 height 43
click at [120, 58] on div "Broccoli & Roast Garlic Resize" at bounding box center [815, 74] width 1505 height 51
click at [114, 87] on div "Broccoli & Roast Garlic" at bounding box center [139, 75] width 141 height 30
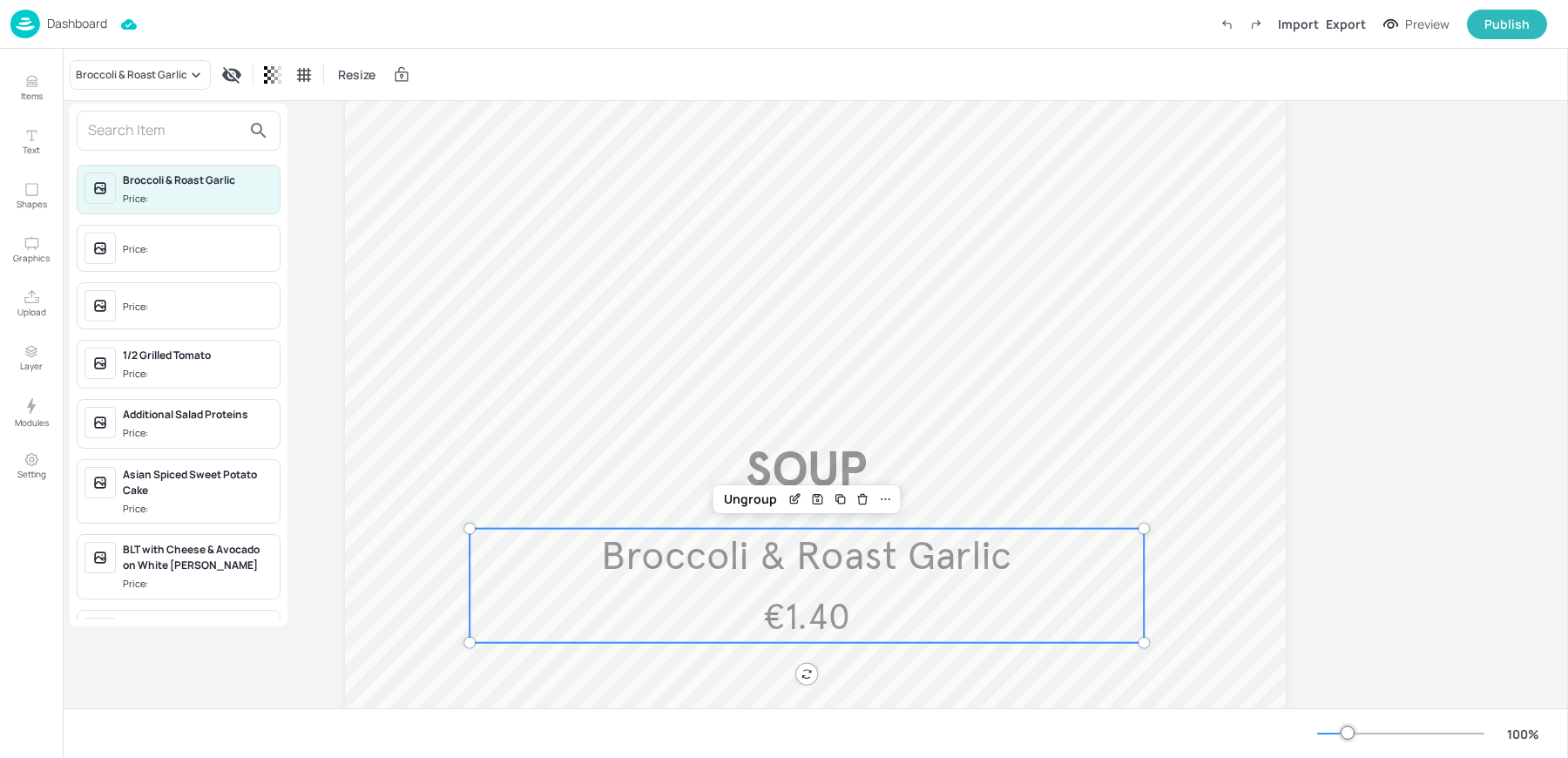
click at [129, 122] on input "text" at bounding box center [165, 131] width 154 height 28
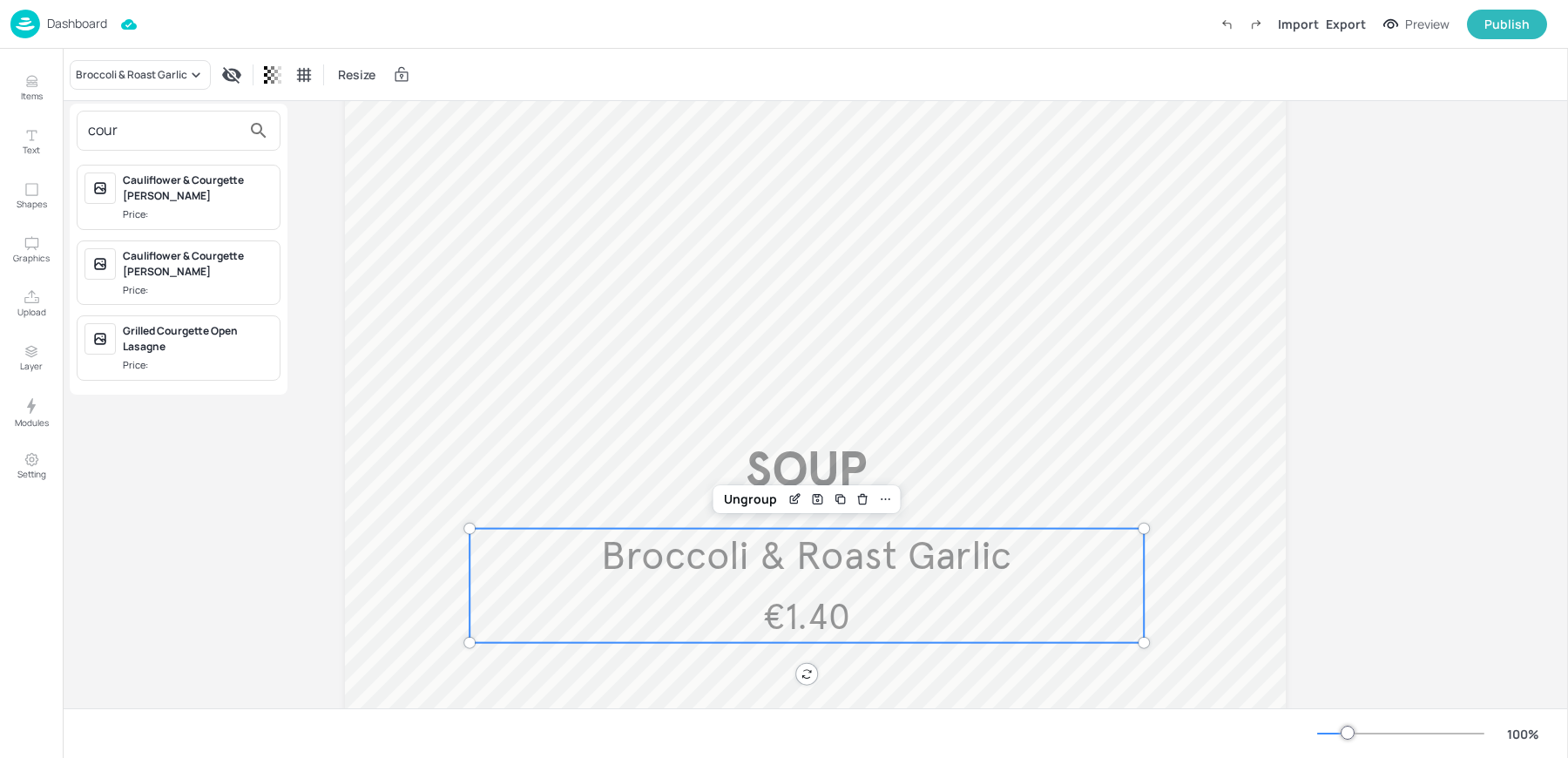
type input "cour"
click at [22, 94] on div at bounding box center [784, 379] width 1568 height 758
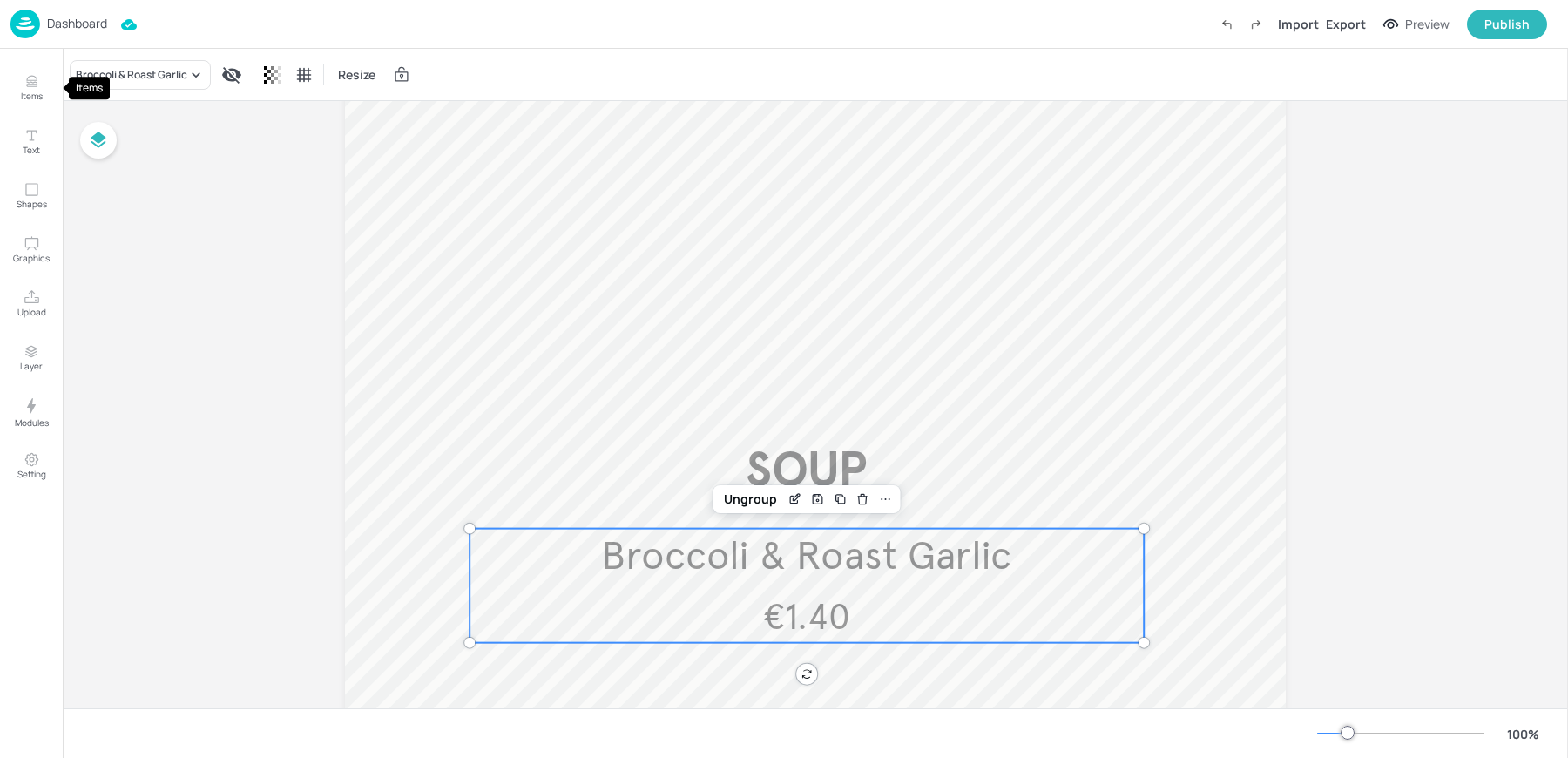
click at [37, 80] on icon "Items" at bounding box center [32, 81] width 17 height 17
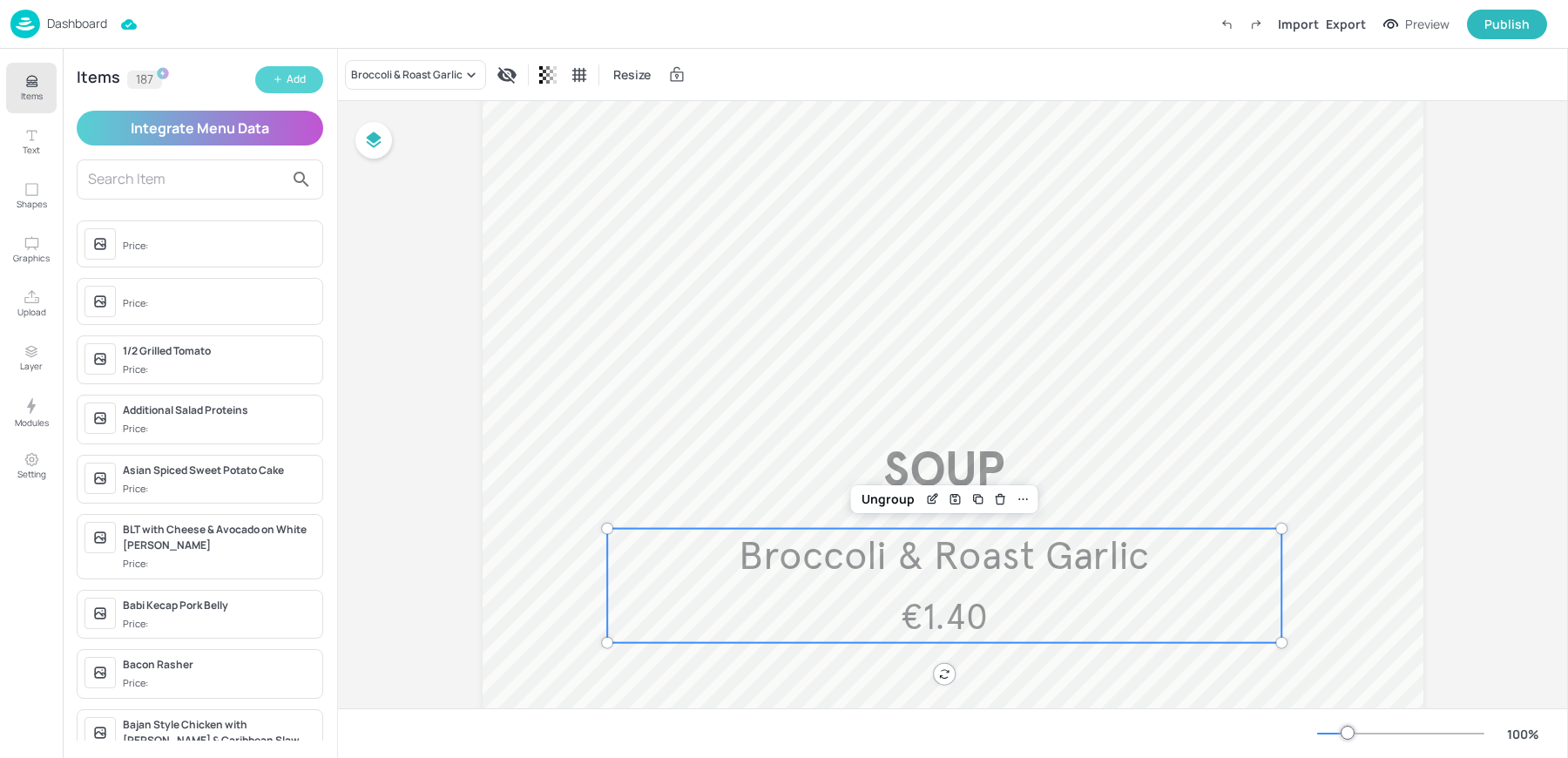
click at [293, 84] on div "Add" at bounding box center [296, 80] width 19 height 17
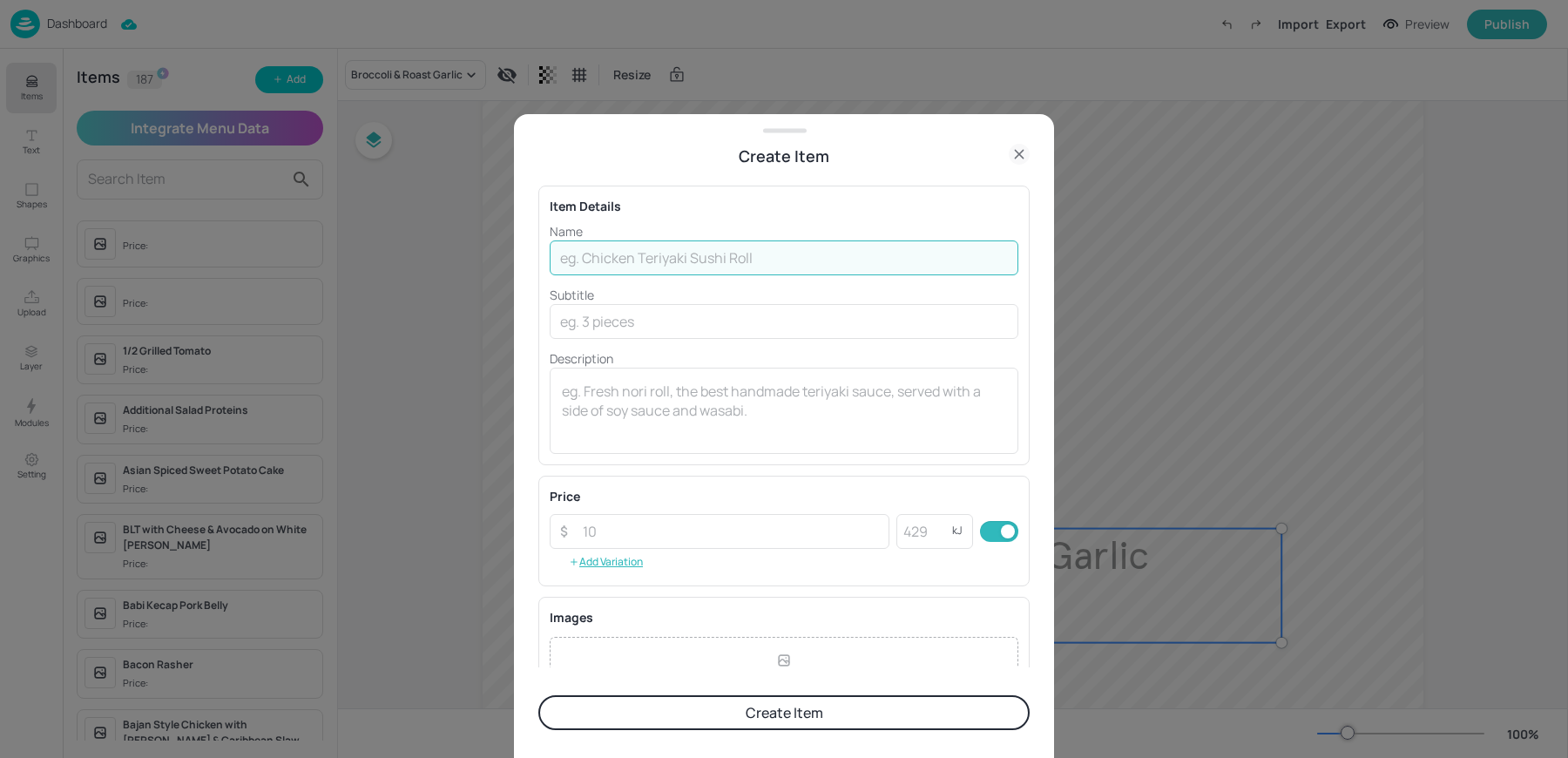
click at [637, 263] on input "text" at bounding box center [784, 257] width 469 height 35
click at [711, 255] on input "text" at bounding box center [784, 257] width 469 height 35
paste input "Courgette and Roasted Garlic"
type input "Courgette and Roasted Garlic"
click at [606, 409] on textarea at bounding box center [784, 410] width 445 height 57
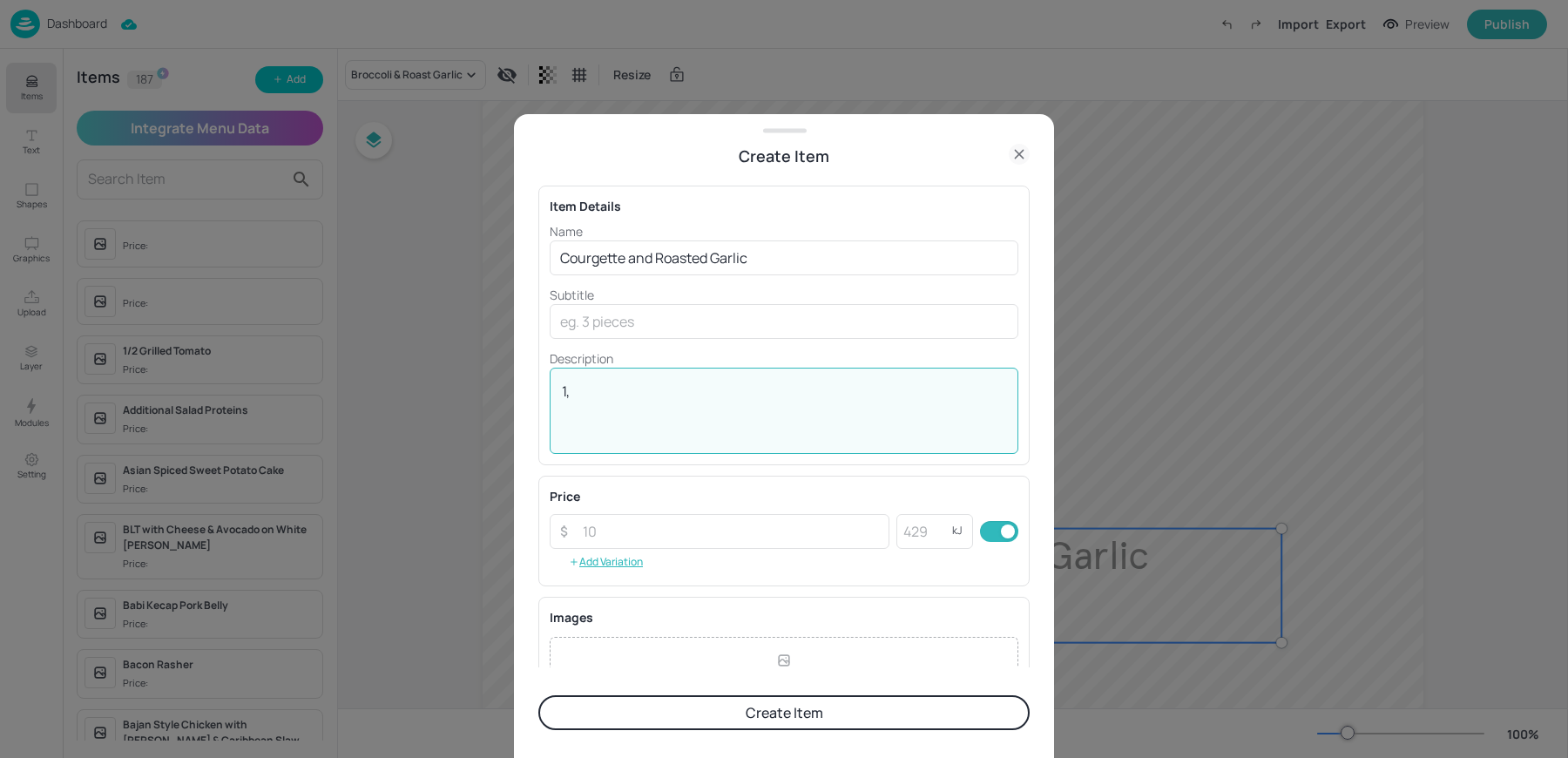
type textarea "1"
type textarea "z"
type textarea "€1.40"
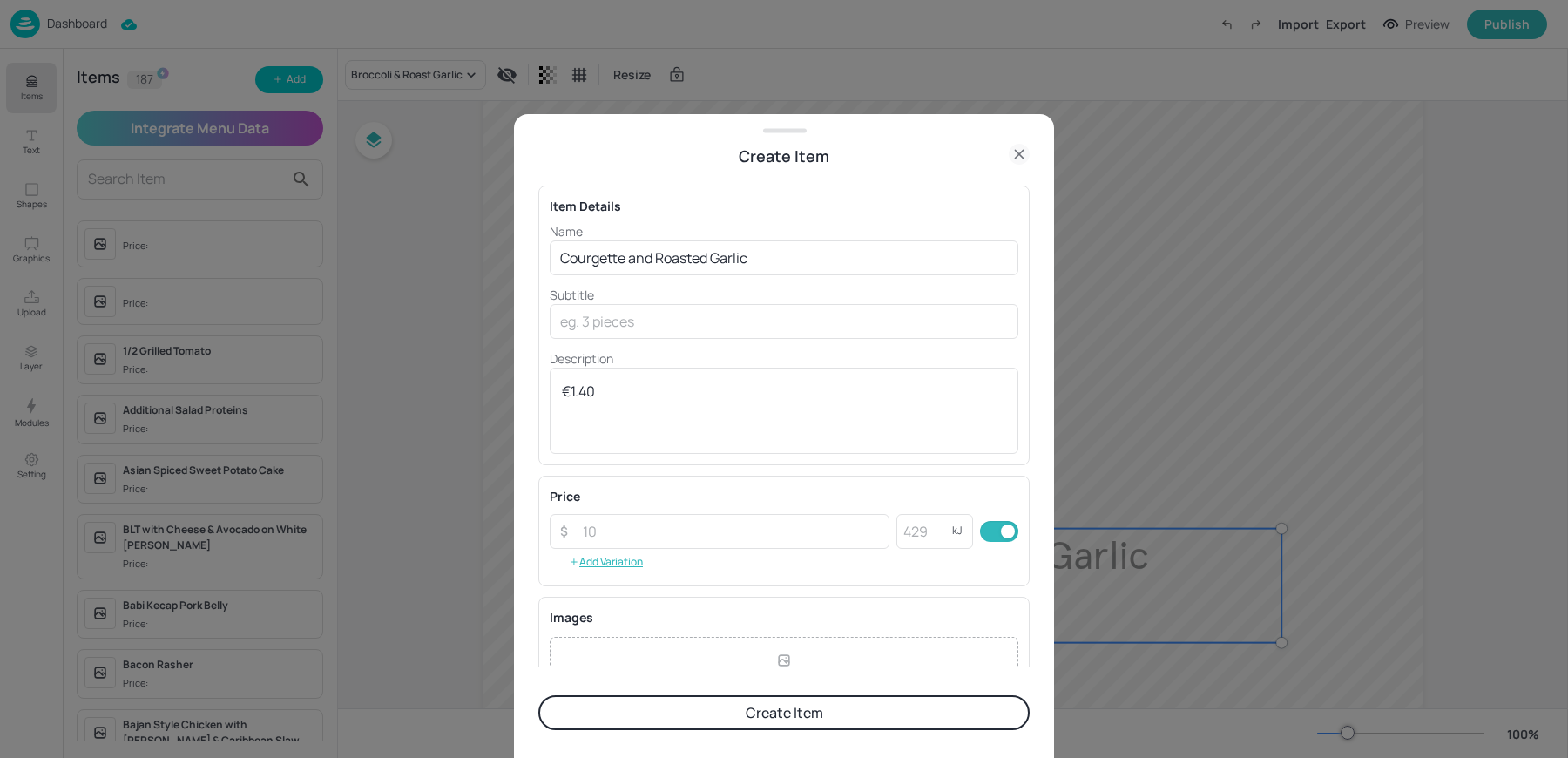
click at [731, 703] on button "Create Item" at bounding box center [784, 712] width 491 height 35
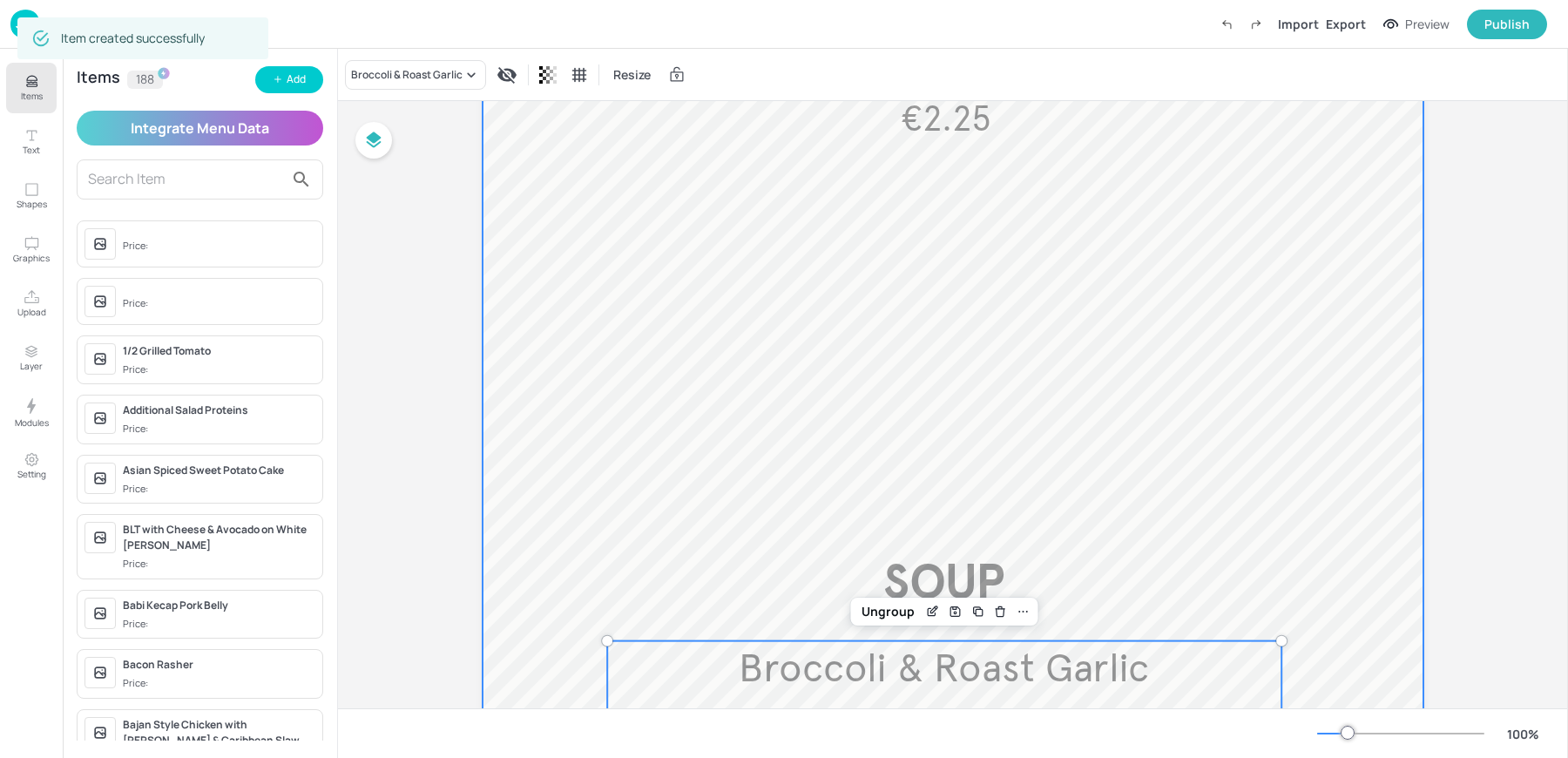
scroll to position [925, 0]
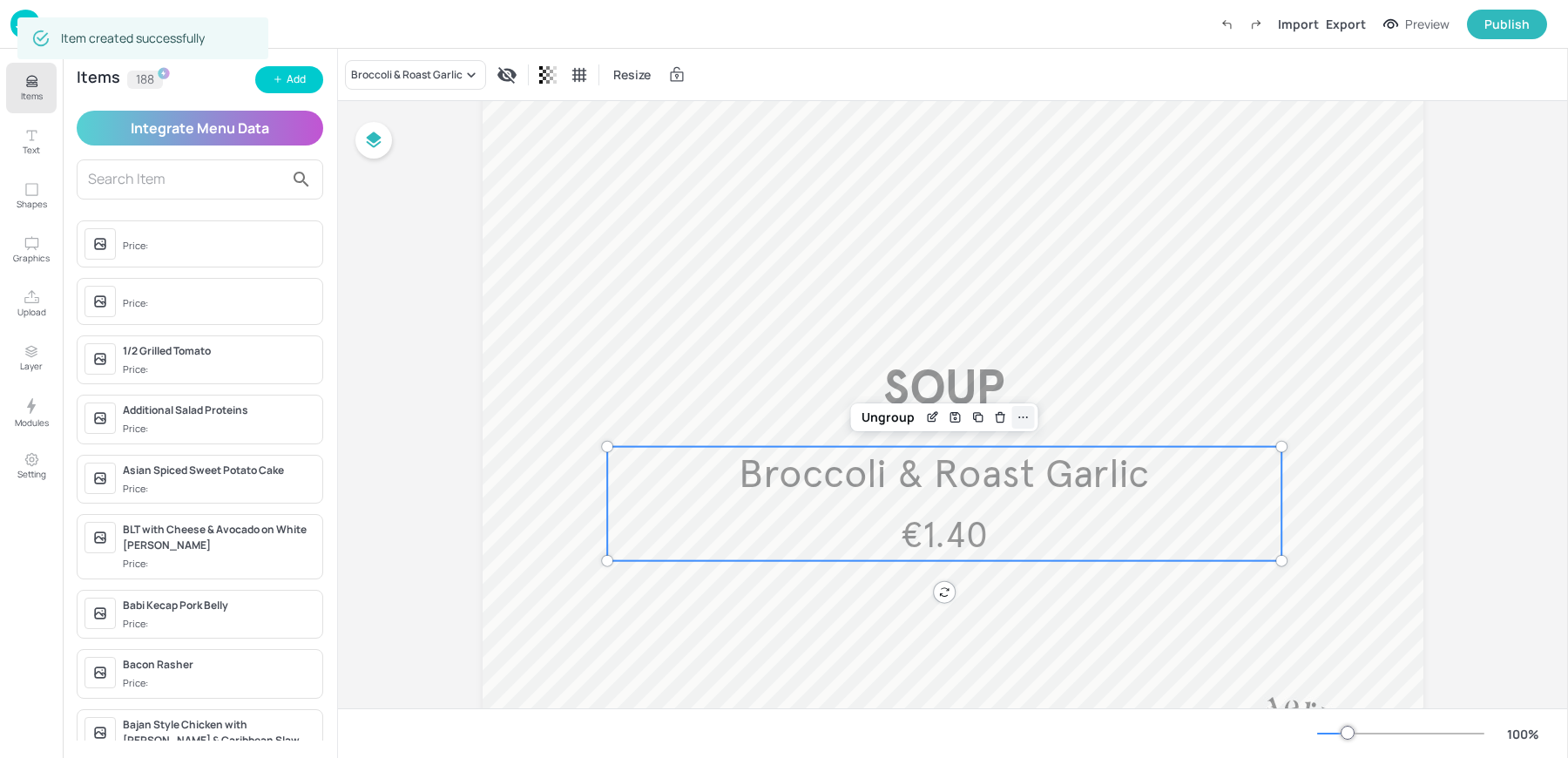
click at [1028, 418] on div at bounding box center [1024, 417] width 22 height 22
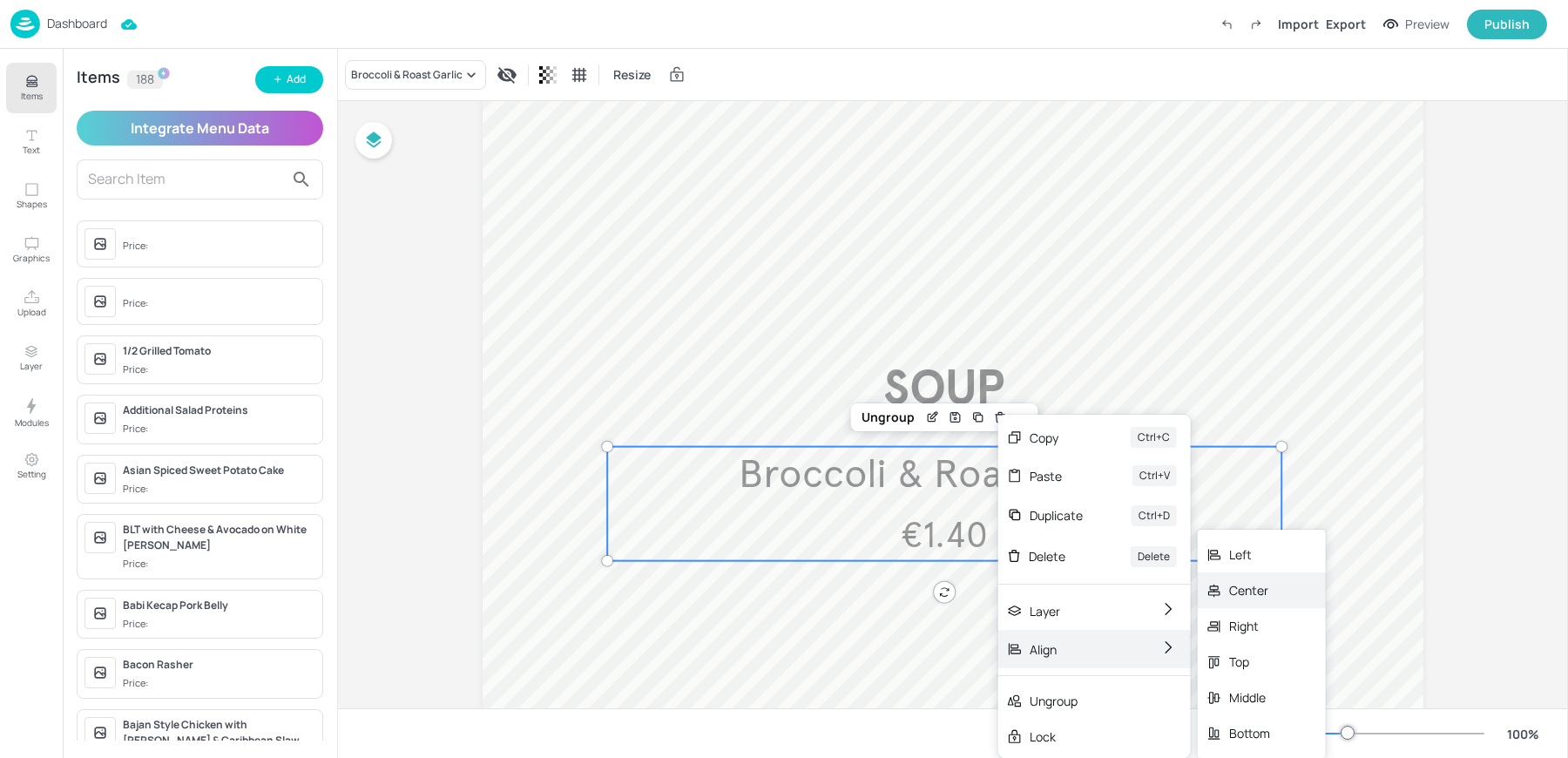
click at [1240, 590] on div "Center" at bounding box center [1250, 590] width 41 height 19
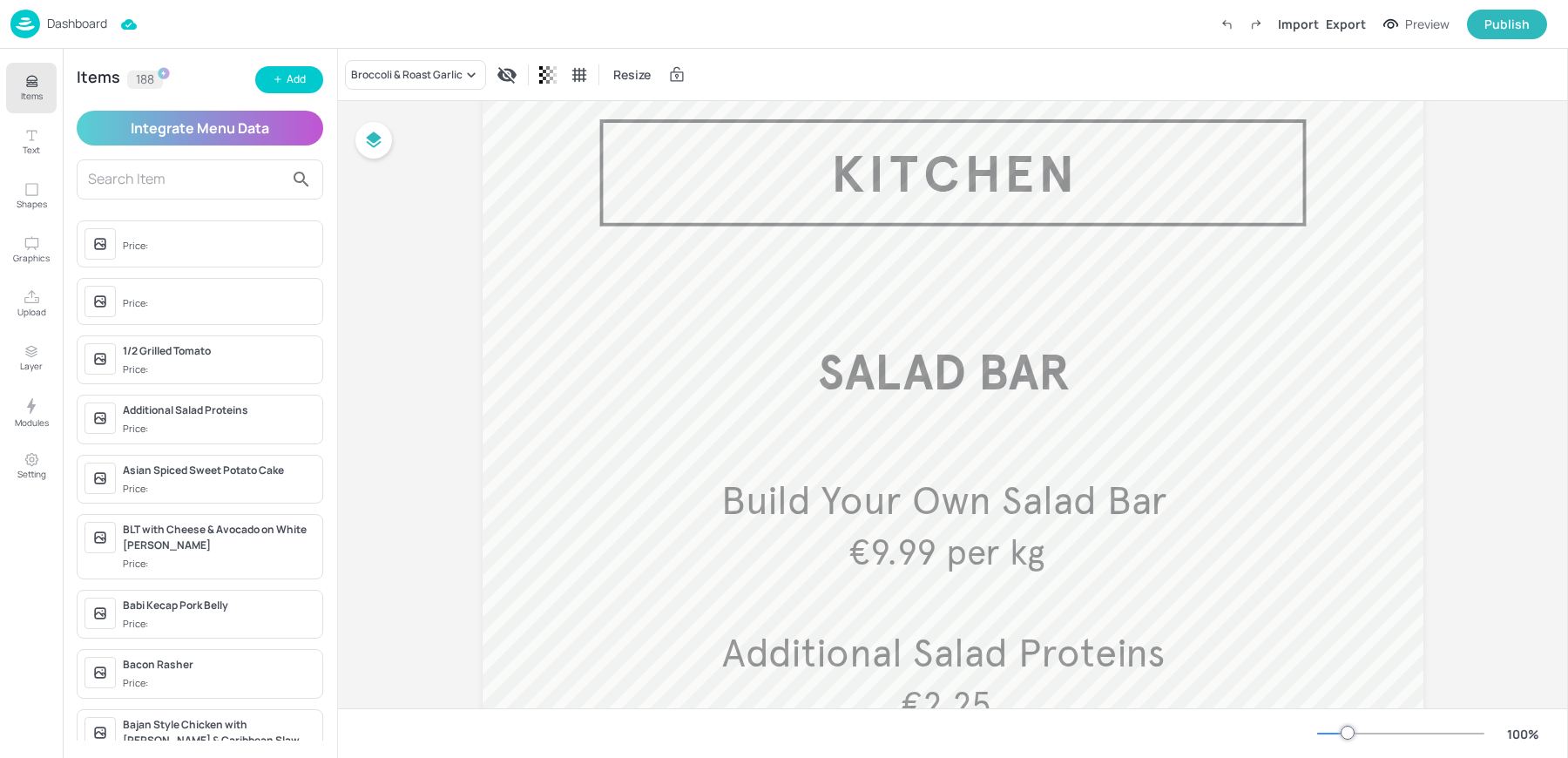
scroll to position [0, 0]
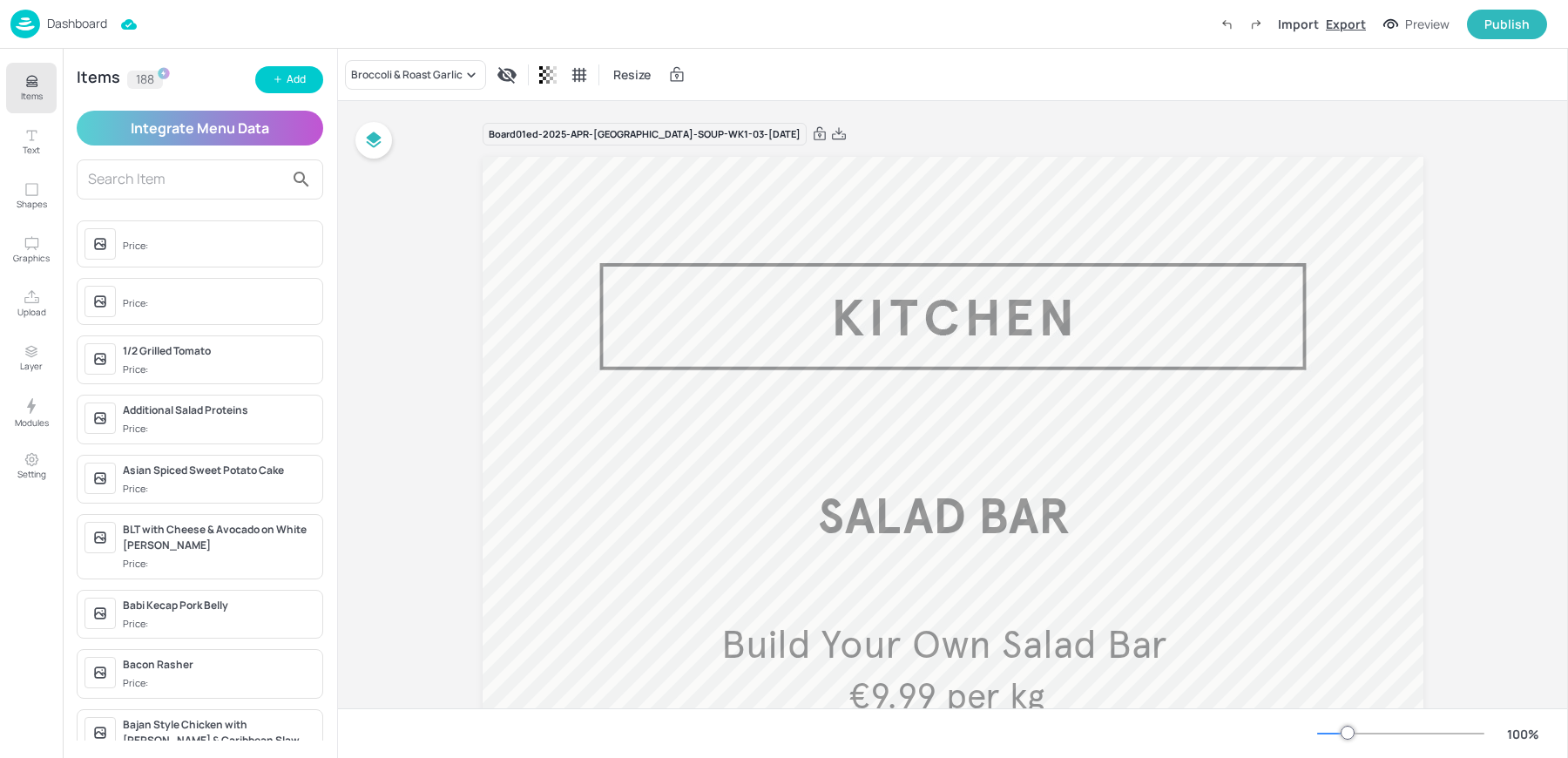
click at [1362, 24] on div "Export" at bounding box center [1346, 24] width 40 height 19
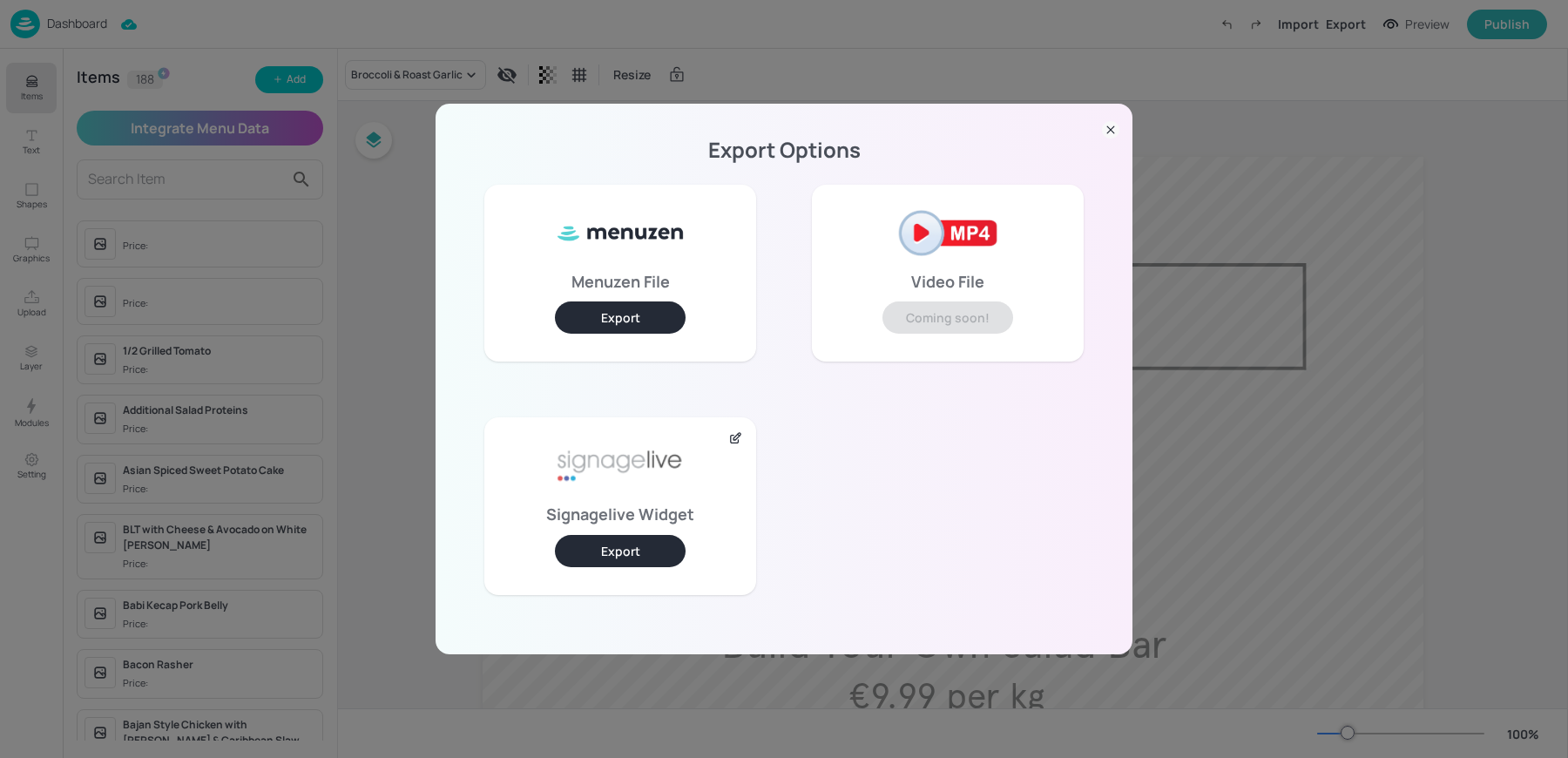
click at [629, 561] on button "Export" at bounding box center [621, 551] width 131 height 32
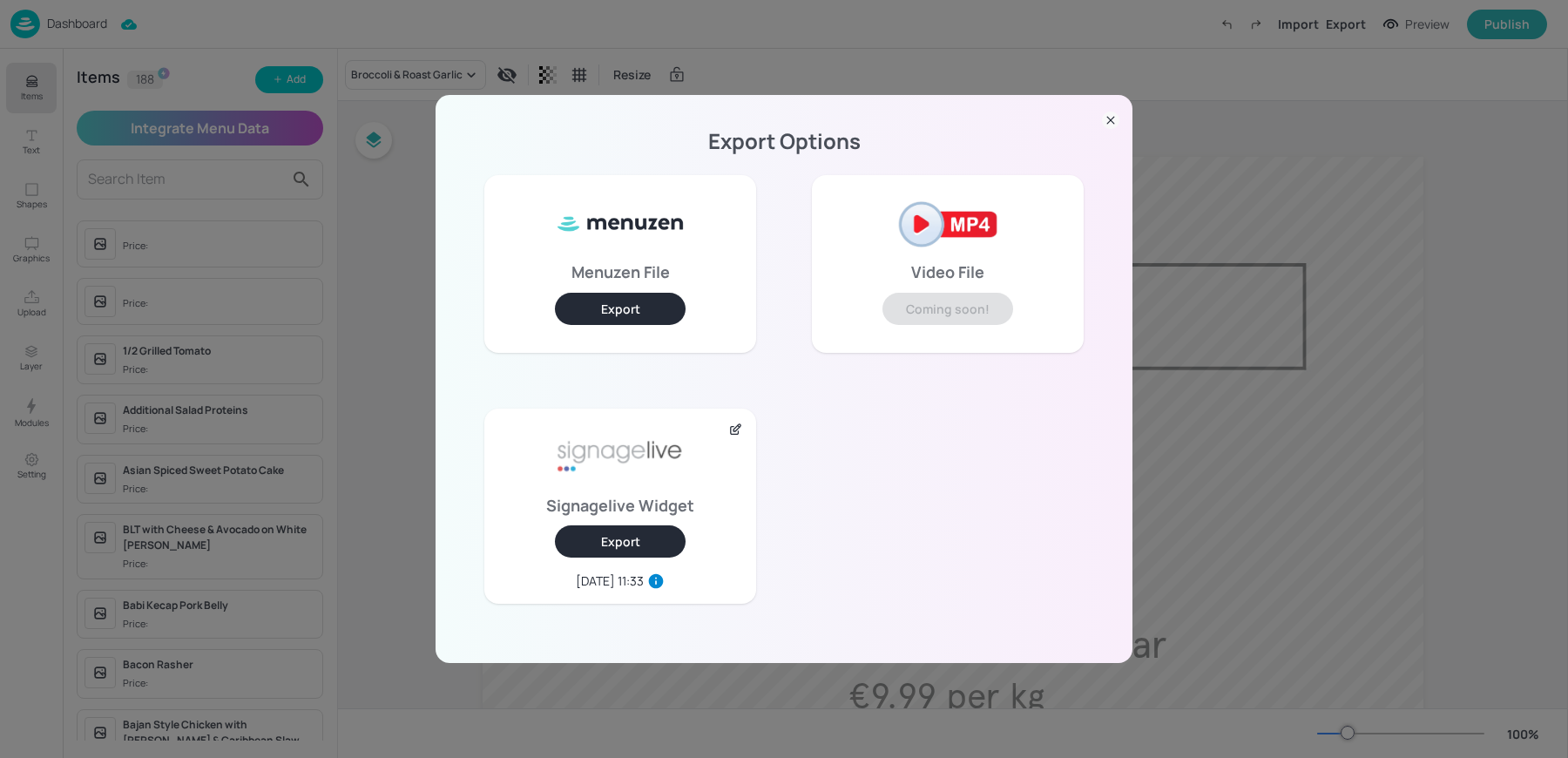
click at [420, 209] on div "Export Options Menuzen File Export Video File Coming soon! Signagelive Widget E…" at bounding box center [784, 379] width 1568 height 758
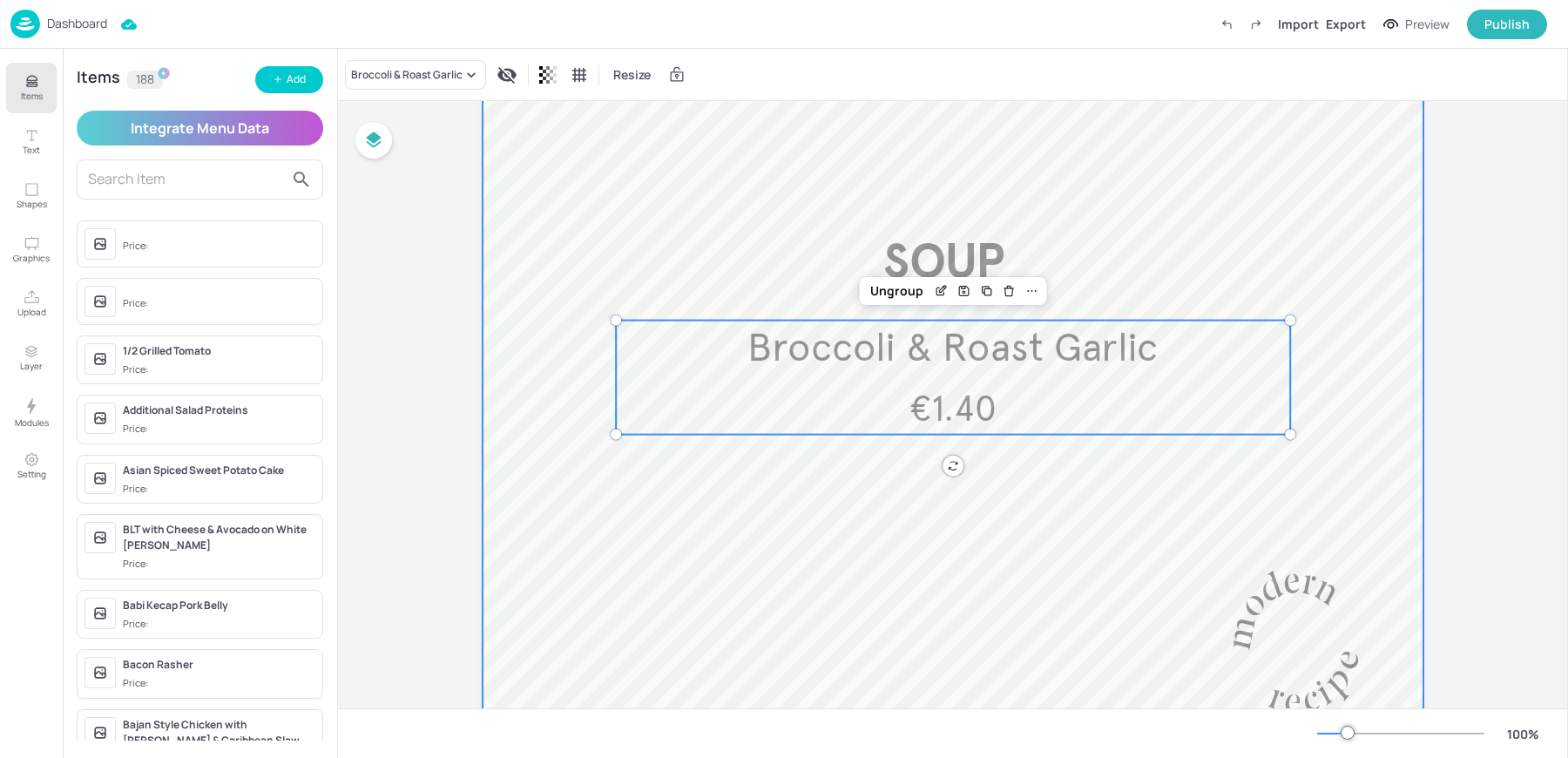
scroll to position [1056, 0]
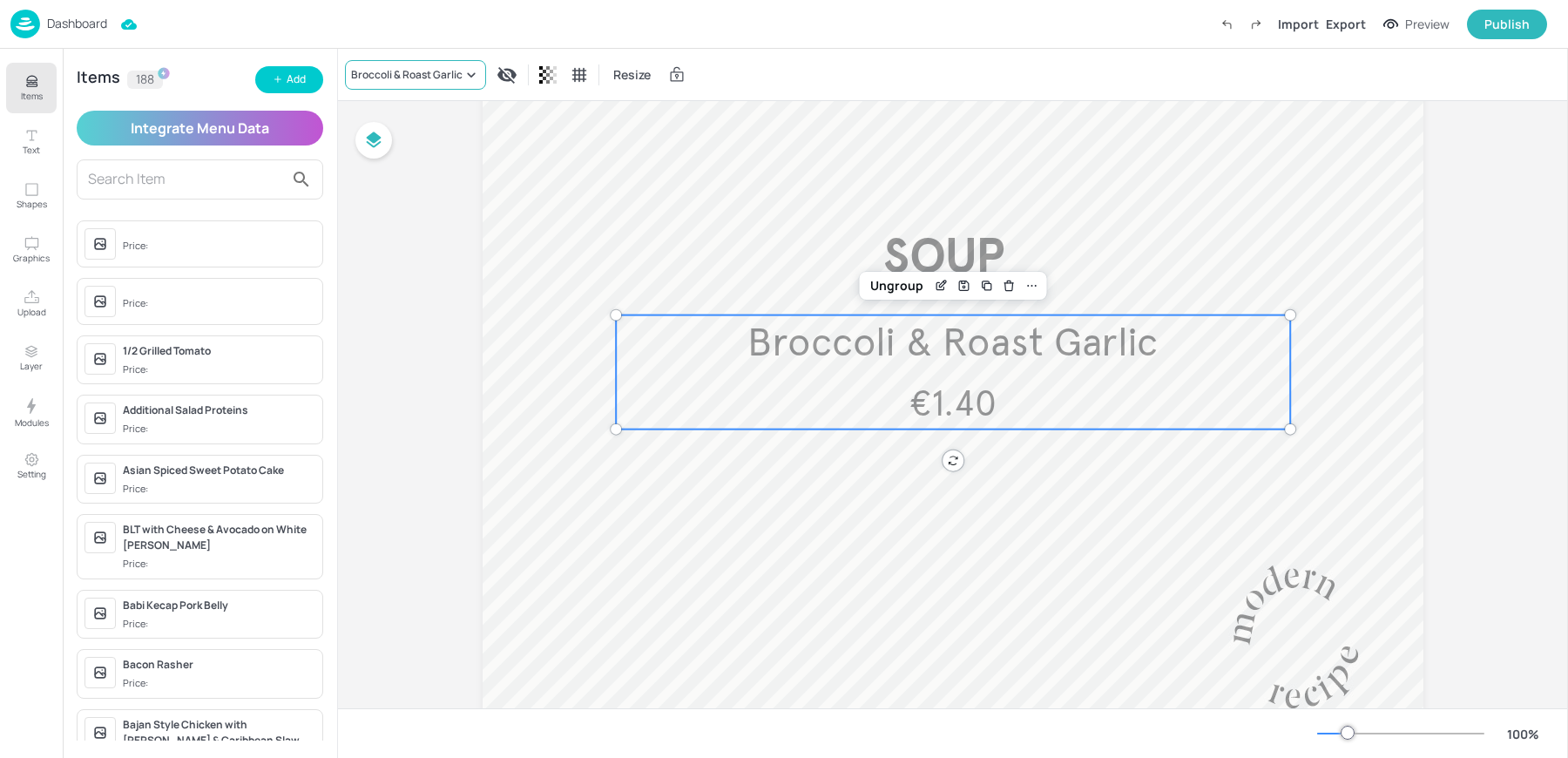
click at [359, 68] on div "Broccoli & Roast Garlic" at bounding box center [406, 75] width 111 height 16
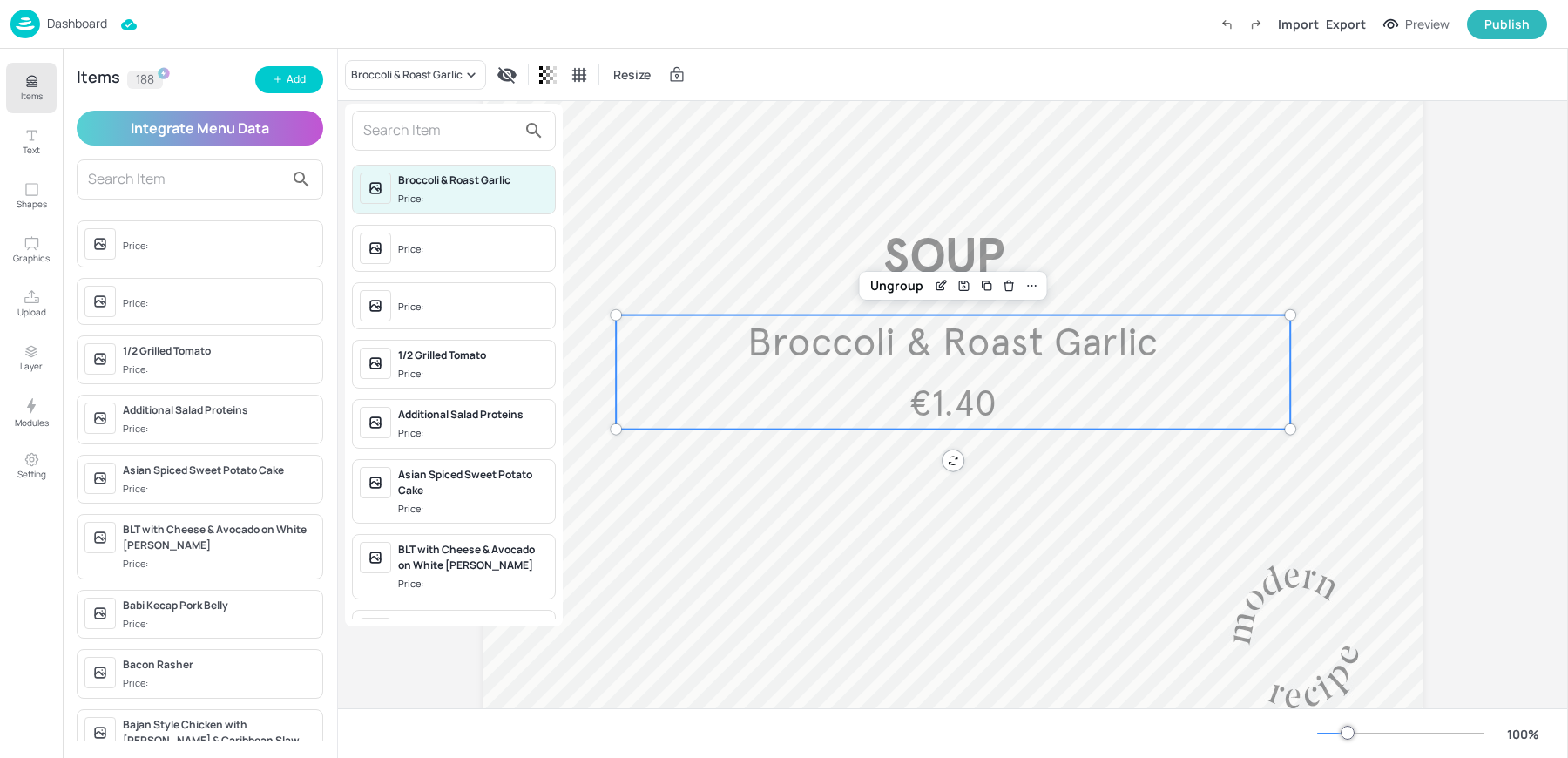
click at [423, 129] on input "text" at bounding box center [440, 131] width 154 height 28
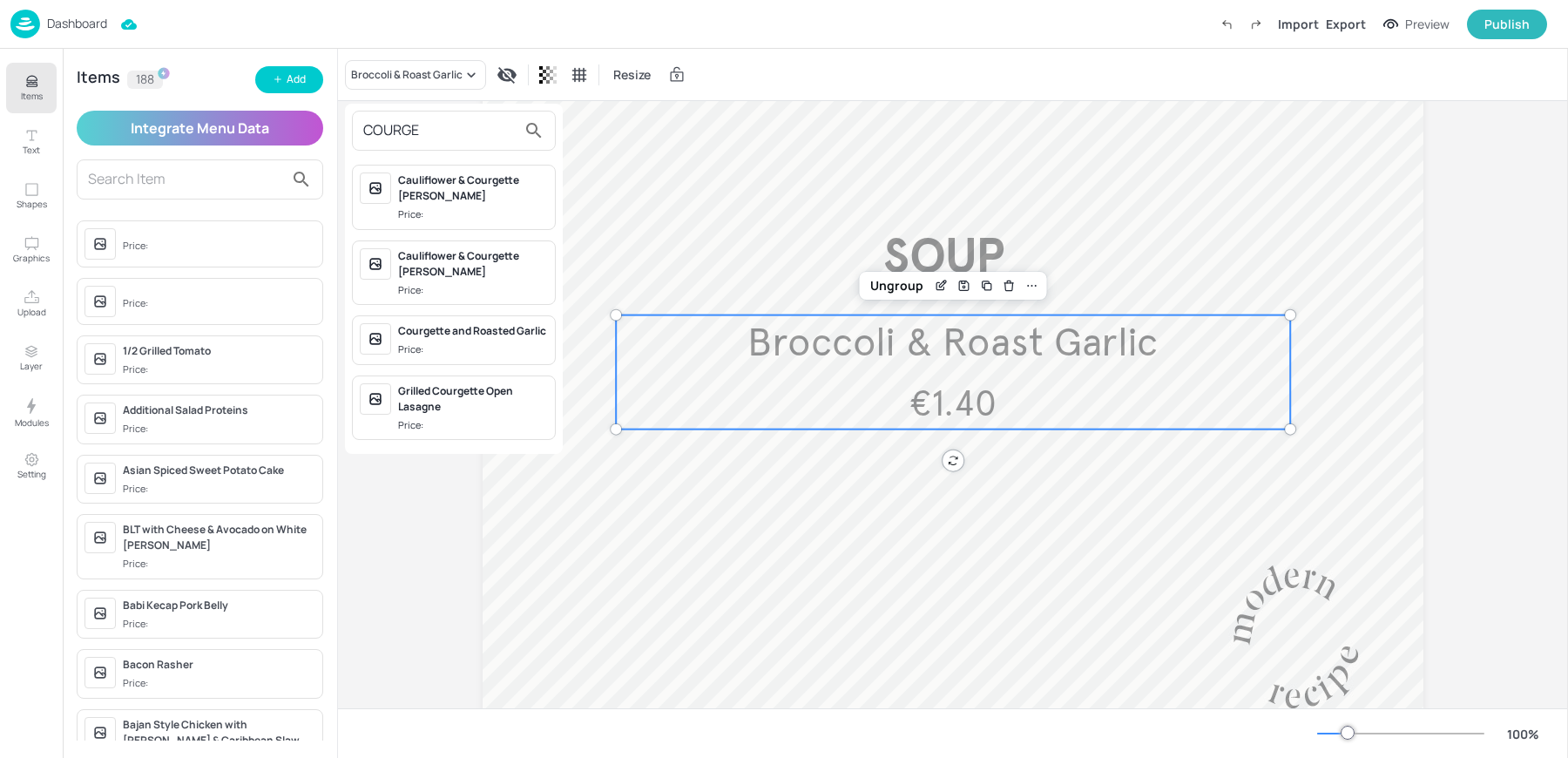
type input "COURGE"
click at [459, 337] on div "Courgette and Roasted Garlic Price:" at bounding box center [473, 340] width 150 height 34
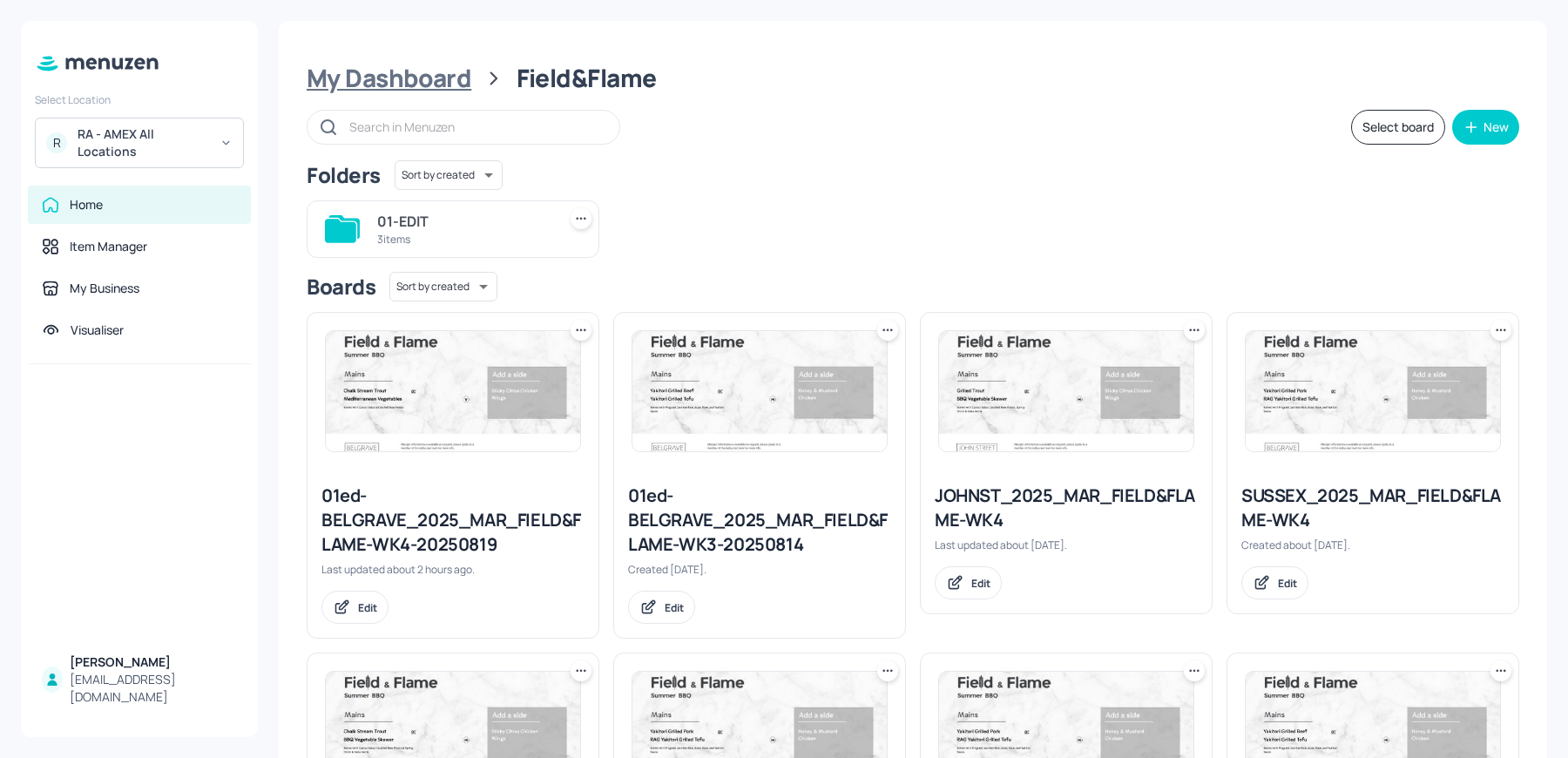
click at [396, 81] on div "My Dashboard" at bounding box center [389, 79] width 165 height 32
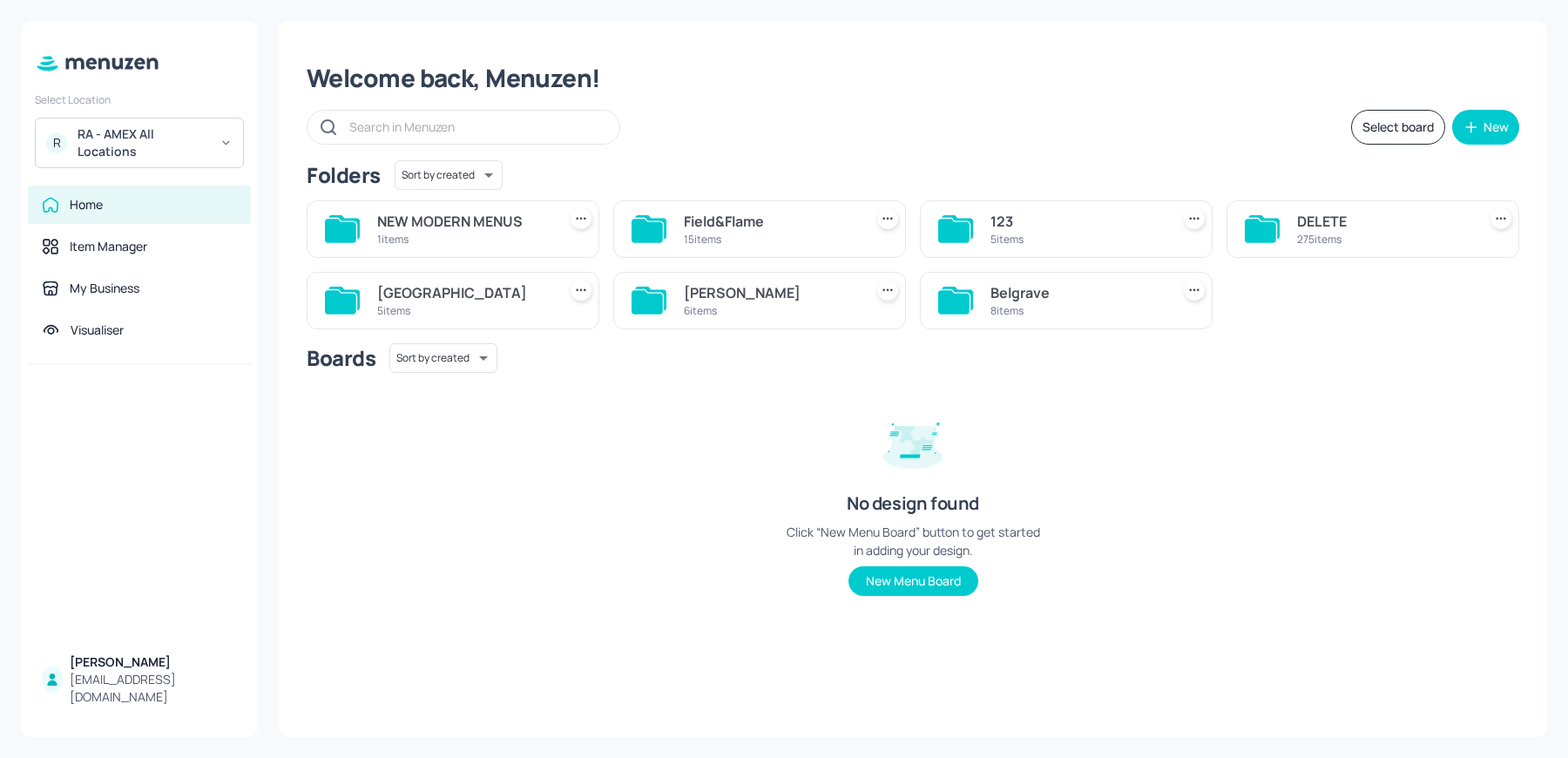
click at [713, 288] on div "[PERSON_NAME]" at bounding box center [770, 293] width 172 height 21
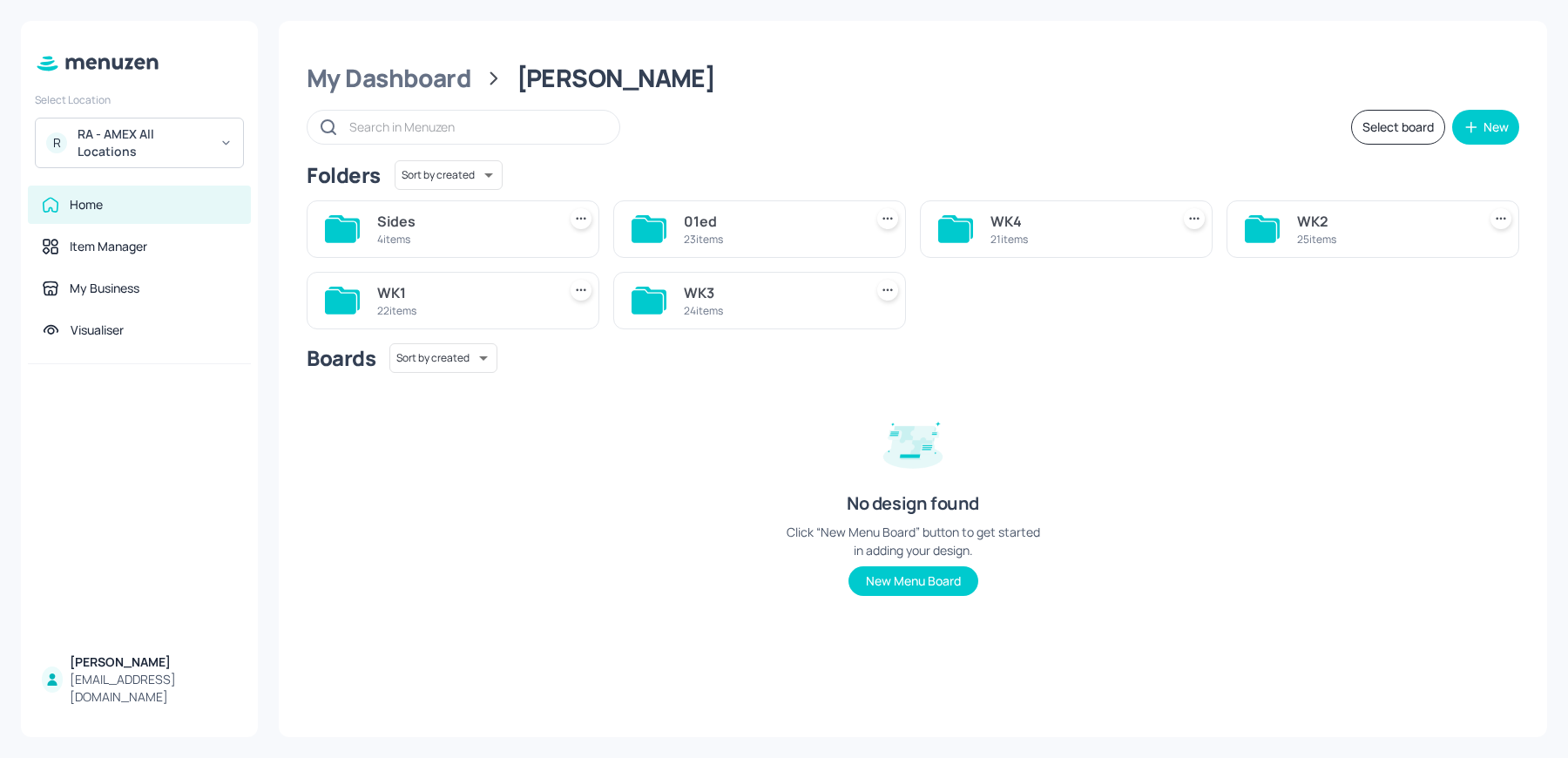
click at [1328, 218] on div "WK2" at bounding box center [1384, 221] width 172 height 21
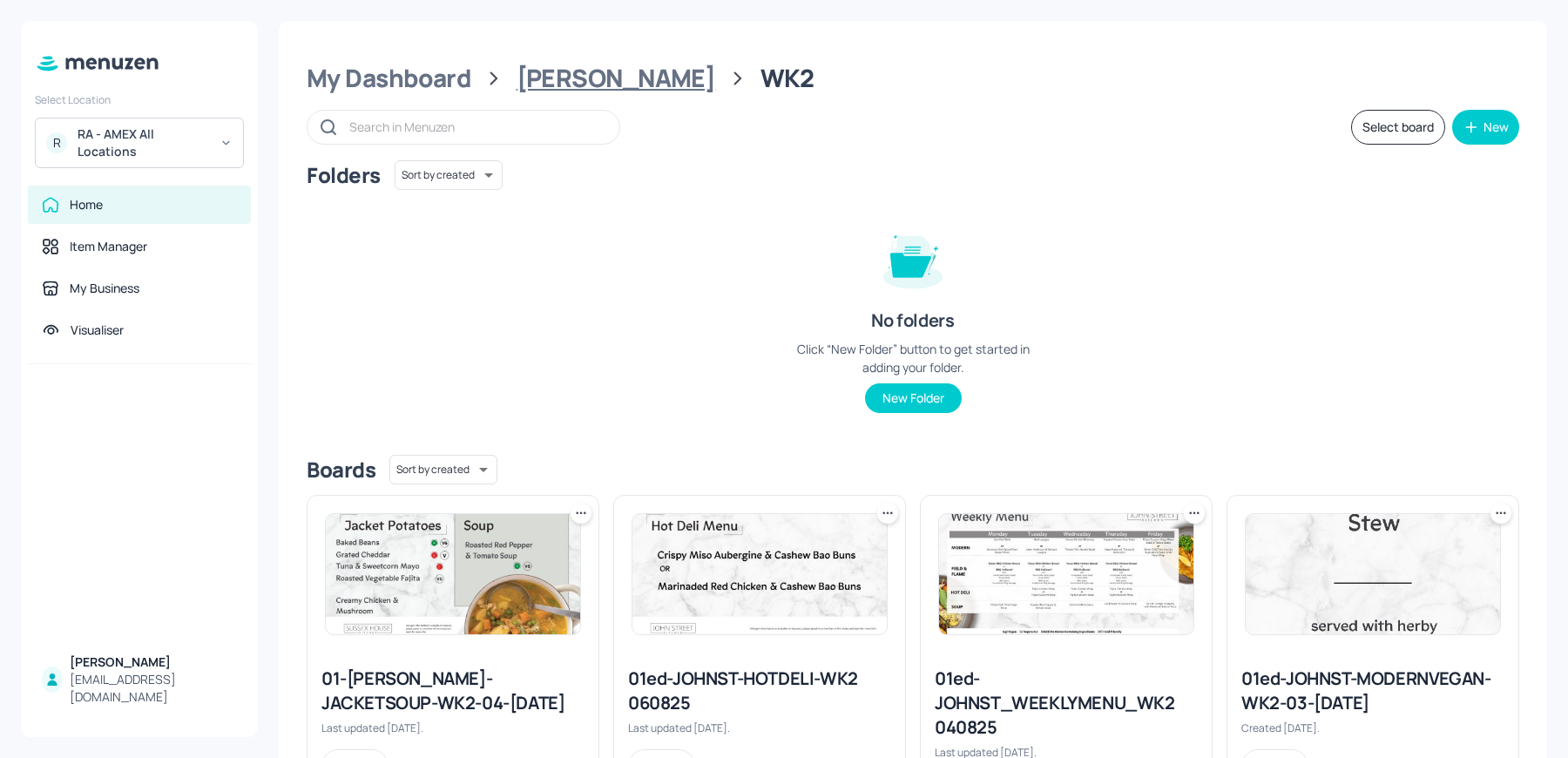
click at [593, 93] on div "[PERSON_NAME]" at bounding box center [616, 79] width 199 height 32
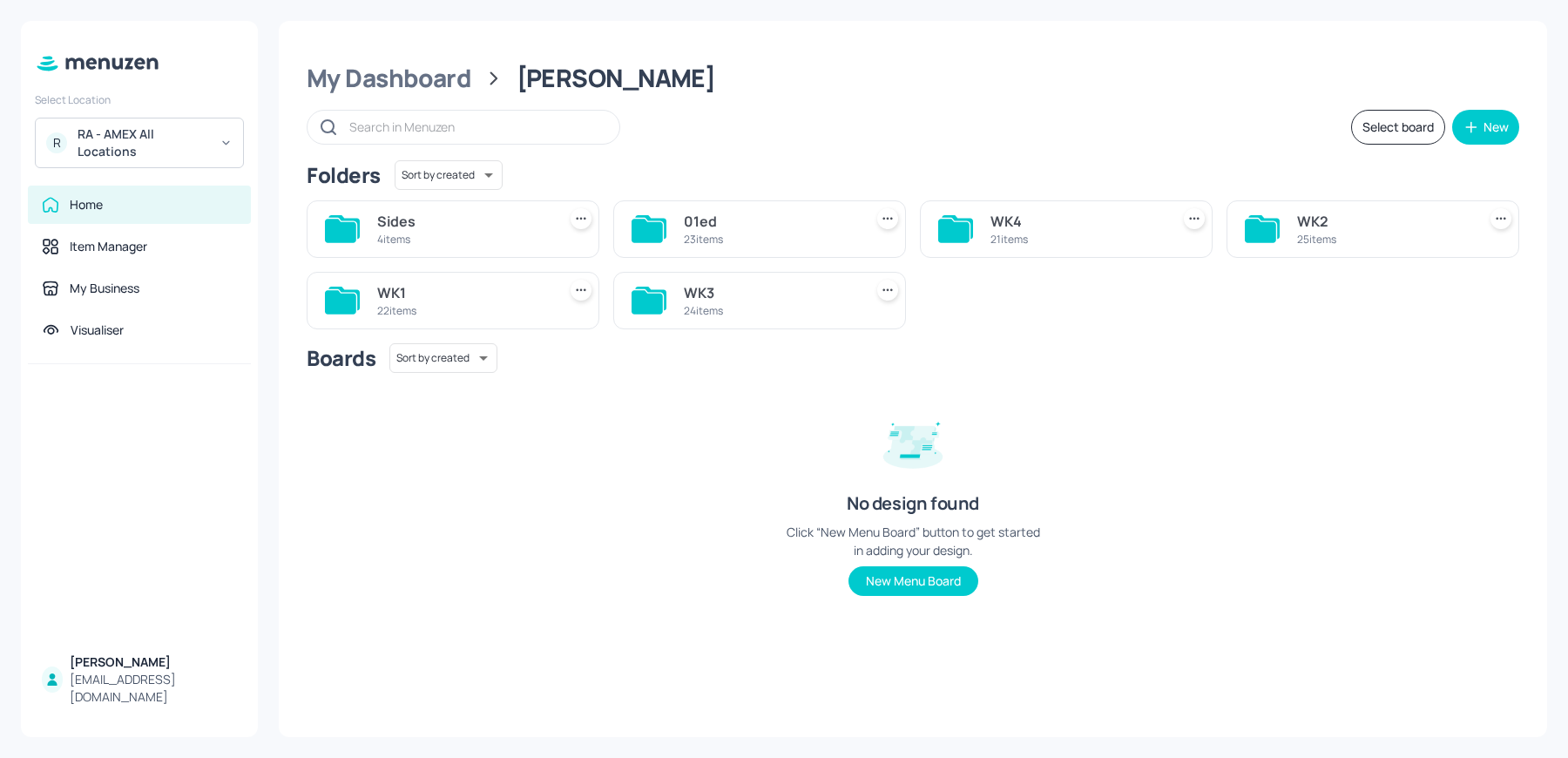
click at [1076, 224] on div "WK4" at bounding box center [1077, 221] width 172 height 21
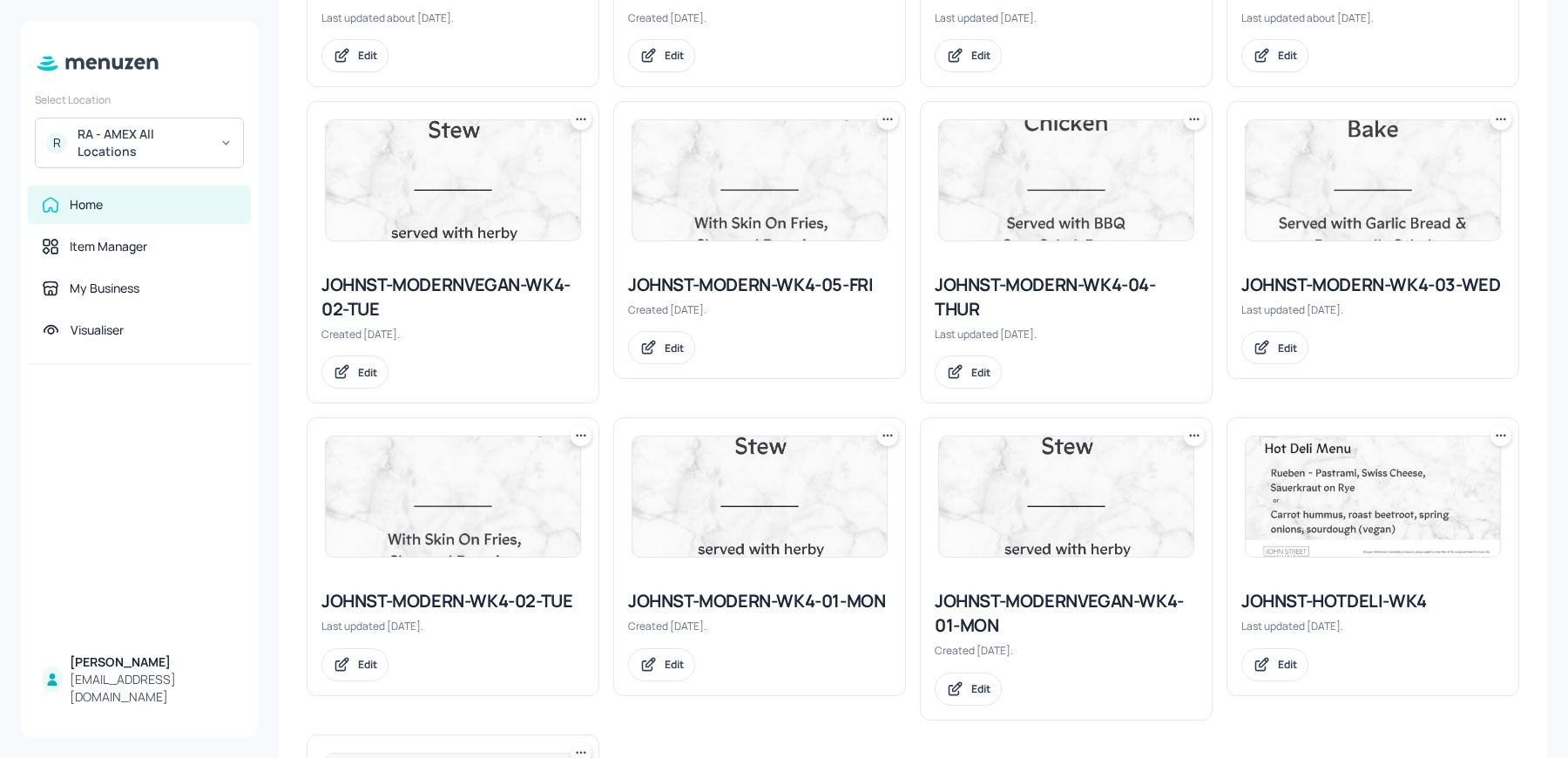
scroll to position [1655, 0]
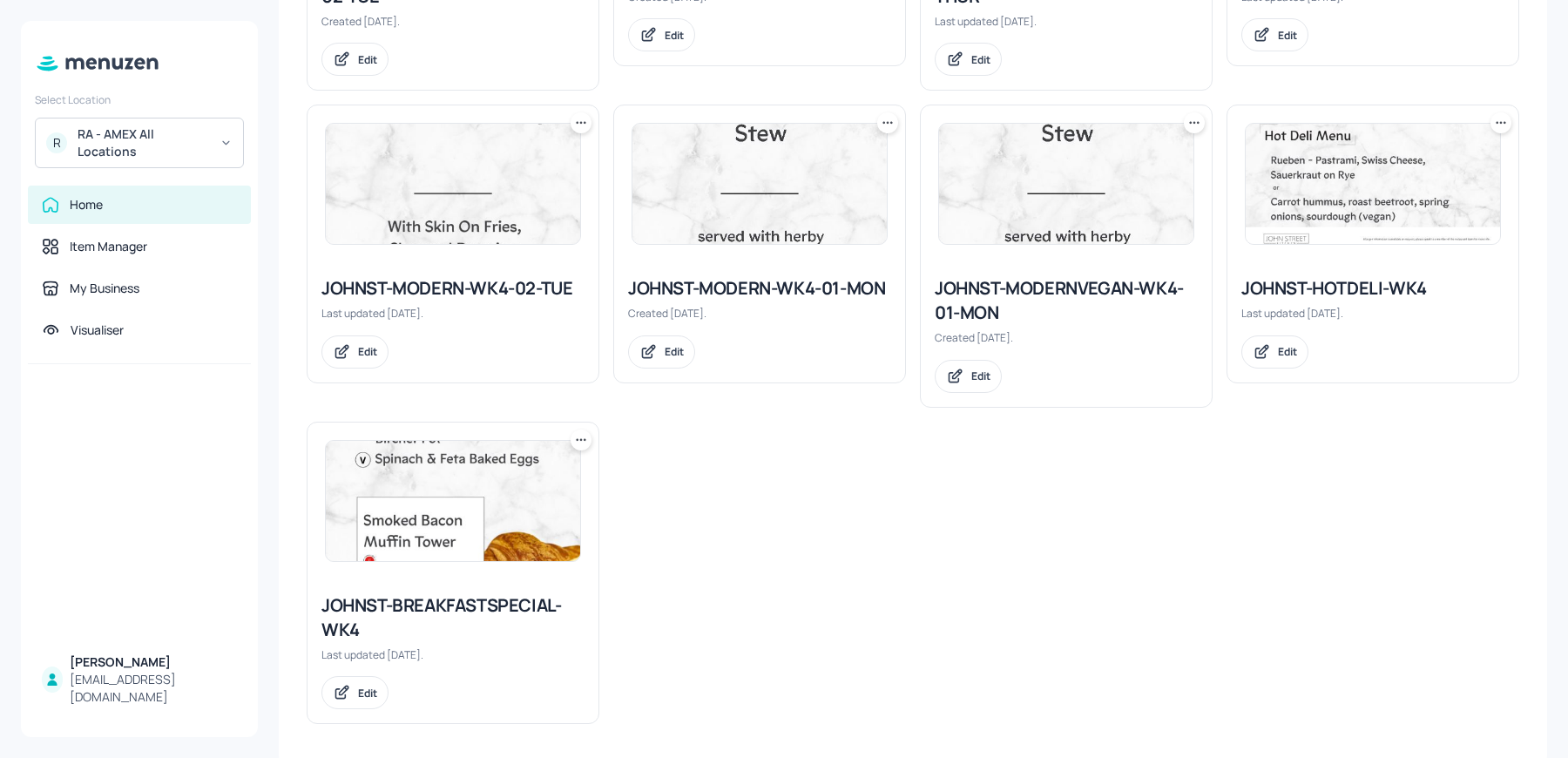
click at [1500, 119] on icon at bounding box center [1501, 123] width 18 height 18
click at [1394, 175] on p "Duplicate" at bounding box center [1411, 182] width 47 height 16
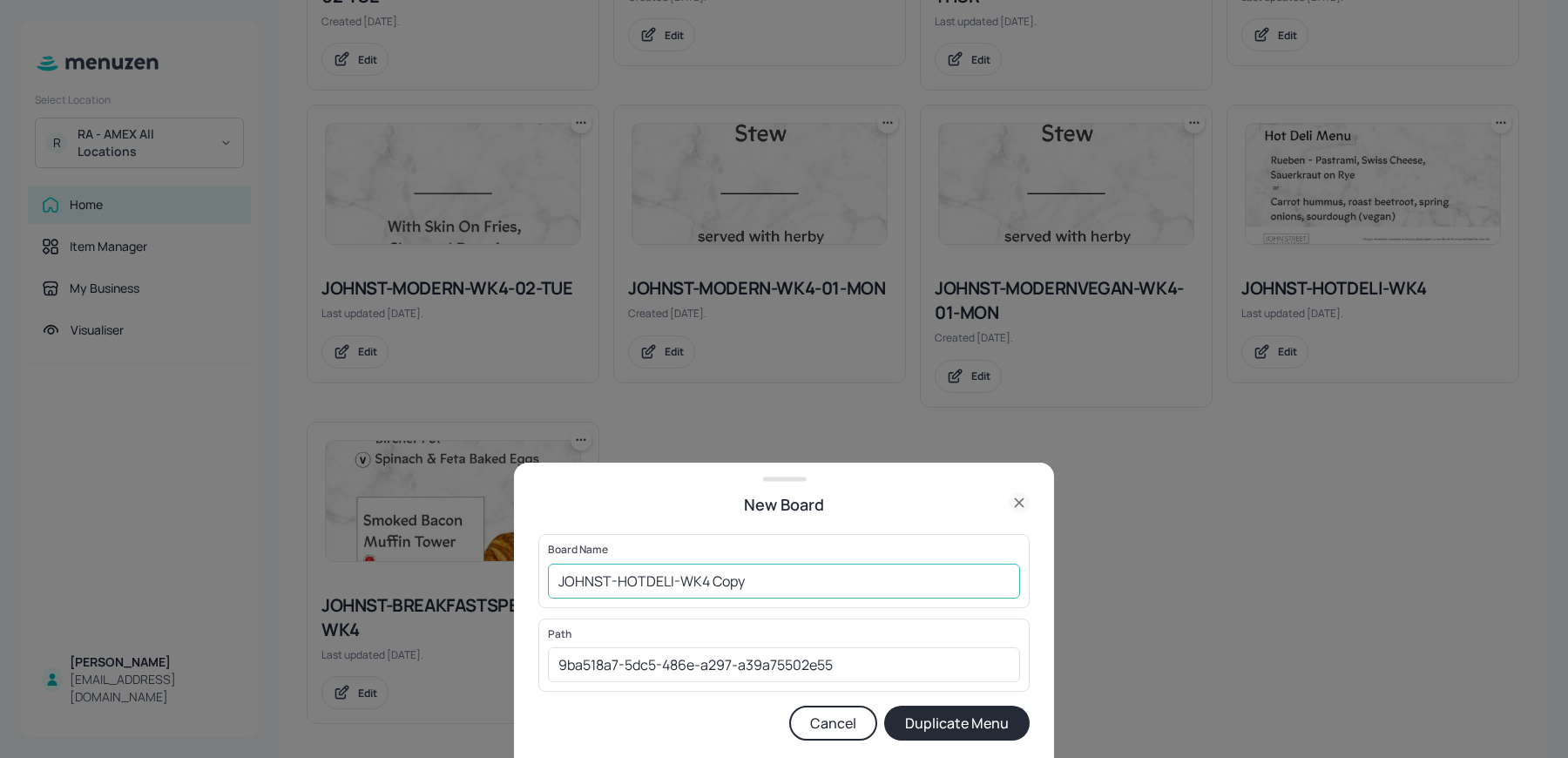
click at [555, 576] on input "JOHNST-HOTDELI-WK4 Copy" at bounding box center [784, 580] width 472 height 35
drag, startPoint x: 744, startPoint y: 582, endPoint x: 1085, endPoint y: 576, distance: 341.1
click at [1085, 576] on div "New Board Board Name 01ed-JOHNST-HOTDELI-WK4 Copy ​ Path 9ba518a7-5dc5-486e-a29…" at bounding box center [784, 379] width 1568 height 758
type input "01ed-JOHNST-HOTDELI-WK4 2008254"
click at [885, 706] on button "Duplicate Menu" at bounding box center [957, 722] width 145 height 35
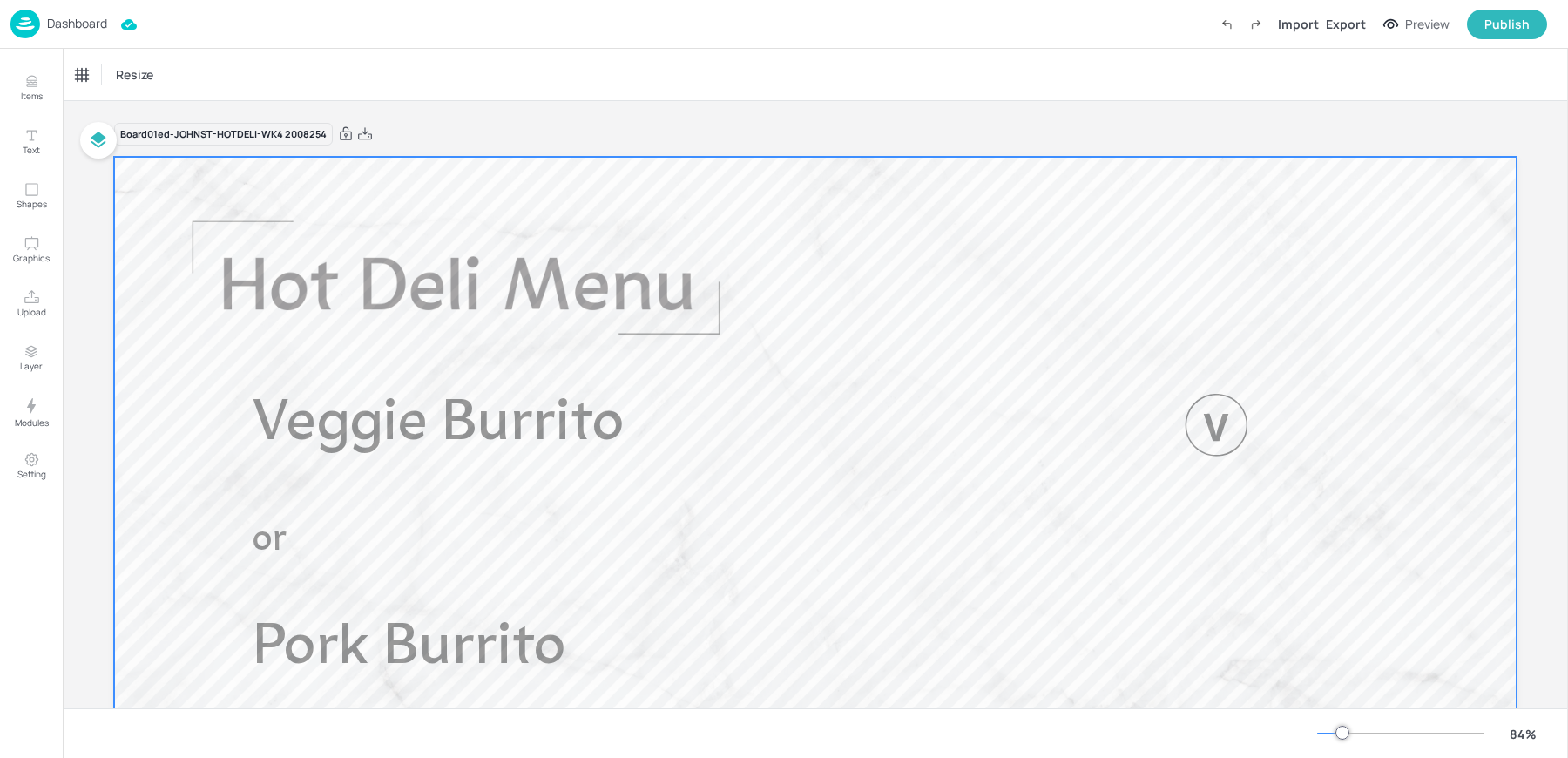
click at [553, 421] on span "Veggie Burrito" at bounding box center [438, 425] width 372 height 58
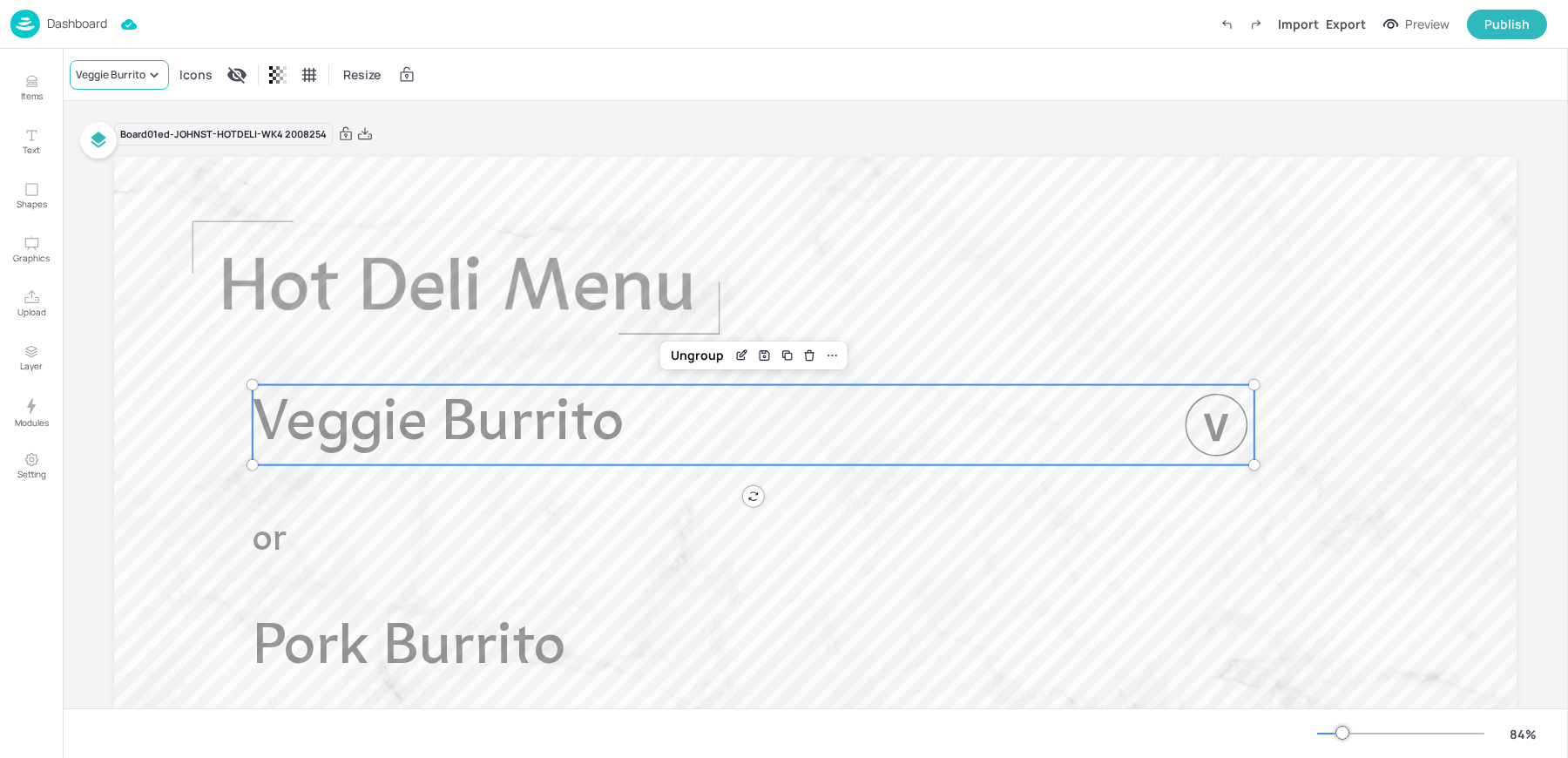
click at [145, 72] on div "Veggie Burrito" at bounding box center [110, 75] width 69 height 16
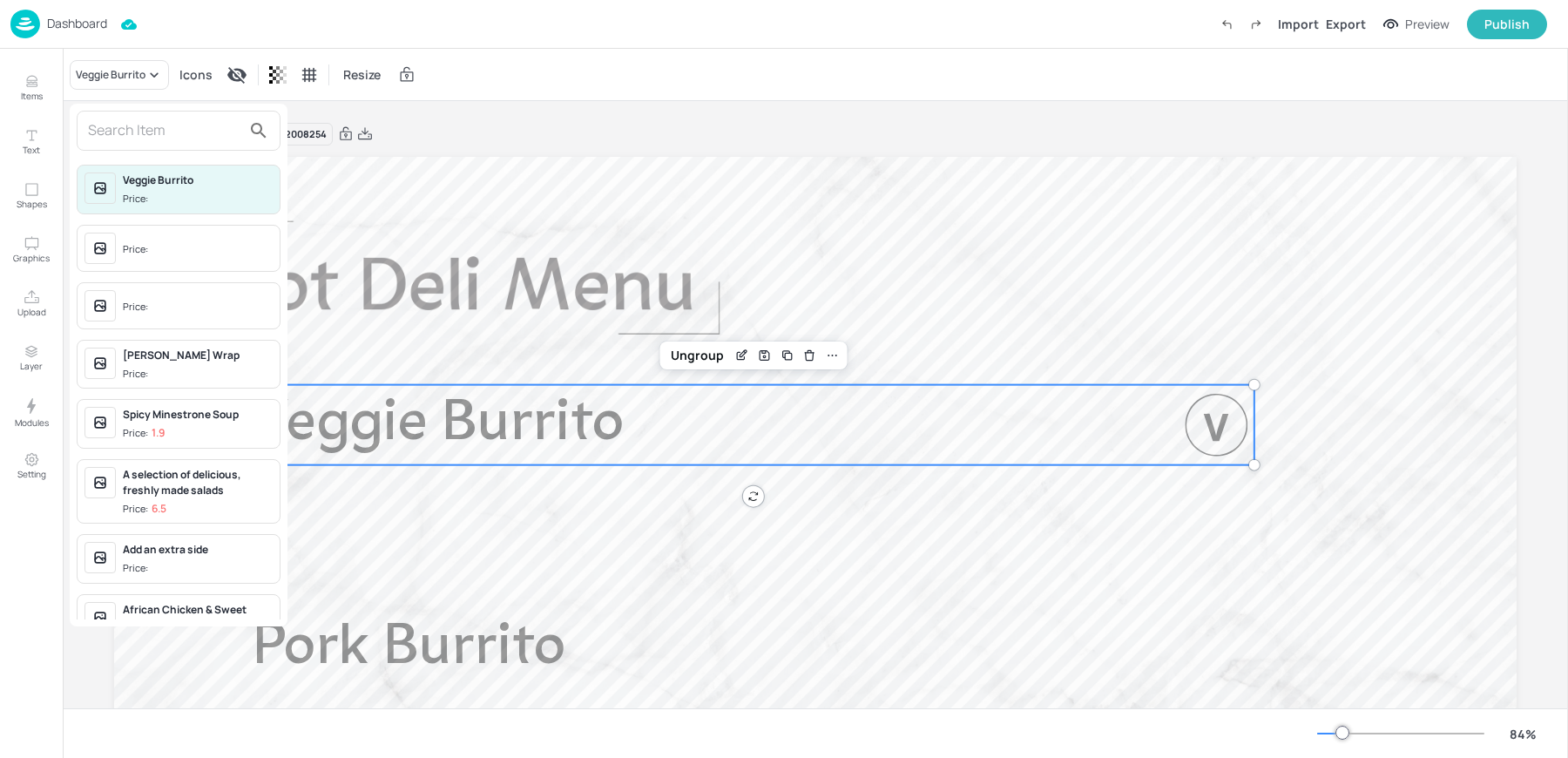
click at [146, 125] on input "text" at bounding box center [165, 131] width 154 height 28
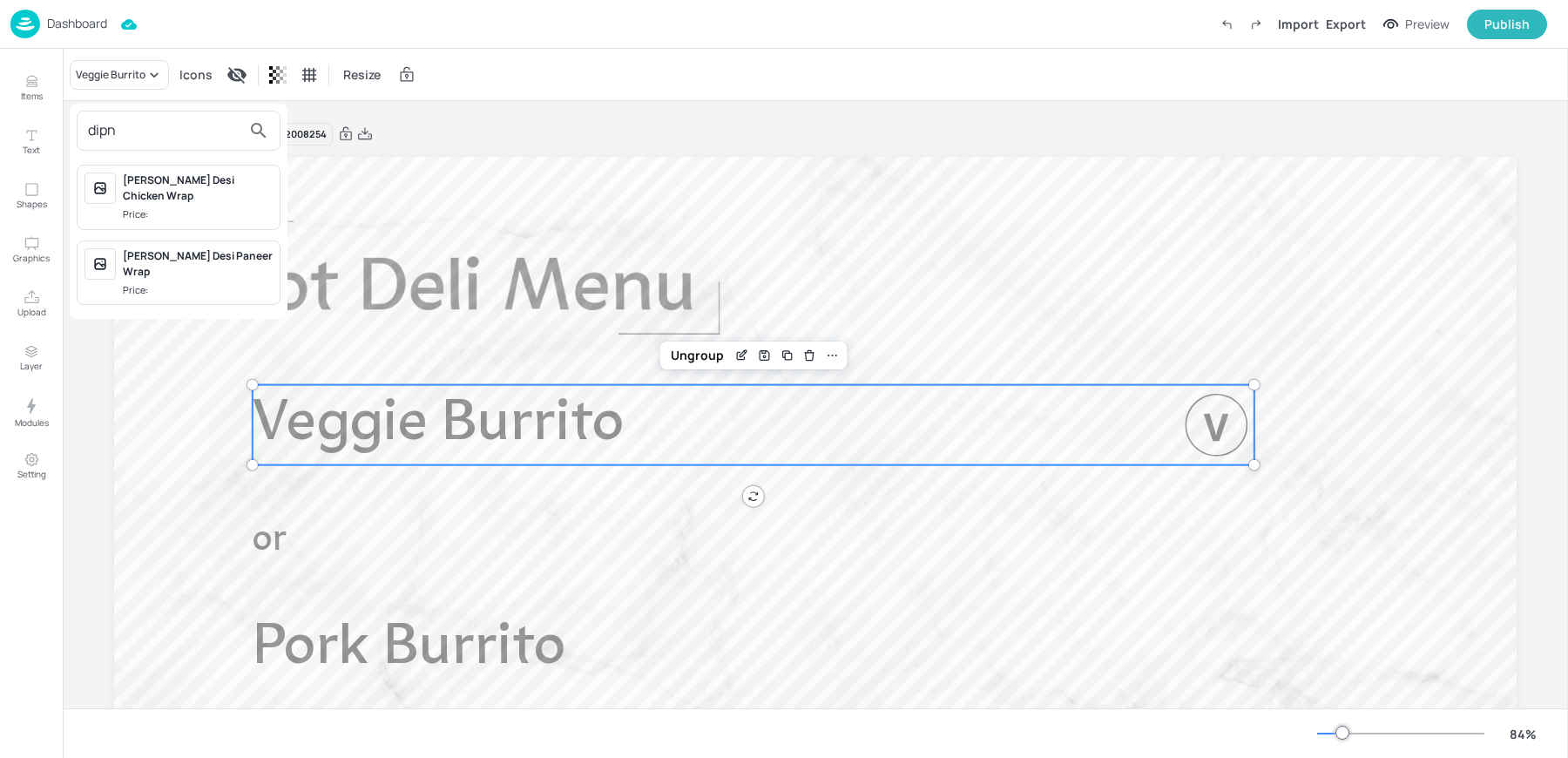
type input "dipn"
click at [188, 248] on div "[PERSON_NAME] Desi Paneer Wrap" at bounding box center [198, 264] width 150 height 32
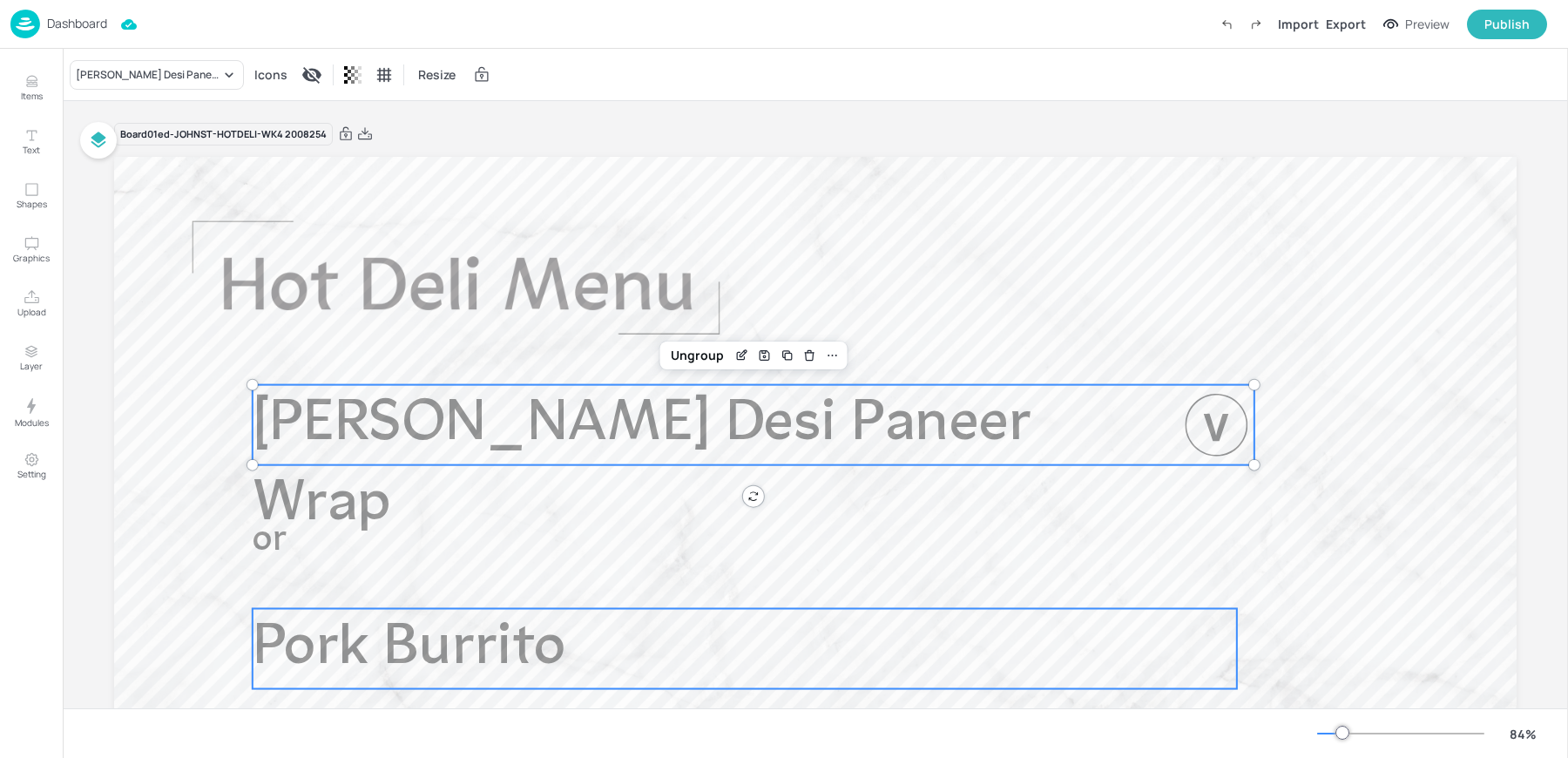
click at [407, 664] on span "Pork Burrito" at bounding box center [409, 649] width 314 height 58
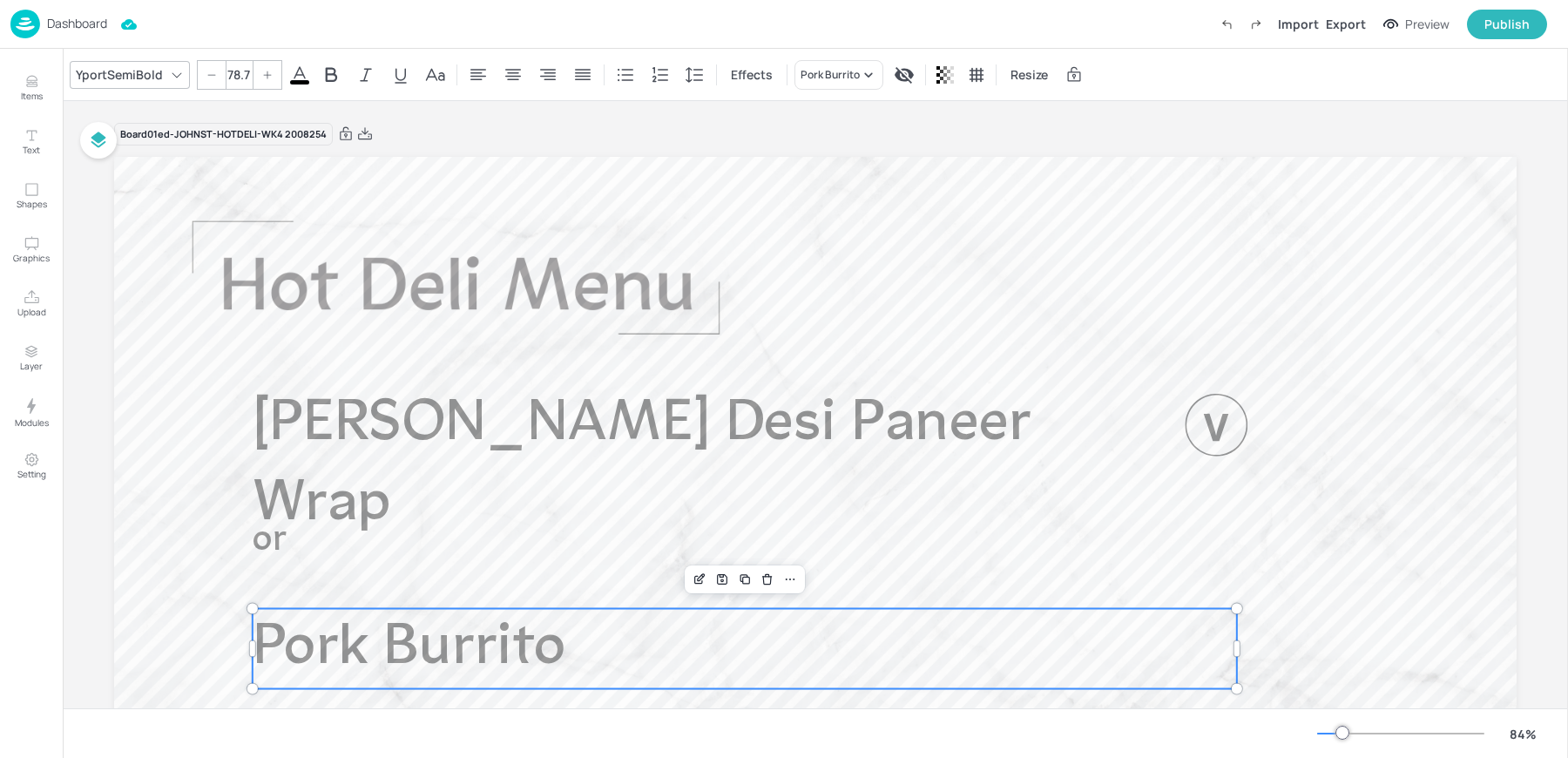
click at [135, 77] on div "YportSemiBold" at bounding box center [119, 74] width 95 height 25
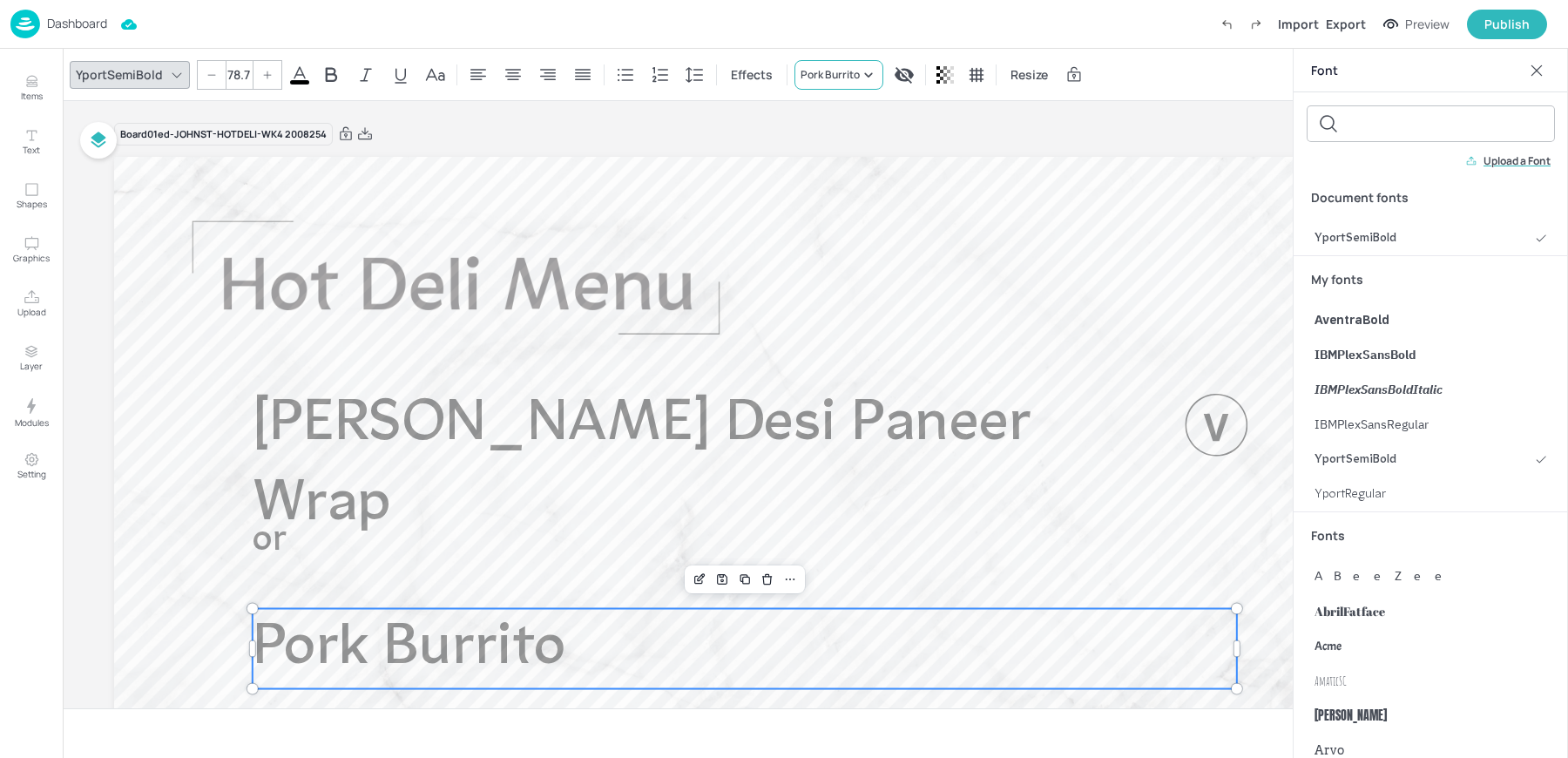
click at [813, 77] on div "Pork Burrito" at bounding box center [829, 75] width 59 height 16
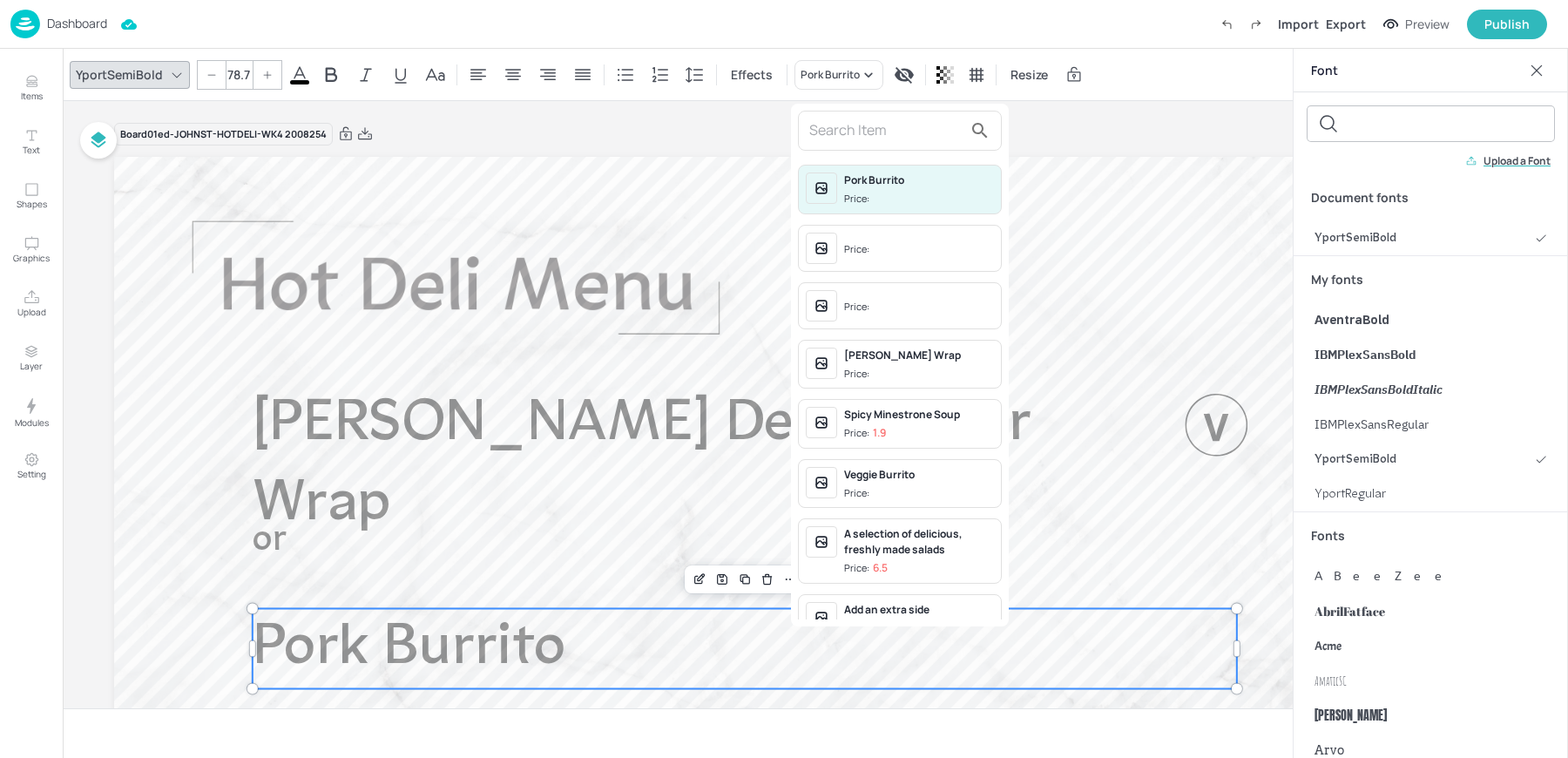
click at [828, 132] on input "text" at bounding box center [887, 131] width 154 height 28
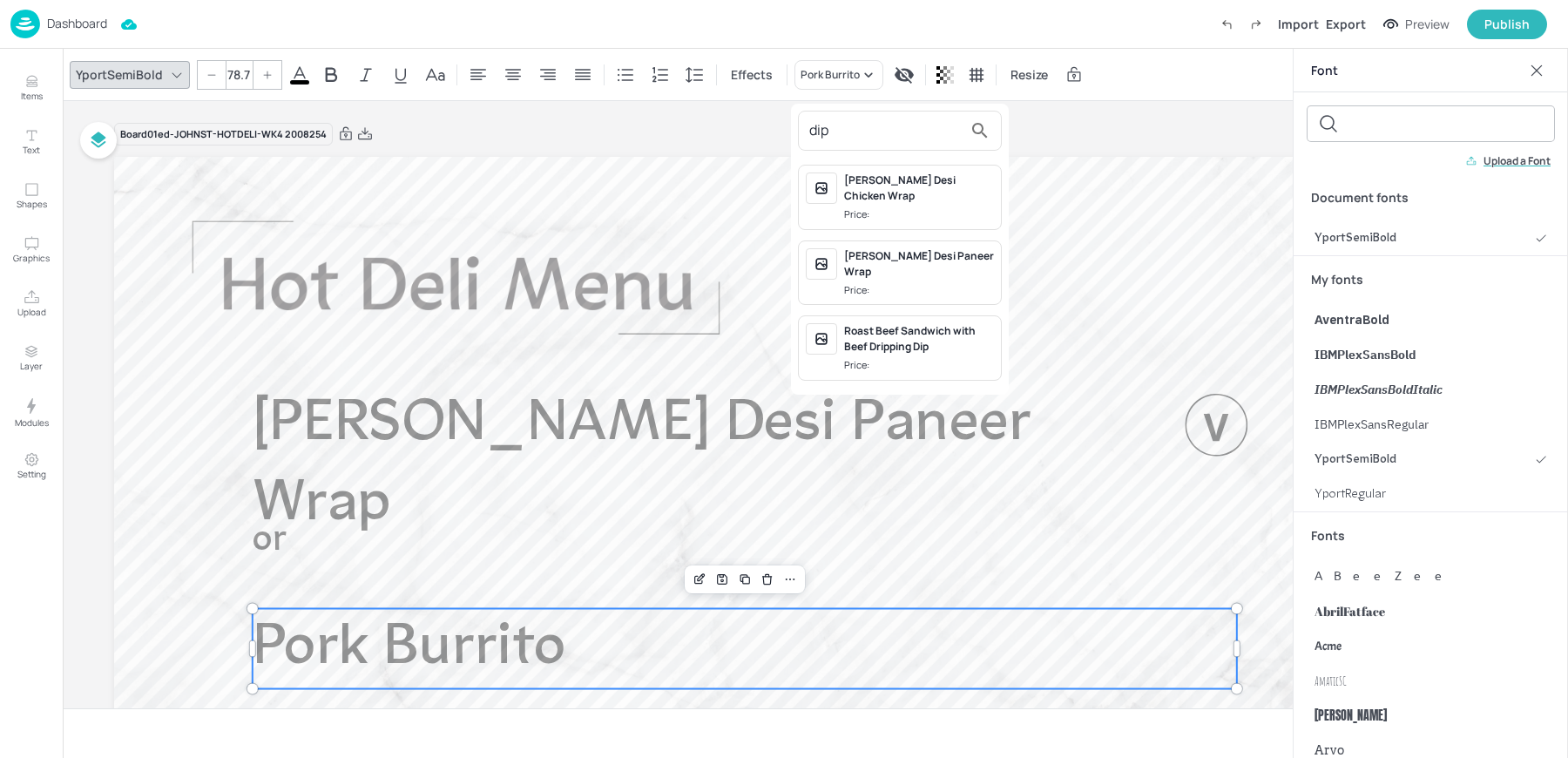
type input "dip"
click at [855, 208] on div "Price:" at bounding box center [858, 215] width 29 height 15
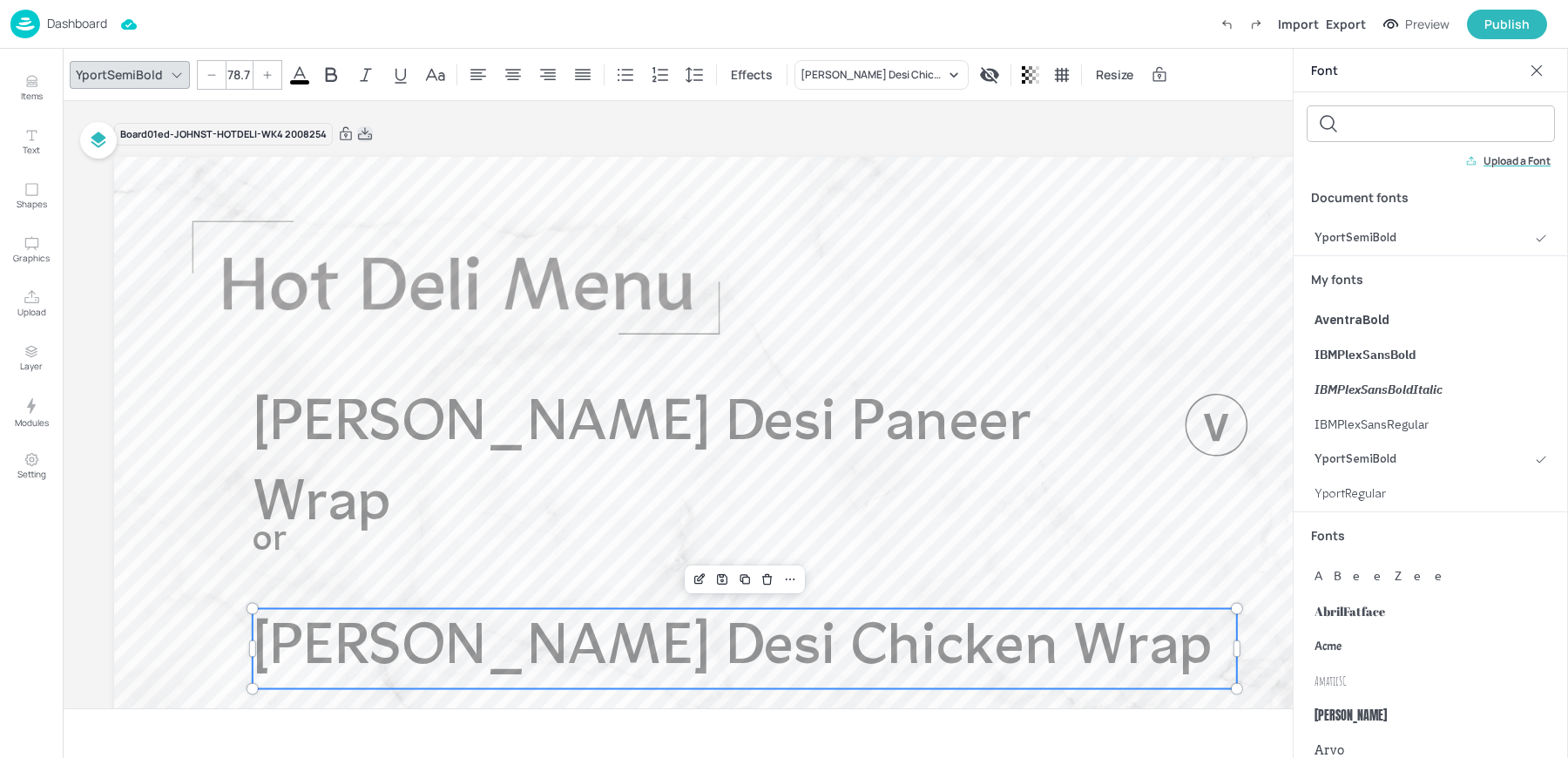
click at [359, 137] on icon at bounding box center [365, 134] width 16 height 18
